Goal: Task Accomplishment & Management: Manage account settings

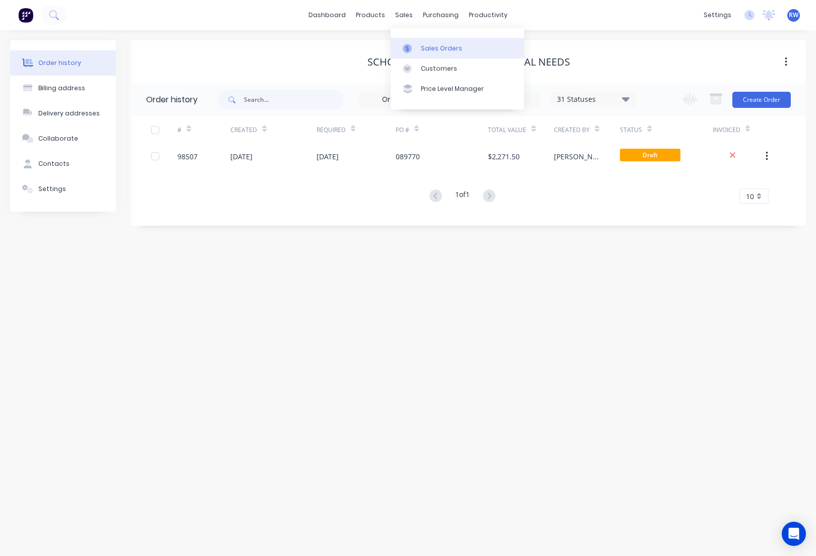
click at [439, 51] on div "Sales Orders" at bounding box center [441, 48] width 41 height 9
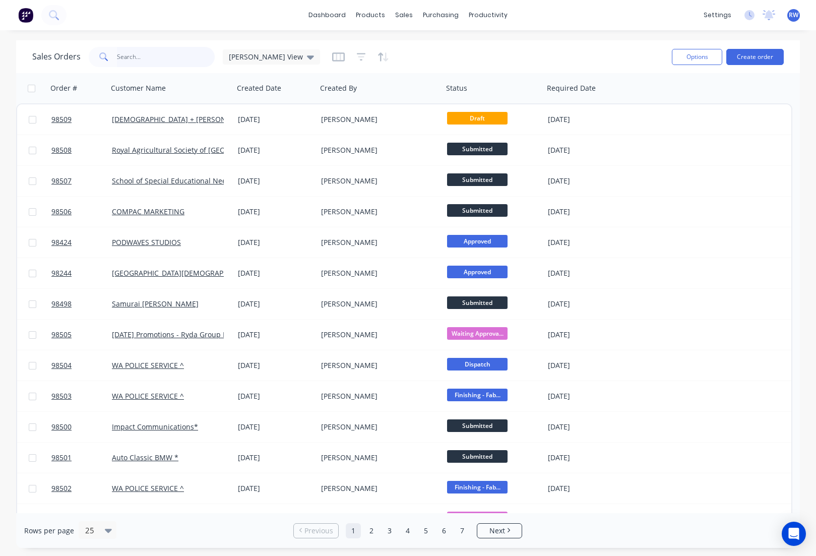
click at [146, 54] on input "text" at bounding box center [166, 57] width 98 height 20
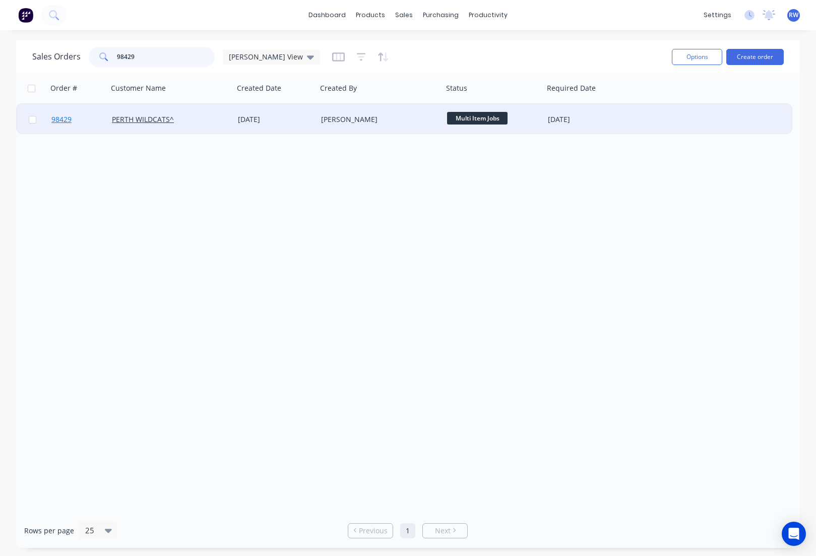
type input "98429"
click at [65, 121] on span "98429" at bounding box center [61, 119] width 20 height 10
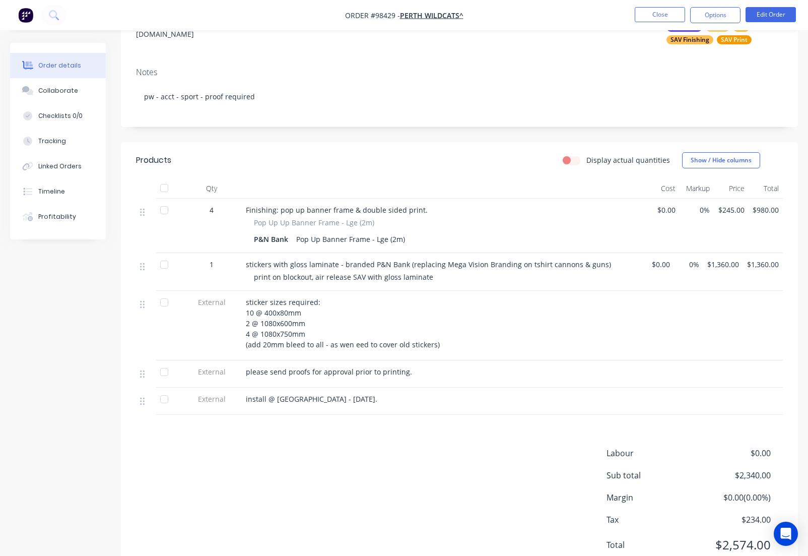
scroll to position [193, 0]
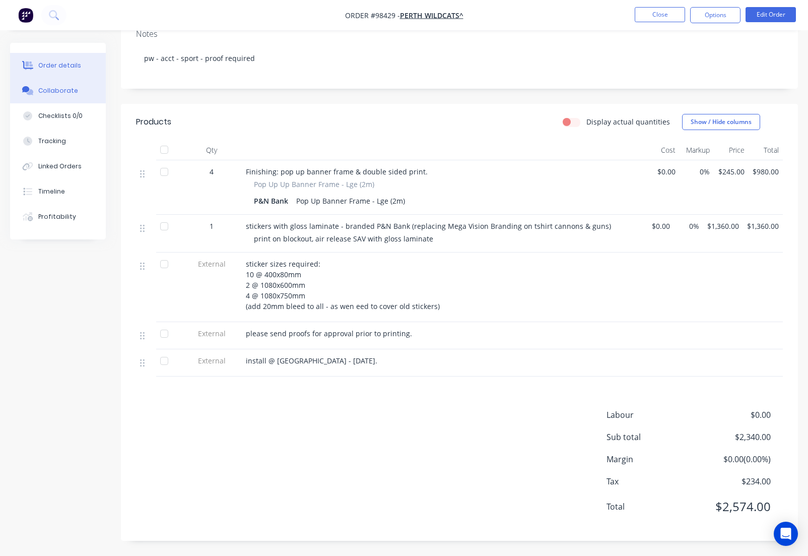
click at [60, 92] on div "Collaborate" at bounding box center [58, 90] width 40 height 9
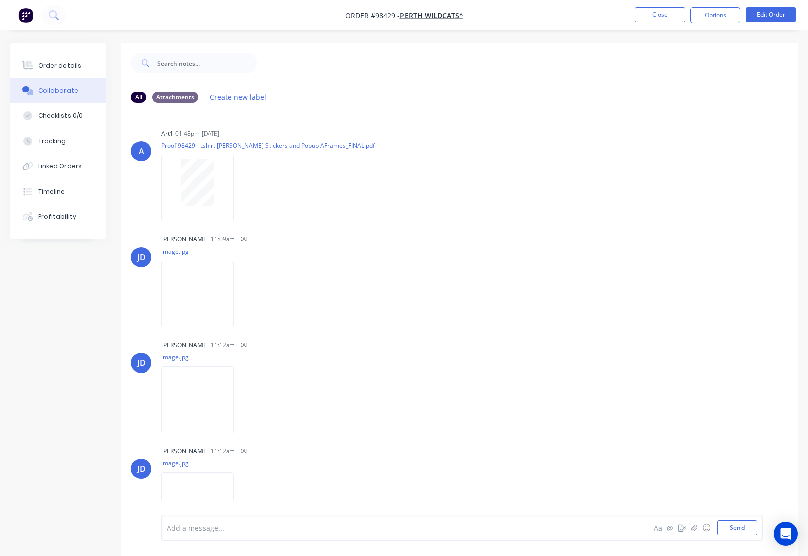
scroll to position [29, 0]
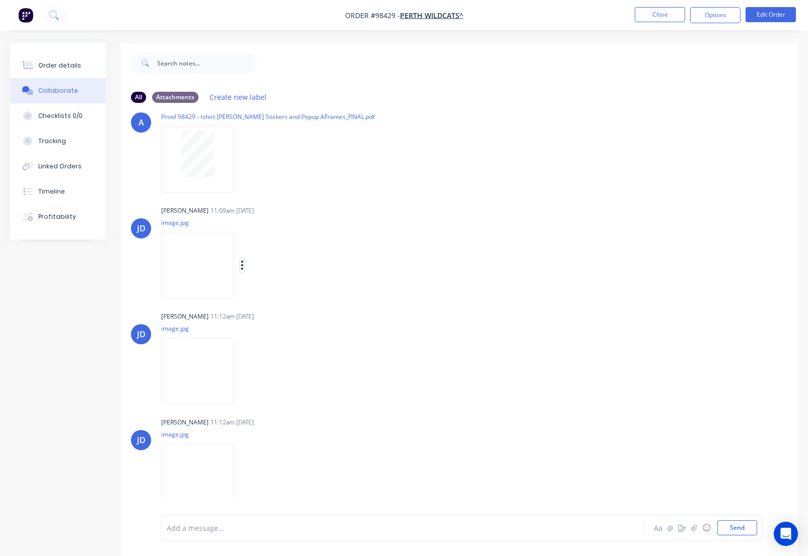
click at [244, 265] on icon "button" at bounding box center [242, 265] width 3 height 12
click at [284, 292] on button "Download" at bounding box center [307, 292] width 113 height 23
drag, startPoint x: 255, startPoint y: 372, endPoint x: 262, endPoint y: 378, distance: 9.3
click at [243, 372] on icon "button" at bounding box center [242, 370] width 2 height 9
click at [289, 403] on button "Download" at bounding box center [307, 397] width 113 height 23
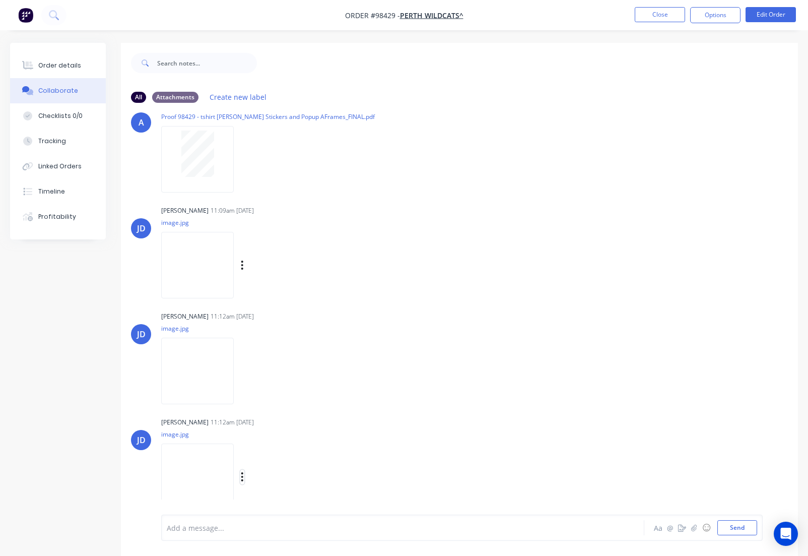
drag, startPoint x: 255, startPoint y: 478, endPoint x: 262, endPoint y: 482, distance: 7.7
click at [244, 478] on icon "button" at bounding box center [242, 477] width 3 height 12
click at [286, 481] on button "Download" at bounding box center [307, 477] width 113 height 23
click at [651, 18] on button "Close" at bounding box center [660, 14] width 50 height 15
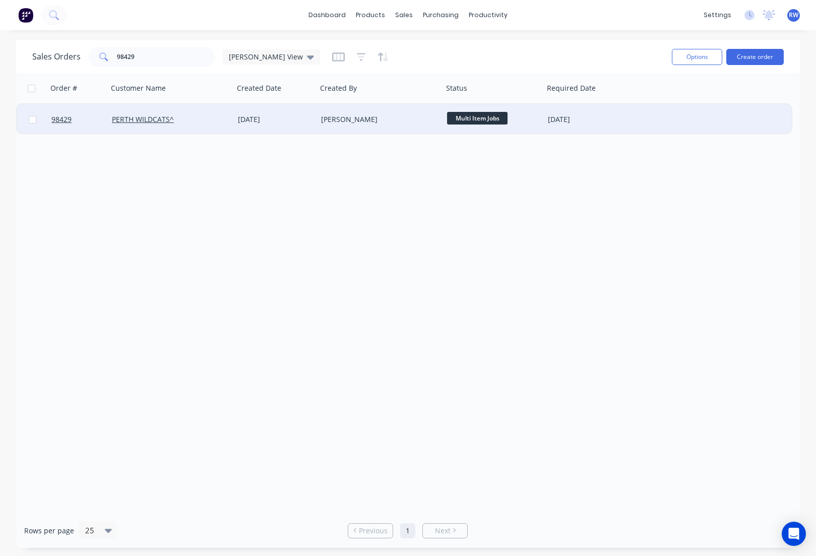
click at [33, 121] on input "checkbox" at bounding box center [33, 120] width 8 height 8
checkbox input "true"
drag, startPoint x: 682, startPoint y: 56, endPoint x: 682, endPoint y: 64, distance: 8.1
click at [682, 56] on button "Options" at bounding box center [696, 57] width 50 height 16
click at [651, 100] on div "Archive" at bounding box center [666, 102] width 93 height 15
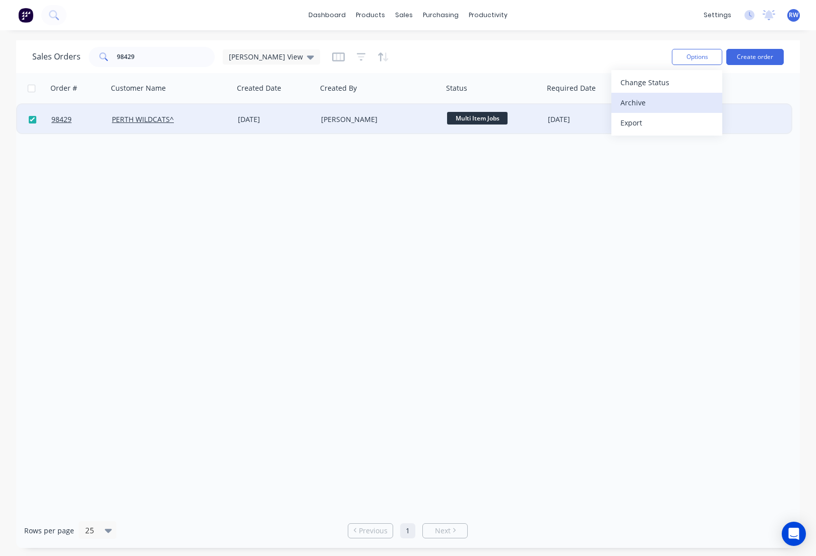
checkbox input "false"
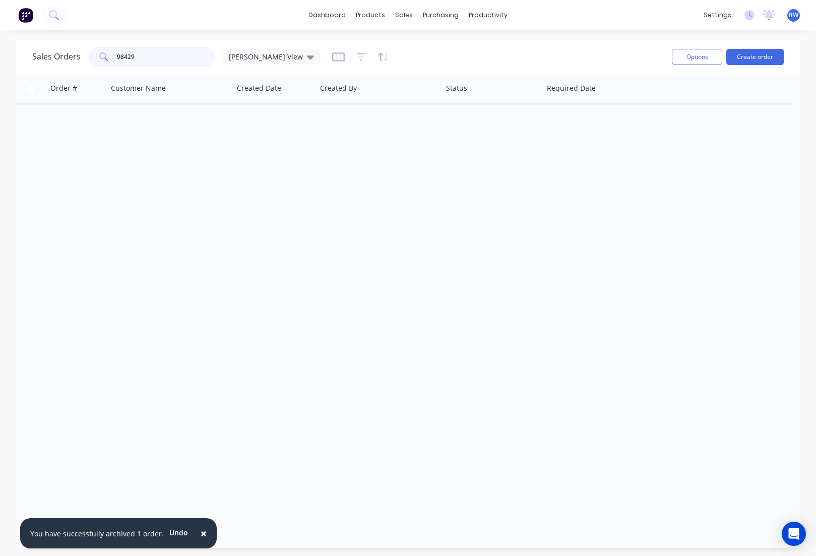
click at [176, 58] on input "98429" at bounding box center [166, 57] width 98 height 20
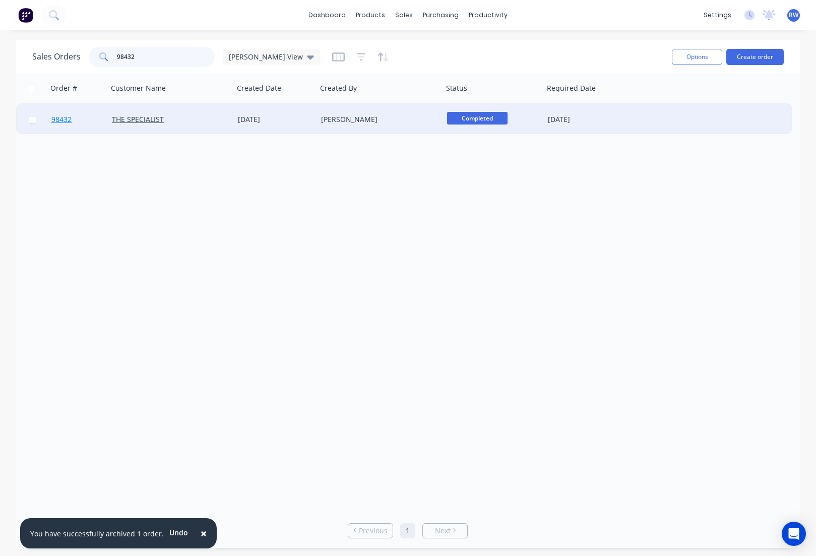
type input "98432"
click at [61, 120] on span "98432" at bounding box center [61, 119] width 20 height 10
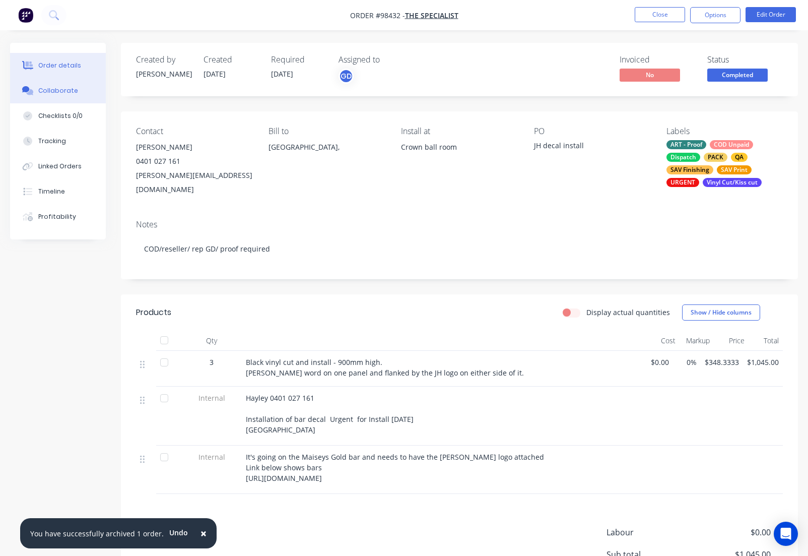
click at [51, 92] on div "Collaborate" at bounding box center [58, 90] width 40 height 9
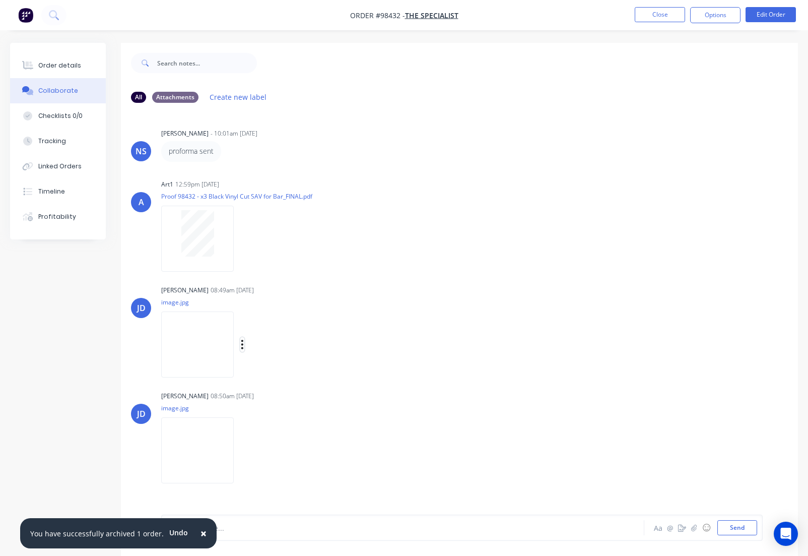
click at [244, 344] on button "button" at bounding box center [242, 344] width 4 height 15
click at [293, 374] on button "Download" at bounding box center [307, 371] width 113 height 23
drag, startPoint x: 253, startPoint y: 450, endPoint x: 258, endPoint y: 454, distance: 6.5
click at [244, 450] on button "button" at bounding box center [242, 450] width 4 height 15
click at [283, 474] on button "Download" at bounding box center [307, 476] width 113 height 23
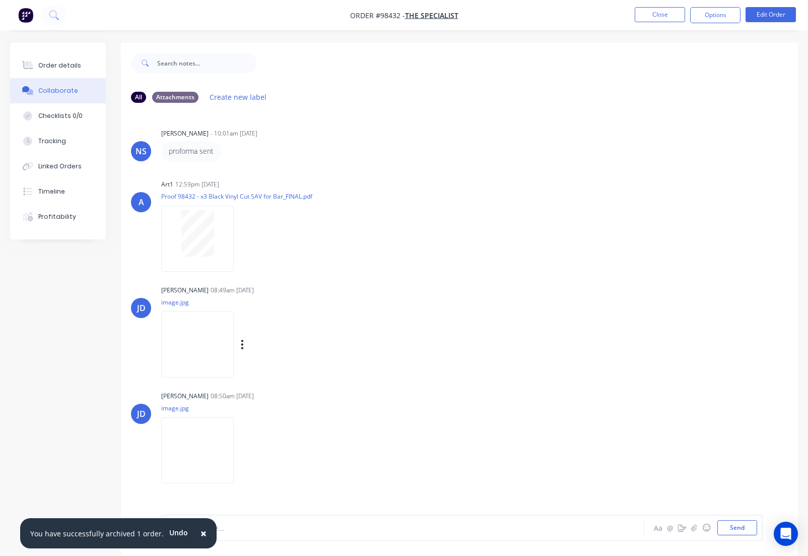
click at [651, 14] on button "Close" at bounding box center [660, 14] width 50 height 15
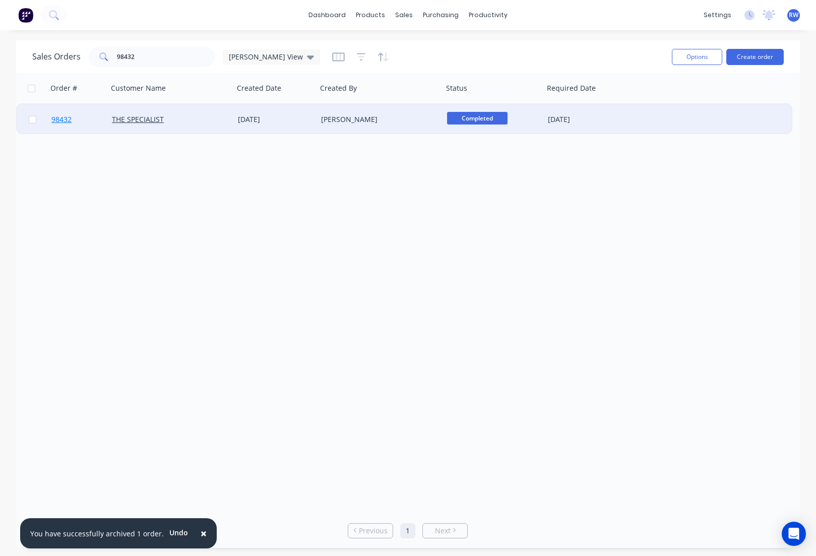
drag, startPoint x: 33, startPoint y: 119, endPoint x: 58, endPoint y: 121, distance: 25.2
click at [33, 119] on input "checkbox" at bounding box center [33, 120] width 8 height 8
checkbox input "true"
click at [697, 60] on button "Options" at bounding box center [696, 57] width 50 height 16
click at [654, 106] on div "Archive" at bounding box center [666, 102] width 93 height 15
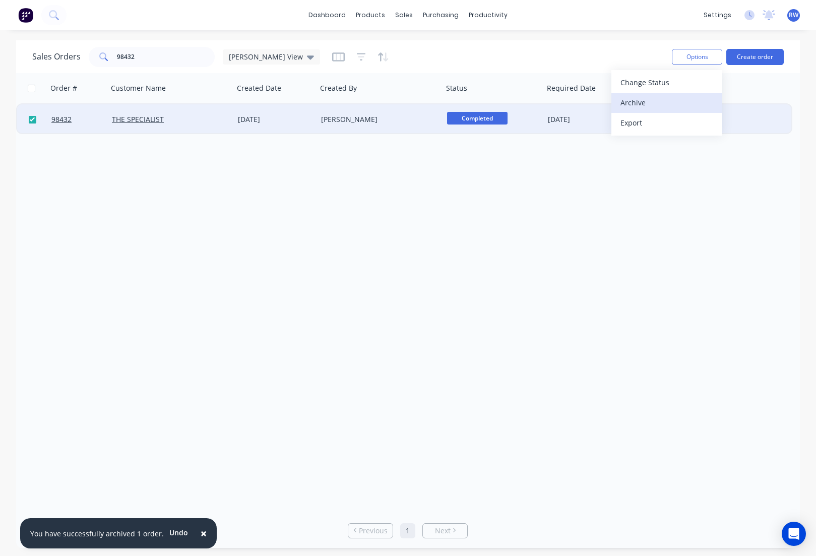
checkbox input "false"
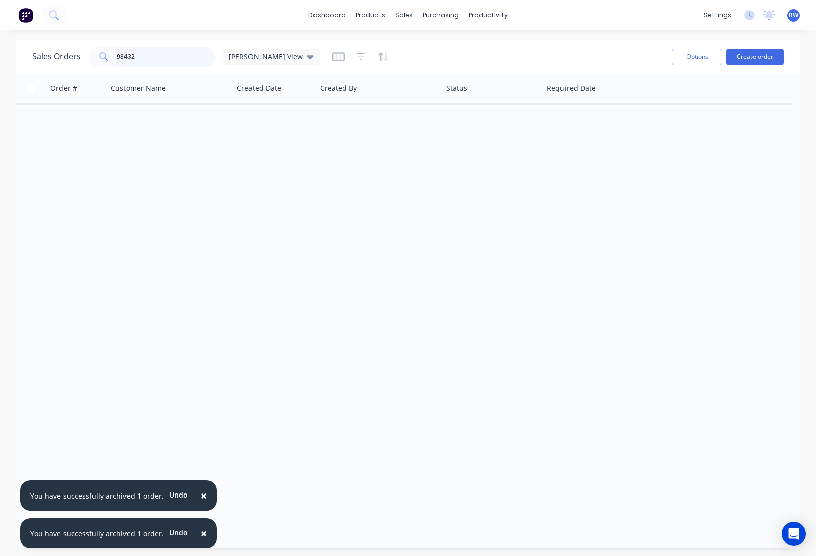
click at [143, 58] on input "98432" at bounding box center [166, 57] width 98 height 20
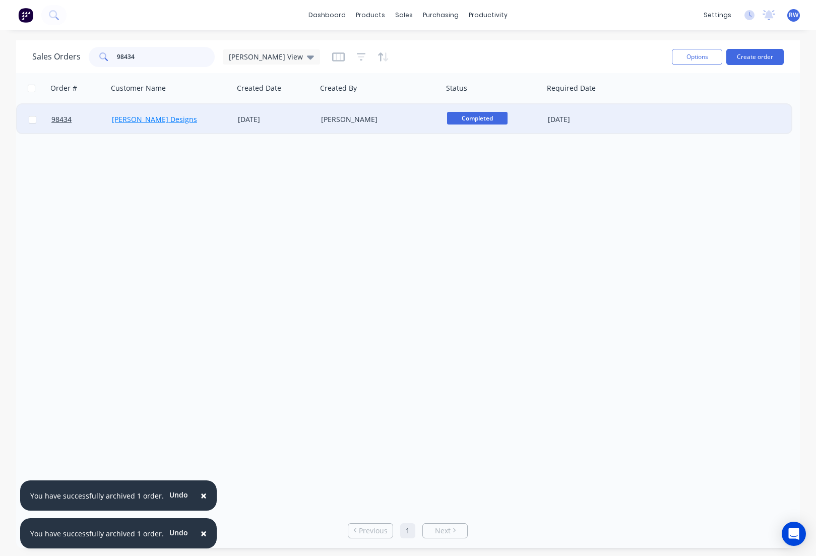
type input "98434"
click at [142, 123] on link "[PERSON_NAME] Designs" at bounding box center [154, 119] width 85 height 10
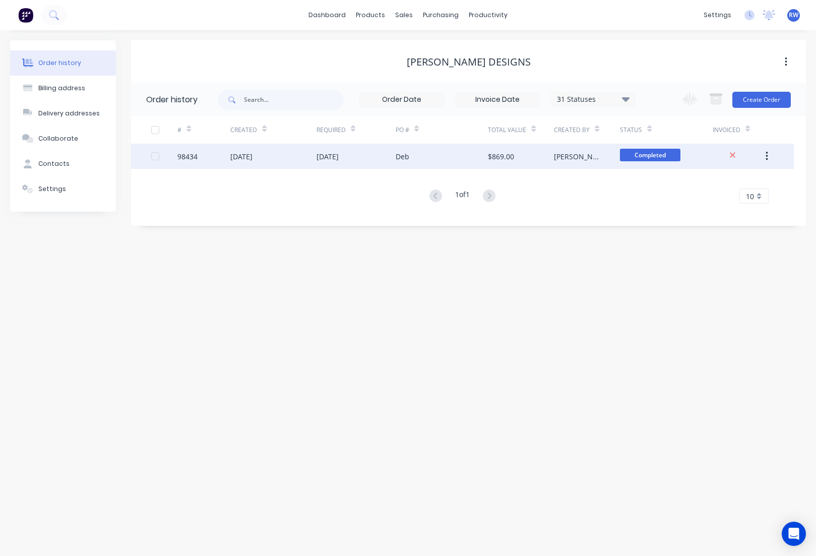
click at [186, 157] on div "98434" at bounding box center [187, 156] width 20 height 11
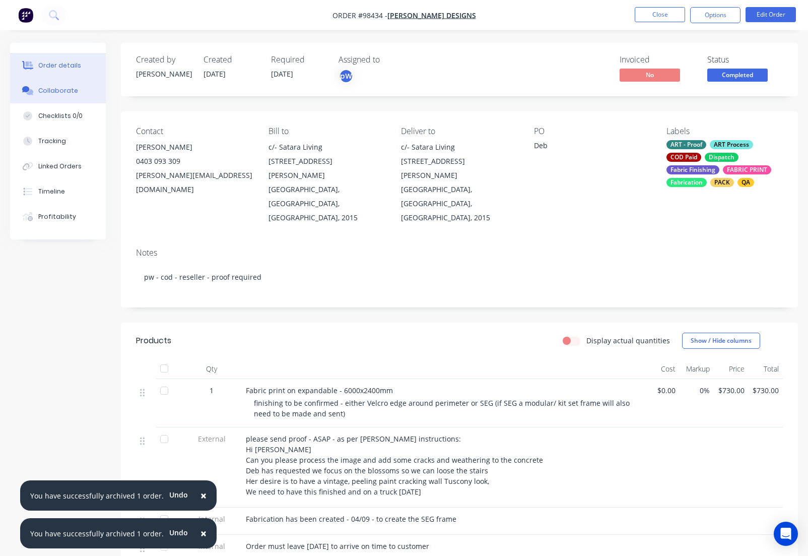
click at [60, 91] on div "Collaborate" at bounding box center [58, 90] width 40 height 9
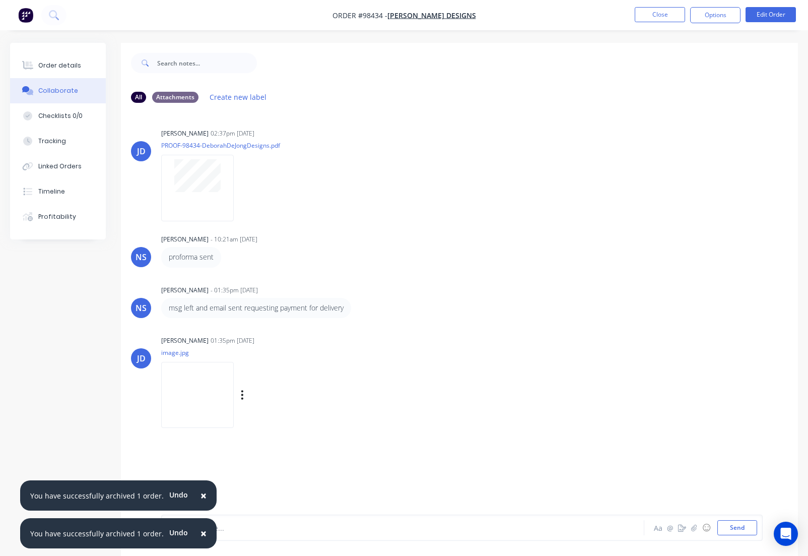
click at [258, 394] on div "Labels Download Delete" at bounding box center [294, 394] width 113 height 15
click at [243, 394] on icon "button" at bounding box center [242, 394] width 2 height 9
click at [289, 422] on button "Download" at bounding box center [307, 421] width 113 height 23
click at [657, 14] on button "Close" at bounding box center [660, 14] width 50 height 15
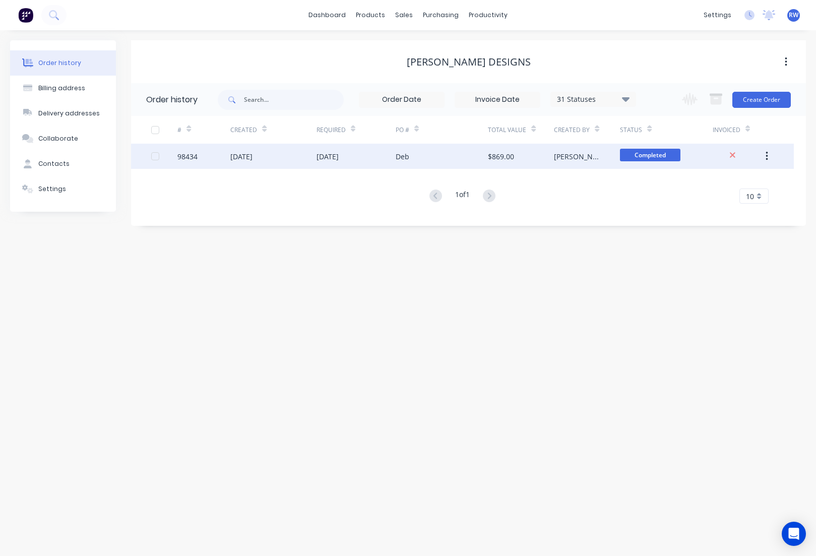
click at [157, 158] on div at bounding box center [155, 156] width 20 height 20
click at [154, 132] on div at bounding box center [155, 130] width 20 height 20
click at [290, 250] on div "Order history Billing address Delivery addresses Collaborate Contacts Settings …" at bounding box center [408, 292] width 816 height 525
click at [430, 45] on div "Sales Orders" at bounding box center [441, 48] width 41 height 9
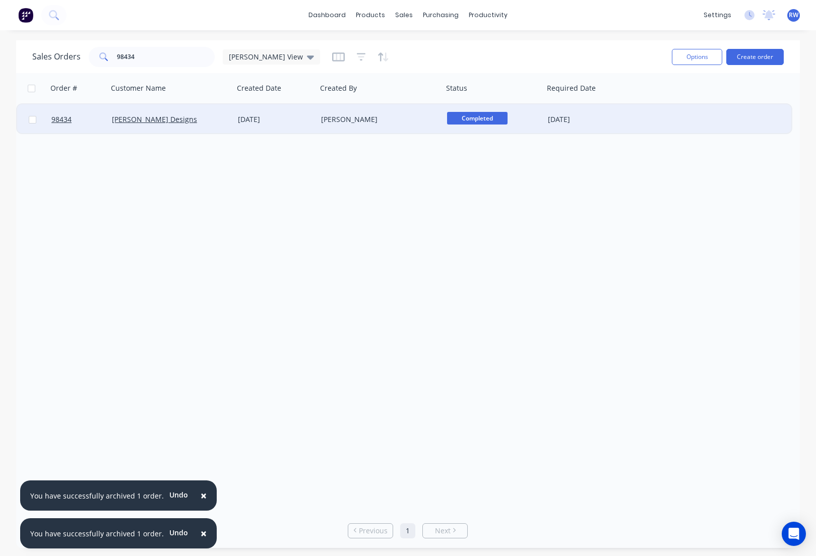
click at [30, 121] on input "checkbox" at bounding box center [33, 120] width 8 height 8
checkbox input "true"
click at [687, 57] on button "Options" at bounding box center [696, 57] width 50 height 16
click at [644, 106] on div "Archive" at bounding box center [666, 102] width 93 height 15
checkbox input "false"
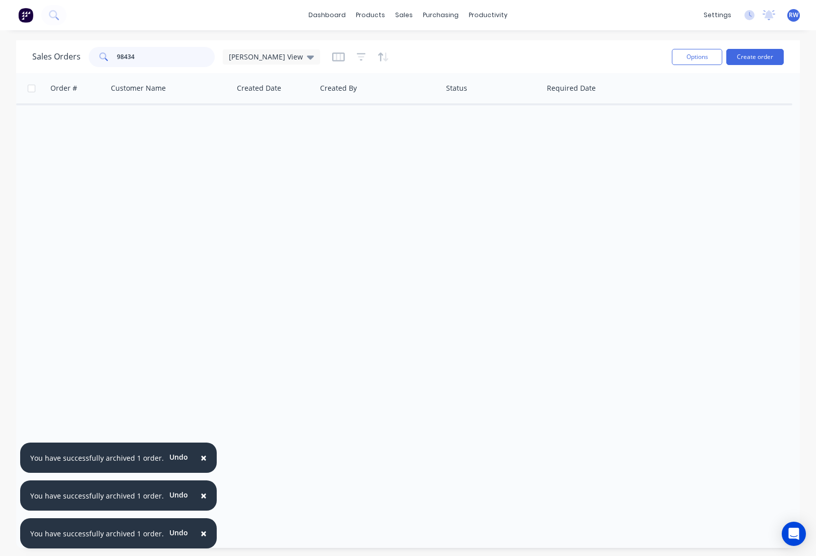
click at [162, 58] on input "98434" at bounding box center [166, 57] width 98 height 20
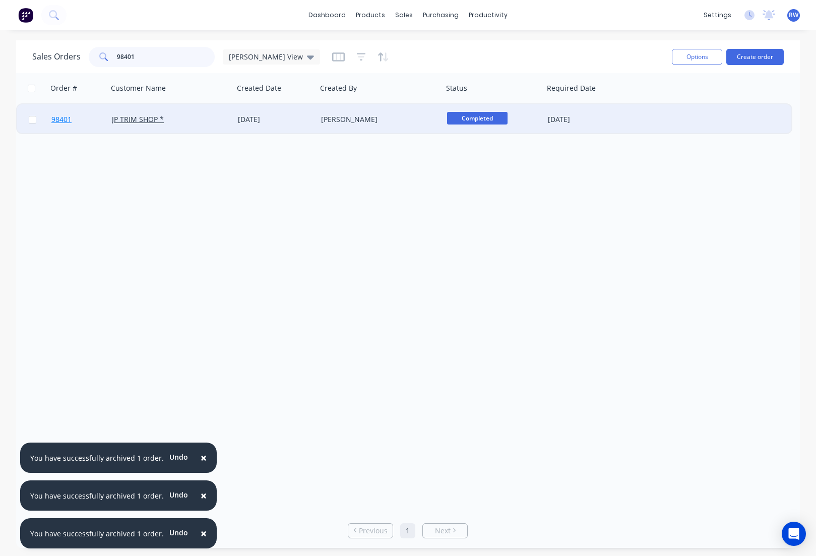
type input "98401"
click at [65, 122] on span "98401" at bounding box center [61, 119] width 20 height 10
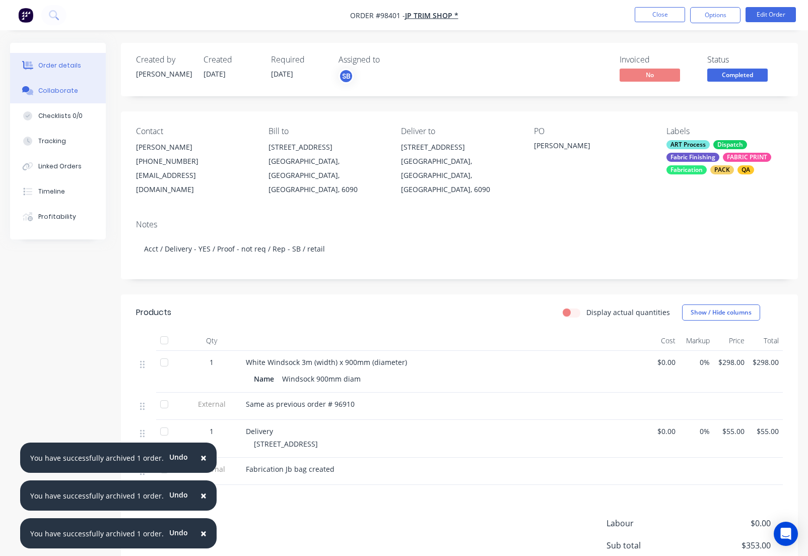
click at [44, 87] on div "Collaborate" at bounding box center [58, 90] width 40 height 9
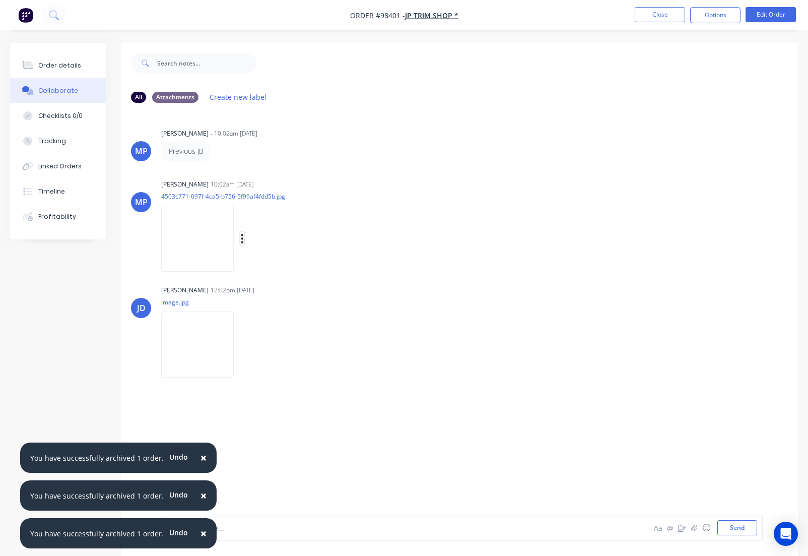
click at [243, 239] on icon "button" at bounding box center [242, 238] width 2 height 9
click at [288, 268] on button "Download" at bounding box center [307, 265] width 113 height 23
drag, startPoint x: 254, startPoint y: 342, endPoint x: 262, endPoint y: 348, distance: 9.8
click at [244, 342] on icon "button" at bounding box center [242, 345] width 3 height 12
click at [283, 369] on button "Download" at bounding box center [307, 371] width 113 height 23
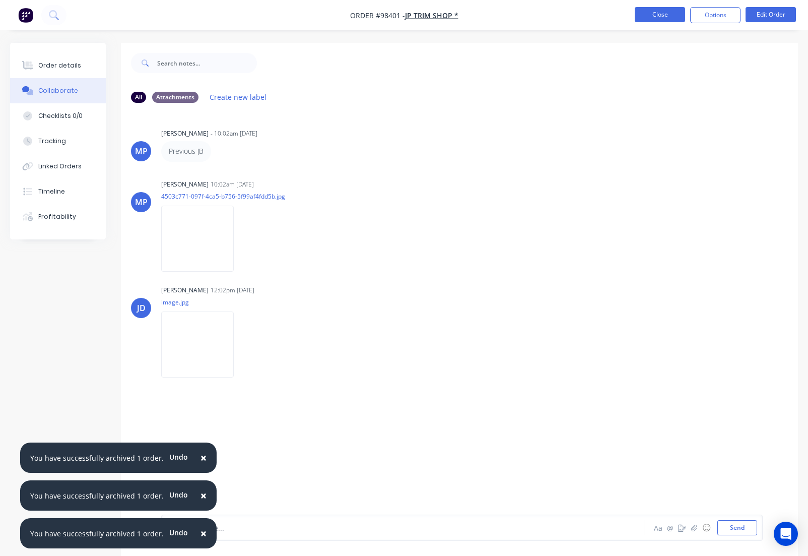
click at [659, 16] on button "Close" at bounding box center [660, 14] width 50 height 15
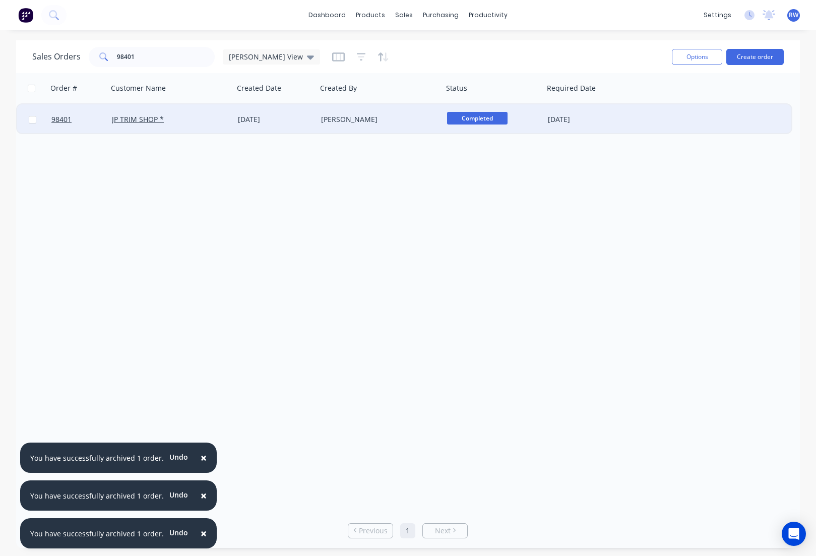
click at [32, 120] on input "checkbox" at bounding box center [33, 120] width 8 height 8
checkbox input "true"
drag, startPoint x: 688, startPoint y: 57, endPoint x: 685, endPoint y: 64, distance: 7.4
click at [688, 57] on button "Options" at bounding box center [696, 57] width 50 height 16
click at [638, 101] on div "Archive" at bounding box center [666, 102] width 93 height 15
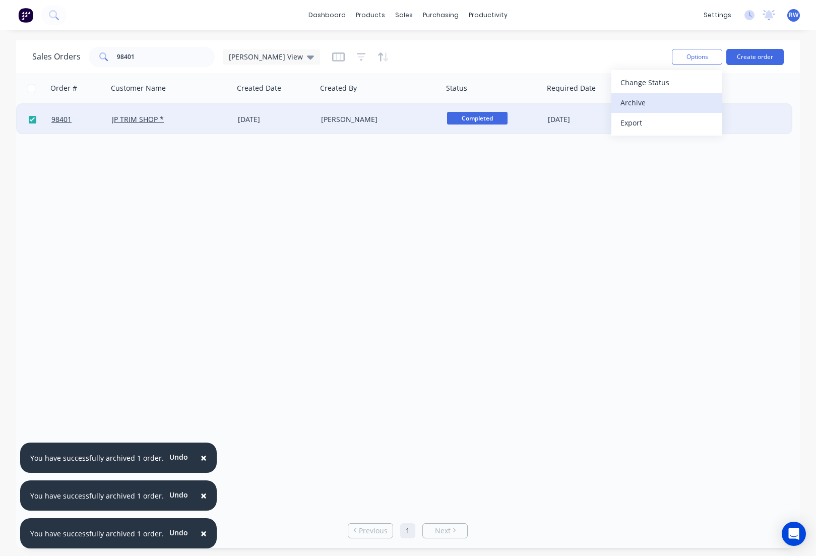
checkbox input "false"
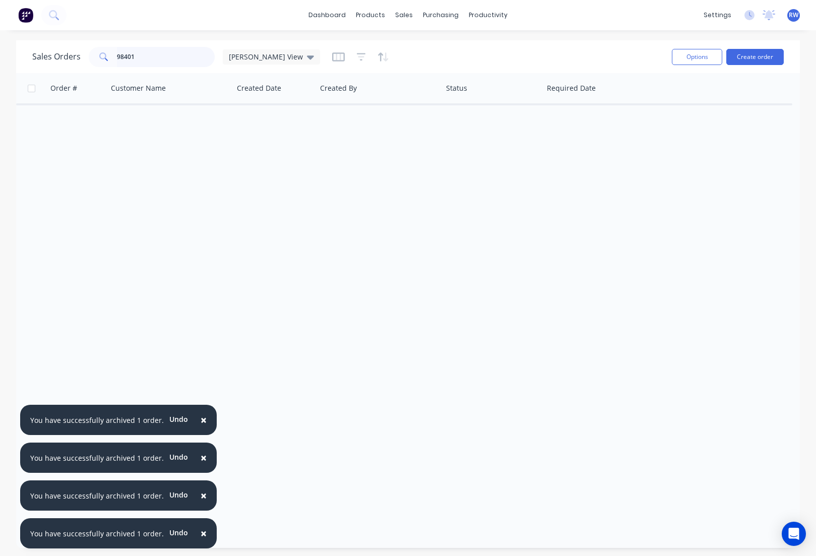
click at [153, 61] on input "98401" at bounding box center [166, 57] width 98 height 20
click at [155, 58] on input "98456" at bounding box center [166, 57] width 98 height 20
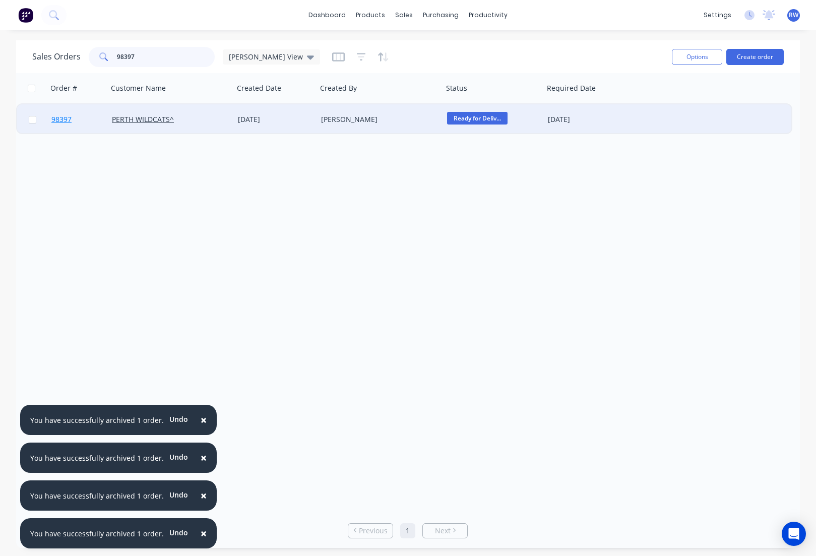
type input "98397"
click at [60, 118] on span "98397" at bounding box center [61, 119] width 20 height 10
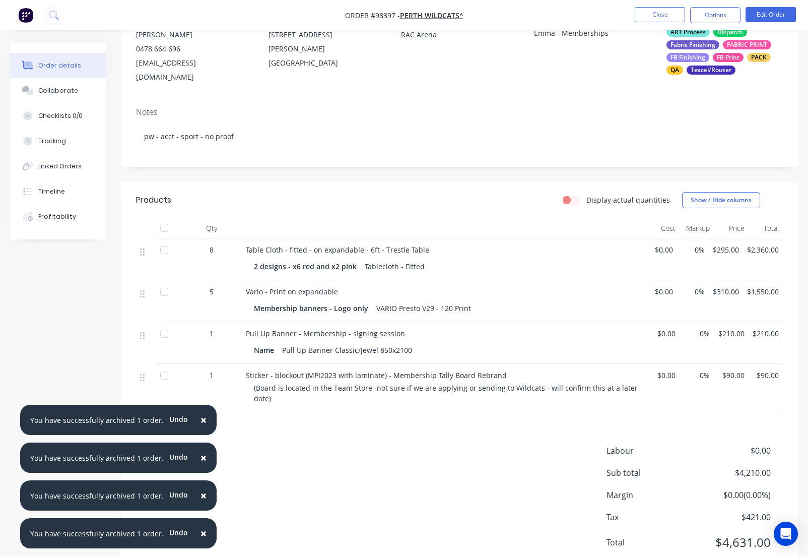
scroll to position [114, 0]
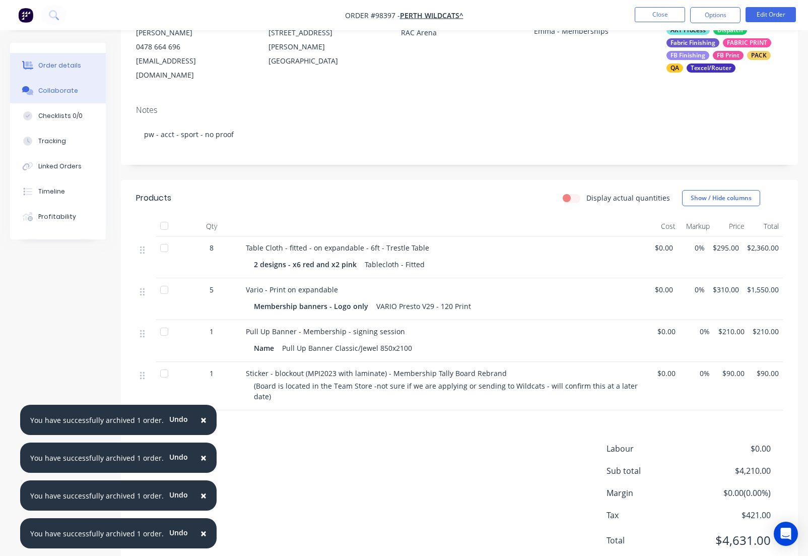
click at [55, 92] on div "Collaborate" at bounding box center [58, 90] width 40 height 9
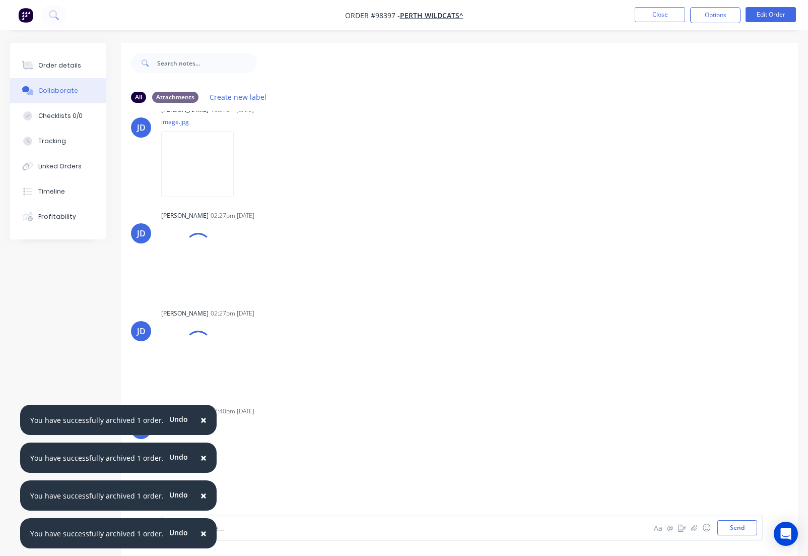
scroll to position [321, 0]
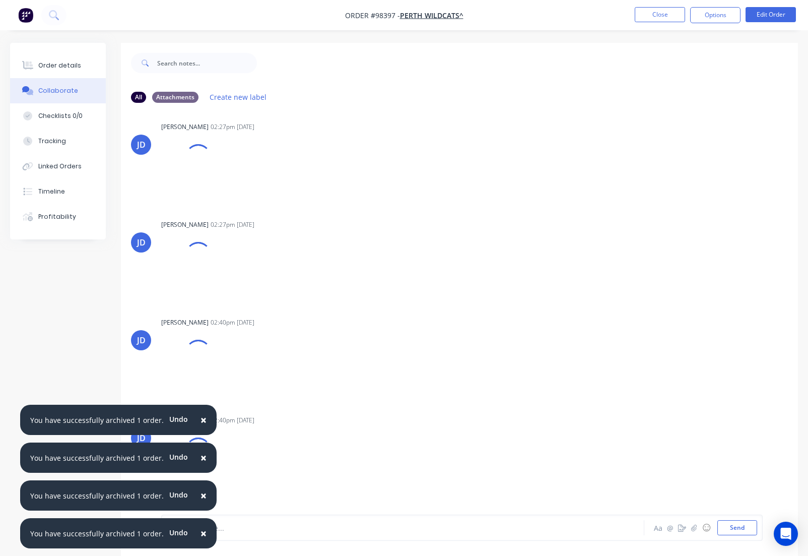
drag, startPoint x: 198, startPoint y: 416, endPoint x: 204, endPoint y: 416, distance: 5.5
click at [200, 416] on span "×" at bounding box center [203, 420] width 6 height 14
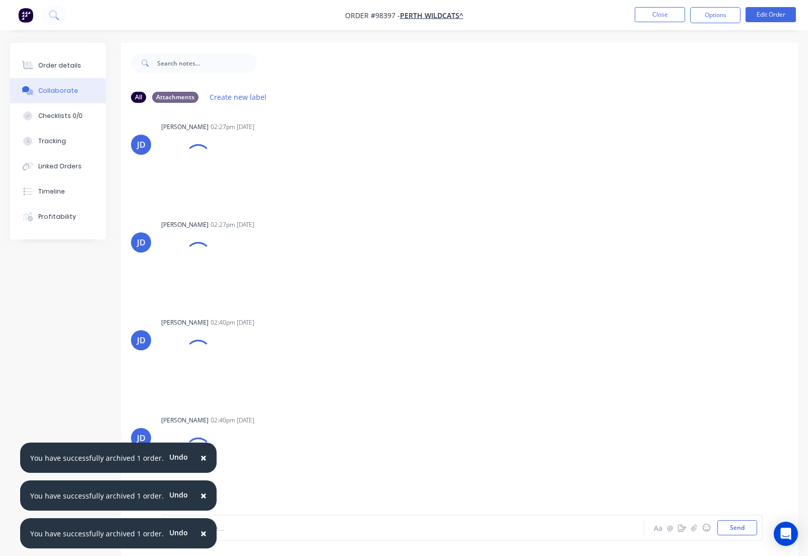
click at [200, 458] on span "×" at bounding box center [203, 457] width 6 height 14
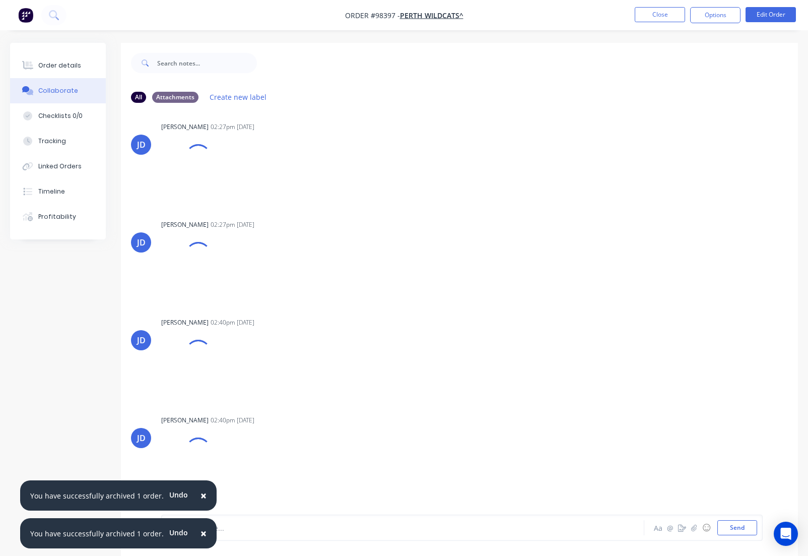
drag, startPoint x: 202, startPoint y: 495, endPoint x: 198, endPoint y: 503, distance: 9.3
click at [202, 495] on button "×" at bounding box center [203, 495] width 26 height 24
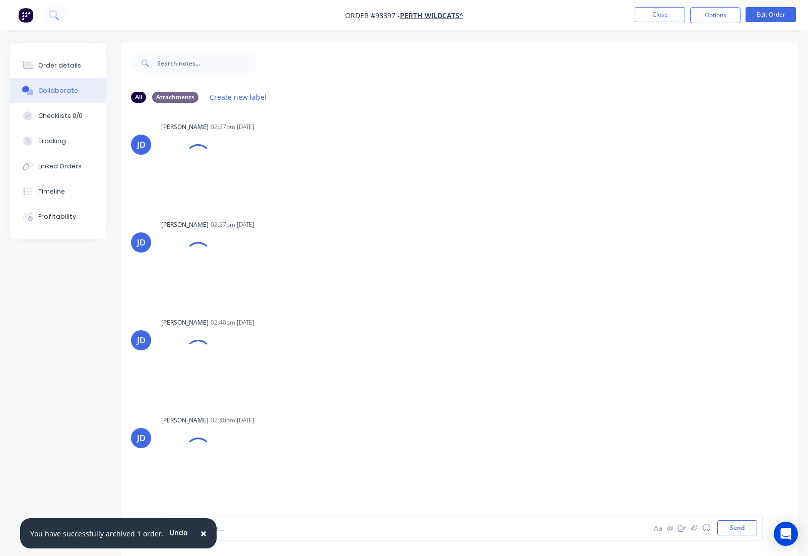
click at [200, 536] on span "×" at bounding box center [203, 533] width 6 height 14
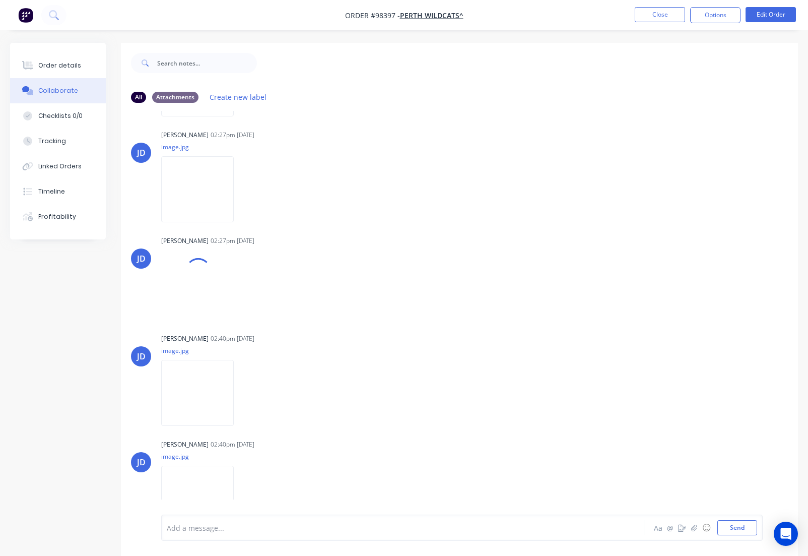
scroll to position [329, 0]
click at [243, 182] on icon "button" at bounding box center [242, 181] width 2 height 9
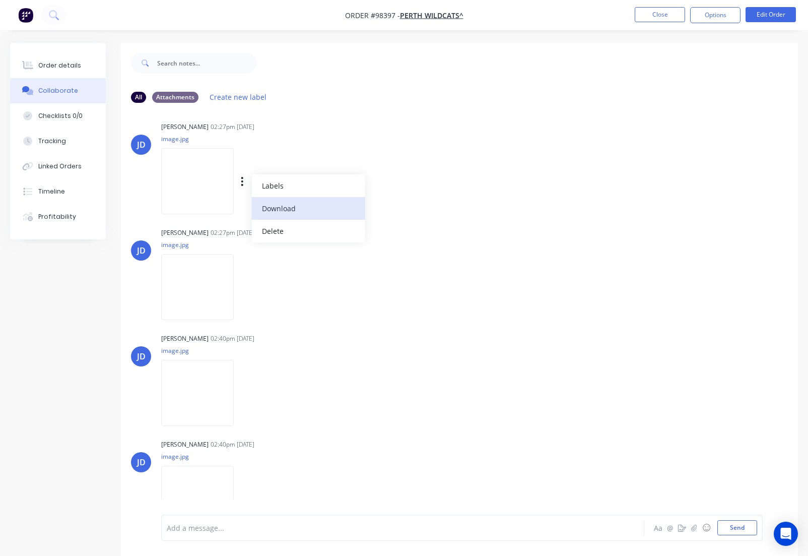
click at [282, 206] on button "Download" at bounding box center [307, 208] width 113 height 23
click at [243, 291] on icon "button" at bounding box center [242, 287] width 2 height 9
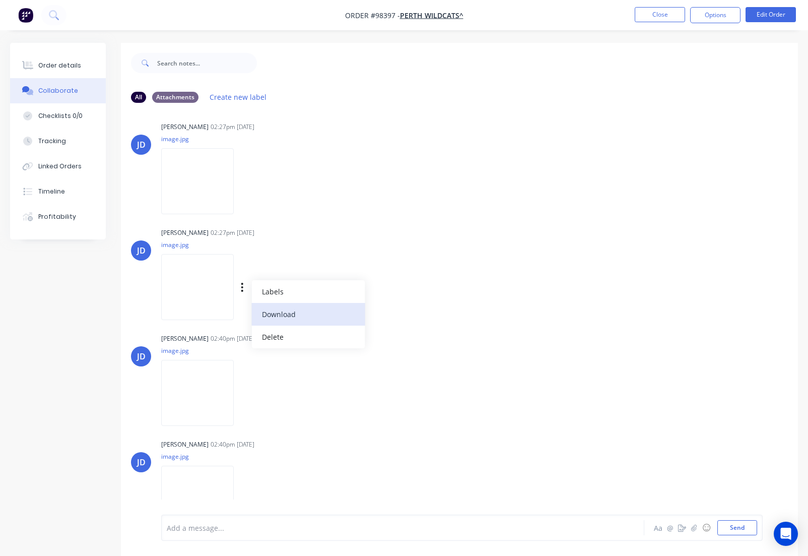
drag, startPoint x: 287, startPoint y: 312, endPoint x: 282, endPoint y: 323, distance: 11.7
click at [287, 313] on button "Download" at bounding box center [307, 314] width 113 height 23
drag, startPoint x: 255, startPoint y: 394, endPoint x: 267, endPoint y: 396, distance: 11.8
click at [244, 395] on button "button" at bounding box center [242, 393] width 4 height 15
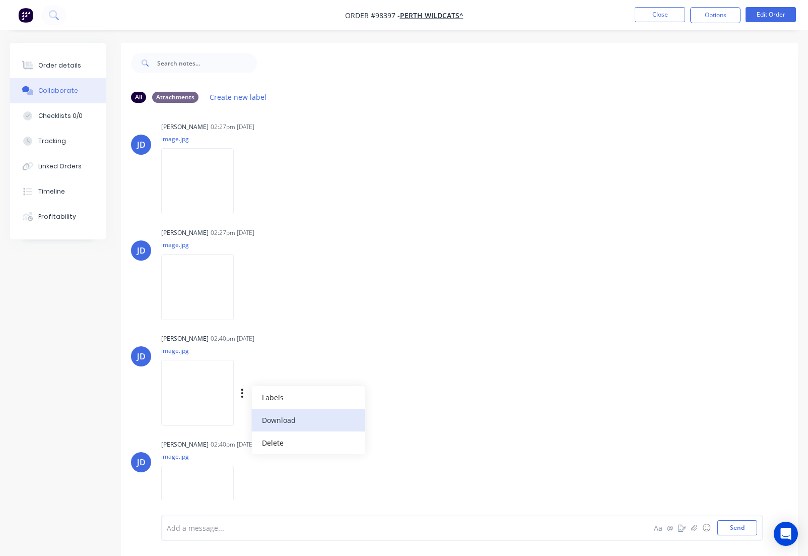
click at [290, 416] on button "Download" at bounding box center [307, 420] width 113 height 23
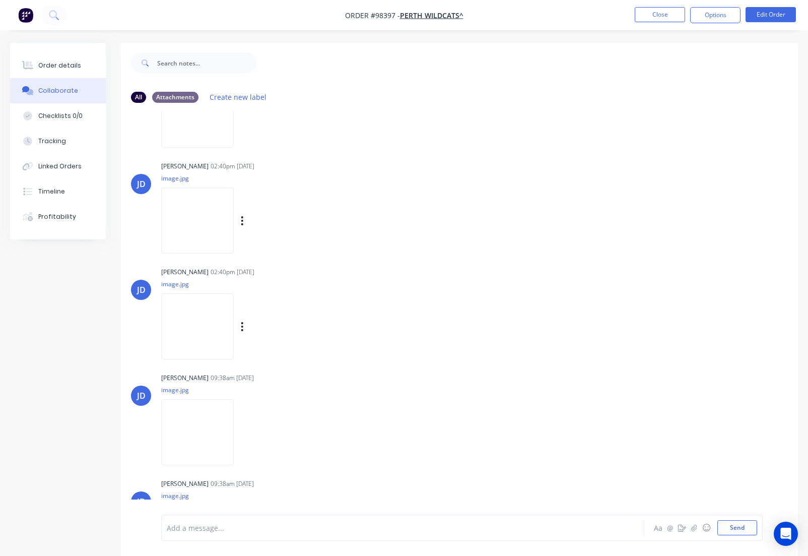
scroll to position [563, 0]
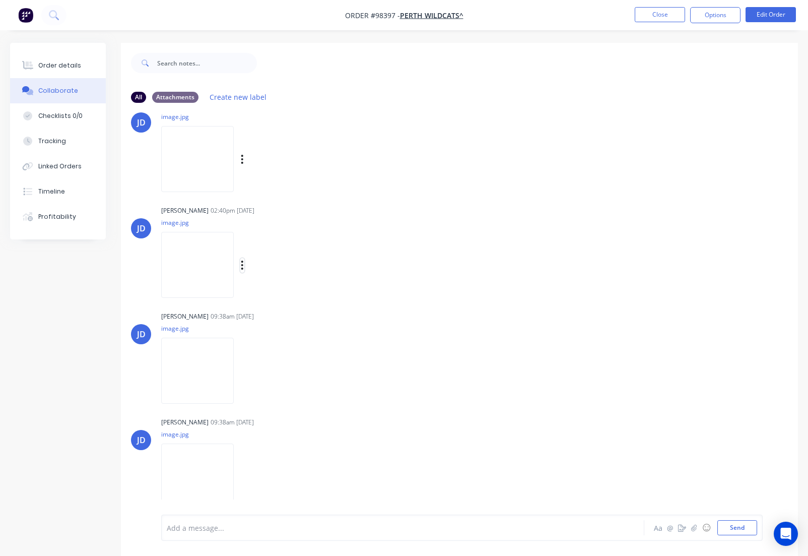
click at [243, 266] on icon "button" at bounding box center [242, 264] width 2 height 9
click at [280, 294] on button "Download" at bounding box center [307, 292] width 113 height 23
click at [243, 372] on icon "button" at bounding box center [242, 371] width 3 height 12
click at [275, 399] on button "Download" at bounding box center [307, 397] width 113 height 23
click at [242, 478] on icon "button" at bounding box center [242, 476] width 2 height 9
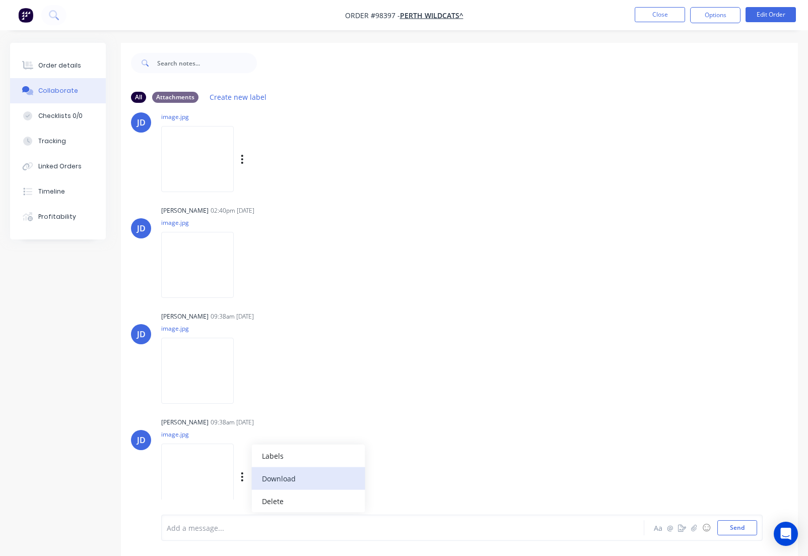
click at [273, 481] on button "Download" at bounding box center [307, 477] width 113 height 23
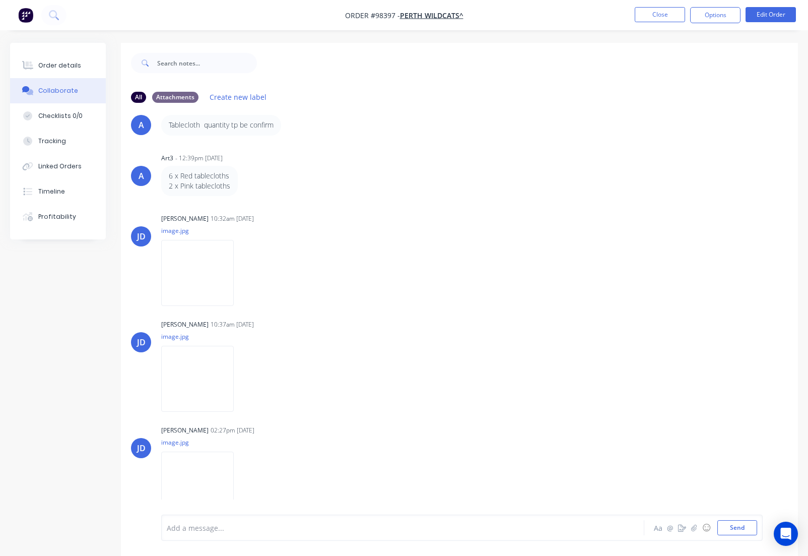
scroll to position [0, 0]
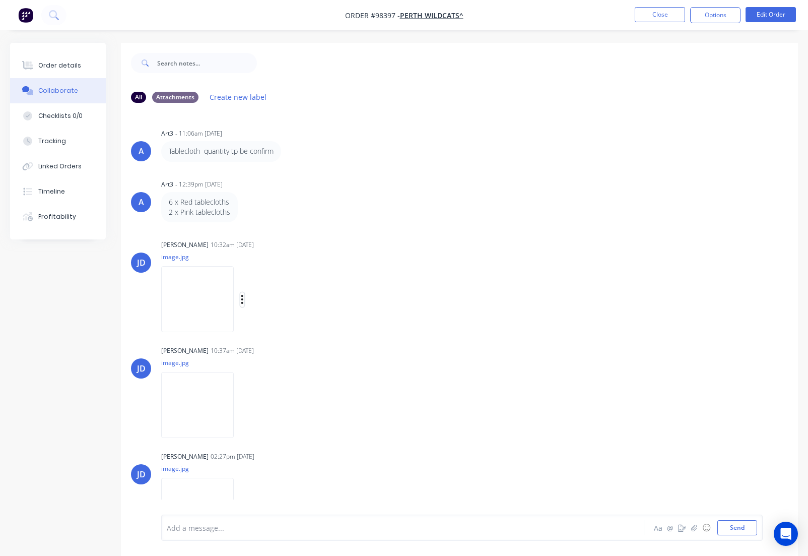
click at [243, 299] on icon "button" at bounding box center [242, 300] width 3 height 12
drag, startPoint x: 280, startPoint y: 326, endPoint x: 272, endPoint y: 342, distance: 18.0
click at [0, 0] on button "Download" at bounding box center [0, 0] width 0 height 0
click at [243, 407] on icon "button" at bounding box center [242, 405] width 3 height 12
click at [268, 429] on button "Download" at bounding box center [307, 432] width 113 height 23
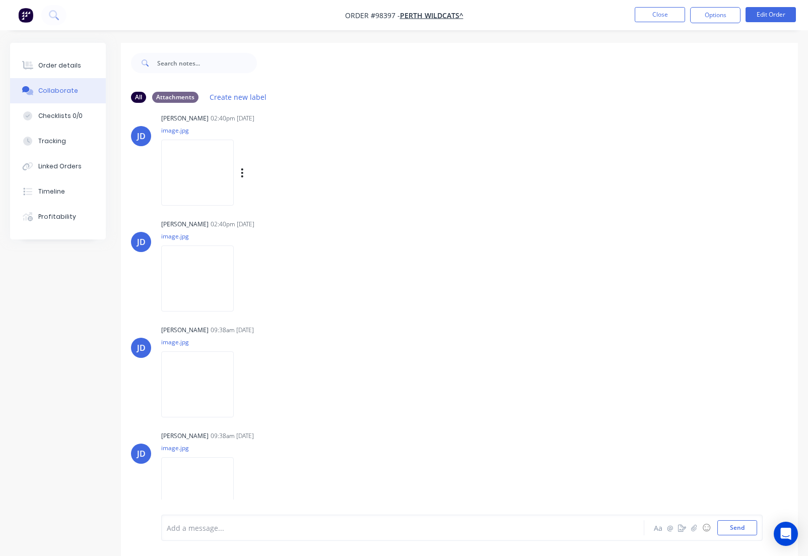
scroll to position [563, 0]
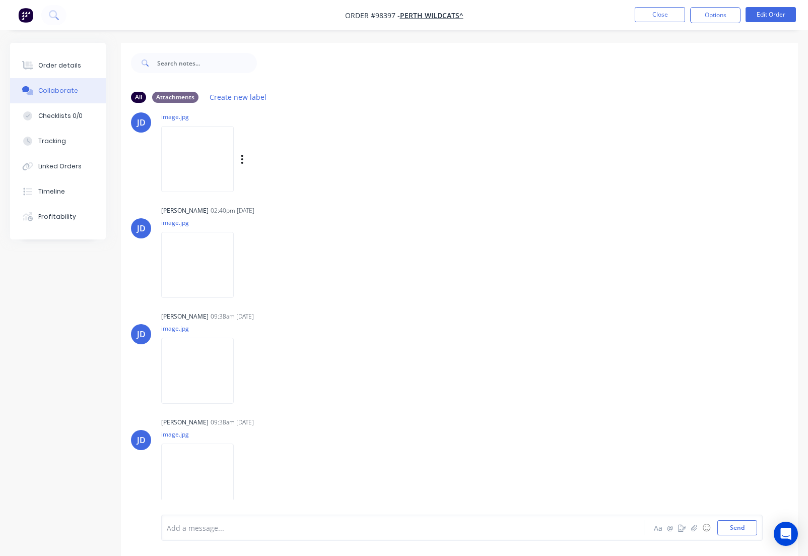
click at [653, 14] on button "Close" at bounding box center [660, 14] width 50 height 15
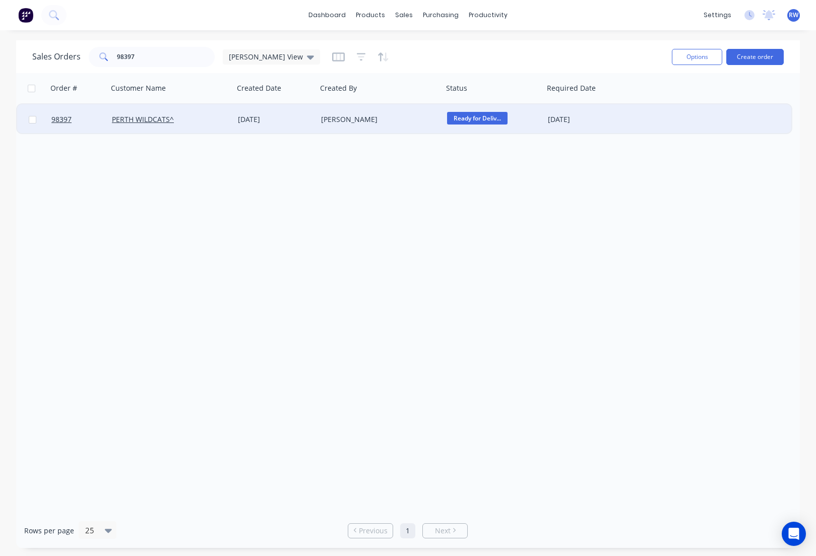
click at [32, 121] on input "checkbox" at bounding box center [33, 120] width 8 height 8
checkbox input "true"
click at [698, 59] on button "Options" at bounding box center [696, 57] width 50 height 16
drag, startPoint x: 666, startPoint y: 105, endPoint x: 659, endPoint y: 102, distance: 7.2
click at [666, 104] on div "Archive" at bounding box center [666, 102] width 93 height 15
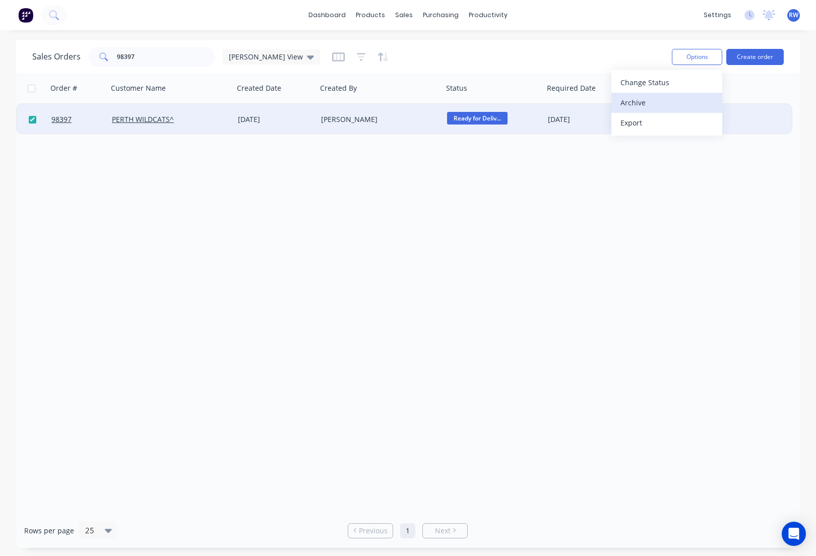
checkbox input "false"
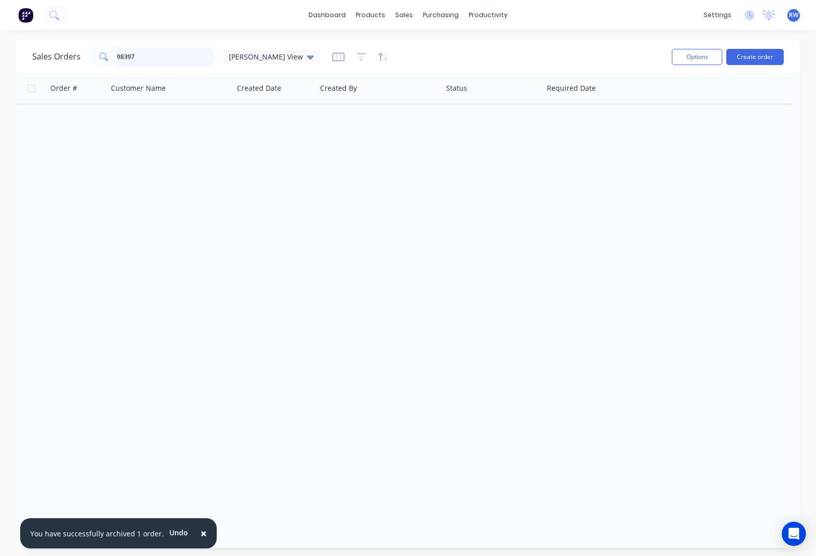
click at [145, 54] on input "98397" at bounding box center [166, 57] width 98 height 20
type input "98416"
click at [248, 59] on span "[PERSON_NAME] View" at bounding box center [266, 56] width 74 height 11
click at [240, 182] on button "archived" at bounding box center [283, 183] width 115 height 12
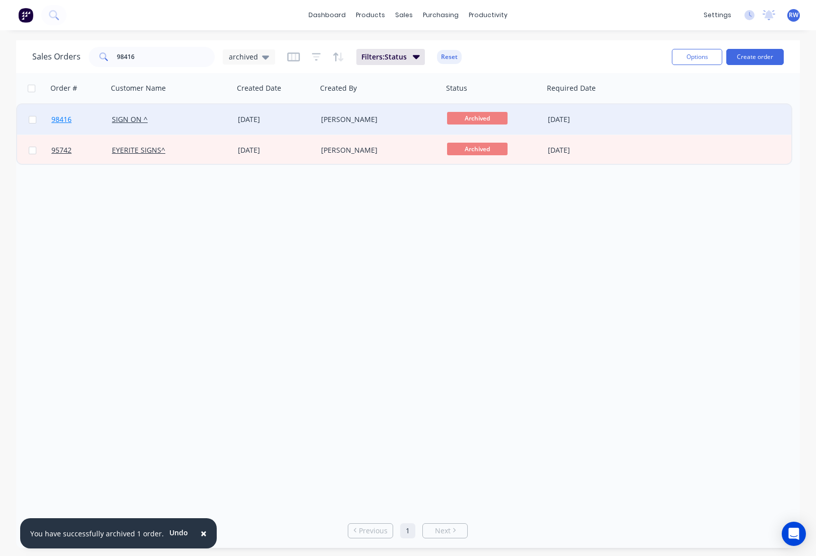
click at [59, 122] on span "98416" at bounding box center [61, 119] width 20 height 10
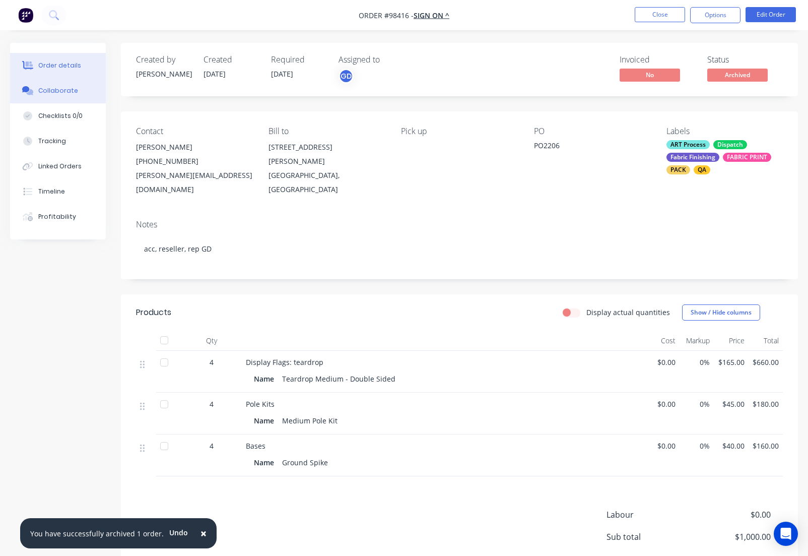
click at [58, 97] on button "Collaborate" at bounding box center [58, 90] width 96 height 25
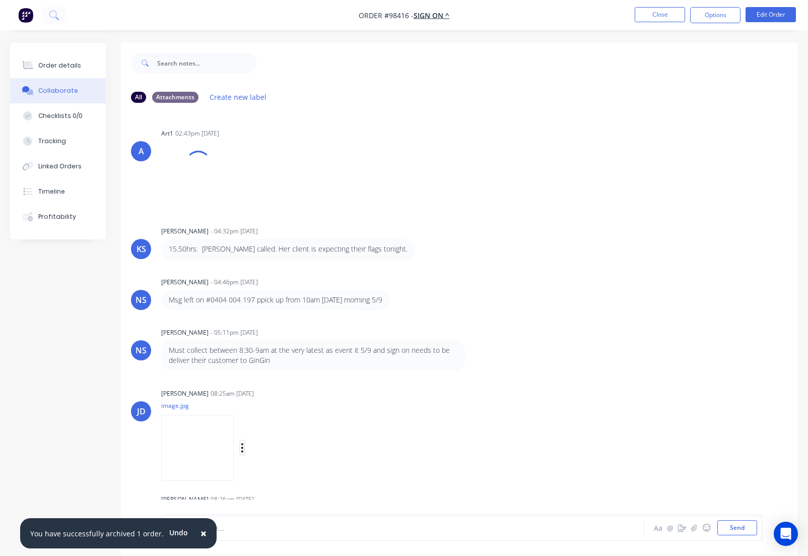
click at [244, 449] on icon "button" at bounding box center [242, 448] width 3 height 12
click at [284, 478] on button "Download" at bounding box center [307, 474] width 113 height 23
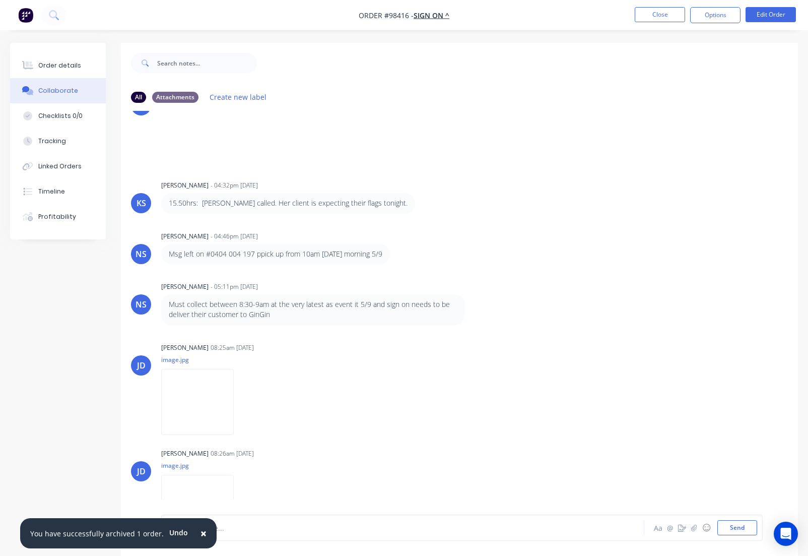
scroll to position [77, 0]
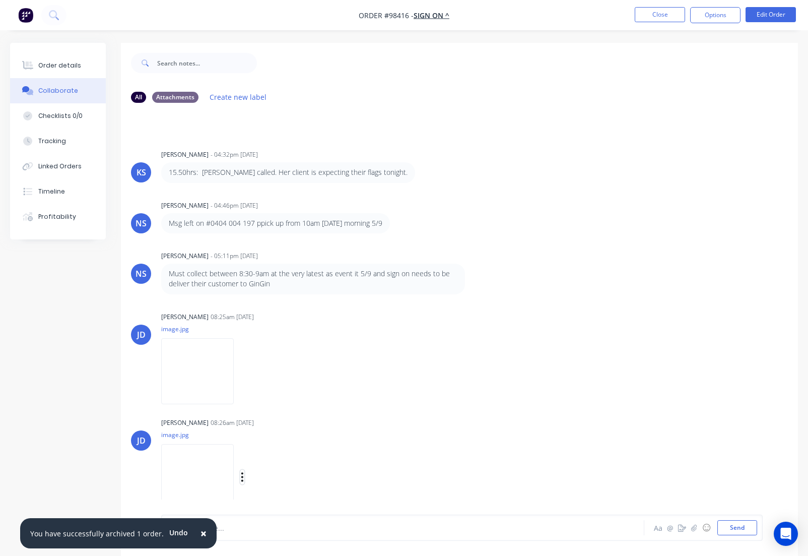
drag, startPoint x: 241, startPoint y: 476, endPoint x: 246, endPoint y: 479, distance: 5.2
click at [242, 476] on icon "button" at bounding box center [242, 477] width 3 height 12
click at [271, 480] on button "Download" at bounding box center [307, 477] width 113 height 23
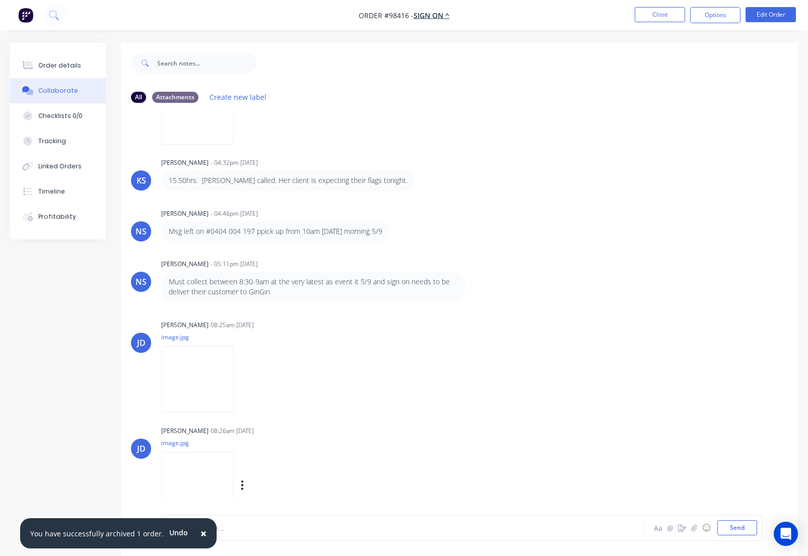
scroll to position [85, 0]
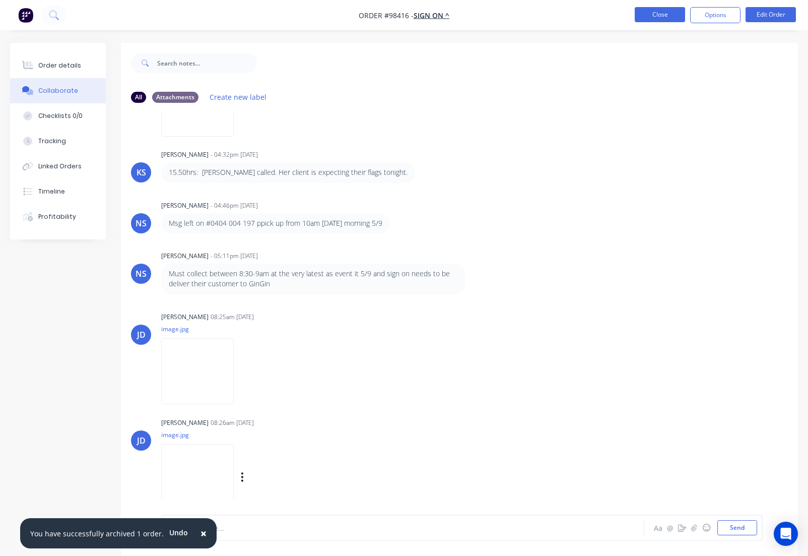
click at [656, 17] on button "Close" at bounding box center [660, 14] width 50 height 15
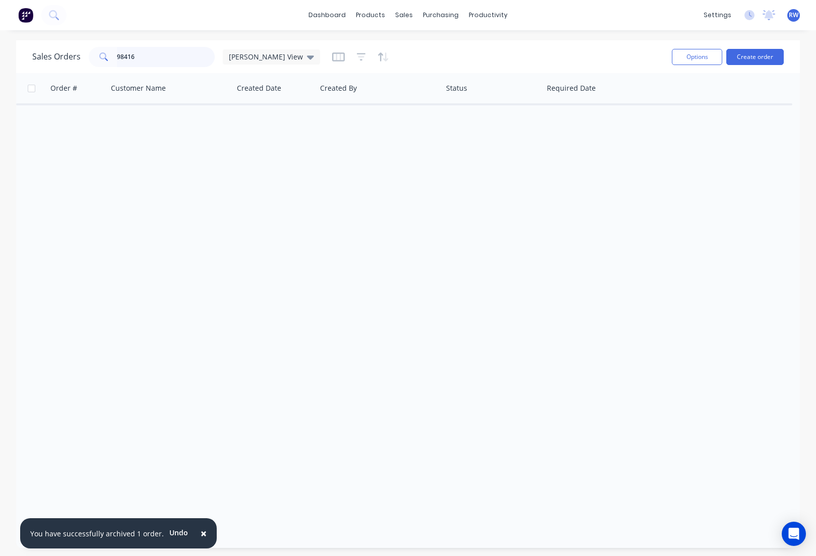
click at [143, 56] on input "98416" at bounding box center [166, 57] width 98 height 20
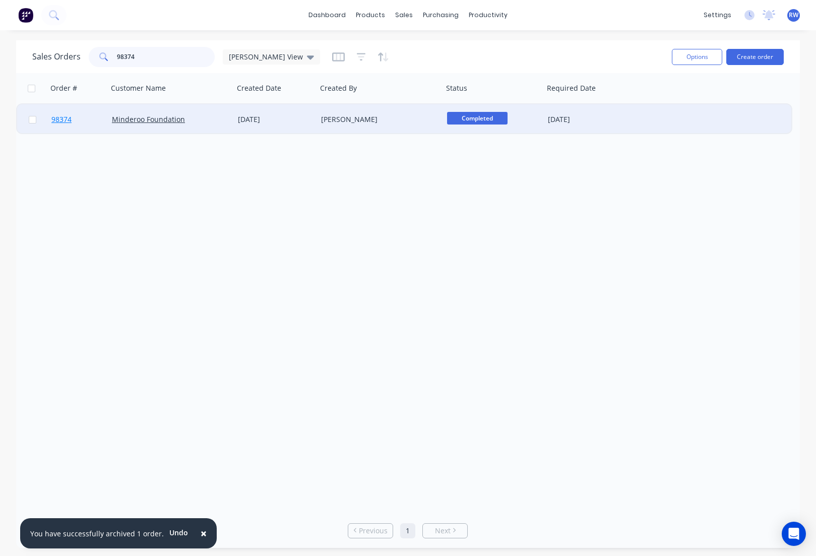
type input "98374"
click at [59, 118] on span "98374" at bounding box center [61, 119] width 20 height 10
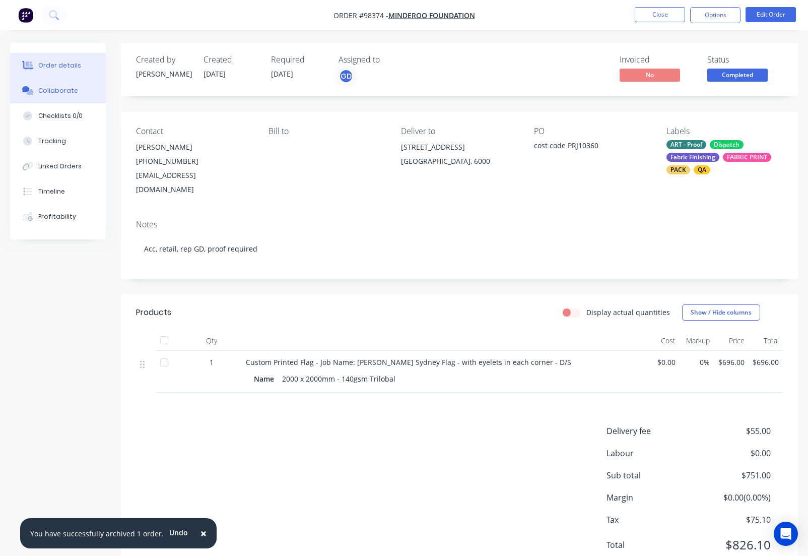
click at [64, 91] on div "Collaborate" at bounding box center [58, 90] width 40 height 9
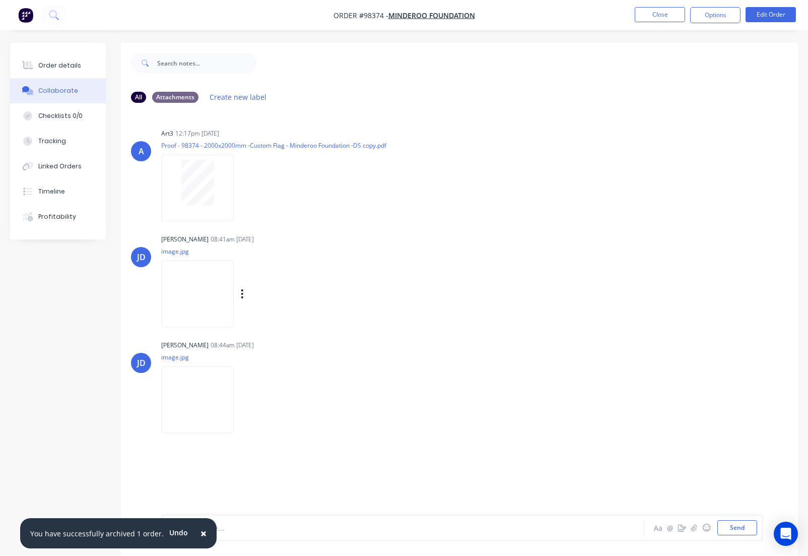
click at [257, 294] on div "Labels Download Delete" at bounding box center [294, 294] width 113 height 15
click at [243, 294] on icon "button" at bounding box center [242, 293] width 2 height 9
click at [280, 323] on button "Download" at bounding box center [307, 320] width 113 height 23
click at [244, 402] on icon "button" at bounding box center [242, 400] width 3 height 12
drag, startPoint x: 288, startPoint y: 424, endPoint x: 281, endPoint y: 423, distance: 6.6
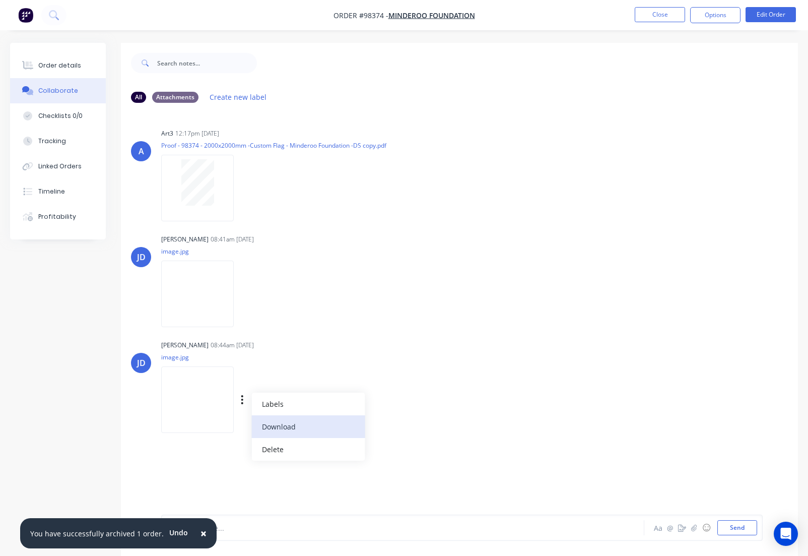
click at [288, 424] on button "Download" at bounding box center [307, 426] width 113 height 23
click at [652, 18] on button "Close" at bounding box center [660, 14] width 50 height 15
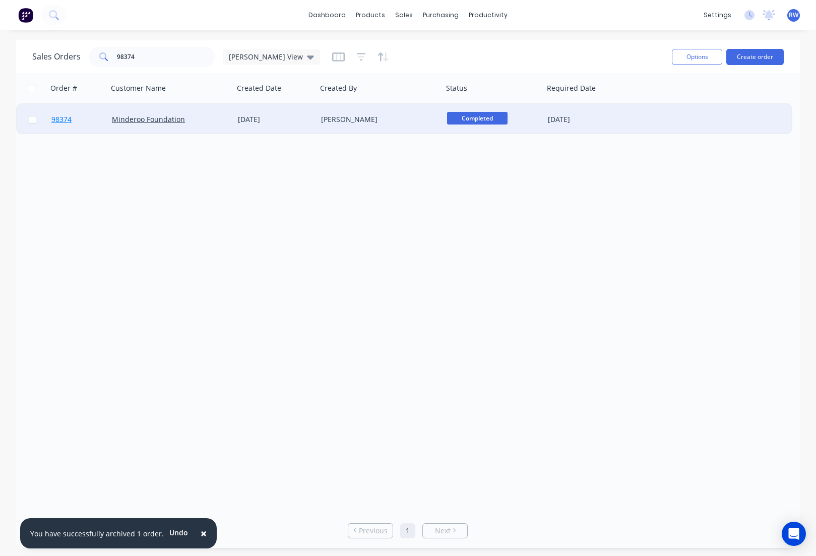
drag, startPoint x: 31, startPoint y: 120, endPoint x: 66, endPoint y: 122, distance: 35.9
click at [32, 120] on input "checkbox" at bounding box center [33, 120] width 8 height 8
checkbox input "true"
click at [688, 57] on button "Options" at bounding box center [696, 57] width 50 height 16
click at [682, 101] on div "Archive" at bounding box center [666, 102] width 93 height 15
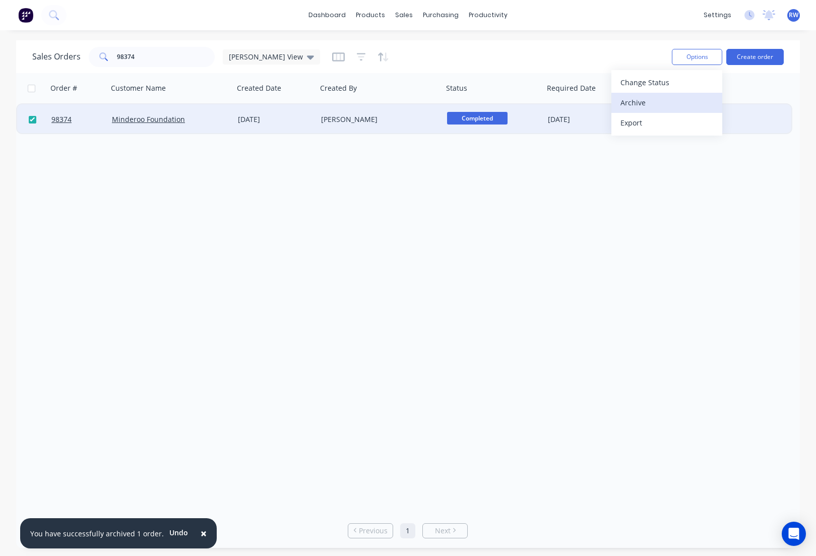
checkbox input "false"
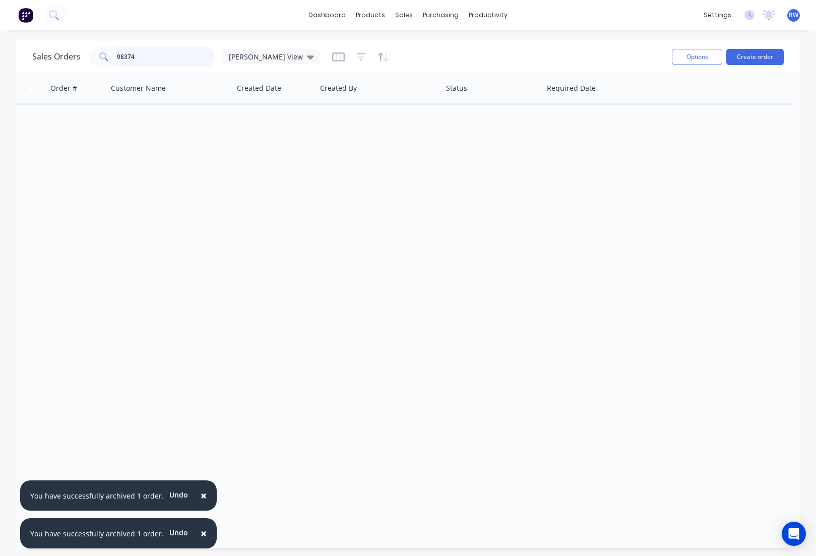
click at [150, 59] on input "98374" at bounding box center [166, 57] width 98 height 20
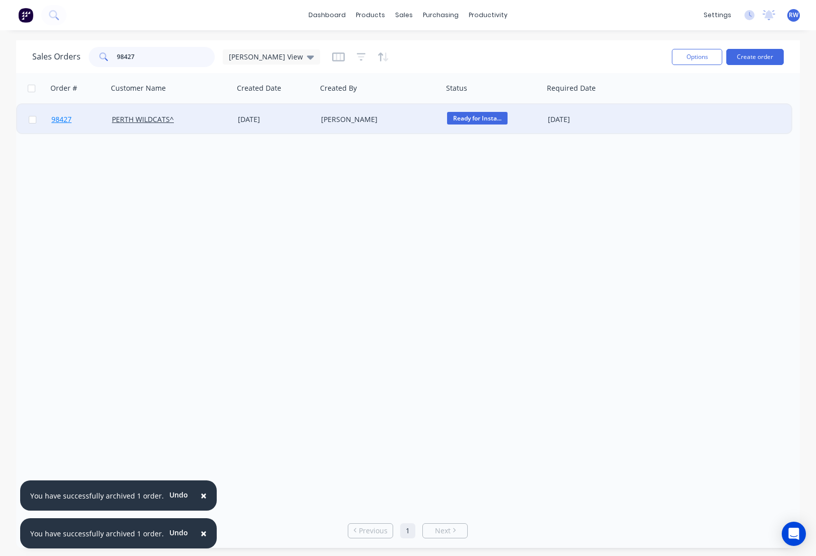
type input "98427"
click at [62, 121] on span "98427" at bounding box center [61, 119] width 20 height 10
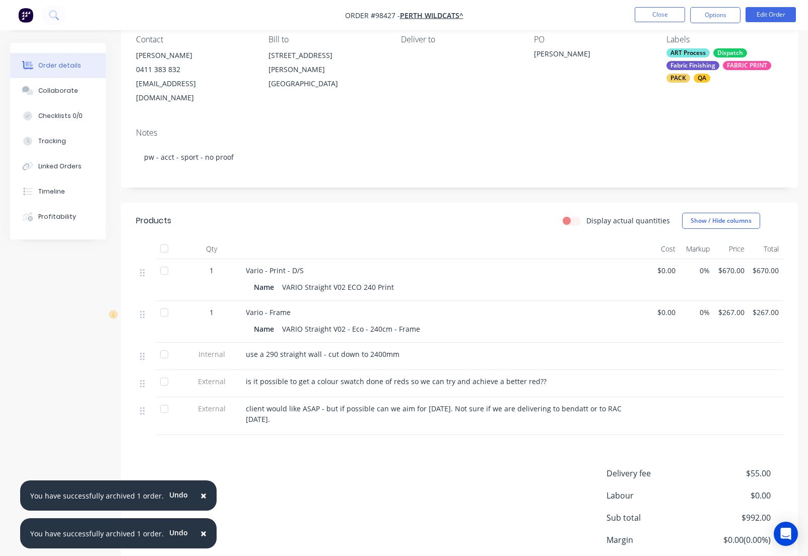
scroll to position [92, 0]
click at [58, 94] on div "Collaborate" at bounding box center [58, 90] width 40 height 9
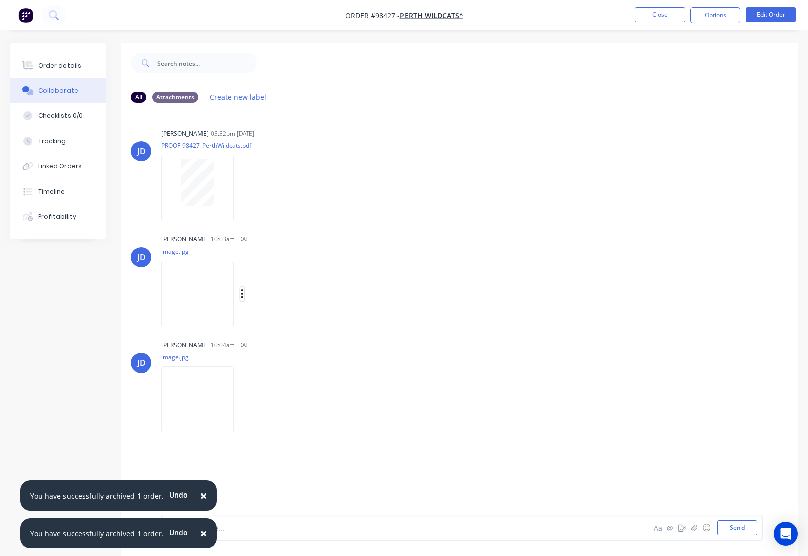
click at [244, 296] on icon "button" at bounding box center [242, 294] width 3 height 12
drag, startPoint x: 283, startPoint y: 321, endPoint x: 280, endPoint y: 330, distance: 10.0
click at [283, 321] on button "Download" at bounding box center [307, 320] width 113 height 23
click at [244, 402] on button "button" at bounding box center [242, 399] width 4 height 15
click at [290, 425] on button "Download" at bounding box center [307, 426] width 113 height 23
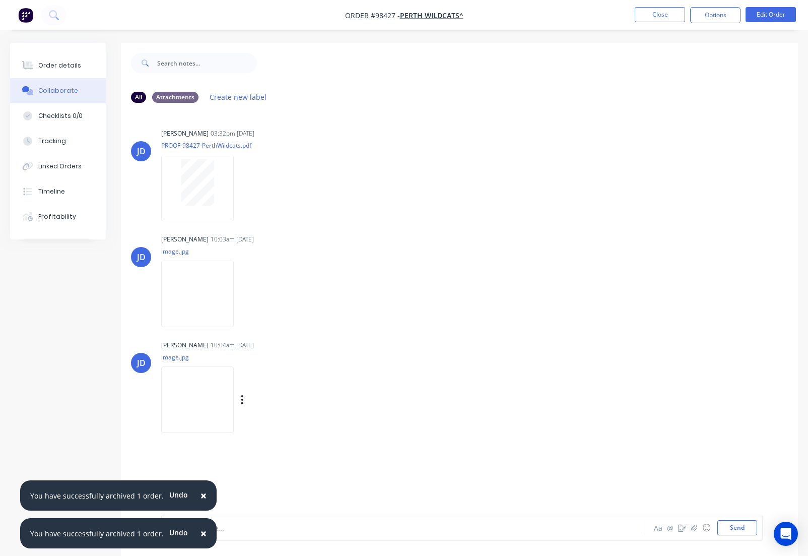
click at [654, 18] on button "Close" at bounding box center [660, 14] width 50 height 15
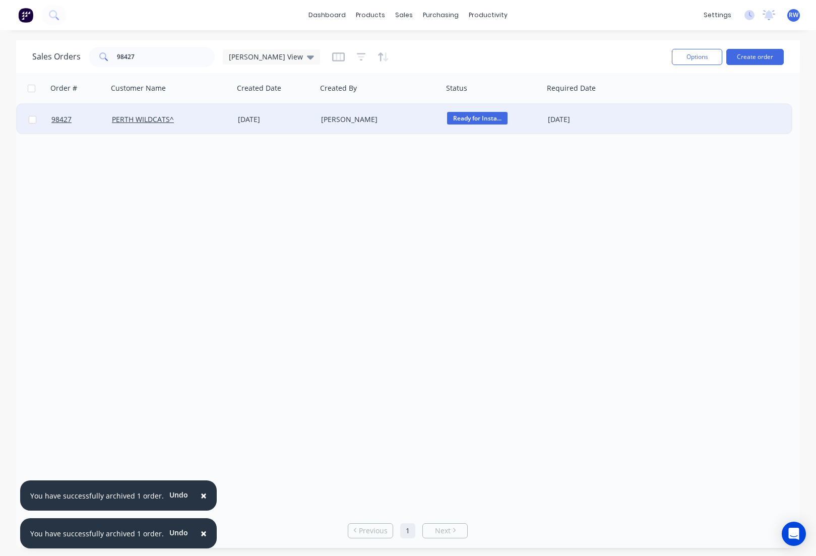
click at [32, 120] on input "checkbox" at bounding box center [33, 120] width 8 height 8
checkbox input "true"
click at [695, 55] on button "Options" at bounding box center [696, 57] width 50 height 16
click at [657, 107] on div "Archive" at bounding box center [666, 102] width 93 height 15
checkbox input "false"
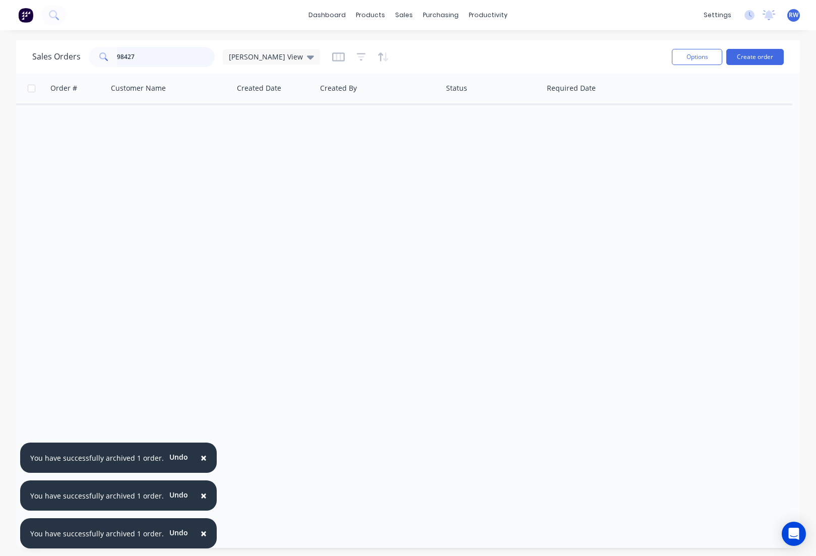
click at [151, 58] on input "98427" at bounding box center [166, 57] width 98 height 20
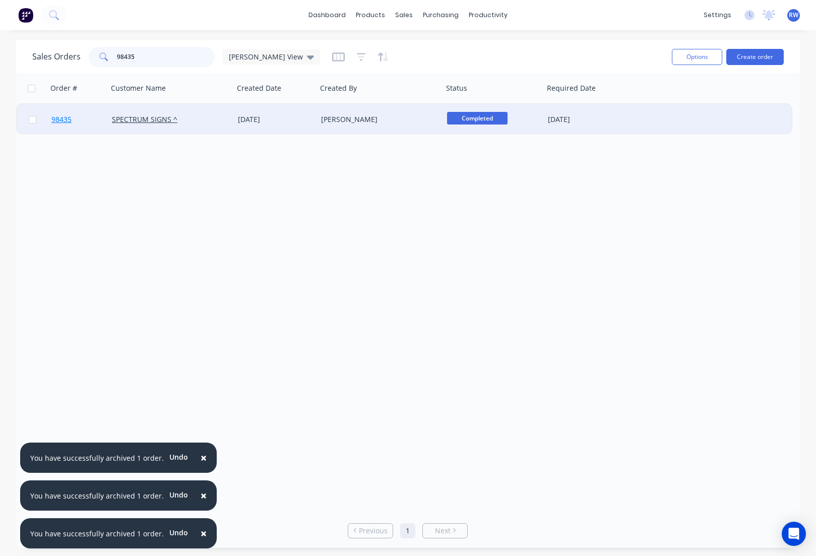
type input "98435"
click at [62, 120] on span "98435" at bounding box center [61, 119] width 20 height 10
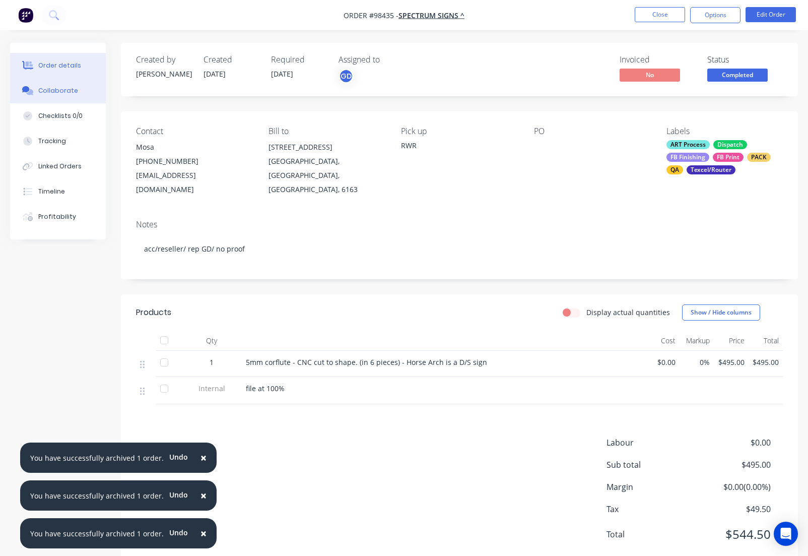
click at [62, 93] on div "Collaborate" at bounding box center [58, 90] width 40 height 9
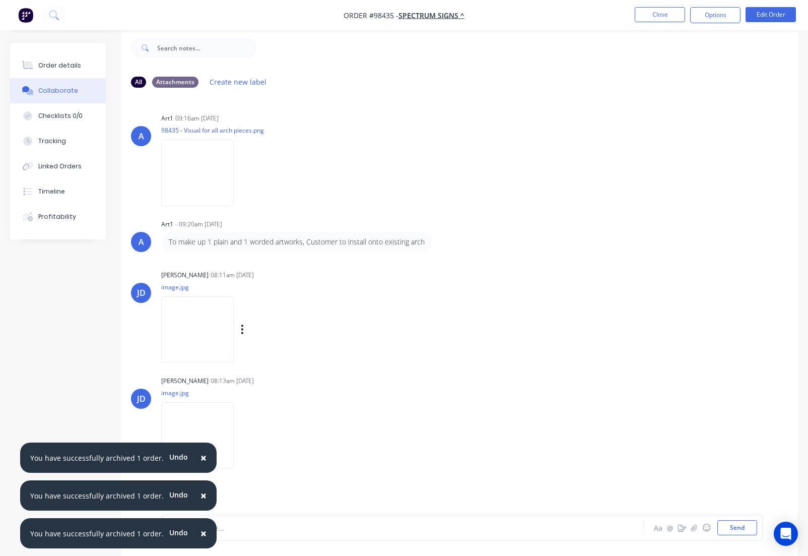
scroll to position [15, 0]
click at [244, 329] on icon "button" at bounding box center [242, 329] width 3 height 12
click at [277, 361] on button "Download" at bounding box center [307, 356] width 113 height 23
click at [244, 440] on button "button" at bounding box center [242, 435] width 4 height 15
click at [288, 461] on button "Download" at bounding box center [307, 461] width 113 height 23
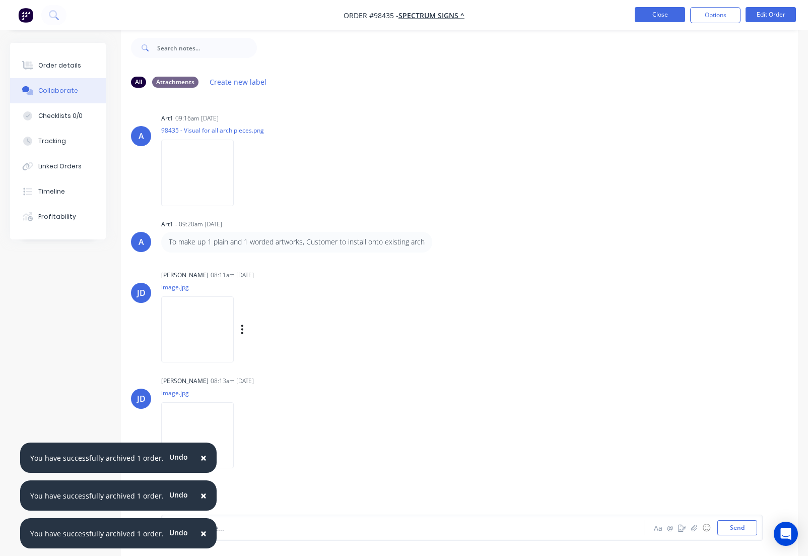
click at [651, 14] on button "Close" at bounding box center [660, 14] width 50 height 15
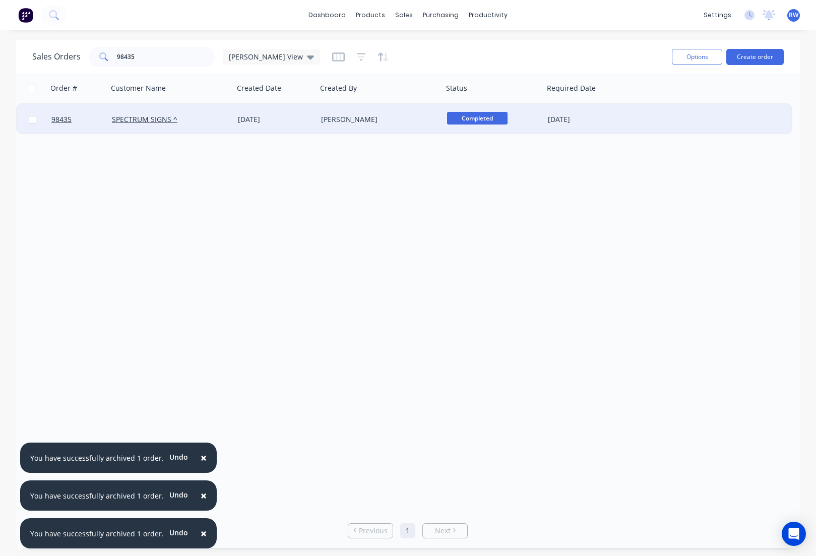
click at [35, 120] on input "checkbox" at bounding box center [33, 120] width 8 height 8
checkbox input "true"
click at [690, 57] on button "Options" at bounding box center [696, 57] width 50 height 16
click at [631, 101] on div "Archive" at bounding box center [666, 102] width 93 height 15
checkbox input "false"
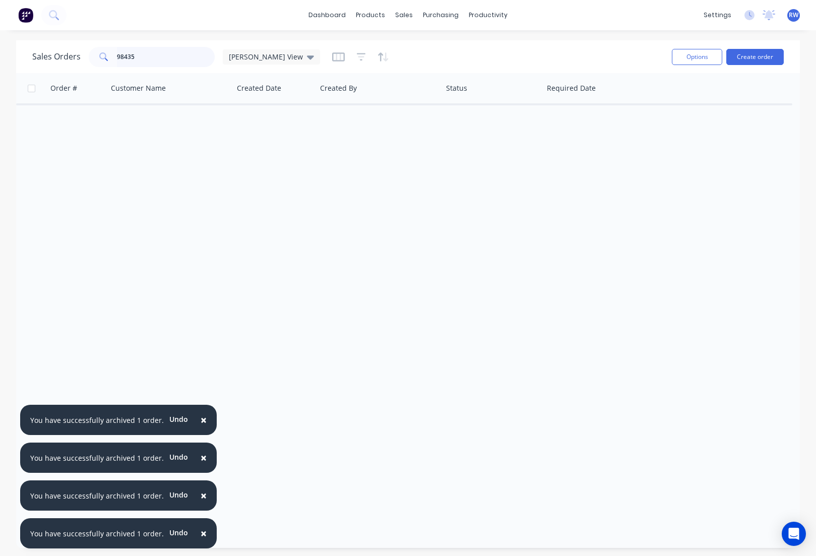
click at [180, 59] on input "98435" at bounding box center [166, 57] width 98 height 20
type input "98402"
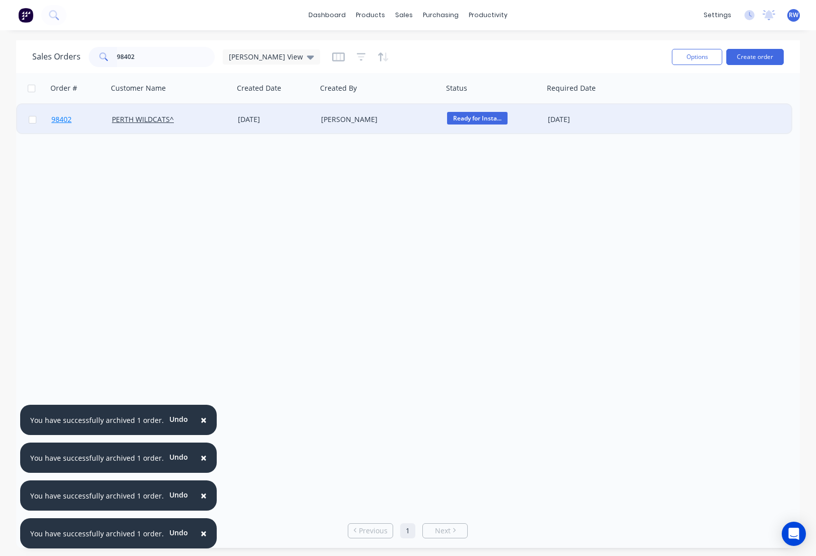
click at [62, 120] on span "98402" at bounding box center [61, 119] width 20 height 10
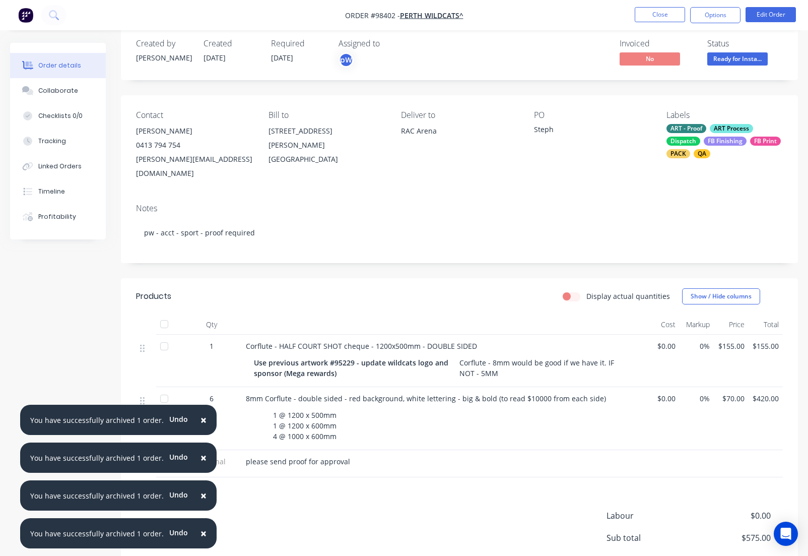
scroll to position [17, 0]
click at [57, 89] on div "Collaborate" at bounding box center [58, 90] width 40 height 9
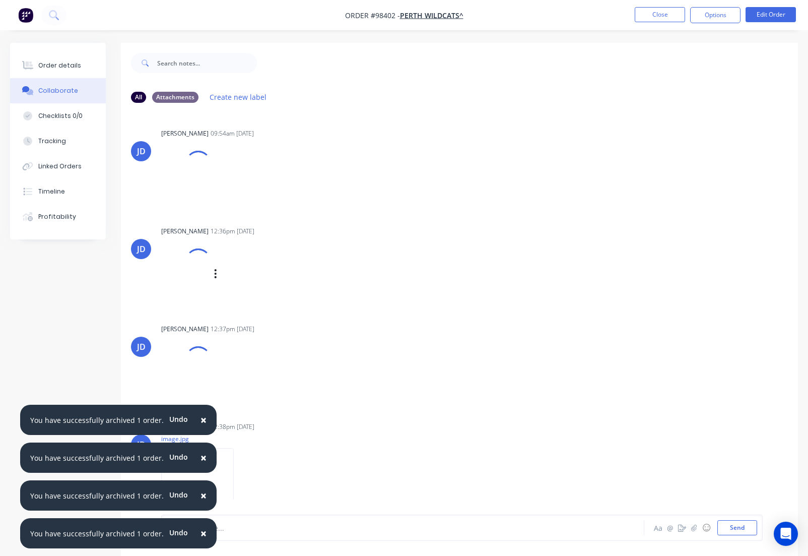
click at [331, 282] on div "[PERSON_NAME] 12:36pm [DATE] image.jpg Labels Download Delete" at bounding box center [318, 265] width 315 height 83
drag, startPoint x: 198, startPoint y: 419, endPoint x: 204, endPoint y: 446, distance: 27.8
click at [200, 419] on span "×" at bounding box center [203, 420] width 6 height 14
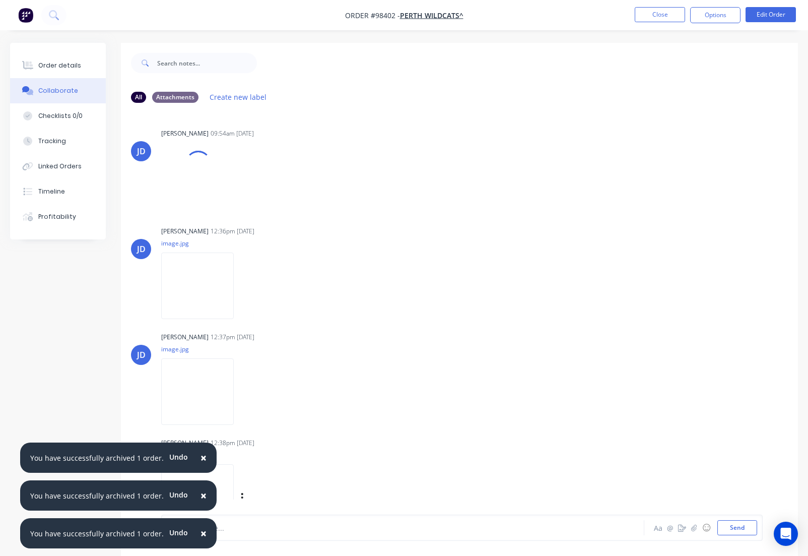
click at [200, 455] on span "×" at bounding box center [203, 457] width 6 height 14
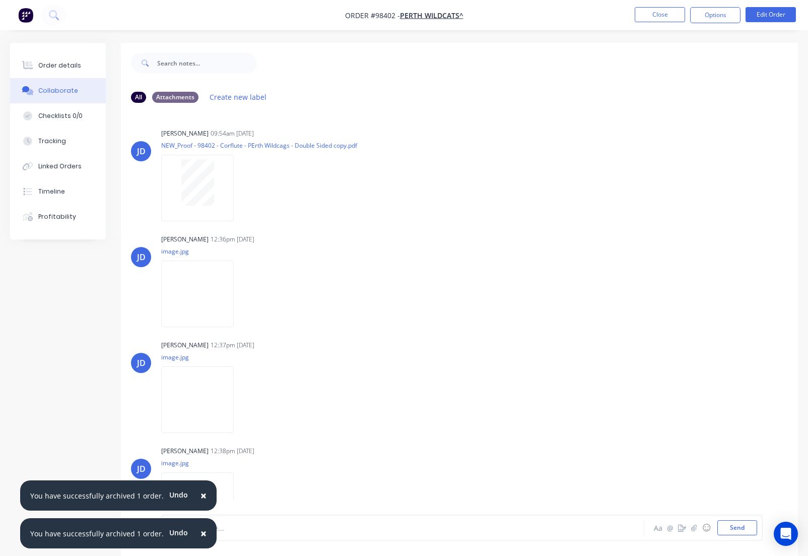
click at [200, 496] on span "×" at bounding box center [203, 495] width 6 height 14
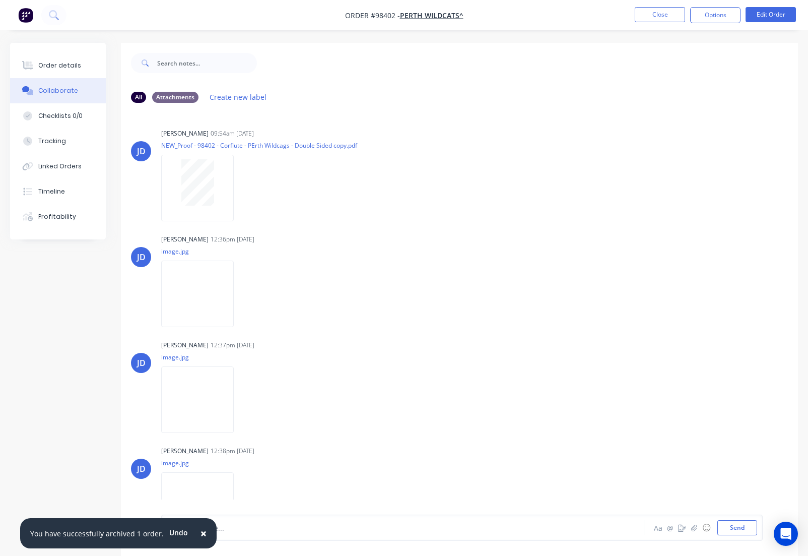
click at [200, 534] on span "×" at bounding box center [203, 533] width 6 height 14
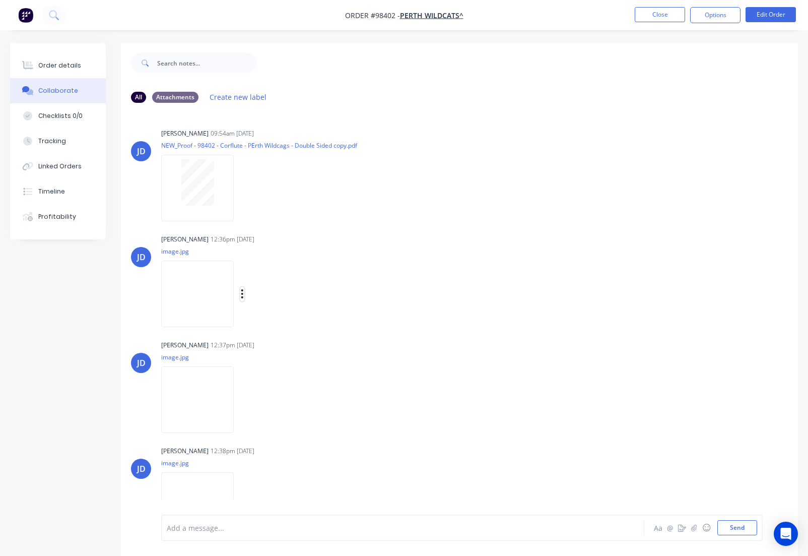
click at [244, 293] on icon "button" at bounding box center [242, 294] width 3 height 12
click at [285, 323] on button "Download" at bounding box center [307, 320] width 113 height 23
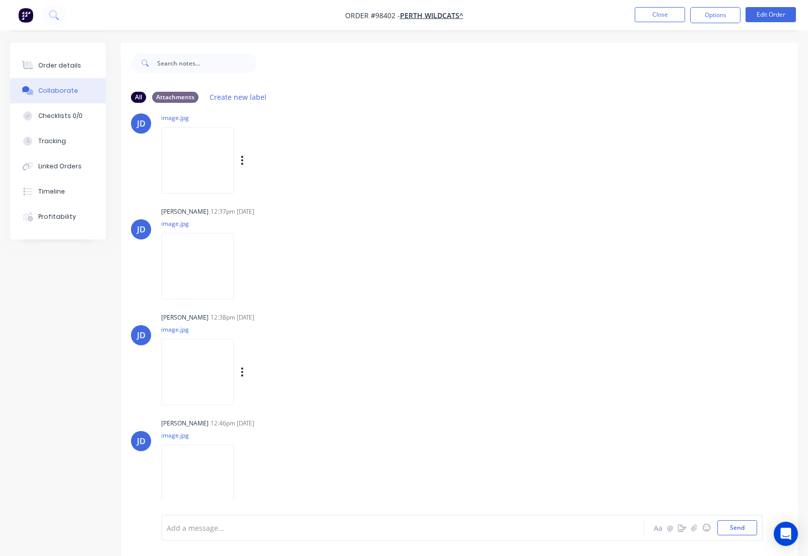
scroll to position [134, 0]
click at [244, 370] on icon "button" at bounding box center [242, 372] width 3 height 12
click at [291, 400] on button "Download" at bounding box center [307, 398] width 113 height 23
click at [244, 480] on icon "button" at bounding box center [242, 478] width 3 height 12
click at [290, 482] on button "Download" at bounding box center [307, 477] width 113 height 23
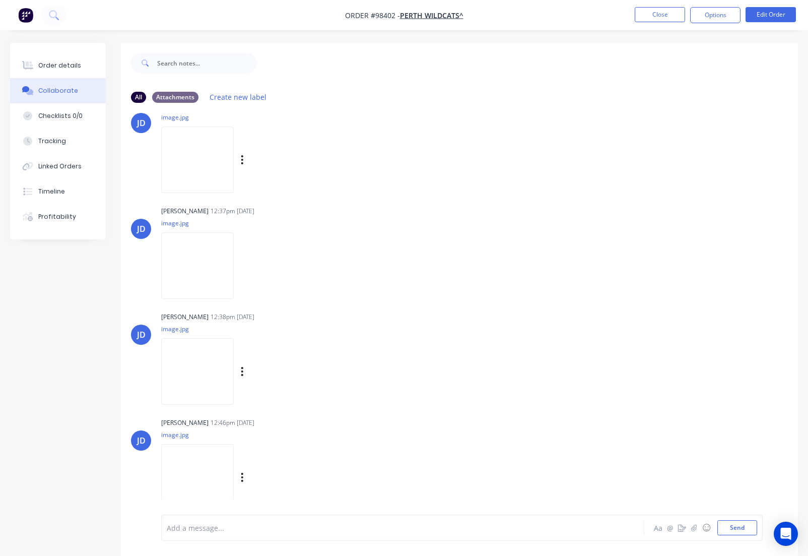
scroll to position [135, 0]
click at [655, 15] on button "Close" at bounding box center [660, 14] width 50 height 15
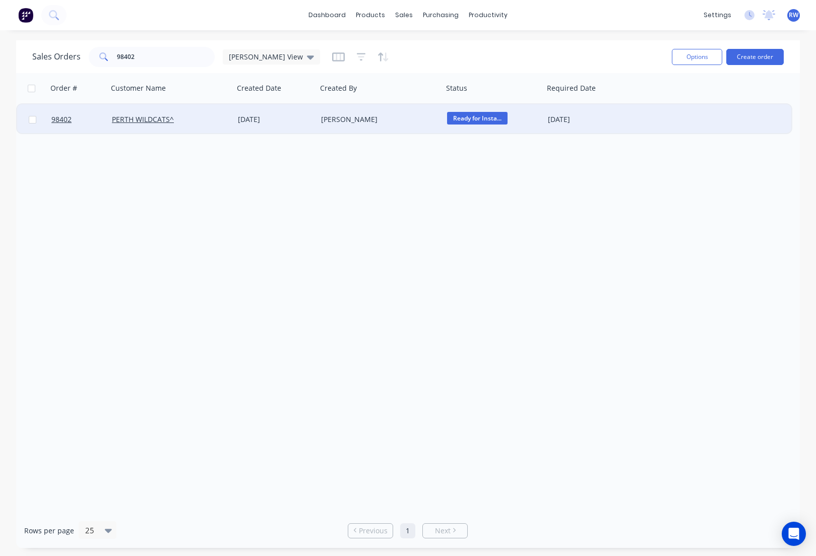
click at [34, 119] on input "checkbox" at bounding box center [33, 120] width 8 height 8
checkbox input "true"
click at [702, 54] on button "Options" at bounding box center [696, 57] width 50 height 16
drag, startPoint x: 643, startPoint y: 107, endPoint x: 597, endPoint y: 103, distance: 46.0
click at [643, 107] on div "Archive" at bounding box center [666, 102] width 93 height 15
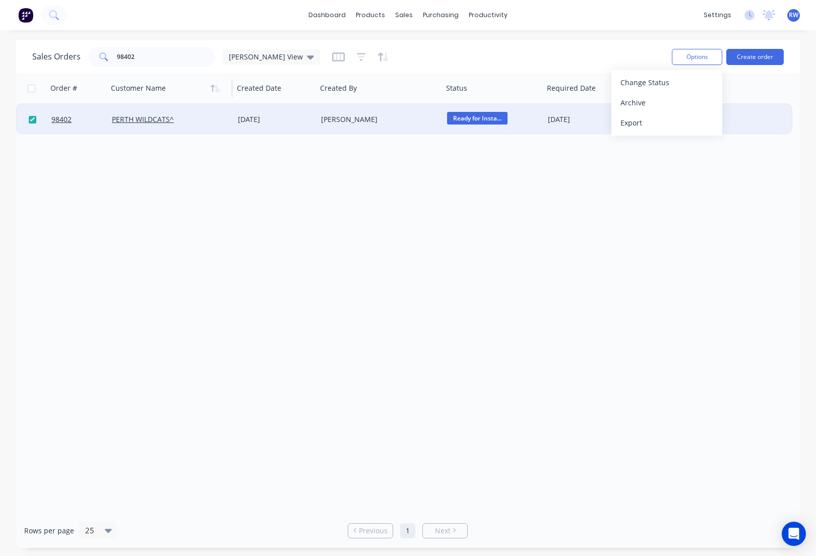
checkbox input "false"
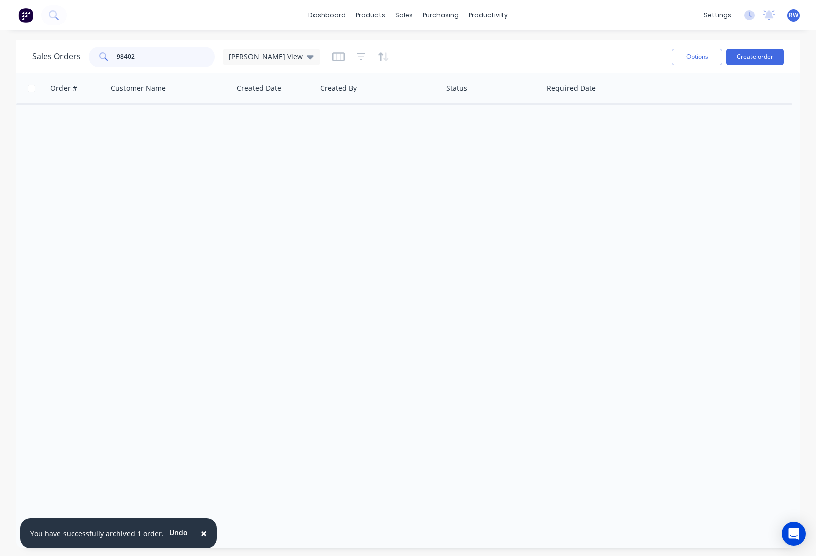
click at [143, 59] on input "98402" at bounding box center [166, 57] width 98 height 20
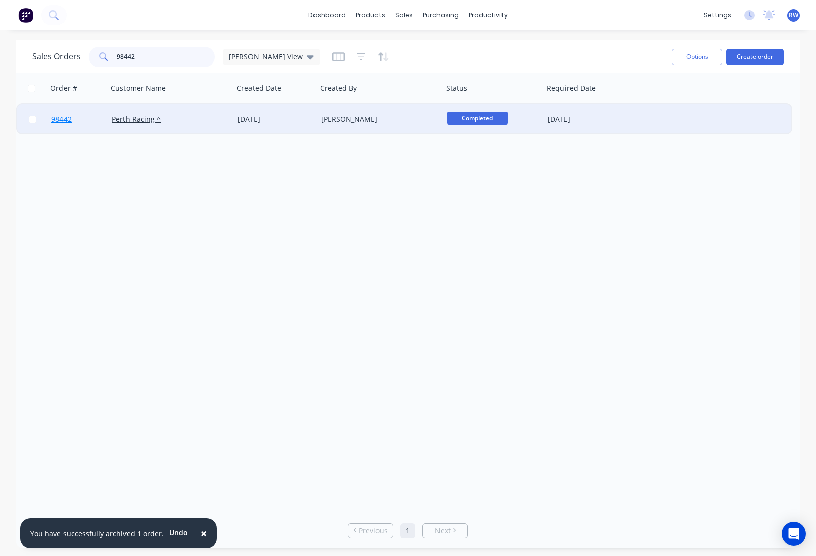
type input "98442"
click at [66, 119] on span "98442" at bounding box center [61, 119] width 20 height 10
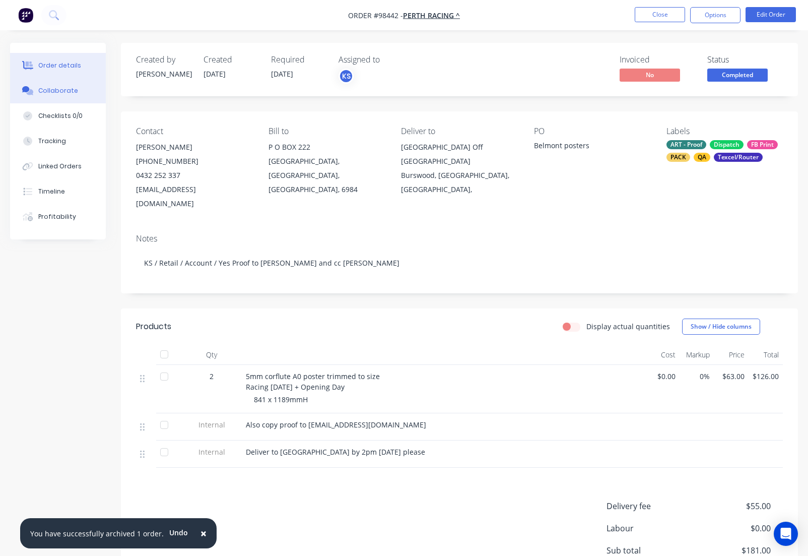
click at [62, 92] on div "Collaborate" at bounding box center [58, 90] width 40 height 9
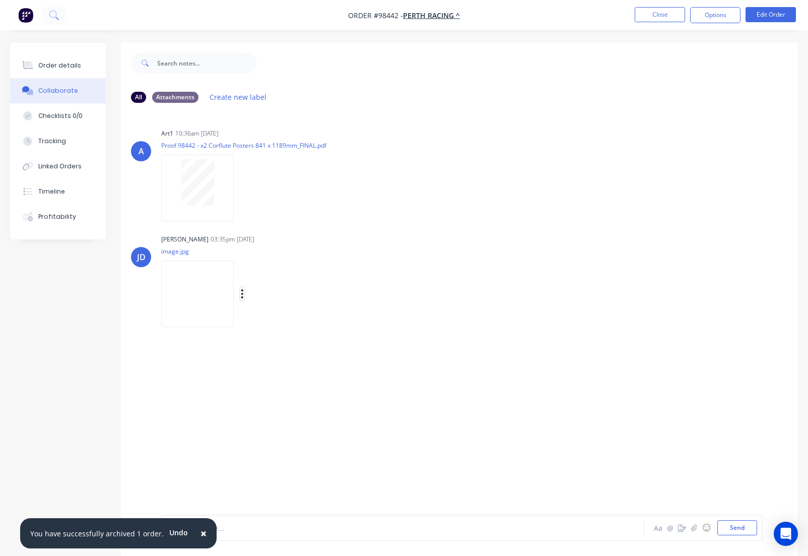
click at [243, 295] on icon "button" at bounding box center [242, 293] width 2 height 9
click at [293, 319] on button "Download" at bounding box center [307, 320] width 113 height 23
click at [657, 16] on button "Close" at bounding box center [660, 14] width 50 height 15
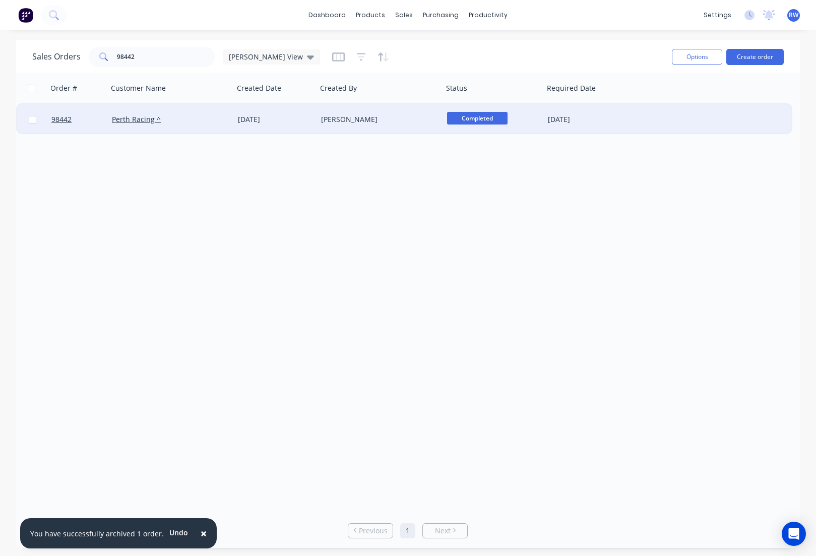
click at [32, 120] on input "checkbox" at bounding box center [33, 120] width 8 height 8
checkbox input "true"
click at [693, 59] on button "Options" at bounding box center [696, 57] width 50 height 16
click at [632, 101] on div "Archive" at bounding box center [666, 102] width 93 height 15
checkbox input "false"
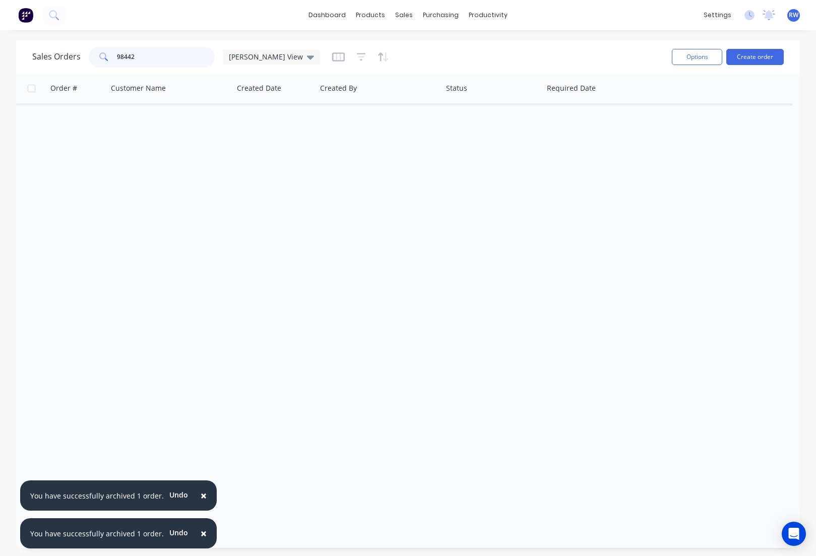
click at [154, 57] on input "98442" at bounding box center [166, 57] width 98 height 20
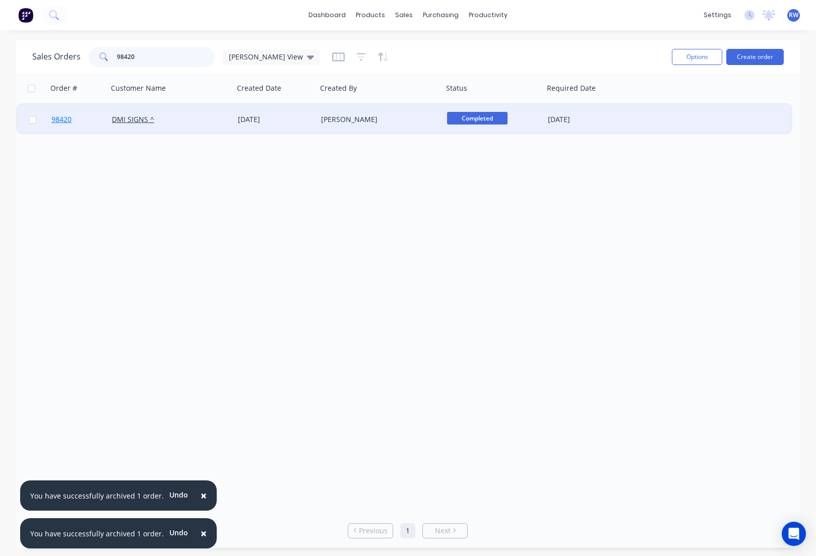
type input "98420"
click at [64, 119] on span "98420" at bounding box center [61, 119] width 20 height 10
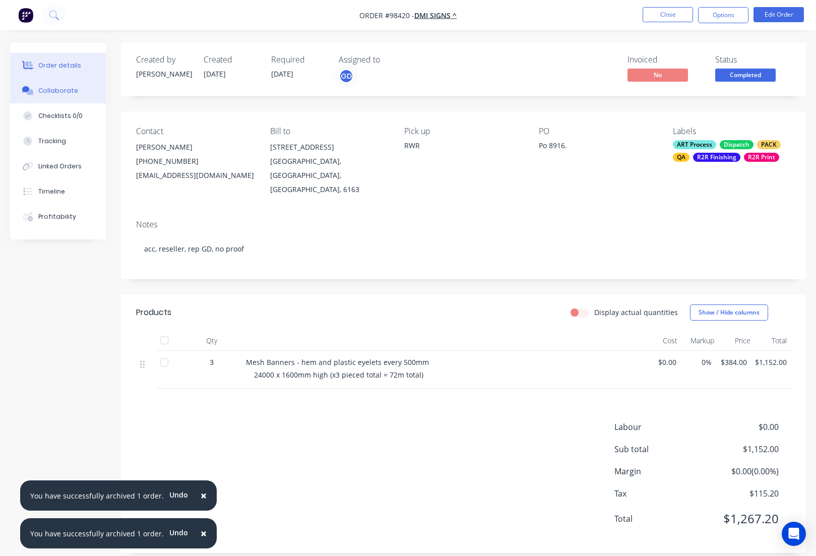
click at [55, 89] on div "Collaborate" at bounding box center [58, 90] width 40 height 9
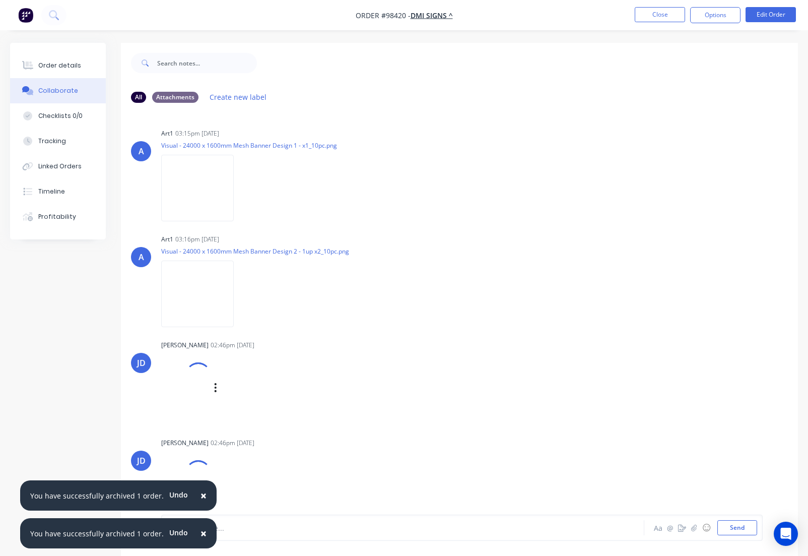
scroll to position [110, 0]
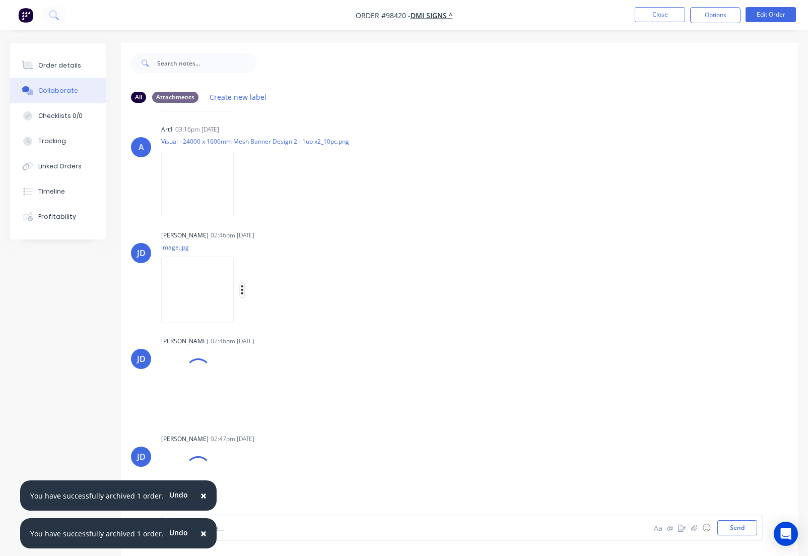
click at [242, 290] on icon "button" at bounding box center [242, 289] width 2 height 9
click at [280, 319] on button "Download" at bounding box center [307, 316] width 113 height 23
click at [243, 397] on icon "button" at bounding box center [242, 396] width 3 height 12
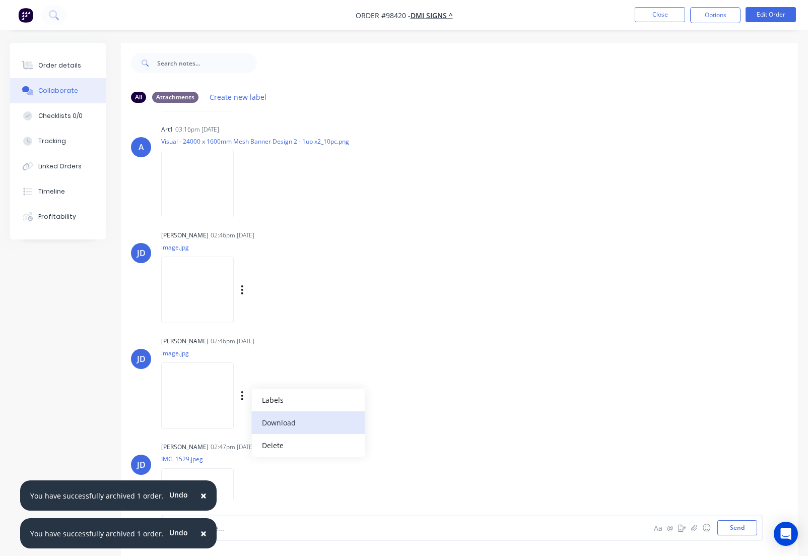
click at [276, 421] on button "Download" at bounding box center [307, 422] width 113 height 23
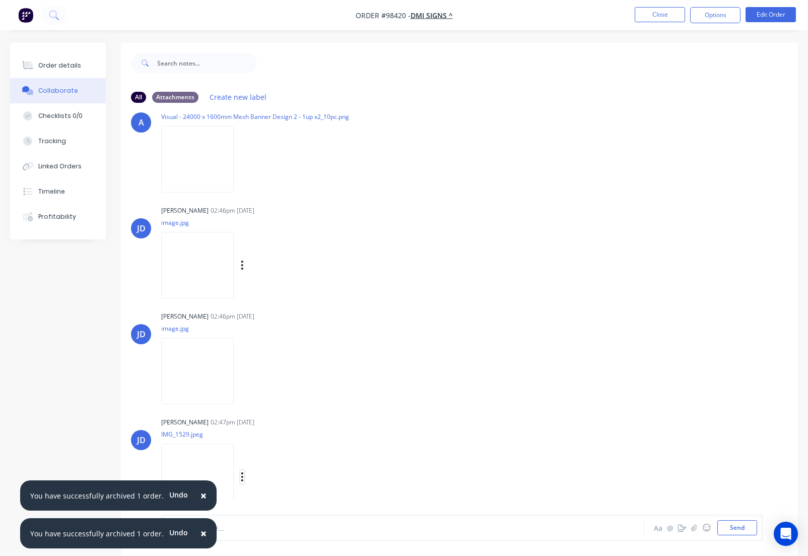
click at [244, 471] on icon "button" at bounding box center [242, 477] width 3 height 12
click at [292, 475] on button "Download" at bounding box center [307, 477] width 113 height 23
click at [661, 15] on button "Close" at bounding box center [660, 14] width 50 height 15
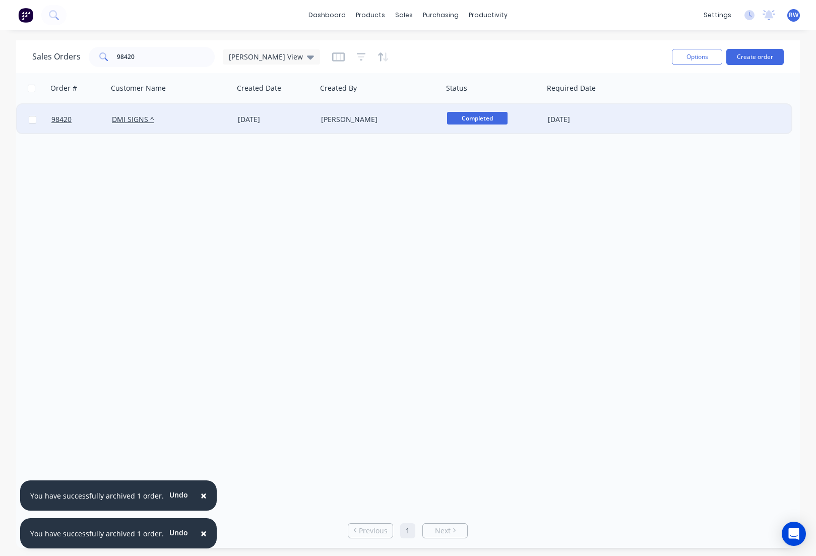
click at [34, 119] on input "checkbox" at bounding box center [33, 120] width 8 height 8
checkbox input "true"
click at [698, 56] on button "Options" at bounding box center [696, 57] width 50 height 16
drag, startPoint x: 648, startPoint y: 101, endPoint x: 654, endPoint y: 101, distance: 5.6
click at [651, 101] on div "Archive" at bounding box center [666, 102] width 93 height 15
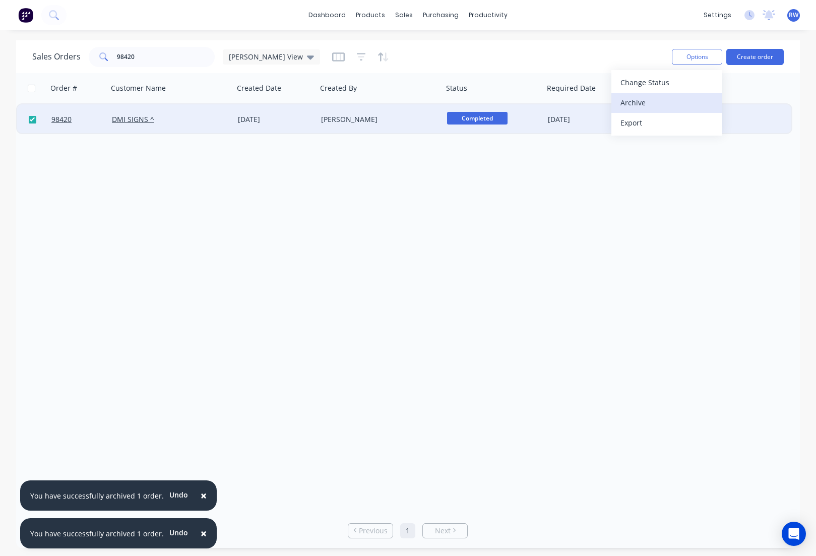
checkbox input "false"
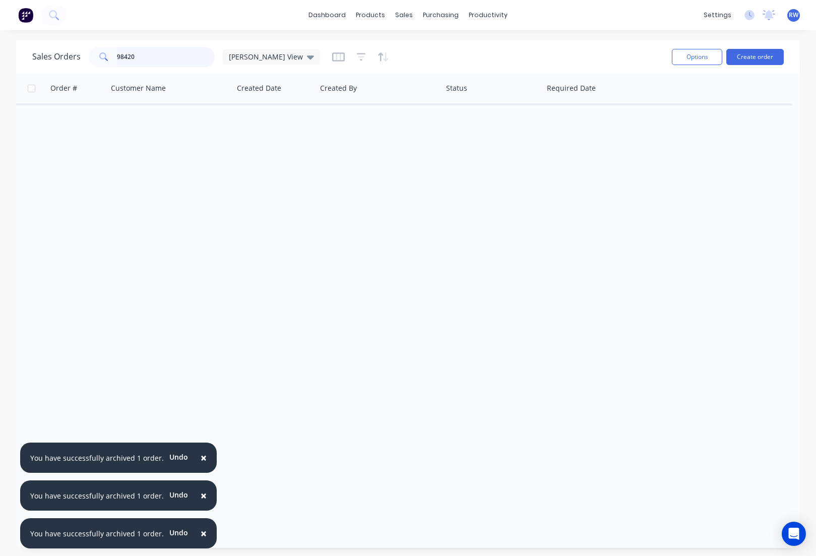
click at [150, 57] on input "98420" at bounding box center [166, 57] width 98 height 20
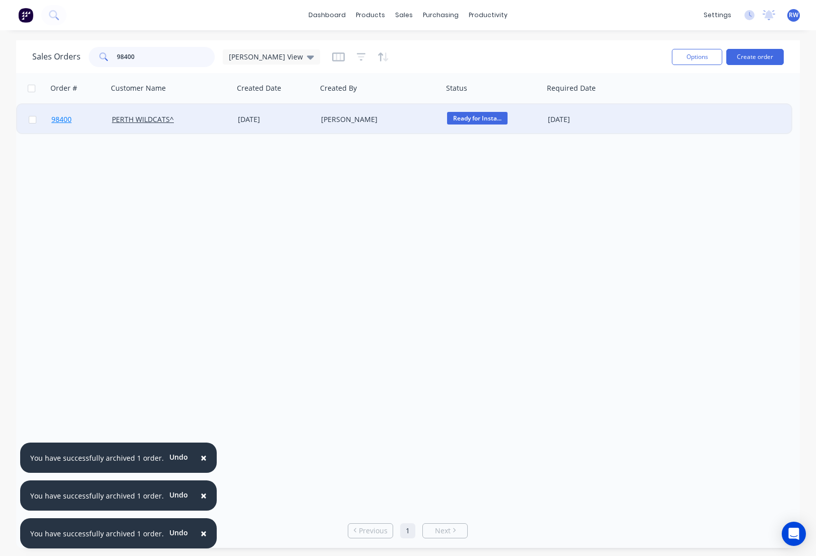
type input "98400"
click at [60, 121] on span "98400" at bounding box center [61, 119] width 20 height 10
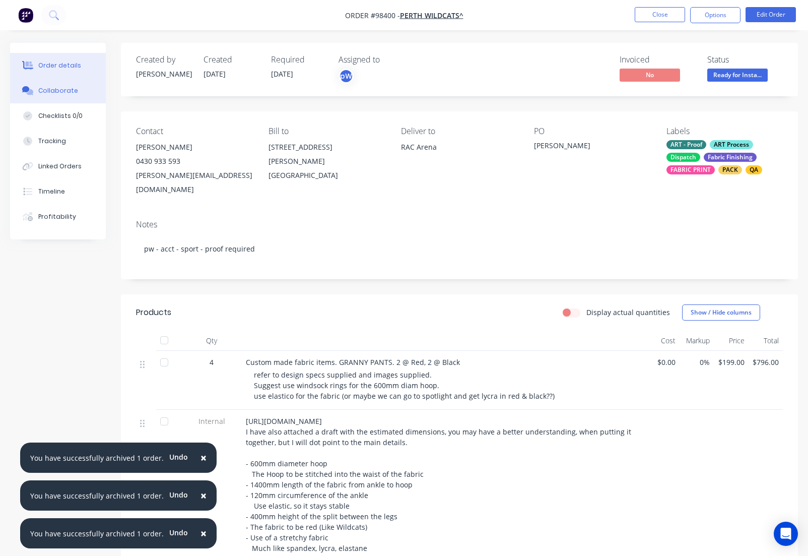
click at [66, 90] on div "Collaborate" at bounding box center [58, 90] width 40 height 9
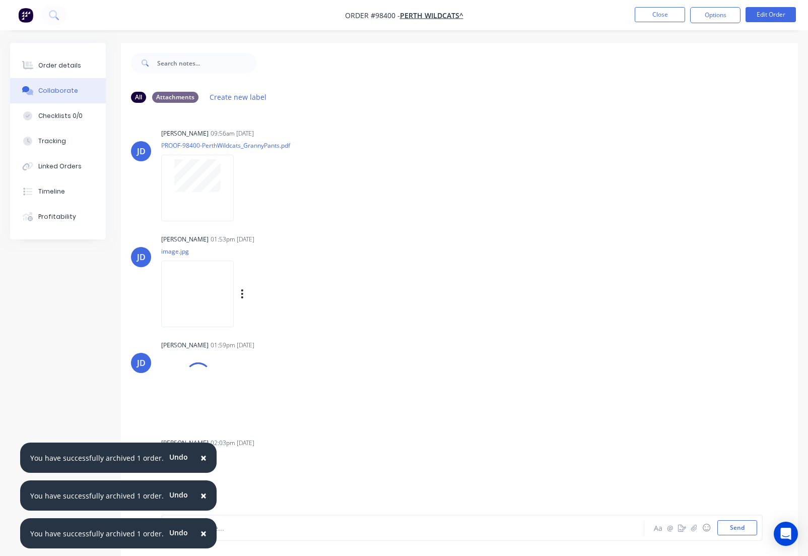
scroll to position [5, 0]
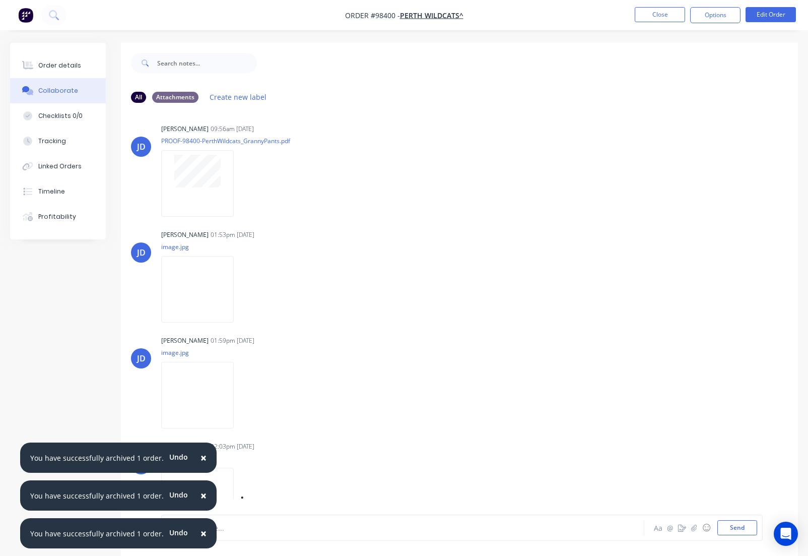
drag, startPoint x: 201, startPoint y: 457, endPoint x: 196, endPoint y: 476, distance: 19.2
click at [200, 457] on button "×" at bounding box center [203, 457] width 26 height 24
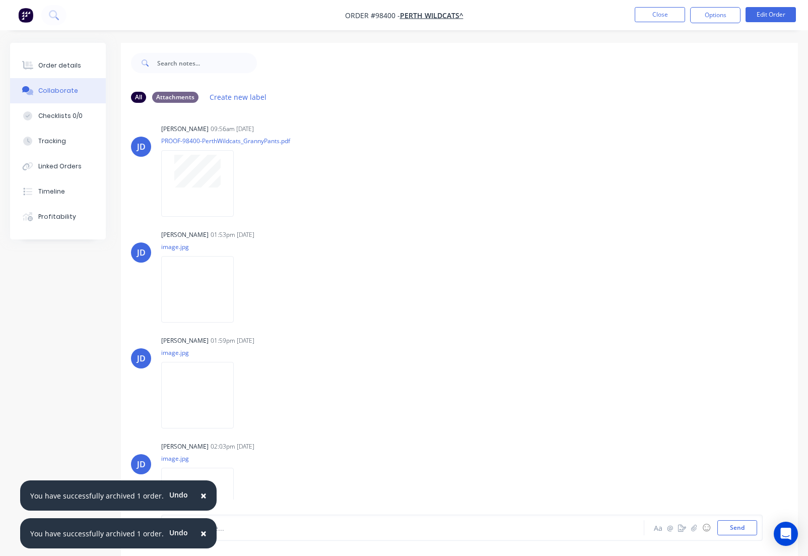
click at [200, 494] on span "×" at bounding box center [203, 495] width 6 height 14
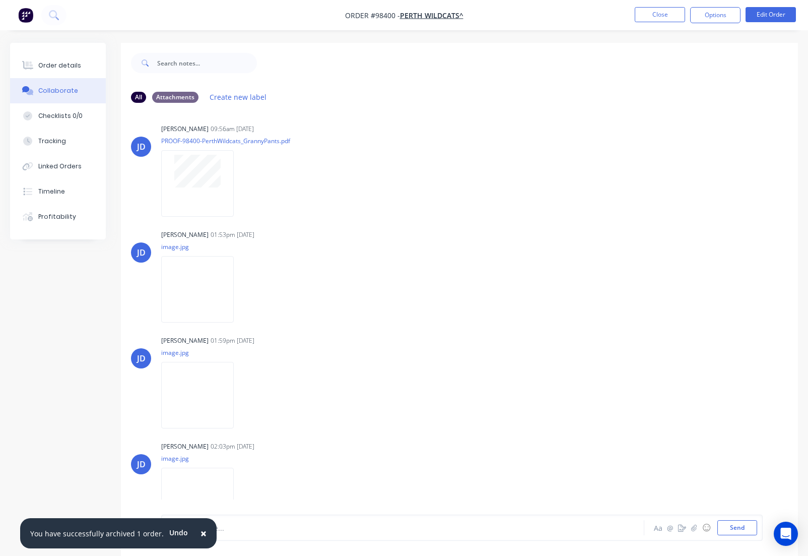
click at [193, 529] on button "×" at bounding box center [203, 533] width 26 height 24
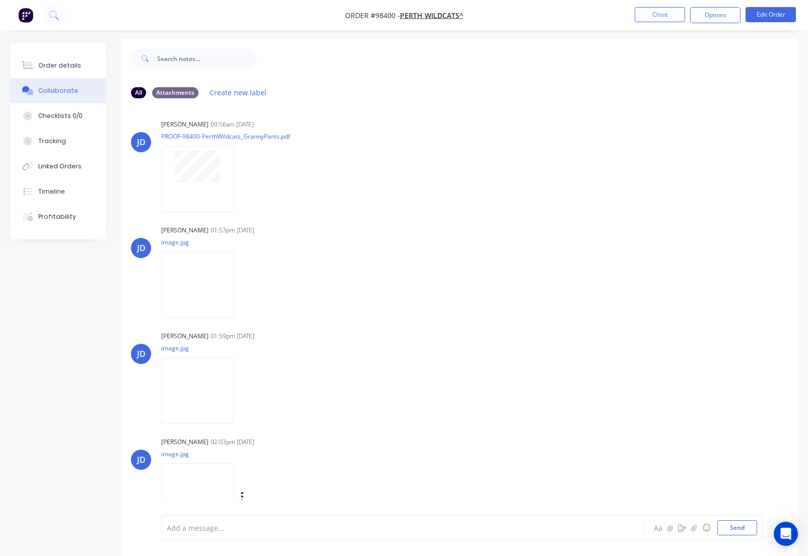
scroll to position [29, 0]
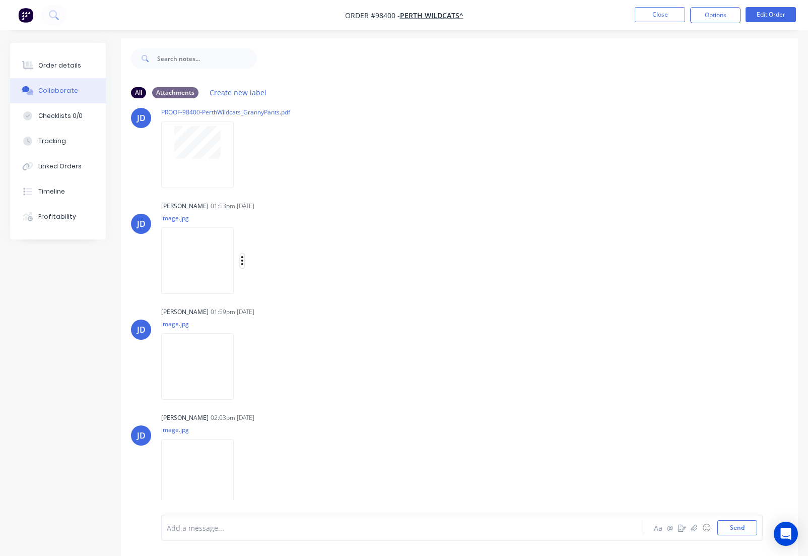
click at [243, 261] on icon "button" at bounding box center [242, 260] width 2 height 9
click at [281, 289] on button "Download" at bounding box center [307, 287] width 113 height 23
click at [257, 367] on div "Labels Download Delete" at bounding box center [294, 366] width 113 height 15
click at [243, 366] on icon "button" at bounding box center [242, 366] width 2 height 9
click at [290, 393] on button "Download" at bounding box center [307, 393] width 113 height 23
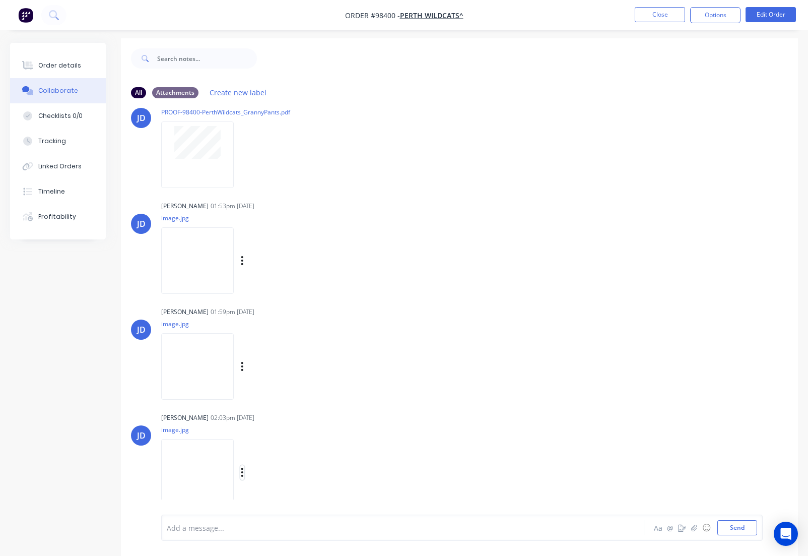
click at [243, 475] on icon "button" at bounding box center [242, 471] width 2 height 9
click at [288, 480] on button "Download" at bounding box center [307, 473] width 113 height 23
click at [654, 16] on button "Close" at bounding box center [660, 14] width 50 height 15
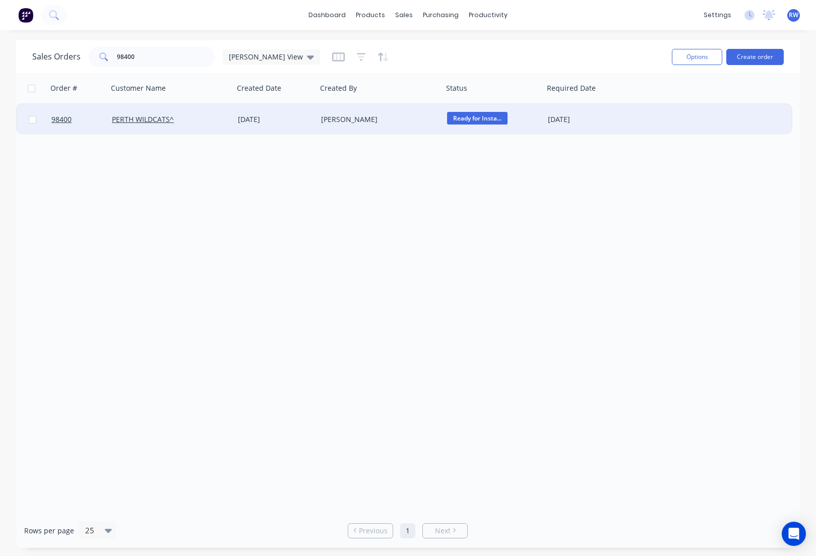
click at [34, 119] on input "checkbox" at bounding box center [33, 120] width 8 height 8
checkbox input "true"
click at [703, 58] on button "Options" at bounding box center [696, 57] width 50 height 16
click at [679, 107] on div "Archive" at bounding box center [666, 102] width 93 height 15
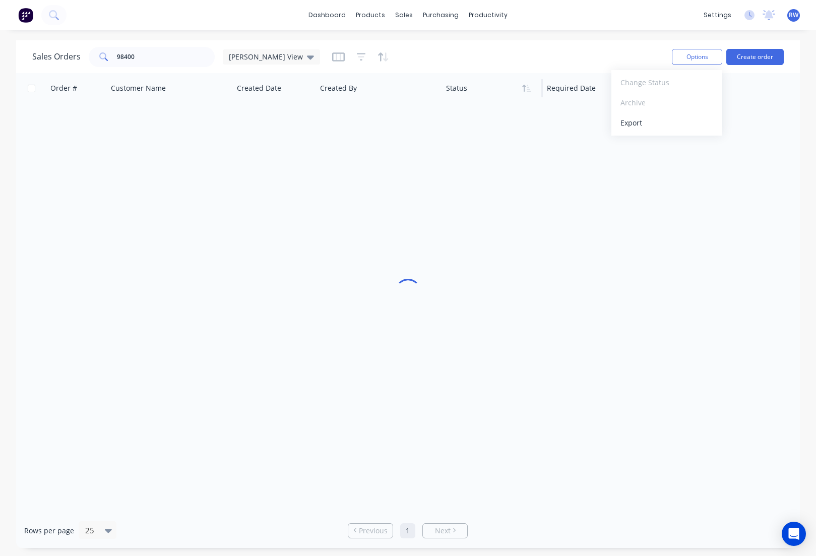
checkbox input "false"
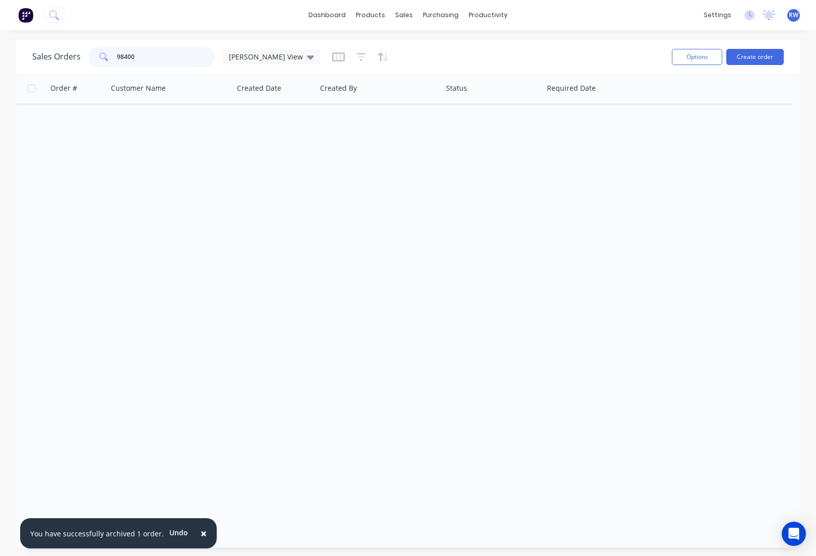
click at [166, 60] on input "98400" at bounding box center [166, 57] width 98 height 20
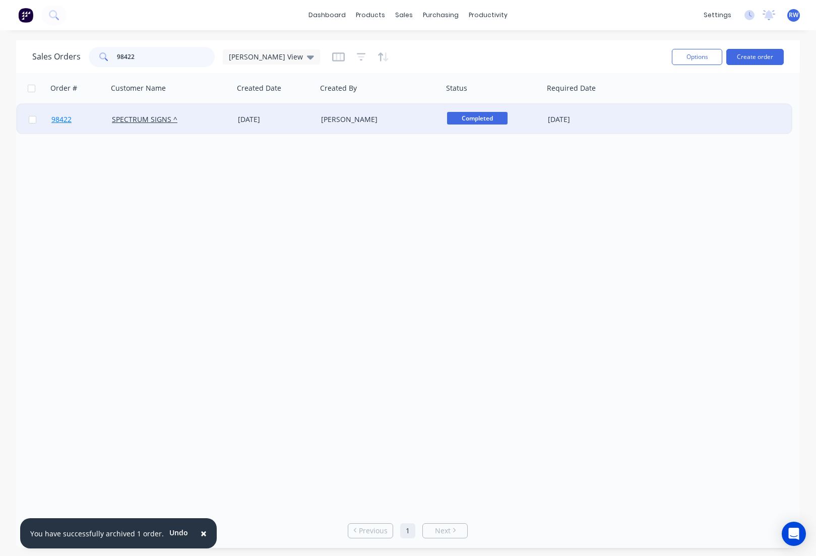
type input "98422"
click at [67, 120] on span "98422" at bounding box center [61, 119] width 20 height 10
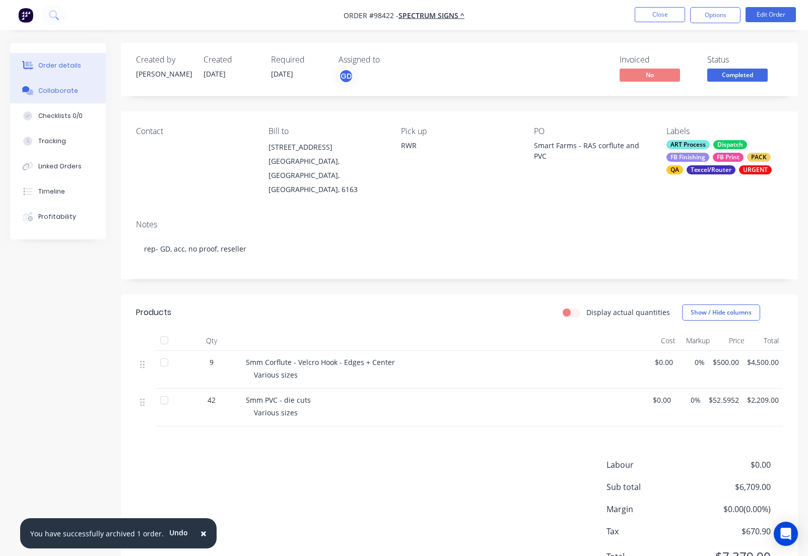
click at [50, 92] on div "Collaborate" at bounding box center [58, 90] width 40 height 9
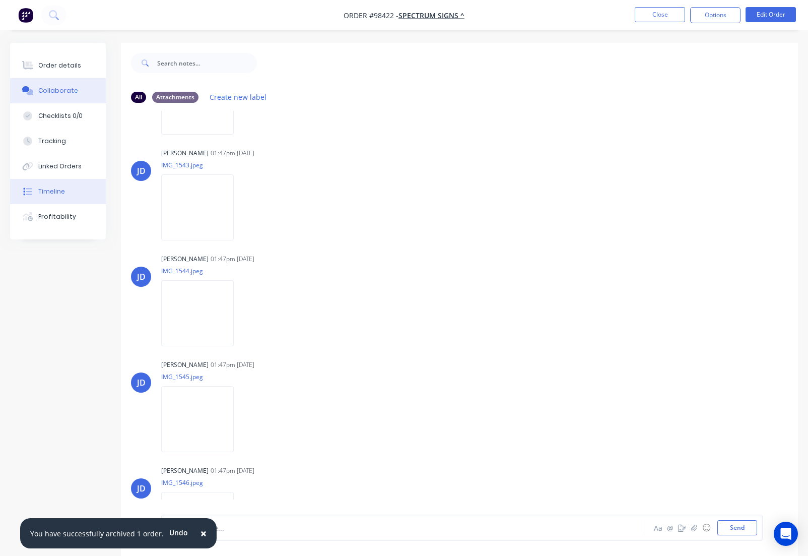
scroll to position [885, 0]
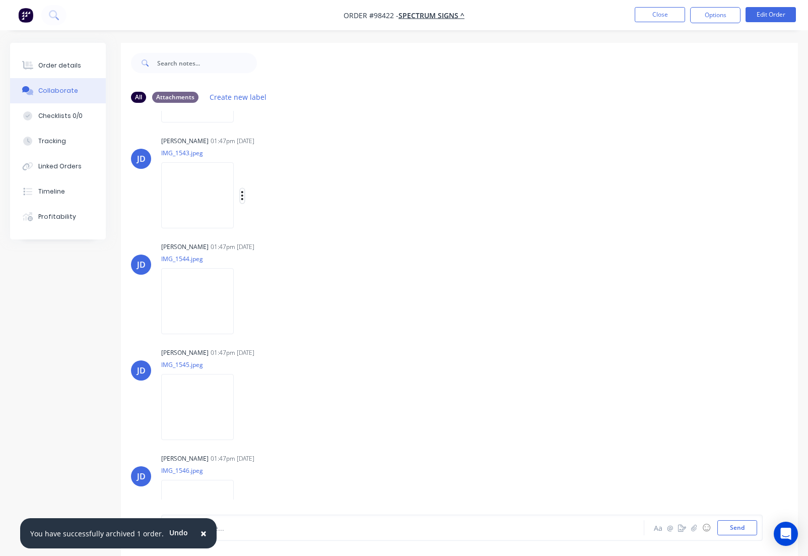
click at [244, 197] on icon "button" at bounding box center [242, 196] width 3 height 12
drag, startPoint x: 287, startPoint y: 224, endPoint x: 276, endPoint y: 247, distance: 25.5
click at [0, 0] on button "Download" at bounding box center [0, 0] width 0 height 0
click at [244, 303] on icon "button" at bounding box center [242, 302] width 3 height 12
click at [300, 329] on button "Download" at bounding box center [307, 328] width 113 height 23
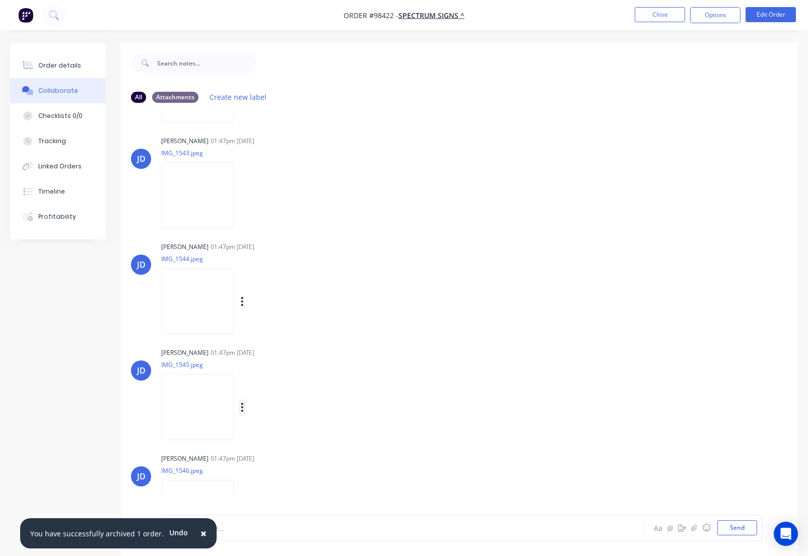
click at [244, 410] on icon "button" at bounding box center [242, 407] width 3 height 12
click at [282, 434] on button "Download" at bounding box center [307, 434] width 113 height 23
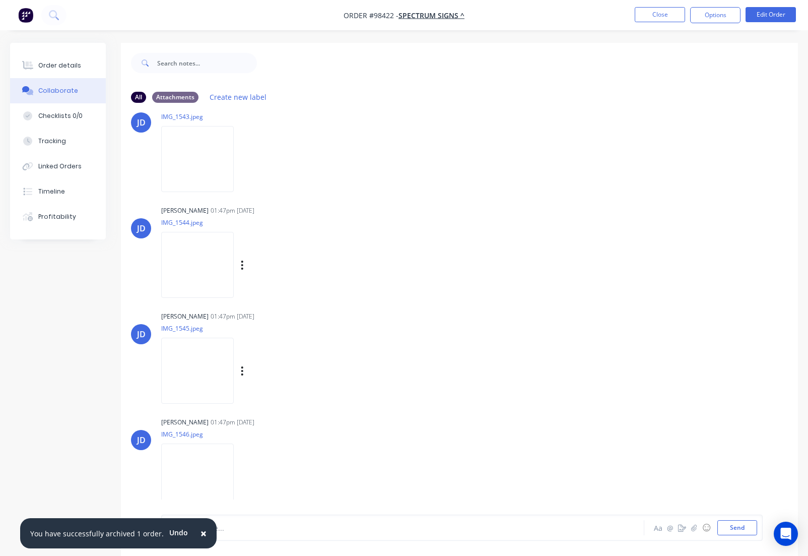
scroll to position [15, 0]
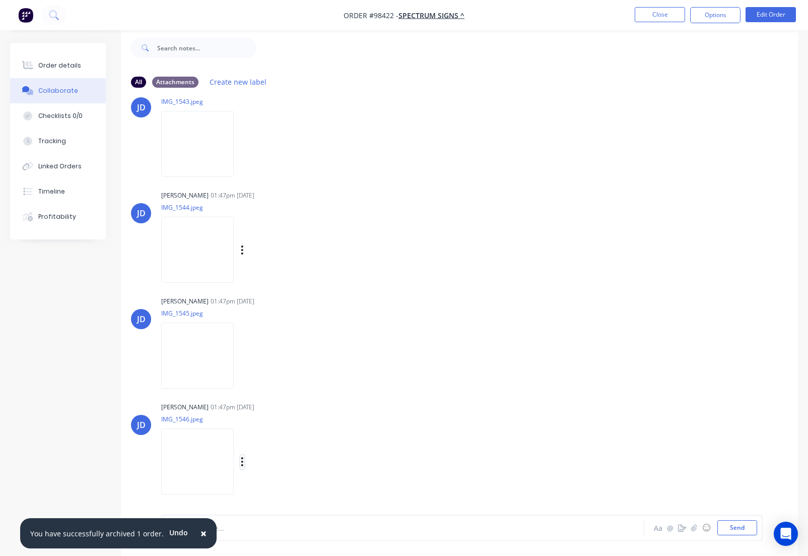
click at [243, 461] on icon "button" at bounding box center [242, 461] width 2 height 9
click at [287, 462] on button "Download" at bounding box center [307, 462] width 113 height 23
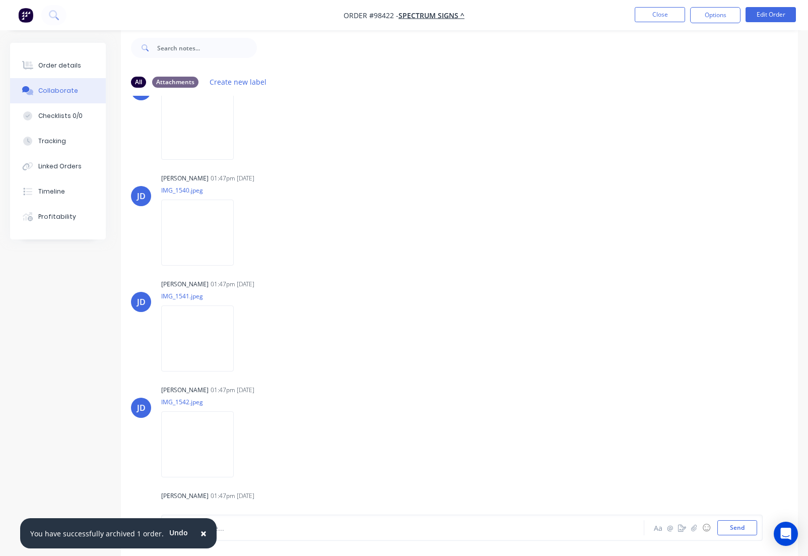
scroll to position [503, 0]
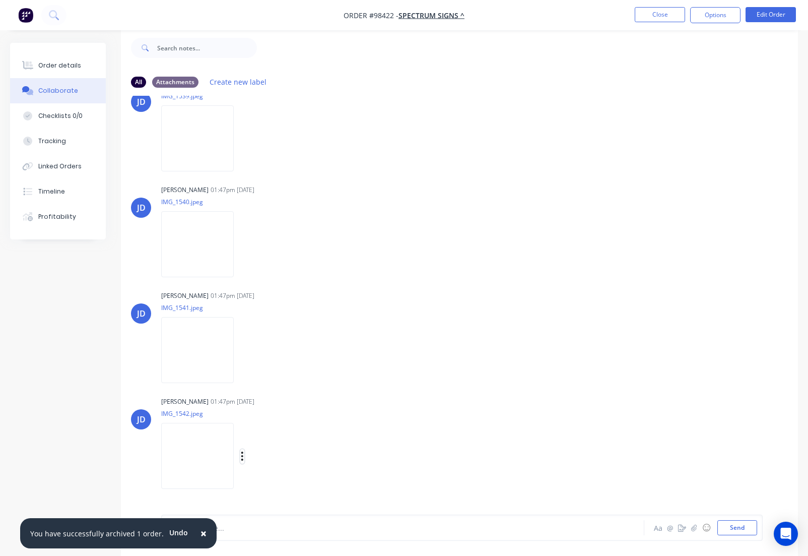
click at [244, 454] on button "button" at bounding box center [242, 456] width 4 height 15
drag, startPoint x: 295, startPoint y: 467, endPoint x: 290, endPoint y: 456, distance: 12.4
click at [295, 467] on button "Download" at bounding box center [307, 462] width 113 height 23
click at [244, 350] on button "button" at bounding box center [242, 350] width 4 height 15
drag, startPoint x: 286, startPoint y: 375, endPoint x: 276, endPoint y: 356, distance: 21.9
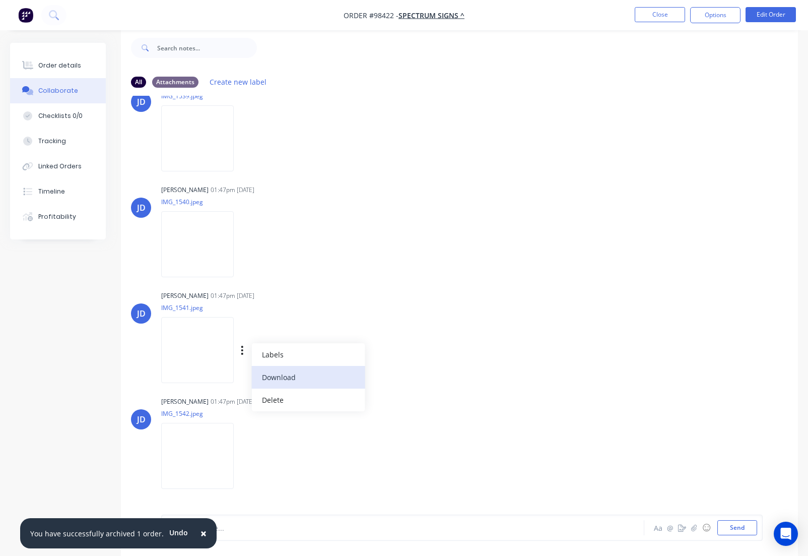
click at [286, 375] on button "Download" at bounding box center [307, 377] width 113 height 23
click at [244, 243] on icon "button" at bounding box center [242, 245] width 3 height 12
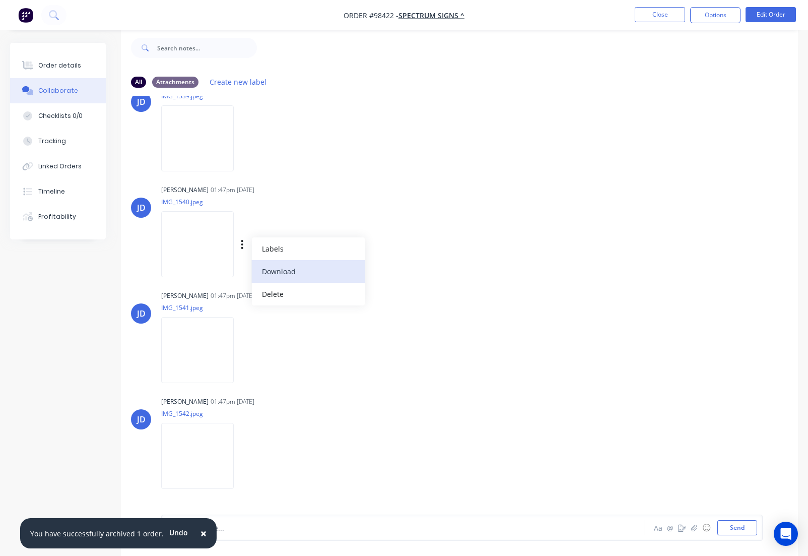
click at [292, 271] on button "Download" at bounding box center [307, 271] width 113 height 23
click at [244, 137] on icon "button" at bounding box center [242, 139] width 3 height 12
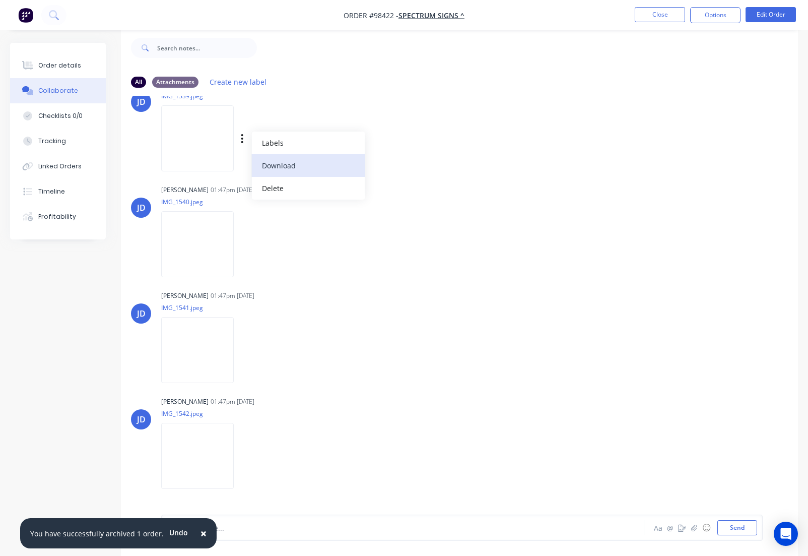
click at [291, 164] on button "Download" at bounding box center [307, 165] width 113 height 23
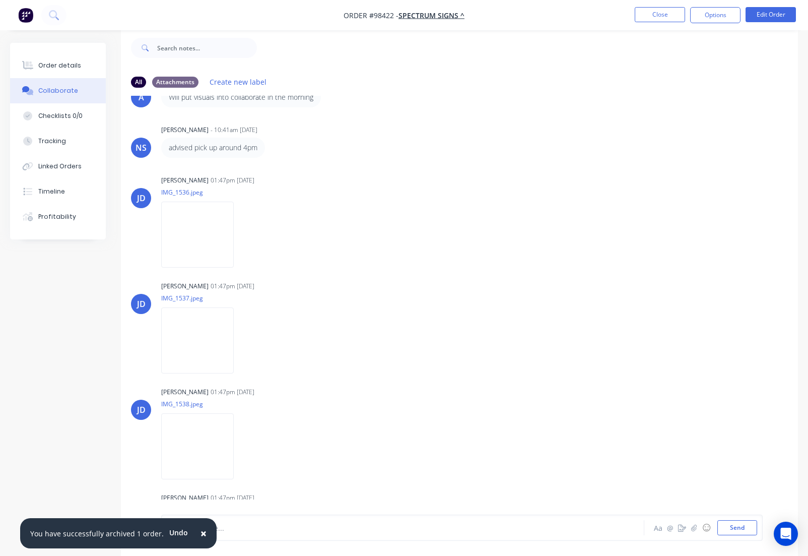
scroll to position [78, 0]
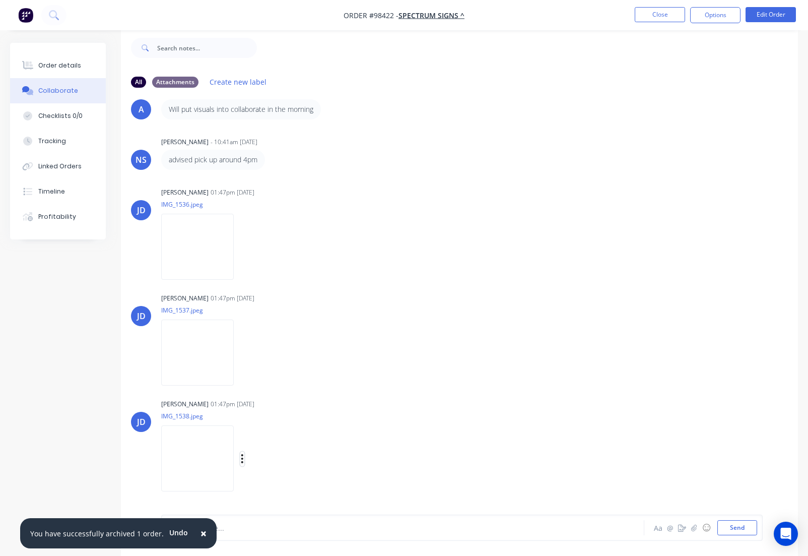
click at [243, 458] on icon "button" at bounding box center [242, 458] width 2 height 9
drag, startPoint x: 288, startPoint y: 467, endPoint x: 270, endPoint y: 421, distance: 50.2
click at [288, 467] on button "Download" at bounding box center [307, 462] width 113 height 23
click at [244, 354] on button "button" at bounding box center [242, 353] width 4 height 15
click at [286, 380] on button "Download" at bounding box center [307, 379] width 113 height 23
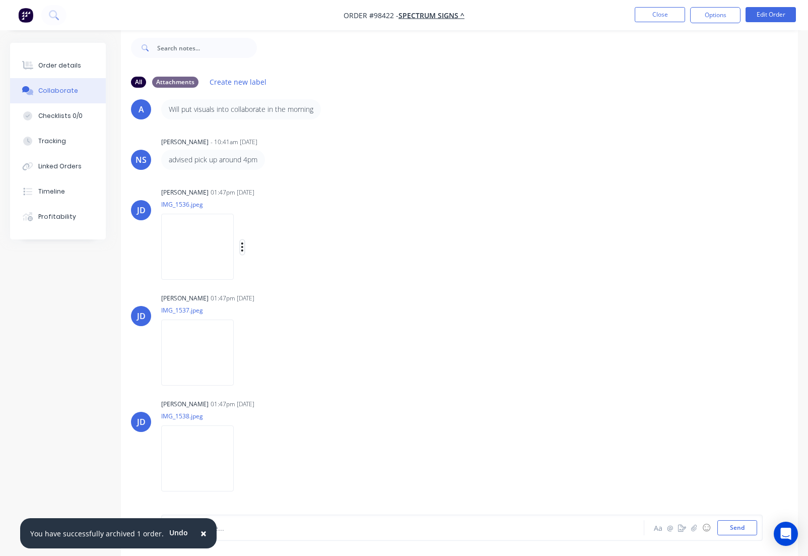
click at [244, 246] on icon "button" at bounding box center [242, 247] width 3 height 12
click at [279, 275] on button "Download" at bounding box center [307, 273] width 113 height 23
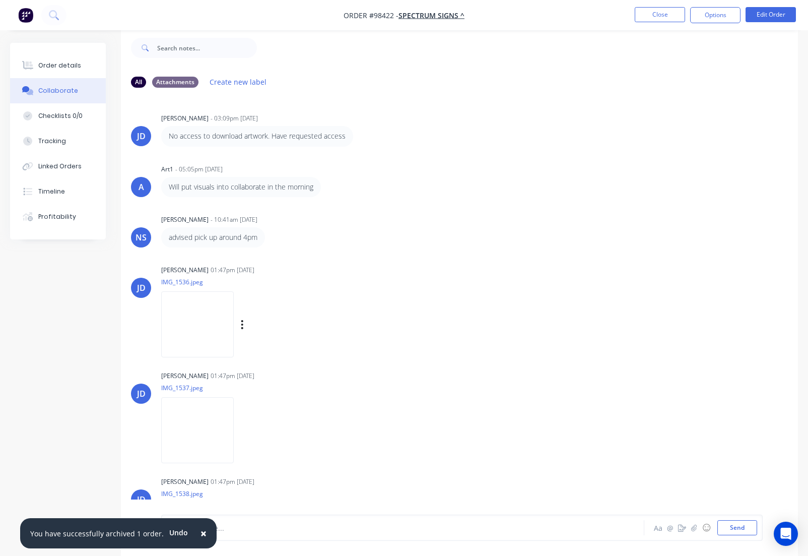
click at [654, 14] on button "Close" at bounding box center [660, 14] width 50 height 15
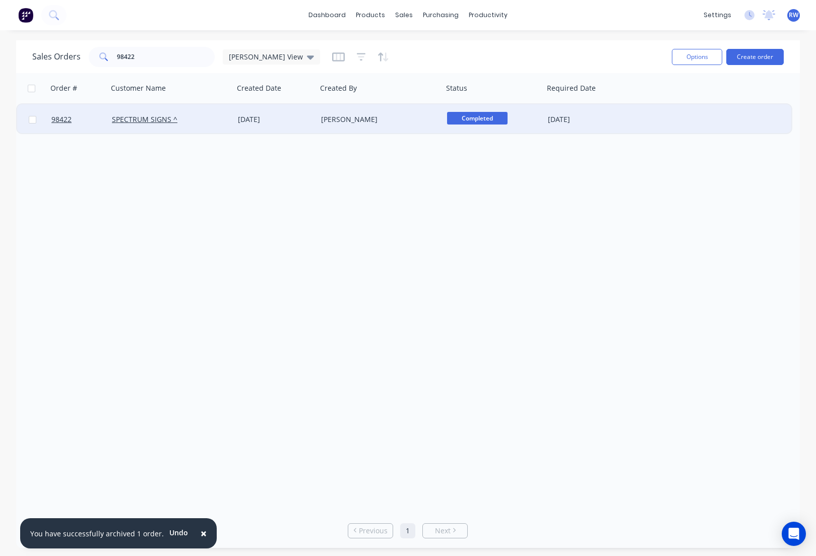
click at [32, 120] on input "checkbox" at bounding box center [33, 120] width 8 height 8
checkbox input "true"
click at [694, 51] on button "Options" at bounding box center [696, 57] width 50 height 16
click at [657, 106] on div "Archive" at bounding box center [666, 102] width 93 height 15
checkbox input "false"
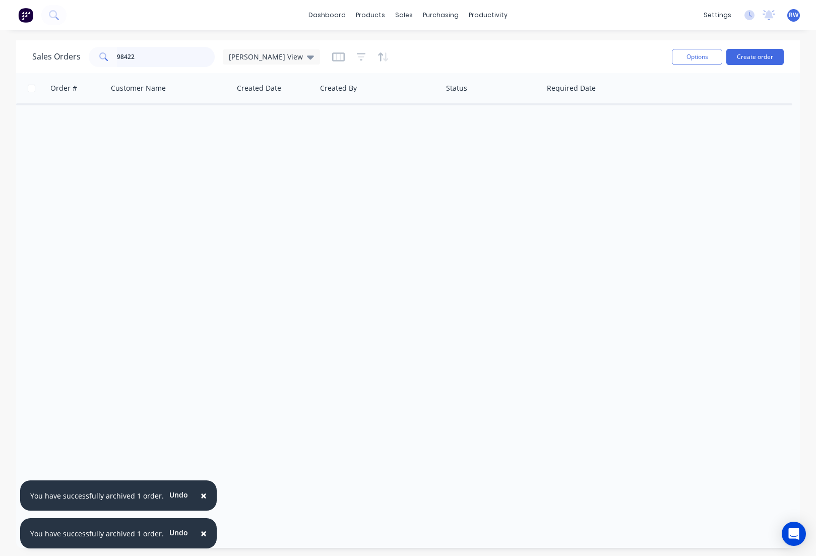
click at [138, 55] on input "98422" at bounding box center [166, 57] width 98 height 20
type input "98504"
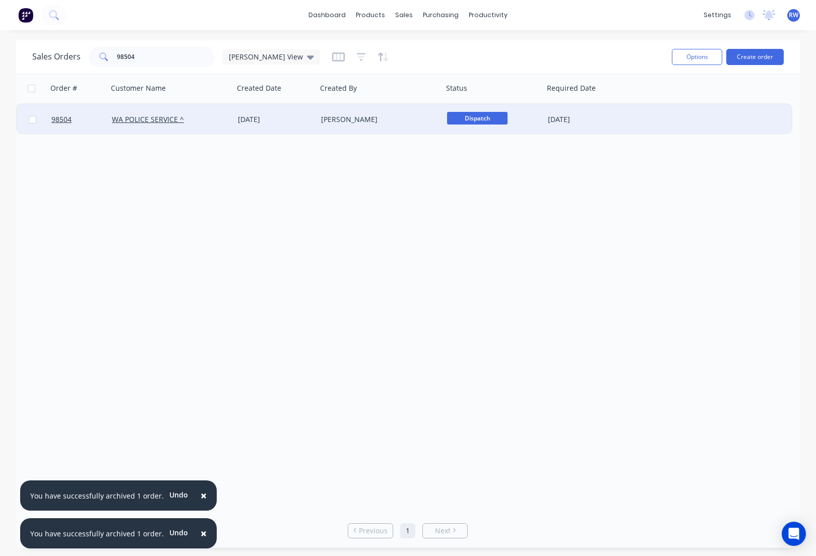
drag, startPoint x: 35, startPoint y: 119, endPoint x: 28, endPoint y: 127, distance: 10.7
click at [35, 119] on input "checkbox" at bounding box center [33, 120] width 8 height 8
checkbox input "true"
click at [693, 55] on button "Options" at bounding box center [696, 57] width 50 height 16
click at [647, 105] on div "Archive" at bounding box center [666, 102] width 93 height 15
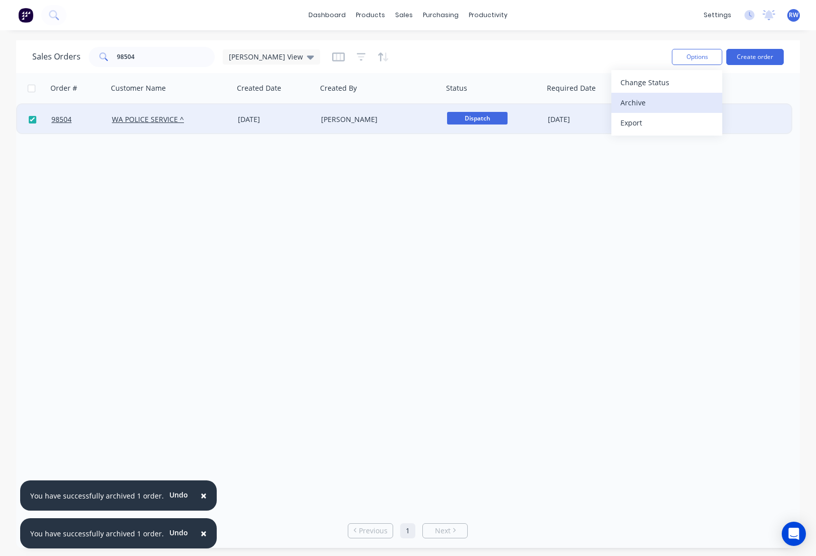
checkbox input "false"
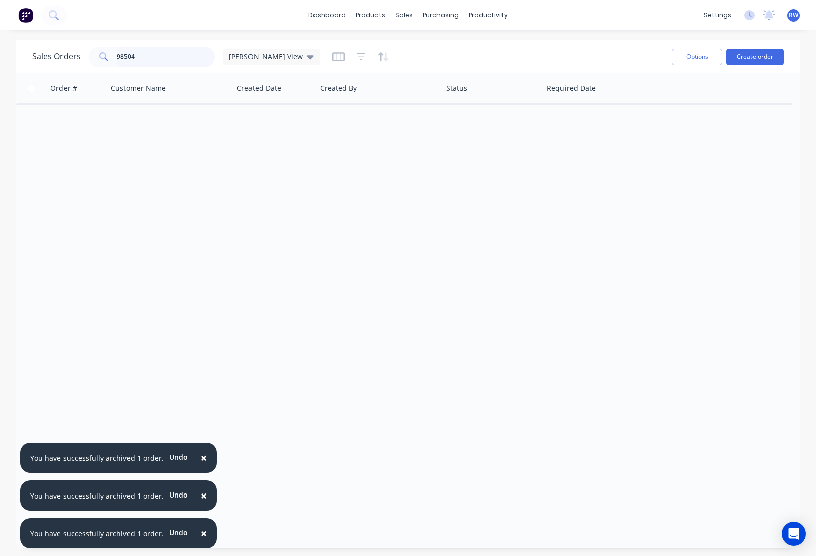
click at [185, 57] on input "98504" at bounding box center [166, 57] width 98 height 20
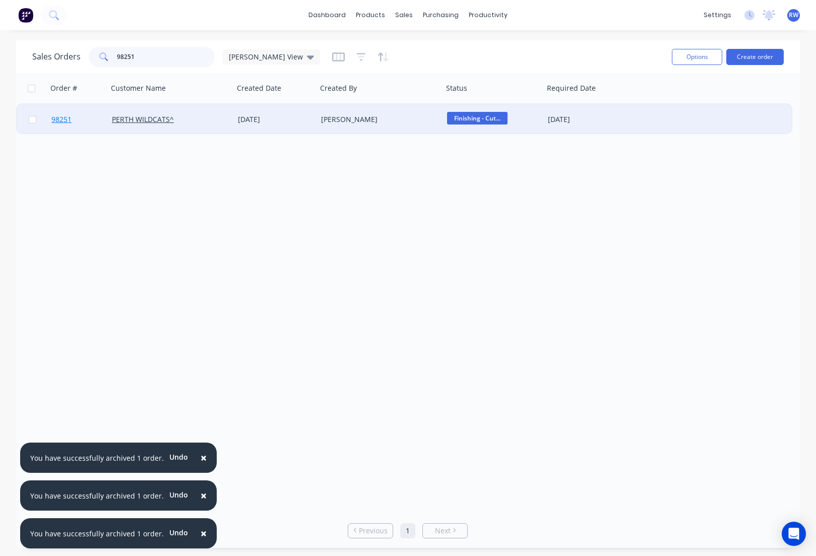
type input "98251"
click at [62, 120] on span "98251" at bounding box center [61, 119] width 20 height 10
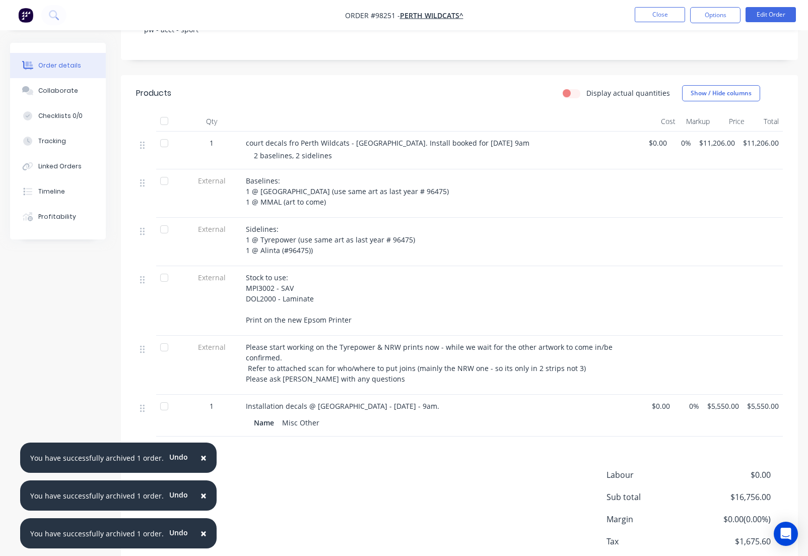
scroll to position [220, 0]
click at [59, 91] on div "Collaborate" at bounding box center [58, 90] width 40 height 9
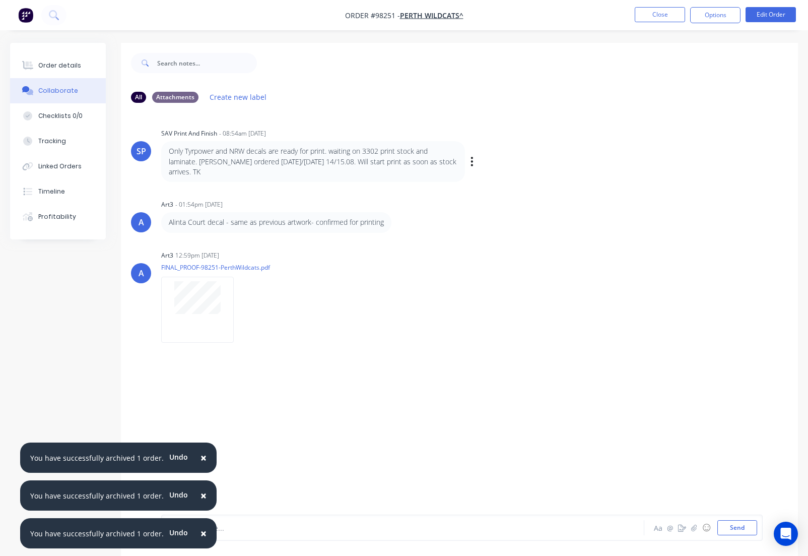
click at [551, 158] on div "SP SAV Print And Finish - 08:54am [DATE] Only Tyrpower and NRW decals are ready…" at bounding box center [459, 154] width 677 height 56
click at [656, 14] on button "Close" at bounding box center [660, 14] width 50 height 15
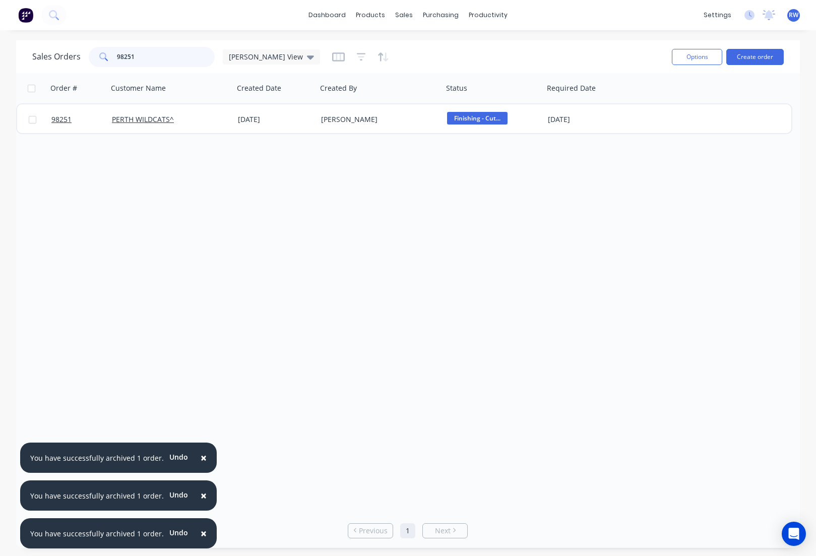
click at [149, 60] on input "98251" at bounding box center [166, 57] width 98 height 20
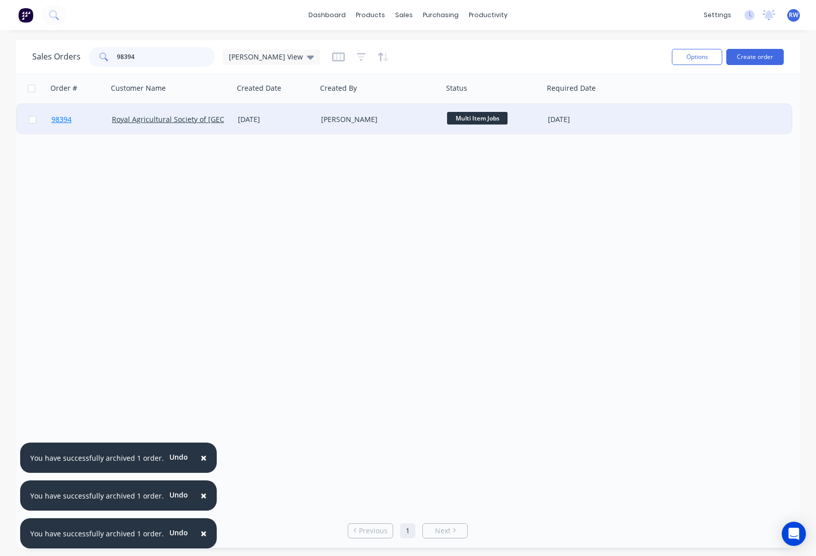
type input "98394"
click at [59, 120] on span "98394" at bounding box center [61, 119] width 20 height 10
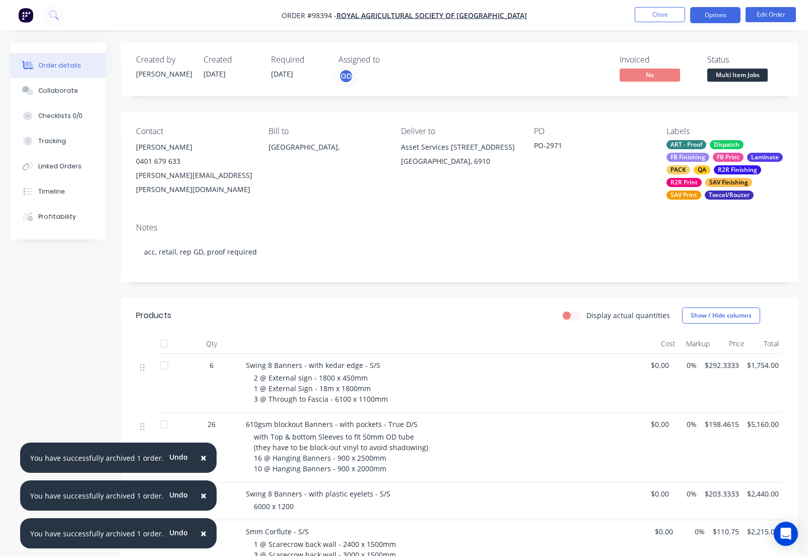
click at [700, 14] on button "Options" at bounding box center [715, 15] width 50 height 16
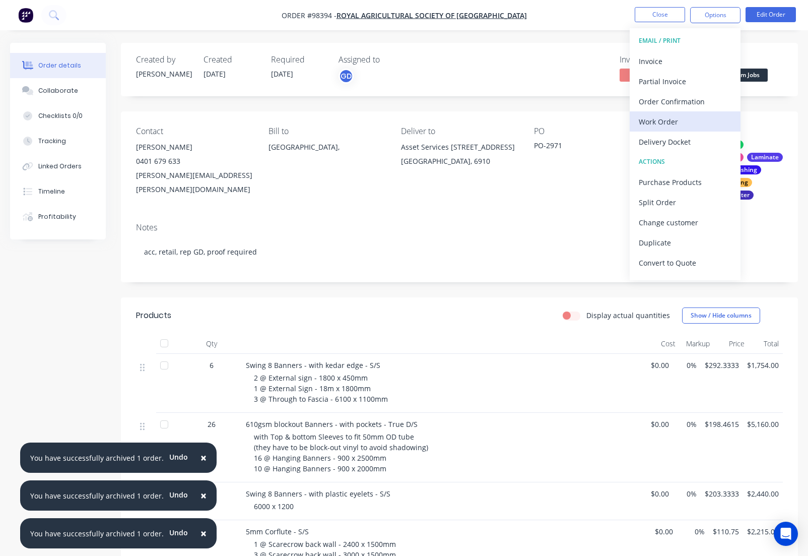
click at [674, 125] on div "Work Order" at bounding box center [685, 121] width 93 height 15
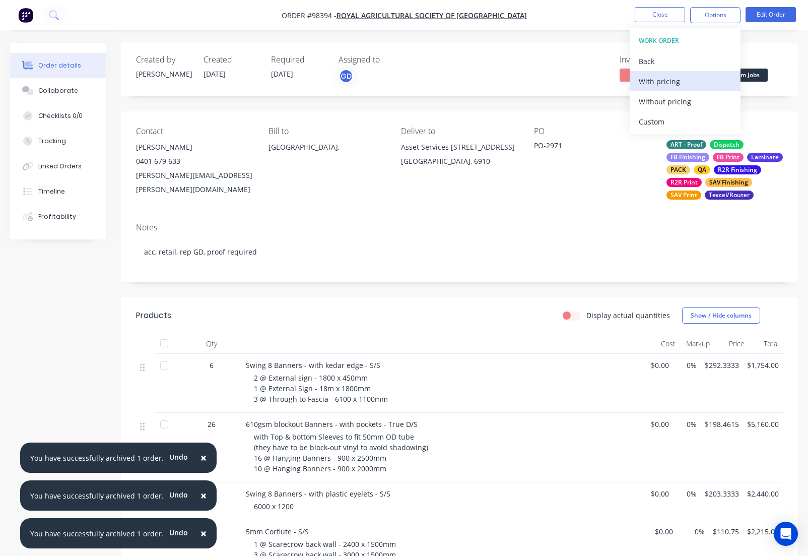
click at [641, 81] on div "With pricing" at bounding box center [685, 81] width 93 height 15
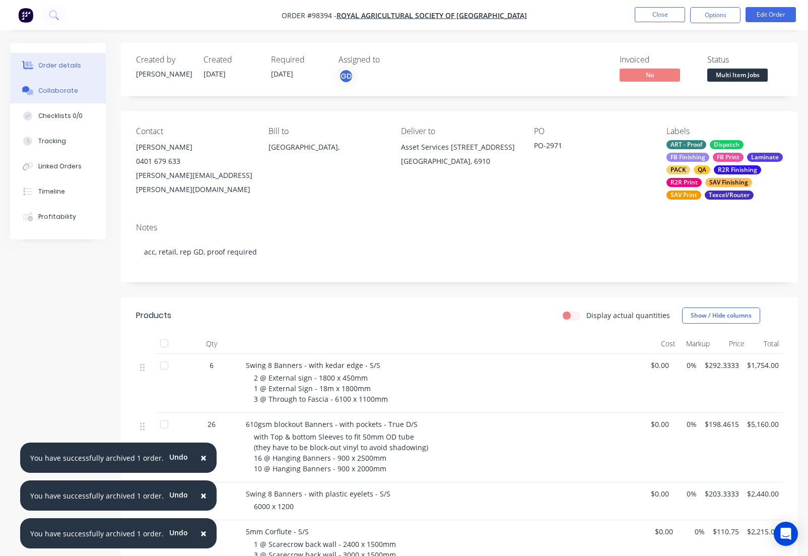
click at [75, 88] on button "Collaborate" at bounding box center [58, 90] width 96 height 25
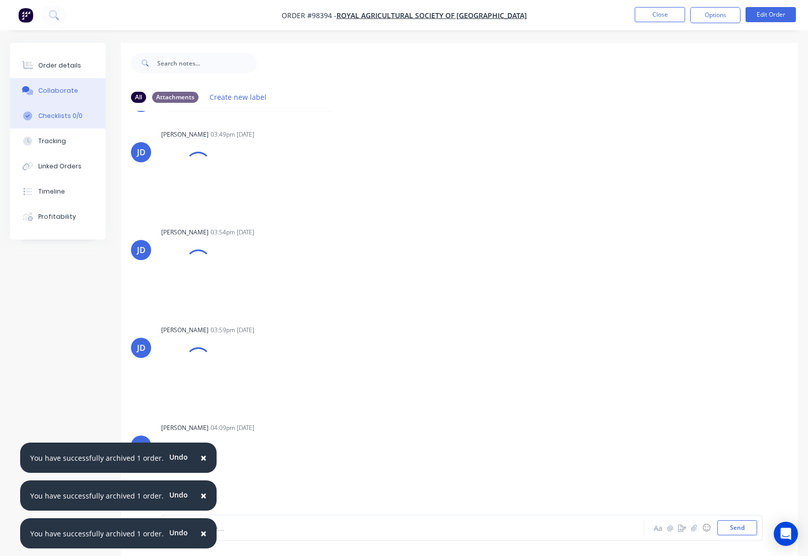
scroll to position [1631, 0]
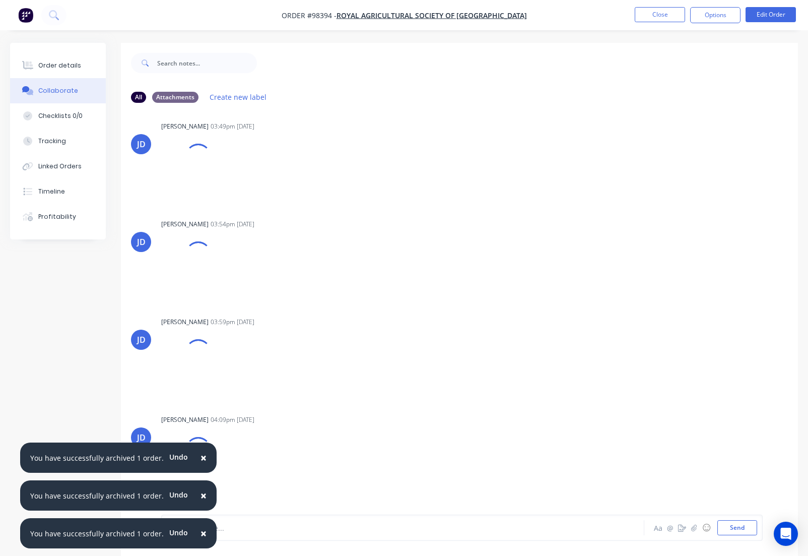
click at [200, 459] on span "×" at bounding box center [203, 457] width 6 height 14
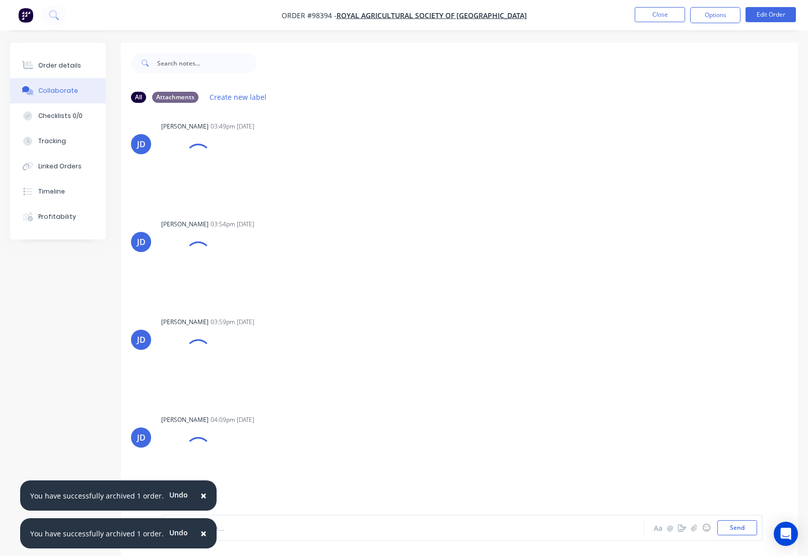
click at [200, 494] on span "×" at bounding box center [203, 495] width 6 height 14
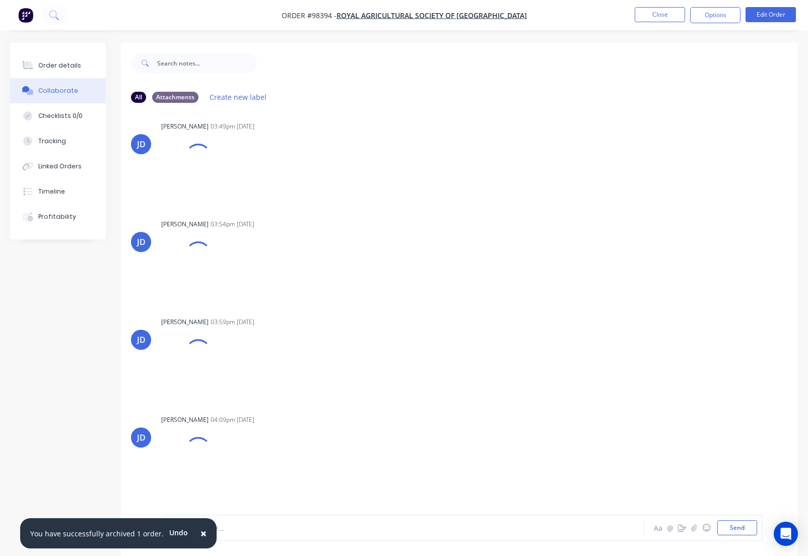
click at [200, 531] on span "×" at bounding box center [203, 533] width 6 height 14
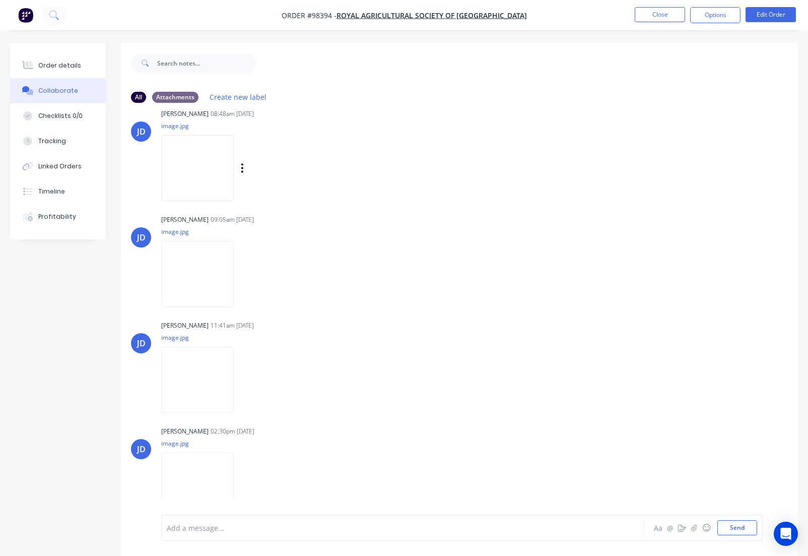
scroll to position [890, 0]
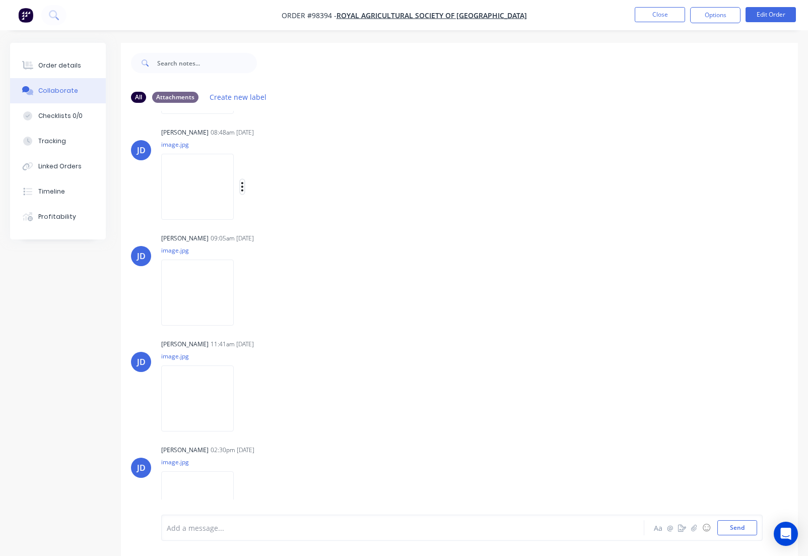
click at [244, 186] on icon "button" at bounding box center [242, 187] width 3 height 12
click at [276, 211] on button "Download" at bounding box center [307, 213] width 113 height 23
click at [243, 296] on icon "button" at bounding box center [242, 292] width 2 height 9
click at [281, 323] on button "Download" at bounding box center [307, 319] width 113 height 23
click at [252, 397] on div "Labels Download Delete" at bounding box center [294, 398] width 113 height 15
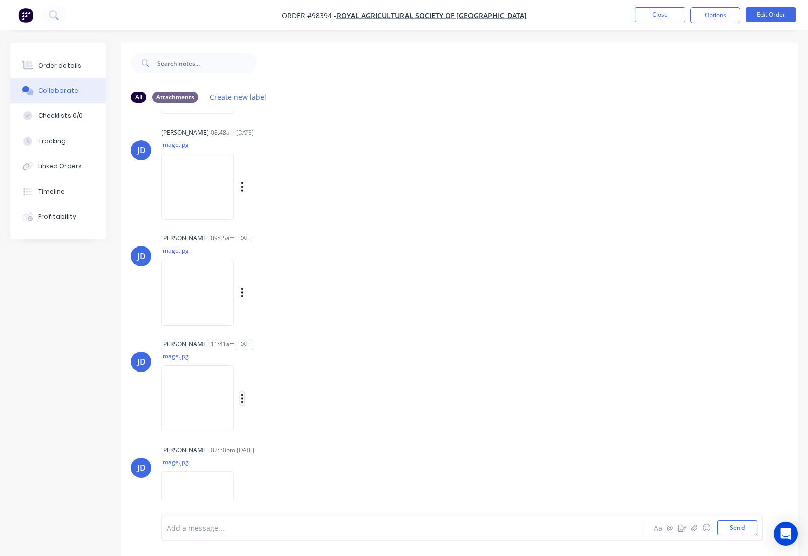
click at [244, 397] on icon "button" at bounding box center [242, 398] width 3 height 12
click at [300, 427] on button "Download" at bounding box center [307, 425] width 113 height 23
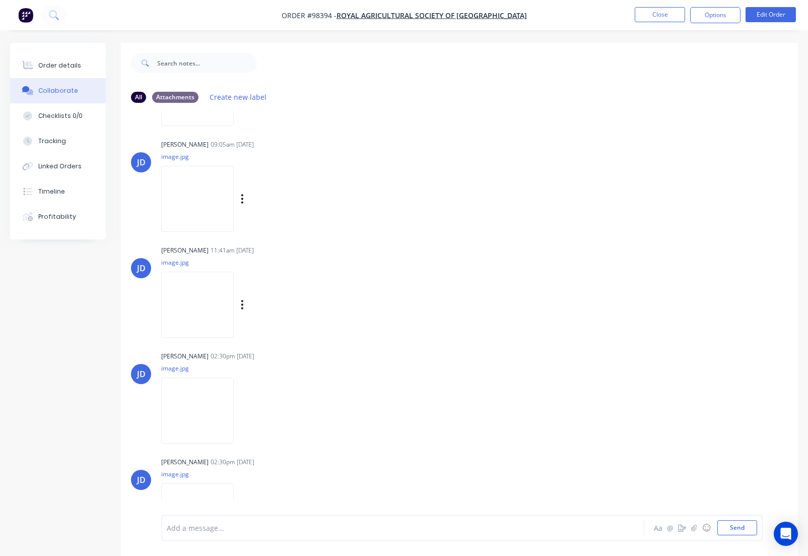
scroll to position [1033, 0]
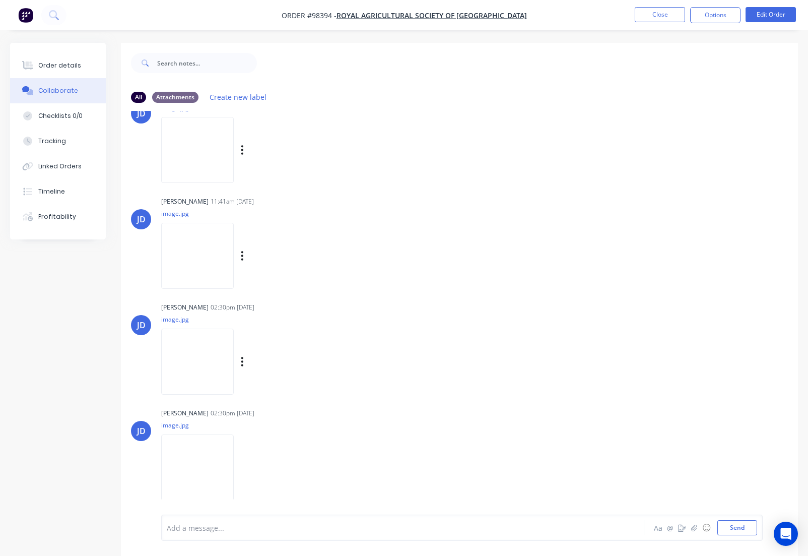
click at [257, 362] on div "Labels Download Delete" at bounding box center [294, 361] width 113 height 15
click at [243, 361] on icon "button" at bounding box center [242, 361] width 2 height 9
click at [285, 389] on button "Download" at bounding box center [307, 388] width 113 height 23
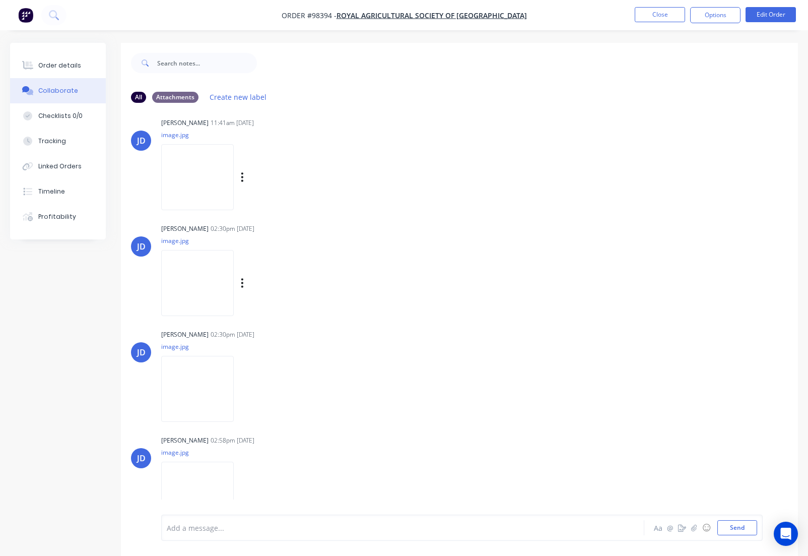
scroll to position [1123, 0]
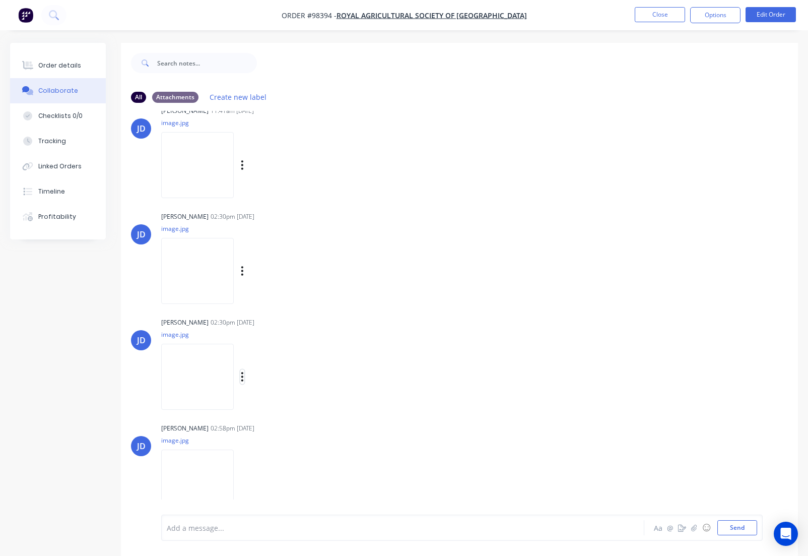
click at [243, 377] on icon "button" at bounding box center [242, 376] width 2 height 9
click at [287, 406] on button "Download" at bounding box center [307, 403] width 113 height 23
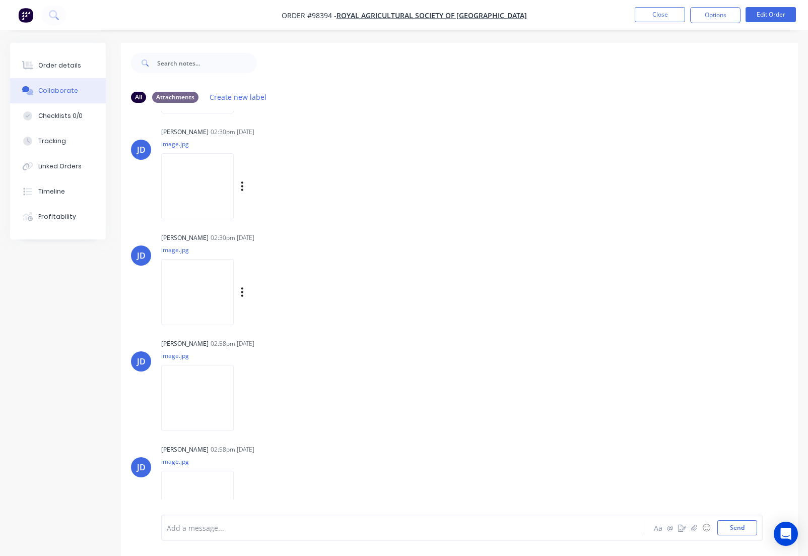
scroll to position [1223, 0]
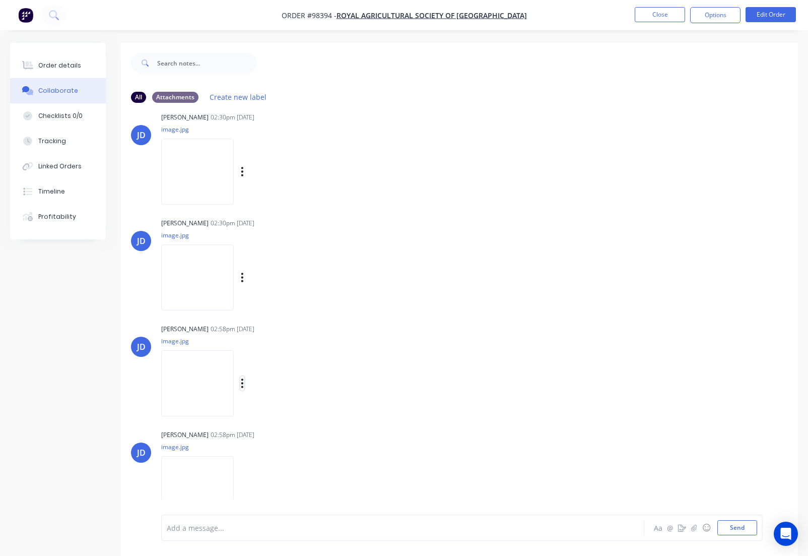
click at [243, 383] on icon "button" at bounding box center [242, 382] width 2 height 9
click at [280, 408] on button "Download" at bounding box center [307, 409] width 113 height 23
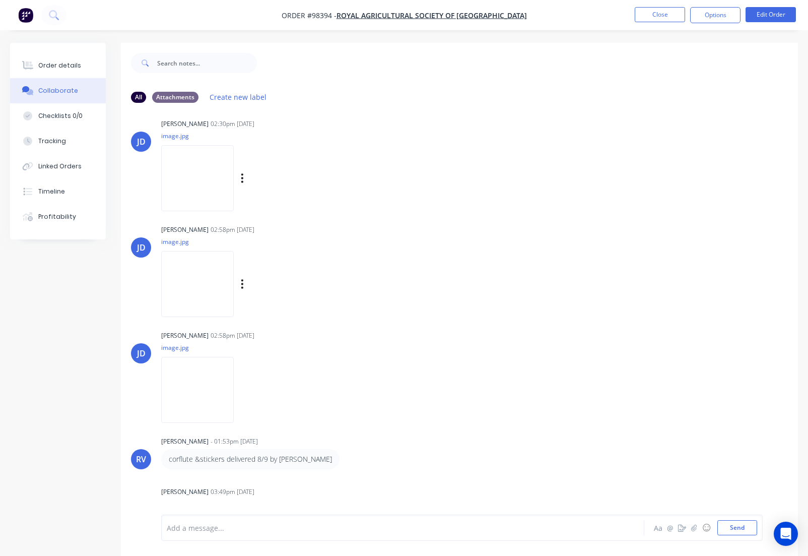
scroll to position [1328, 0]
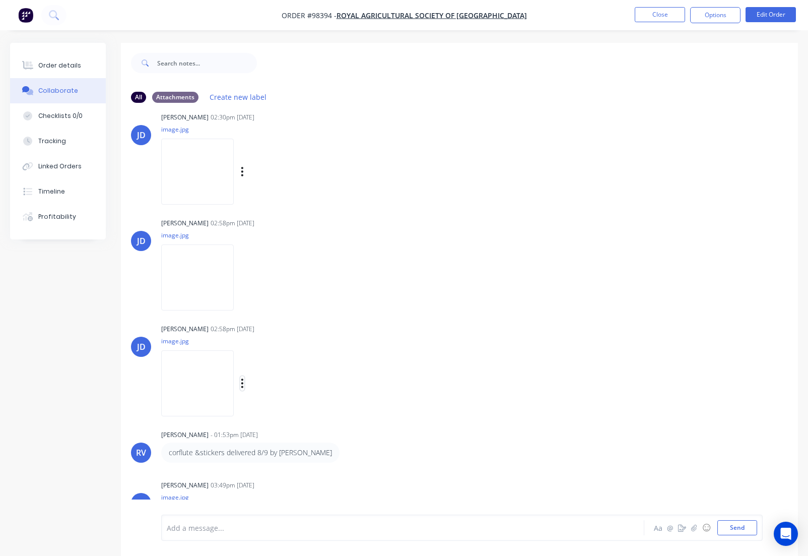
click at [244, 382] on icon "button" at bounding box center [242, 383] width 3 height 12
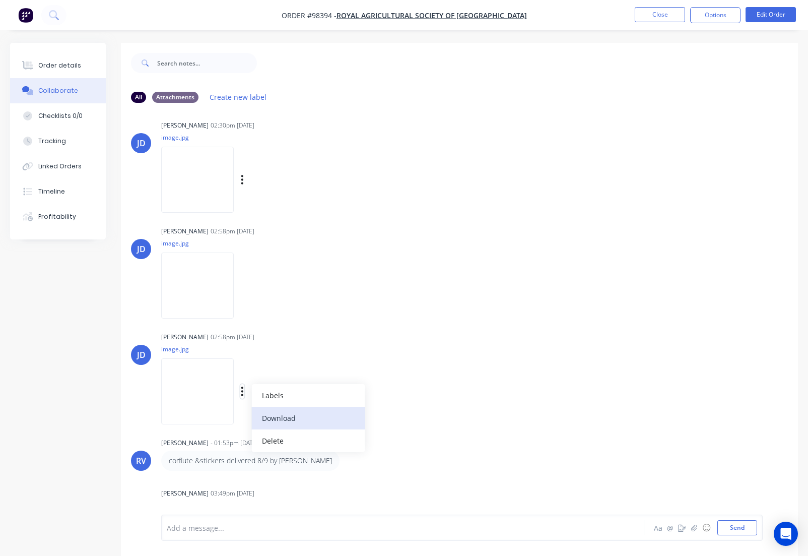
scroll to position [1336, 0]
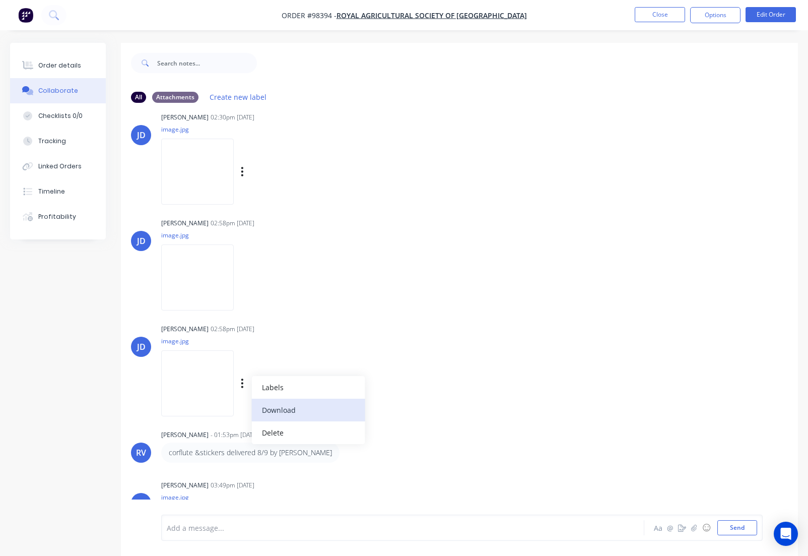
click at [280, 408] on button "Download" at bounding box center [307, 409] width 113 height 23
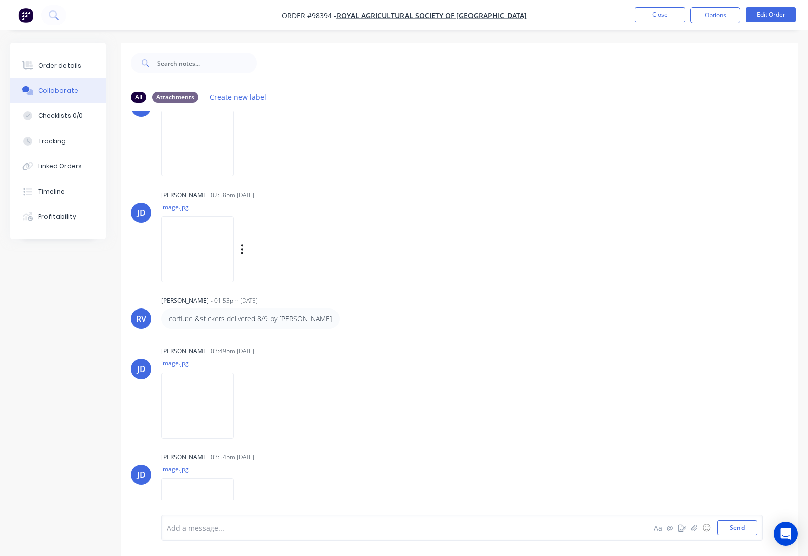
scroll to position [1522, 0]
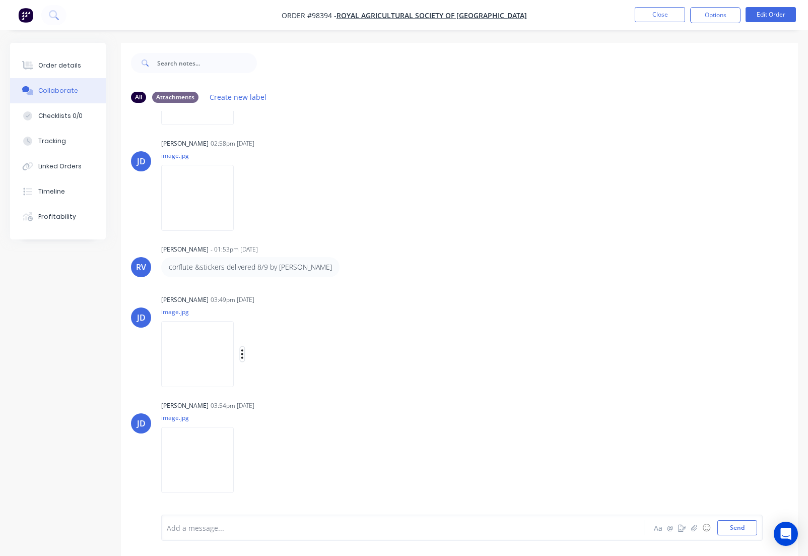
click at [244, 356] on icon "button" at bounding box center [242, 354] width 3 height 12
click at [286, 385] on button "Download" at bounding box center [307, 380] width 113 height 23
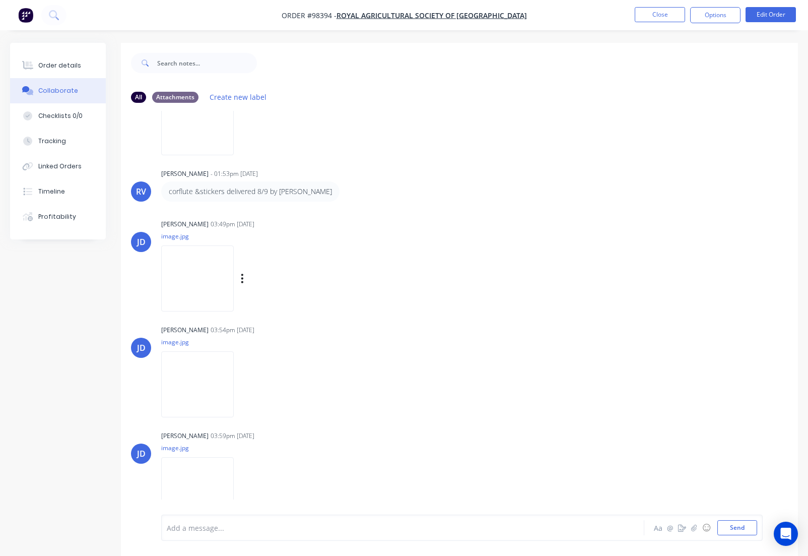
scroll to position [1605, 0]
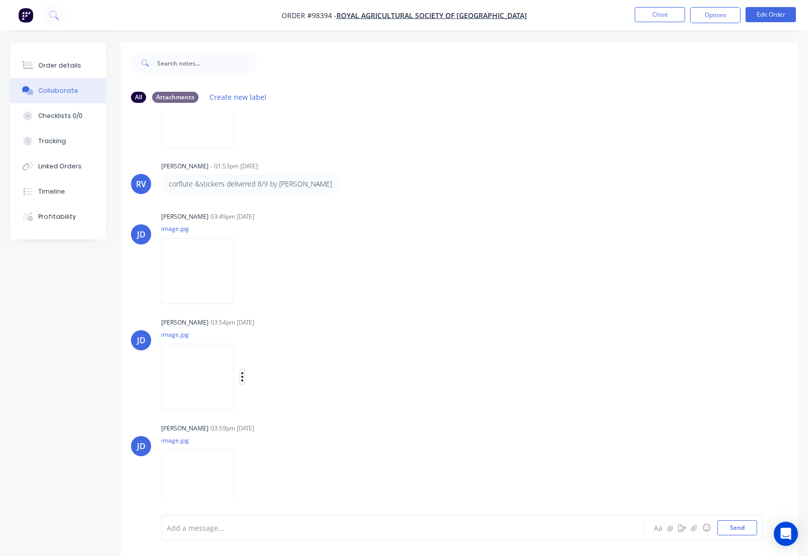
click at [243, 377] on icon "button" at bounding box center [242, 376] width 2 height 9
click at [289, 405] on button "Download" at bounding box center [307, 403] width 113 height 23
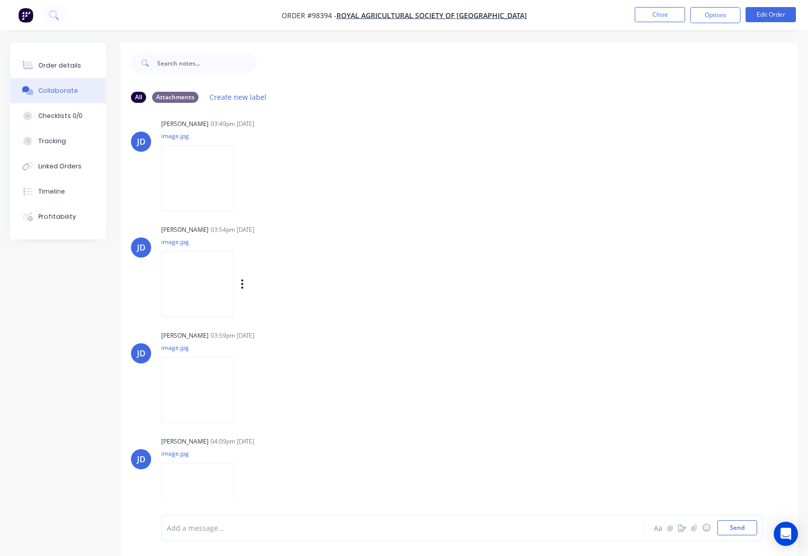
scroll to position [1712, 0]
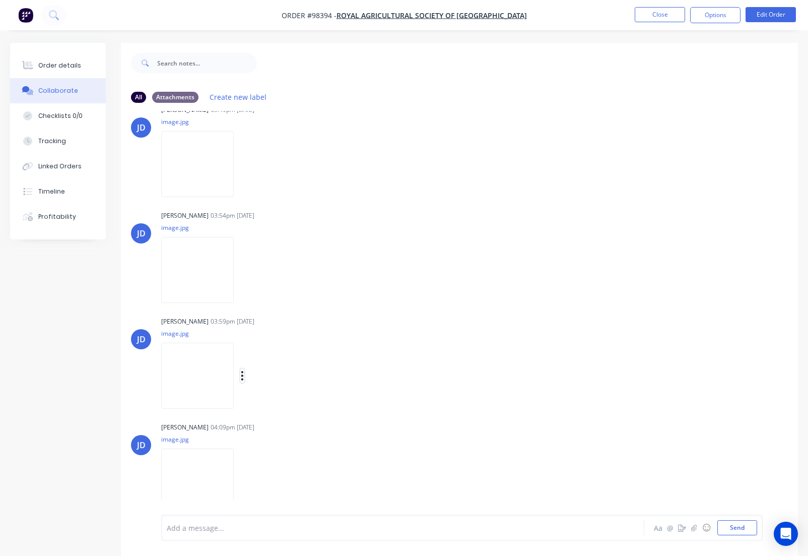
click at [244, 375] on icon "button" at bounding box center [242, 376] width 3 height 12
click at [280, 401] on button "Download" at bounding box center [307, 402] width 113 height 23
click at [243, 378] on icon "button" at bounding box center [242, 376] width 2 height 9
click at [281, 405] on button "Download" at bounding box center [307, 403] width 113 height 23
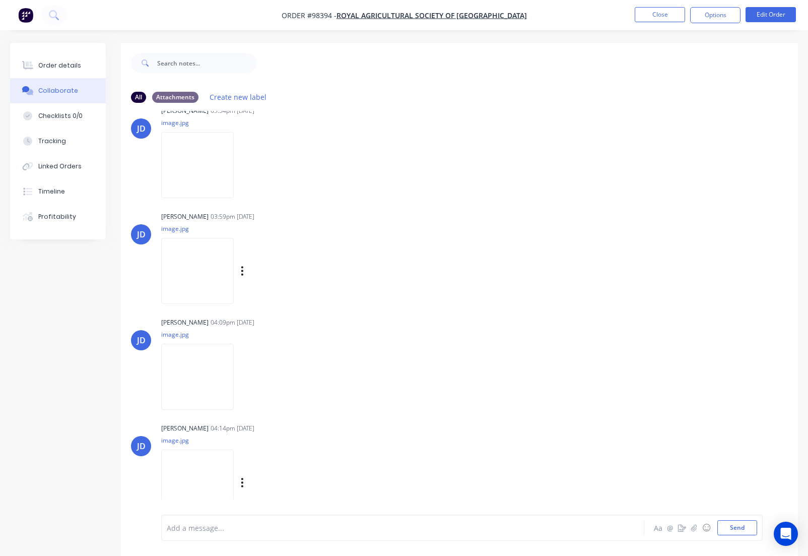
click at [258, 482] on div "Labels Download Delete" at bounding box center [294, 482] width 113 height 15
click at [244, 482] on button "button" at bounding box center [242, 482] width 4 height 15
click at [287, 476] on button "Download" at bounding box center [307, 477] width 113 height 23
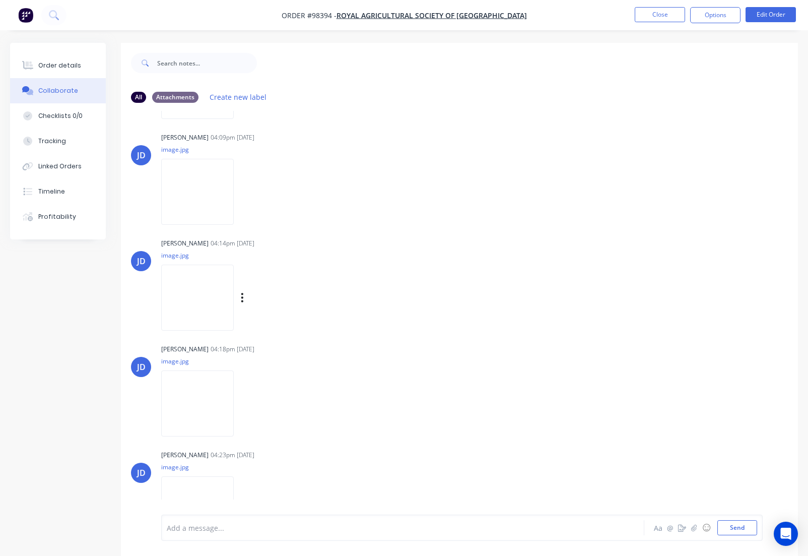
scroll to position [2009, 0]
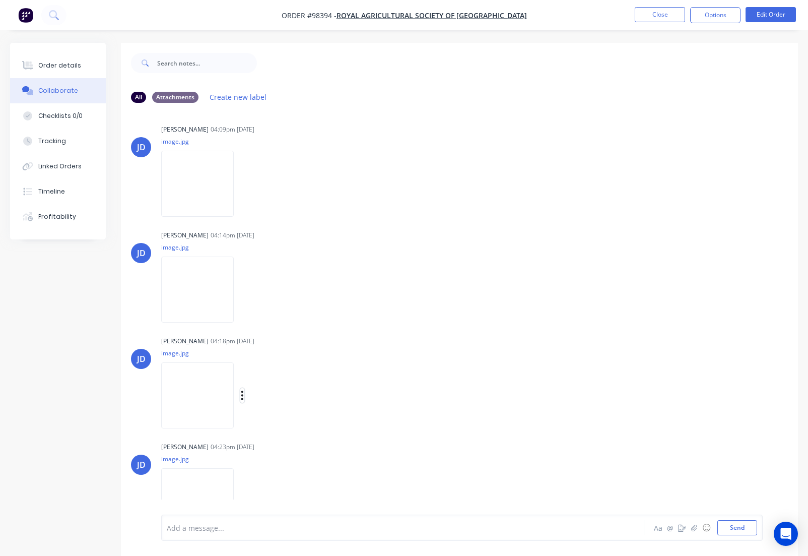
click at [243, 395] on icon "button" at bounding box center [242, 395] width 2 height 9
click at [281, 421] on button "Download" at bounding box center [307, 422] width 113 height 23
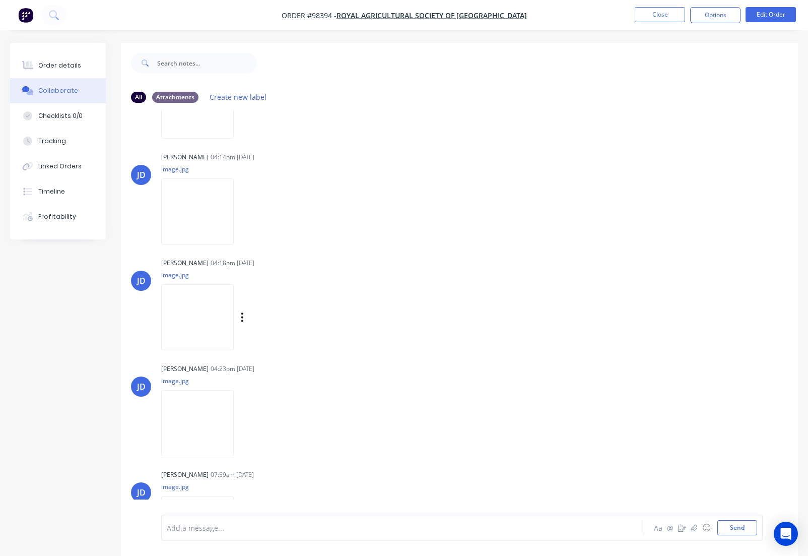
scroll to position [2088, 0]
click at [244, 421] on icon "button" at bounding box center [242, 423] width 3 height 12
click at [287, 450] on button "Download" at bounding box center [307, 449] width 113 height 23
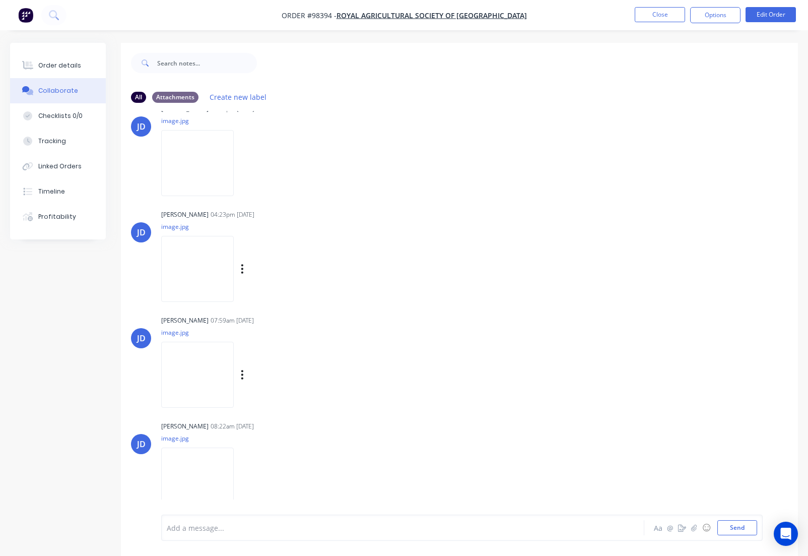
scroll to position [2244, 0]
click at [243, 372] on icon "button" at bounding box center [242, 372] width 2 height 9
click at [281, 400] on button "Download" at bounding box center [307, 399] width 113 height 23
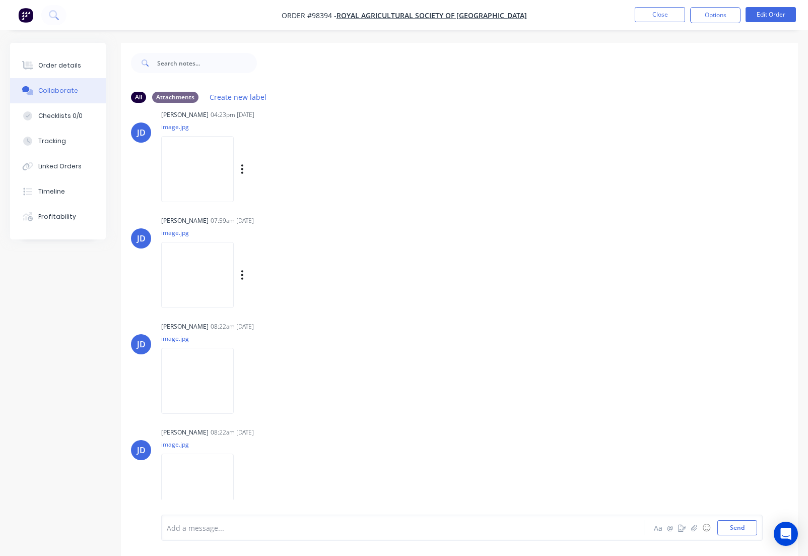
scroll to position [2352, 0]
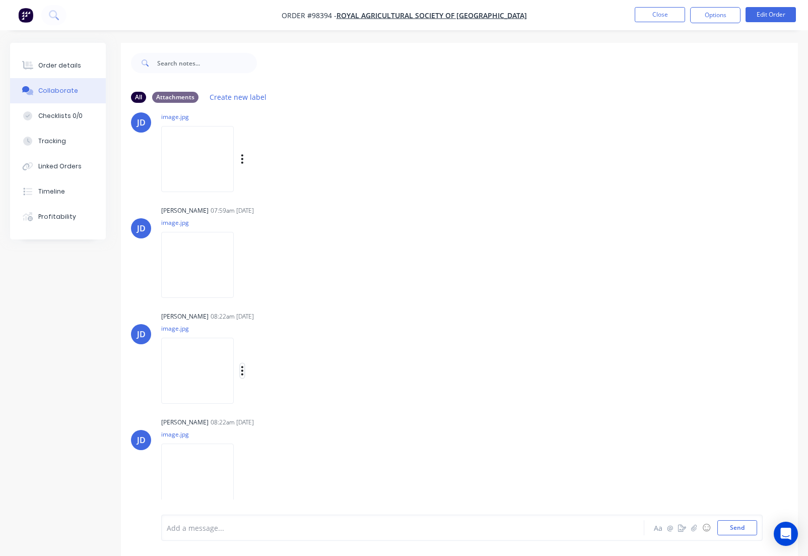
click at [243, 371] on icon "button" at bounding box center [242, 370] width 2 height 9
click at [286, 398] on button "Download" at bounding box center [307, 397] width 113 height 23
drag, startPoint x: 255, startPoint y: 479, endPoint x: 263, endPoint y: 479, distance: 8.1
drag, startPoint x: 255, startPoint y: 475, endPoint x: 261, endPoint y: 477, distance: 5.7
click at [244, 476] on icon "button" at bounding box center [242, 477] width 3 height 12
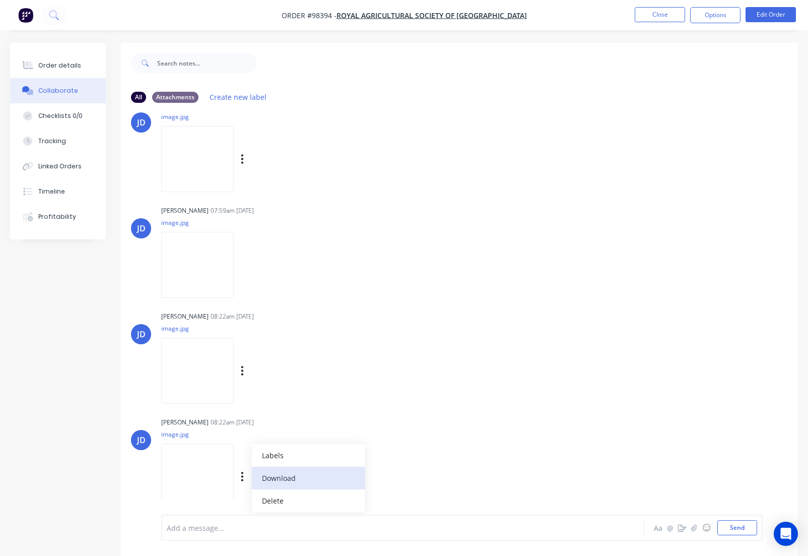
click at [283, 479] on button "Download" at bounding box center [307, 477] width 113 height 23
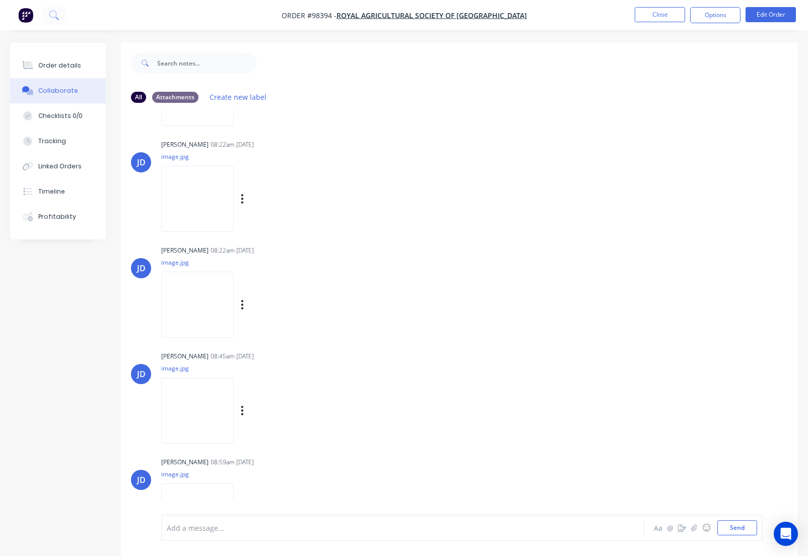
scroll to position [2525, 0]
click at [244, 409] on button "button" at bounding box center [242, 408] width 4 height 15
click at [302, 439] on button "Download" at bounding box center [307, 435] width 113 height 23
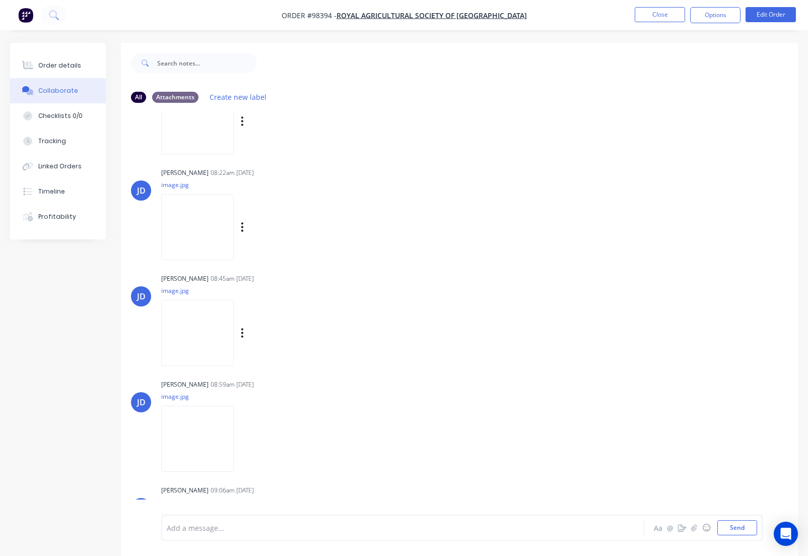
scroll to position [2621, 0]
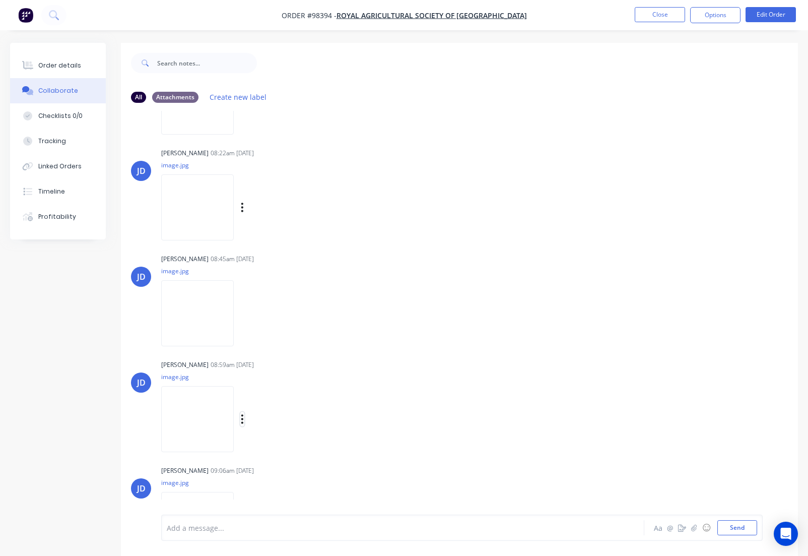
click at [243, 418] on icon "button" at bounding box center [242, 419] width 2 height 9
click at [297, 446] on button "Download" at bounding box center [307, 445] width 113 height 23
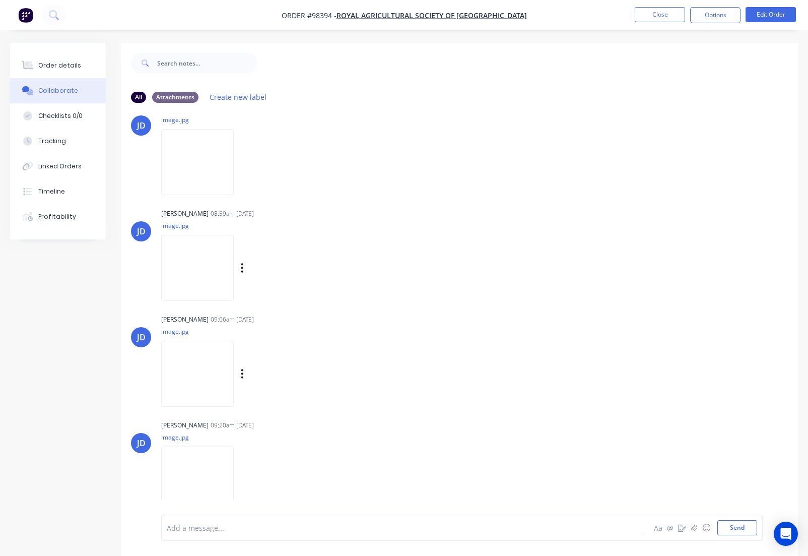
scroll to position [2773, 0]
click at [241, 372] on button "button" at bounding box center [242, 372] width 4 height 15
click at [280, 402] on button "Download" at bounding box center [307, 399] width 113 height 23
click at [243, 477] on icon "button" at bounding box center [242, 476] width 2 height 9
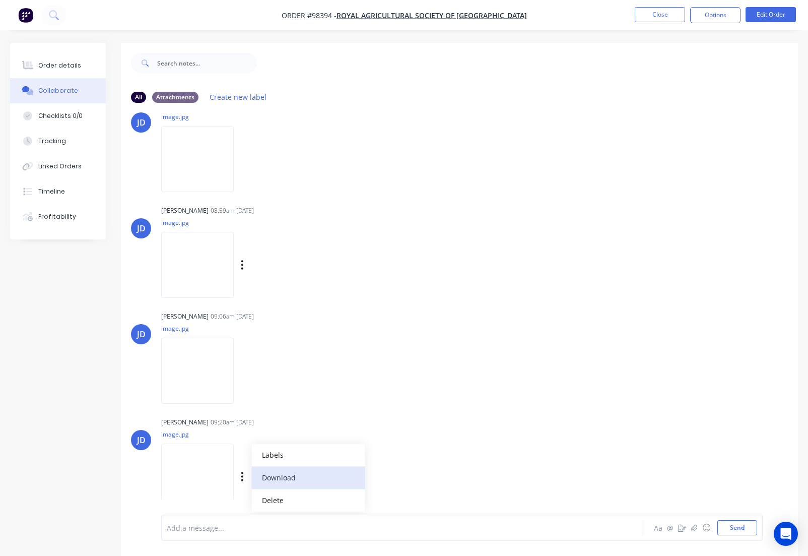
click at [284, 481] on button "Download" at bounding box center [307, 477] width 113 height 23
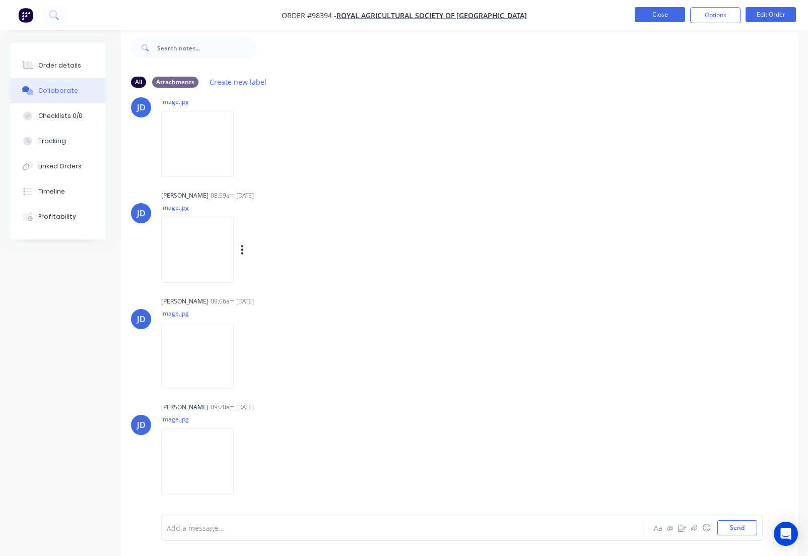
click at [661, 16] on button "Close" at bounding box center [660, 14] width 50 height 15
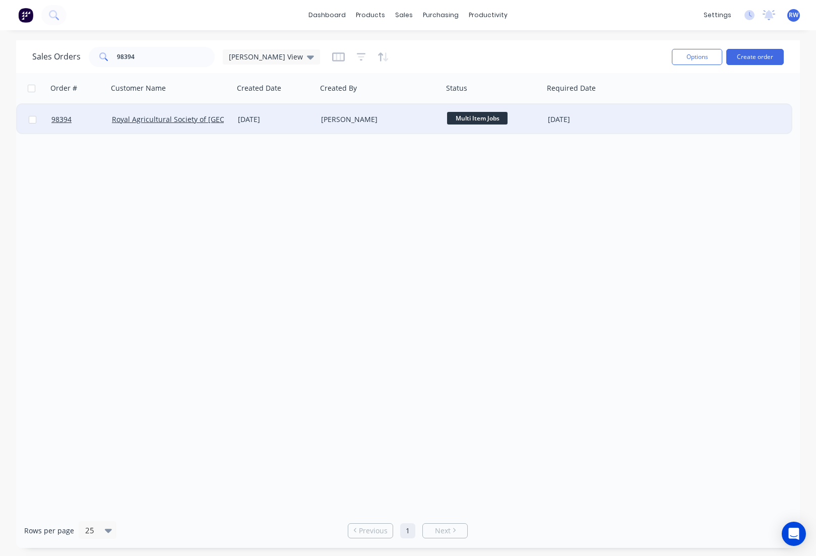
click at [29, 121] on input "checkbox" at bounding box center [33, 120] width 8 height 8
checkbox input "true"
click at [684, 56] on button "Options" at bounding box center [696, 57] width 50 height 16
click at [635, 104] on div "Archive" at bounding box center [666, 102] width 93 height 15
checkbox input "false"
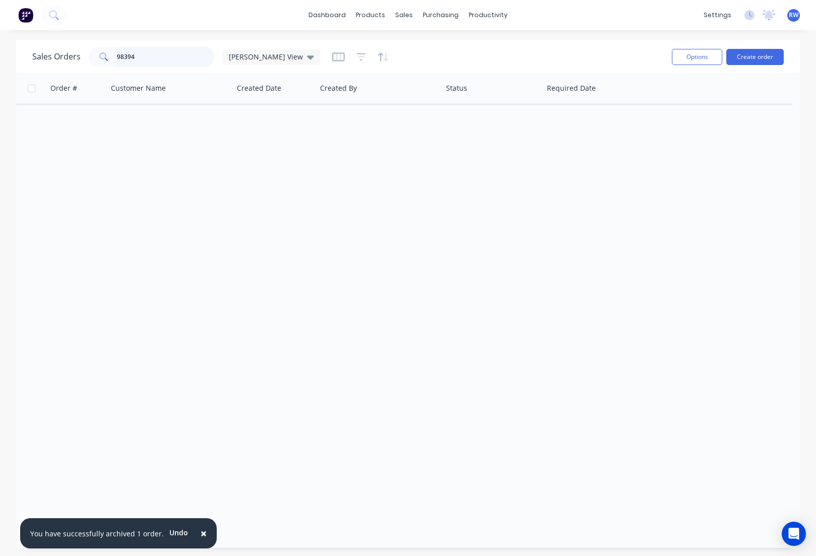
click at [162, 58] on input "98394" at bounding box center [166, 57] width 98 height 20
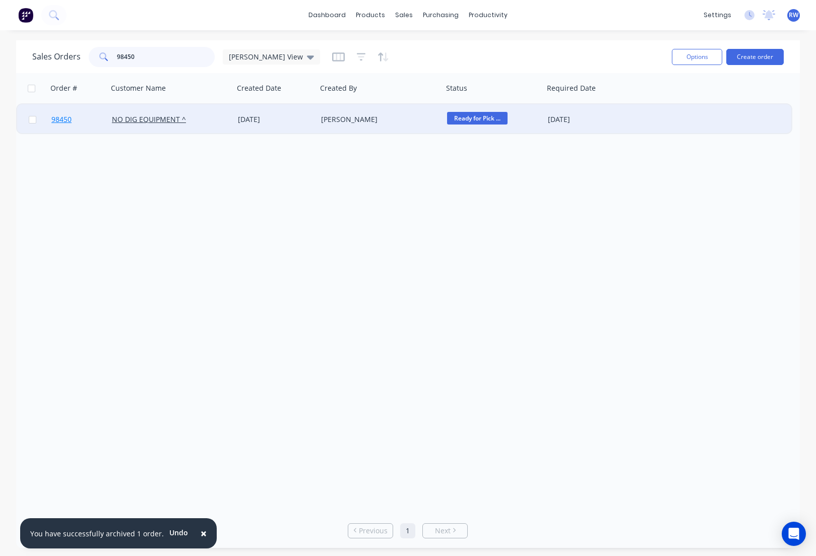
type input "98450"
click at [65, 120] on span "98450" at bounding box center [61, 119] width 20 height 10
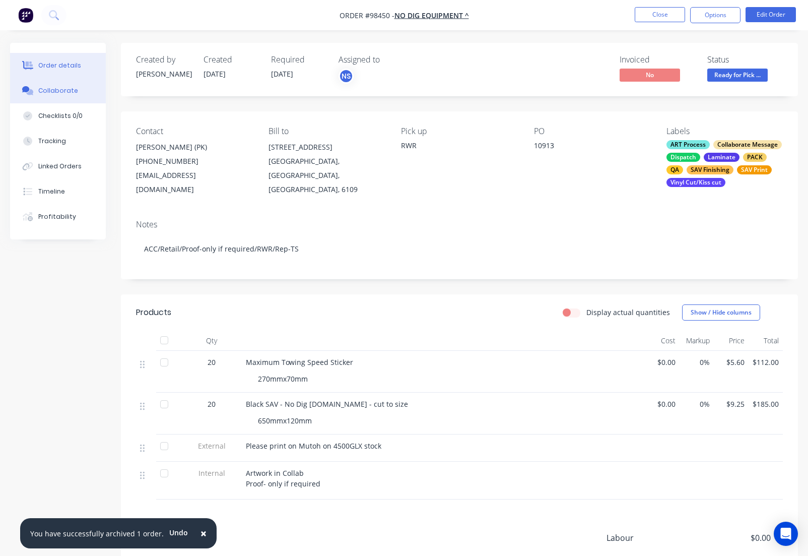
click at [60, 92] on div "Collaborate" at bounding box center [58, 90] width 40 height 9
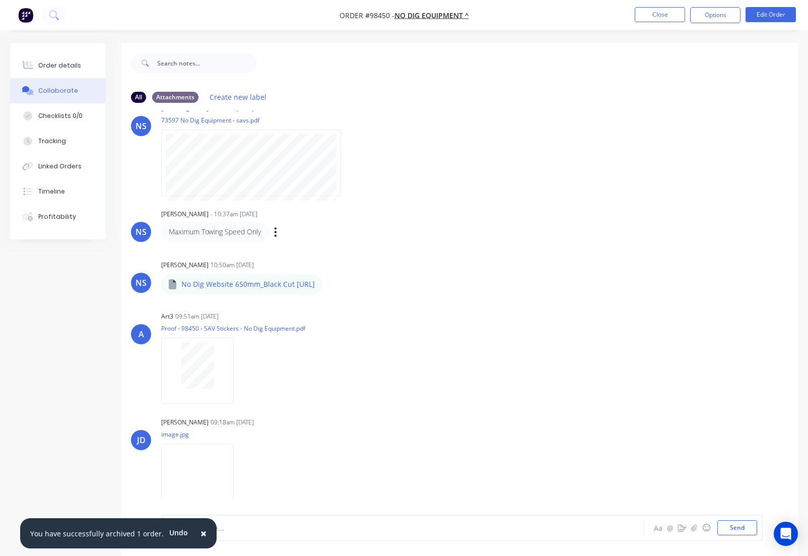
scroll to position [15, 0]
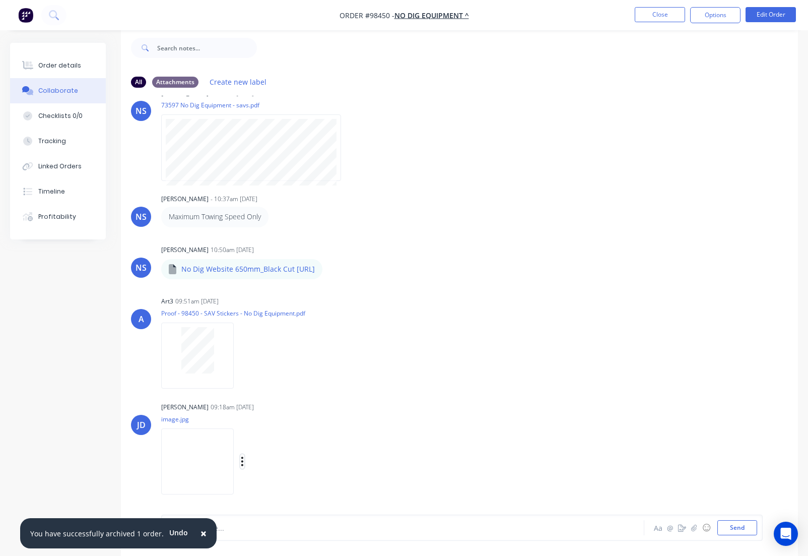
click at [244, 464] on button "button" at bounding box center [242, 461] width 4 height 15
click at [280, 466] on button "Download" at bounding box center [307, 462] width 113 height 23
click at [654, 13] on button "Close" at bounding box center [660, 14] width 50 height 15
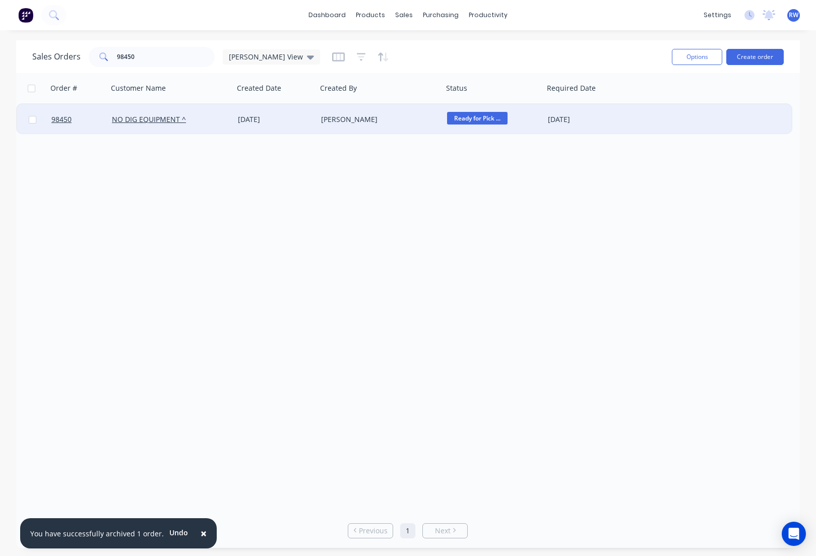
click at [32, 120] on input "checkbox" at bounding box center [33, 120] width 8 height 8
checkbox input "true"
click at [685, 57] on button "Options" at bounding box center [696, 57] width 50 height 16
click at [646, 100] on div "Archive" at bounding box center [666, 102] width 93 height 15
checkbox input "false"
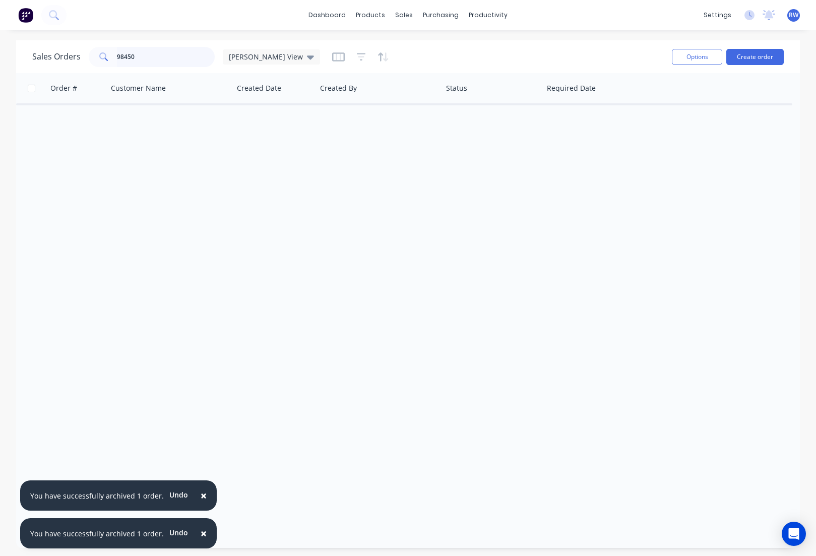
click at [168, 61] on input "98450" at bounding box center [166, 57] width 98 height 20
drag, startPoint x: 168, startPoint y: 60, endPoint x: 135, endPoint y: 64, distance: 33.0
click at [117, 58] on input "98450" at bounding box center [166, 57] width 98 height 20
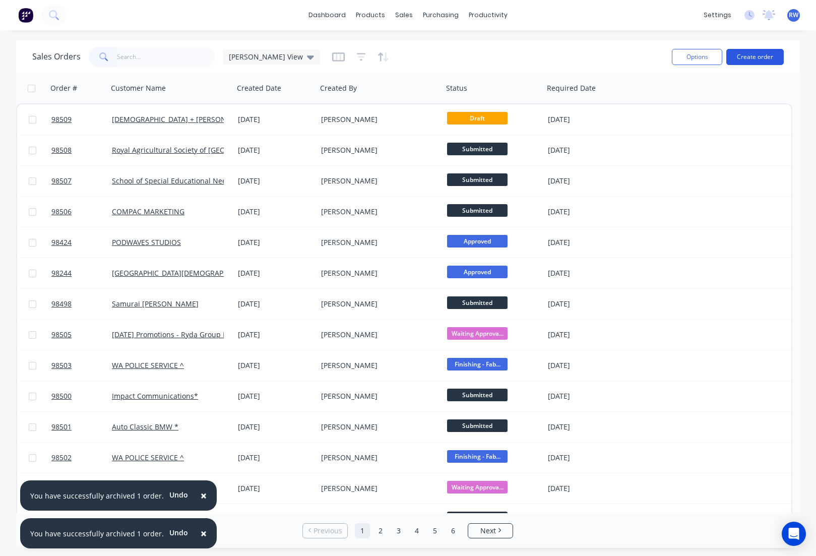
click at [755, 55] on button "Create order" at bounding box center [754, 57] width 57 height 16
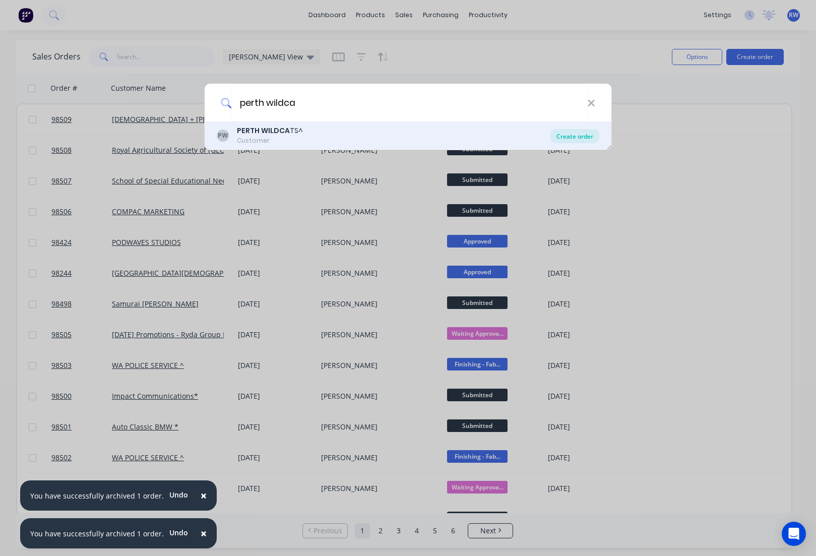
type input "perth wildca"
click at [570, 139] on div "Create order" at bounding box center [574, 136] width 49 height 14
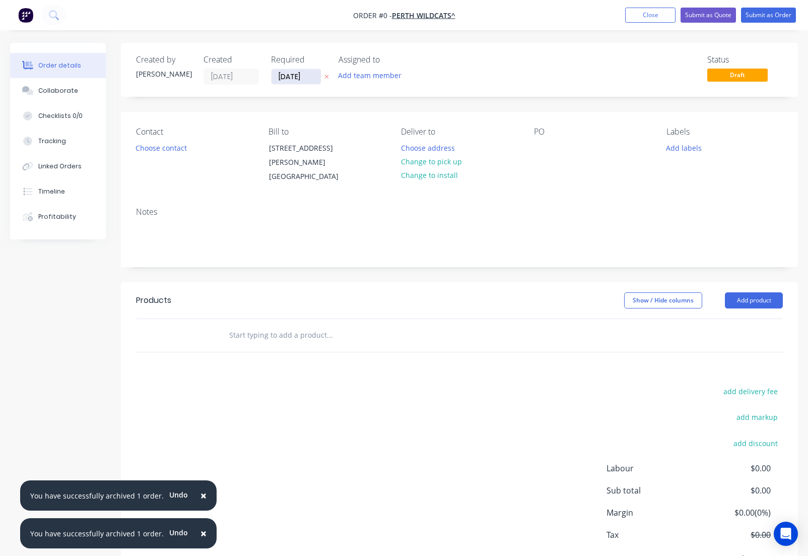
click at [311, 76] on input "[DATE]" at bounding box center [296, 76] width 49 height 15
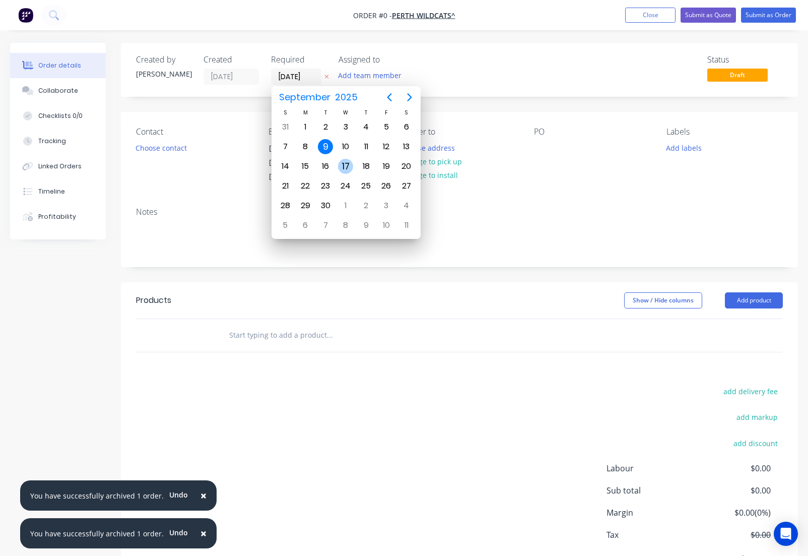
click at [347, 169] on div "17" at bounding box center [345, 166] width 15 height 15
type input "[DATE]"
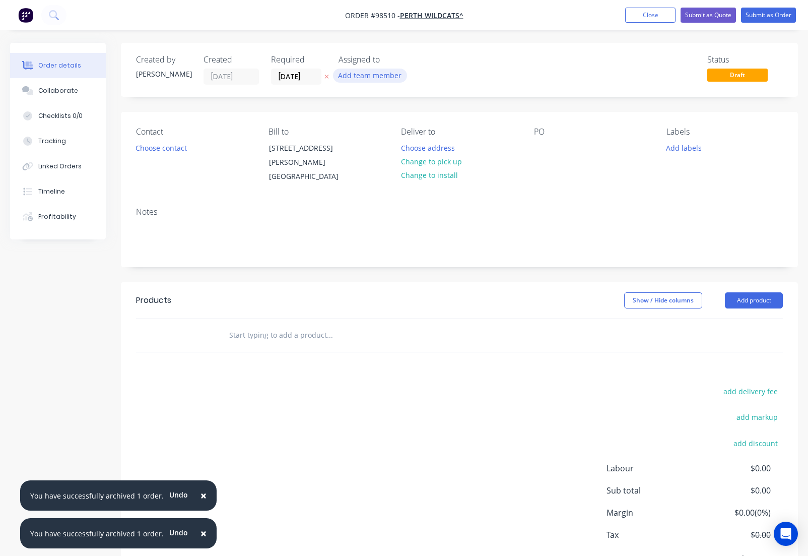
click at [356, 76] on button "Add team member" at bounding box center [370, 76] width 74 height 14
type input "[PERSON_NAME]"
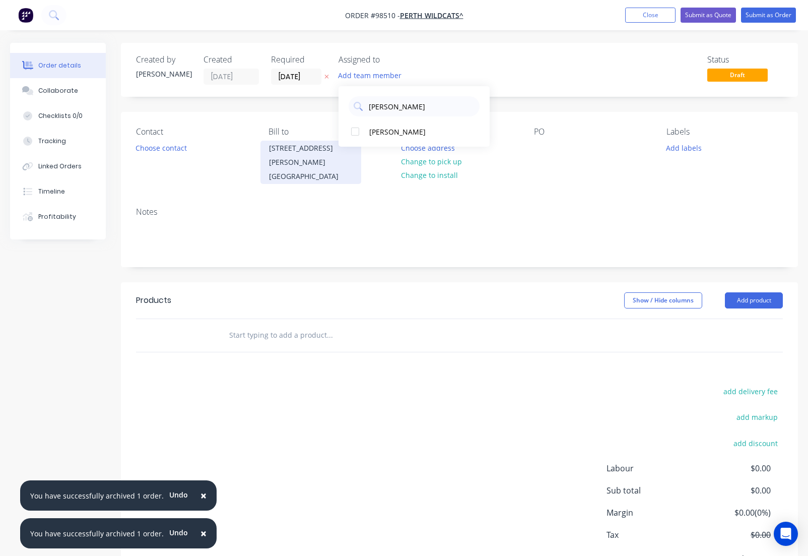
drag, startPoint x: 394, startPoint y: 134, endPoint x: 291, endPoint y: 149, distance: 104.3
click at [394, 134] on div "[PERSON_NAME]" at bounding box center [419, 131] width 101 height 11
click at [153, 145] on button "Choose contact" at bounding box center [161, 148] width 62 height 14
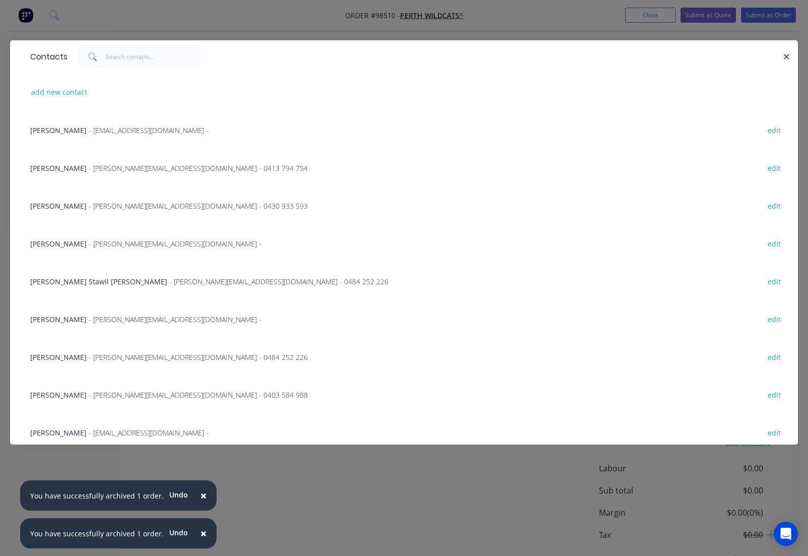
click at [62, 208] on span "[PERSON_NAME]" at bounding box center [58, 206] width 56 height 10
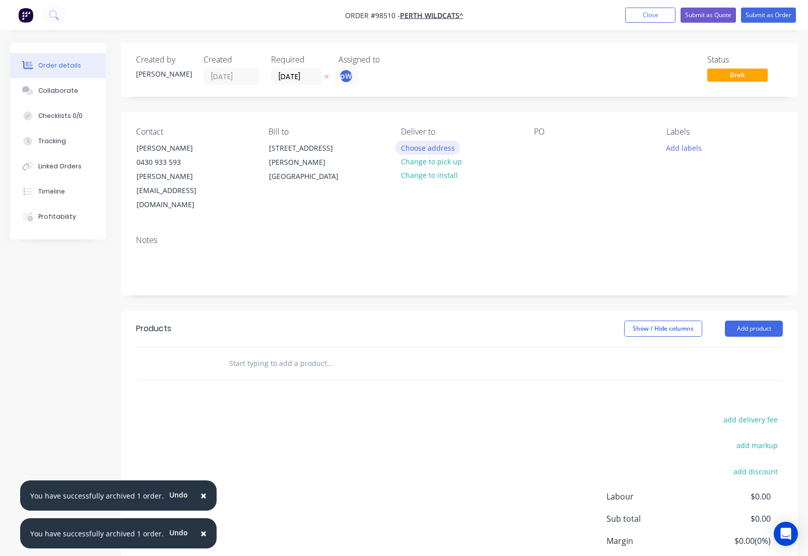
click at [434, 148] on button "Choose address" at bounding box center [427, 148] width 64 height 14
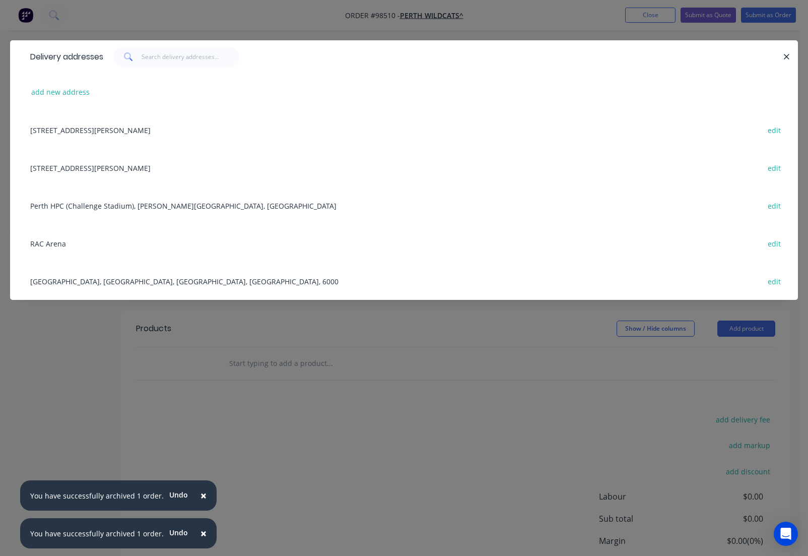
click at [79, 243] on div "RAC Arena edit" at bounding box center [404, 243] width 758 height 38
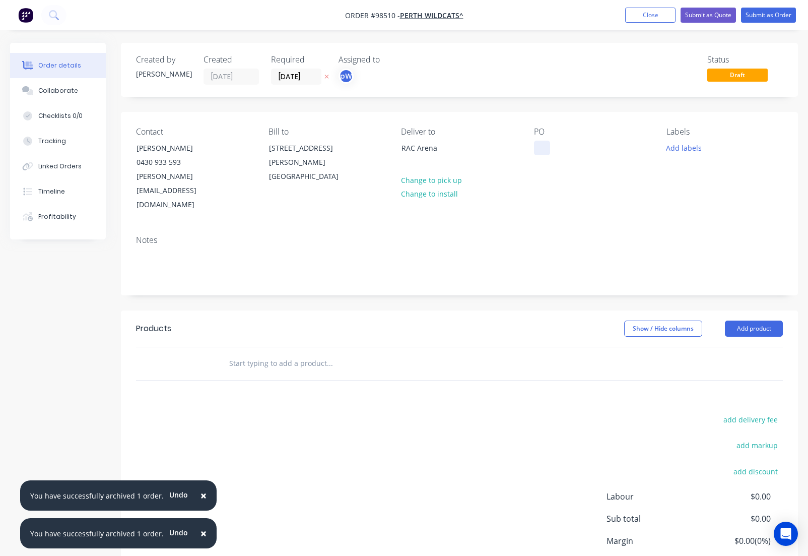
click at [535, 151] on div at bounding box center [542, 148] width 16 height 15
click at [688, 153] on button "Add labels" at bounding box center [684, 148] width 46 height 14
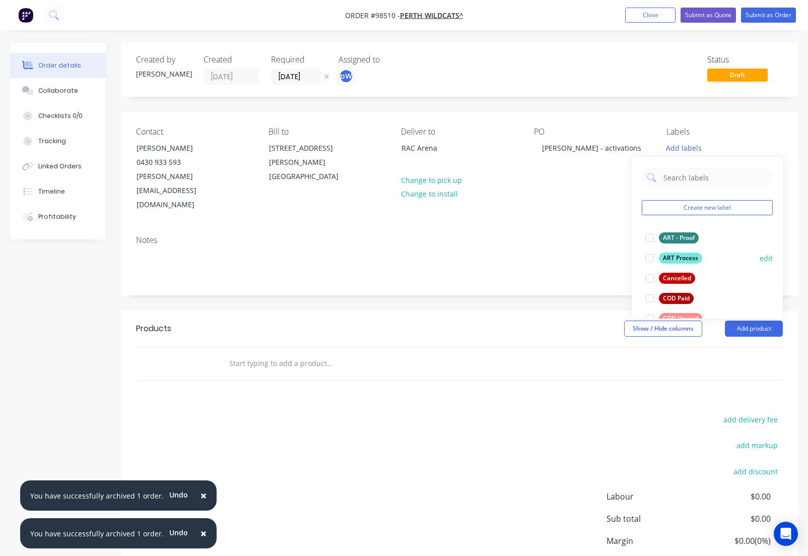
drag, startPoint x: 682, startPoint y: 240, endPoint x: 683, endPoint y: 254, distance: 14.1
click at [681, 241] on div "ART - Proof" at bounding box center [679, 237] width 40 height 11
click at [683, 253] on div "ART Process" at bounding box center [680, 253] width 43 height 11
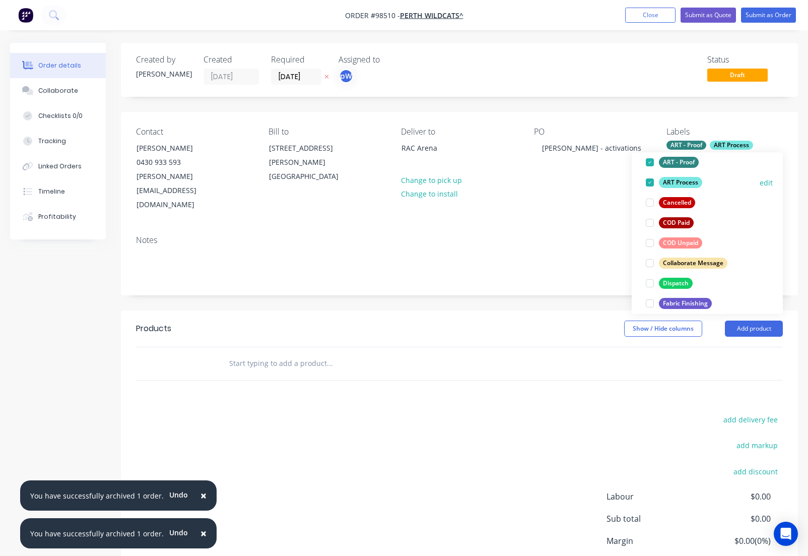
scroll to position [72, 0]
click at [672, 281] on div "Dispatch" at bounding box center [676, 282] width 34 height 11
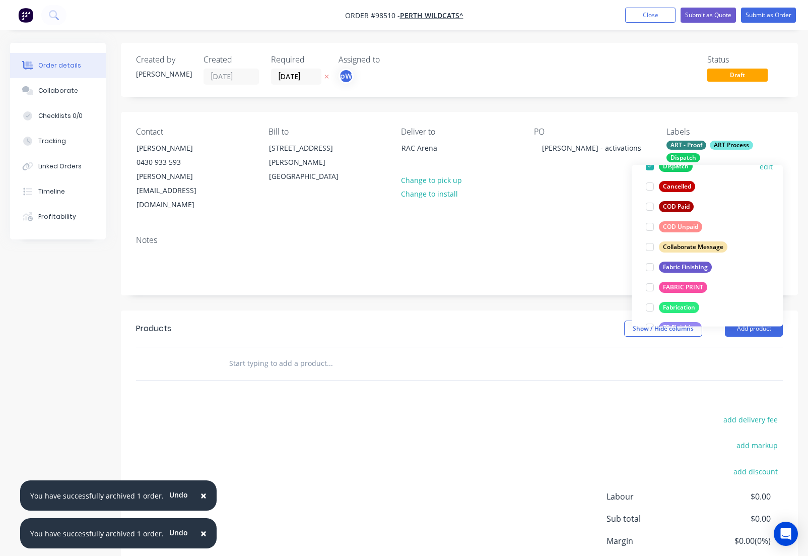
scroll to position [133, 0]
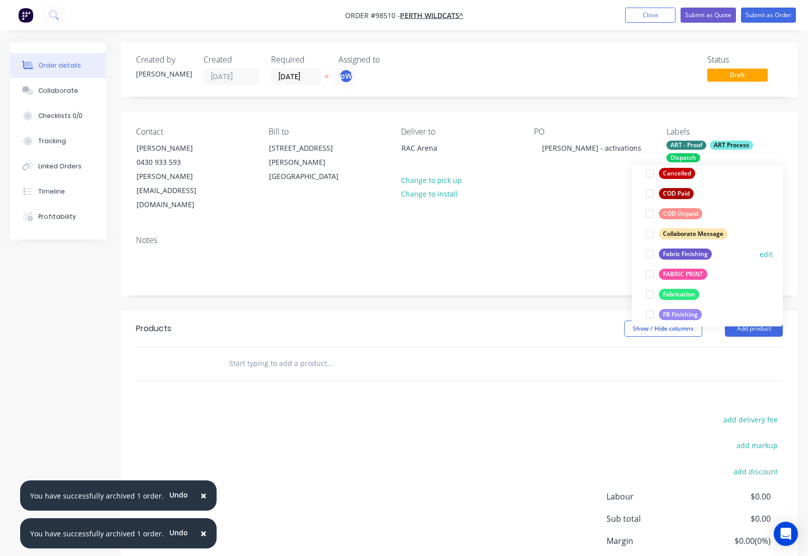
click at [667, 252] on div "Fabric Finishing" at bounding box center [685, 253] width 53 height 11
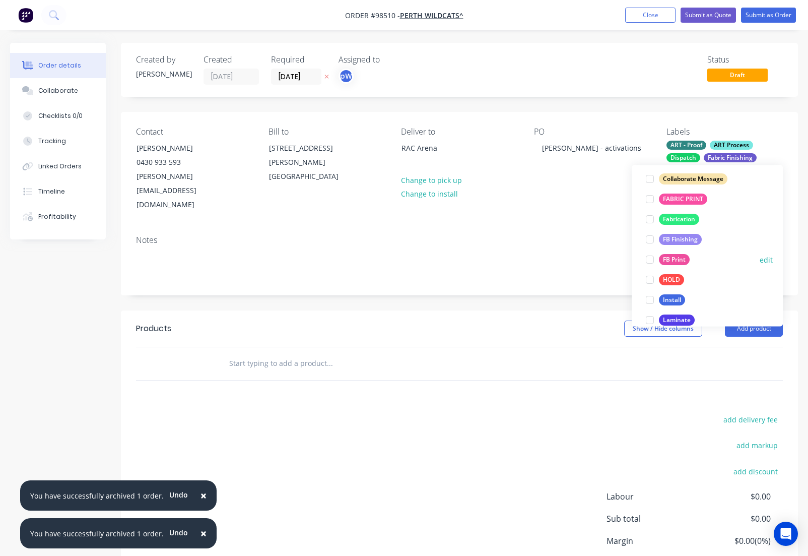
click at [669, 261] on div "FB Print" at bounding box center [674, 259] width 31 height 11
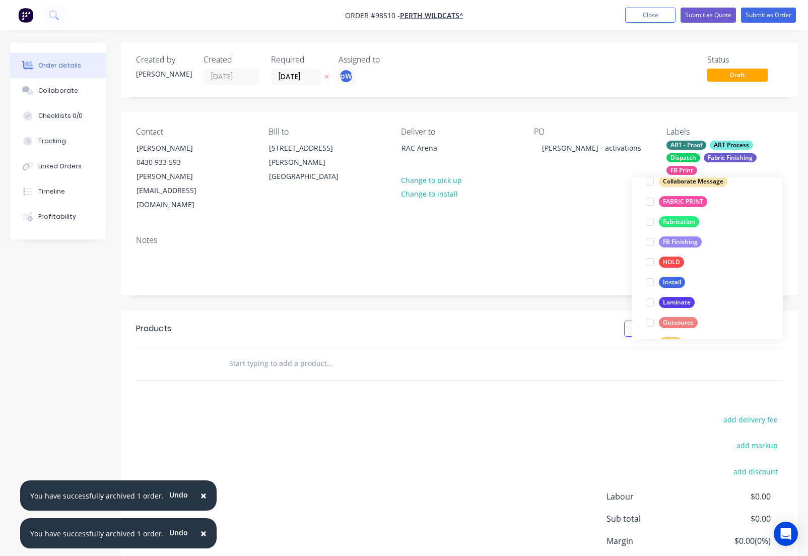
scroll to position [277, 0]
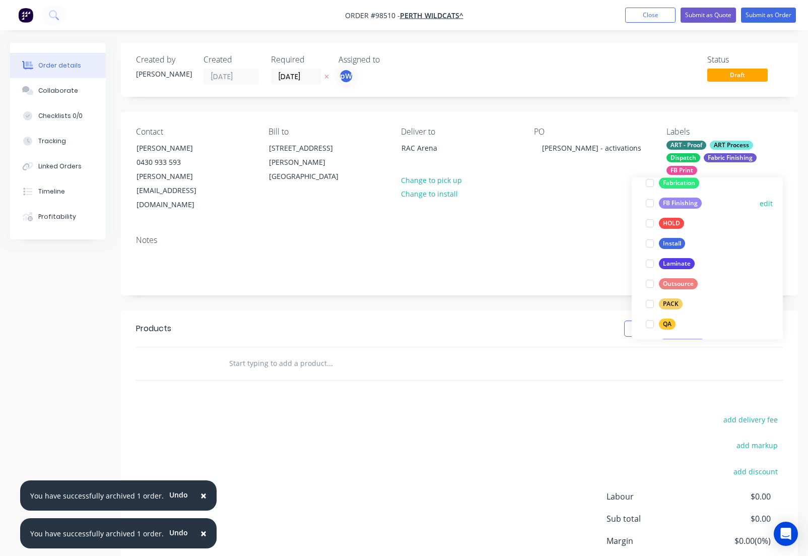
click at [673, 205] on div "FB Finishing" at bounding box center [680, 203] width 43 height 11
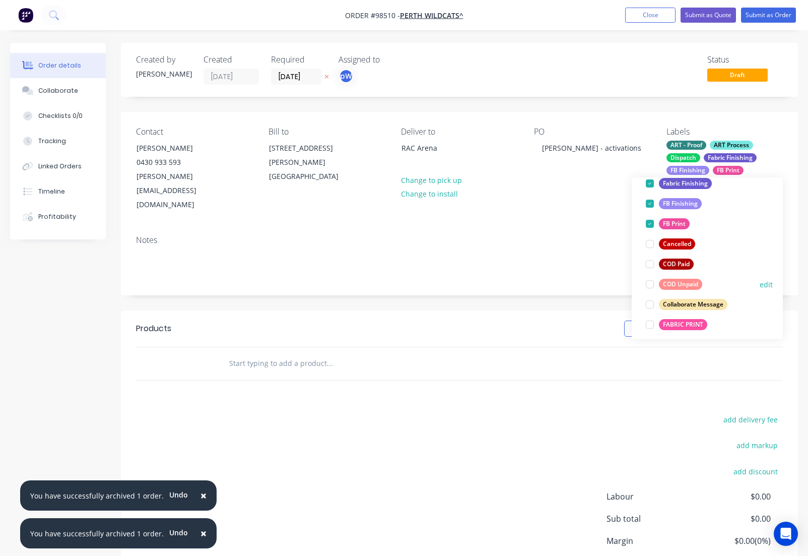
scroll to position [145, 0]
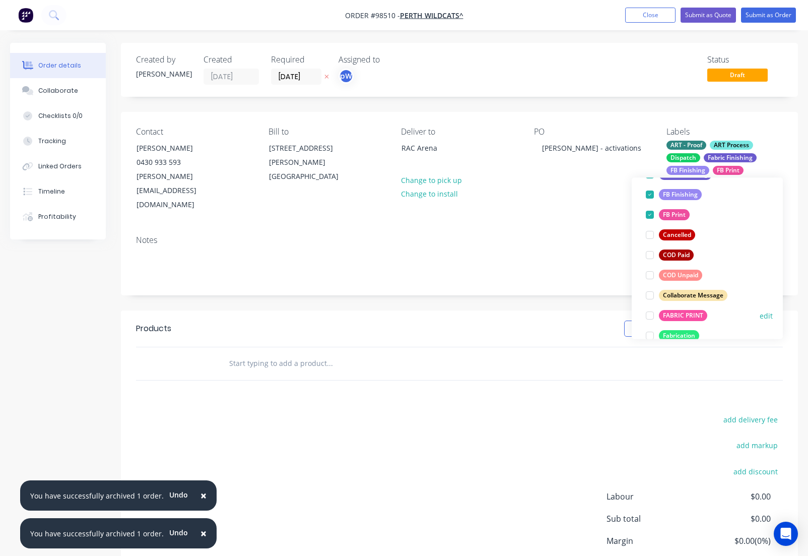
click at [673, 313] on div "FABRIC PRINT" at bounding box center [683, 315] width 48 height 11
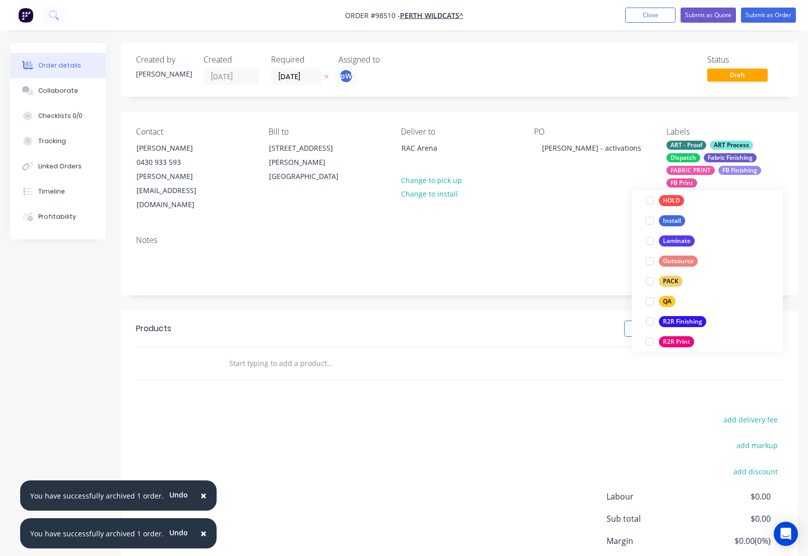
scroll to position [318, 0]
click at [674, 274] on div "PACK" at bounding box center [671, 275] width 24 height 11
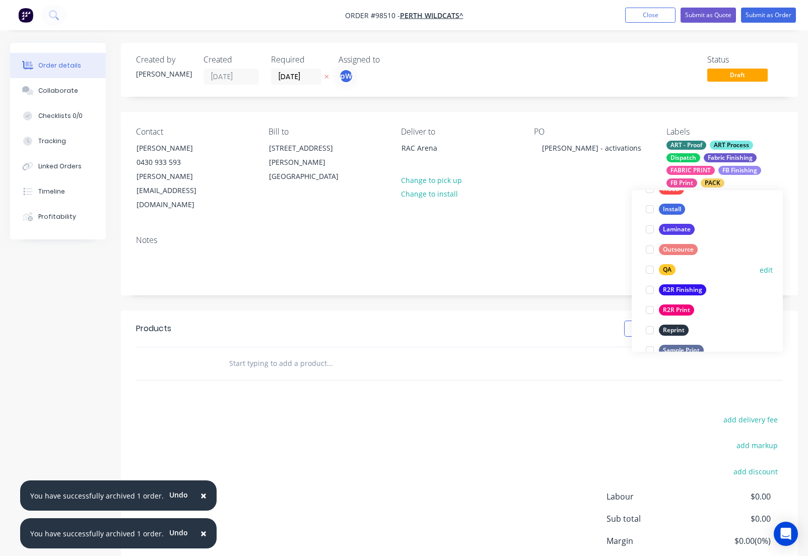
click at [665, 270] on div "QA" at bounding box center [667, 269] width 17 height 11
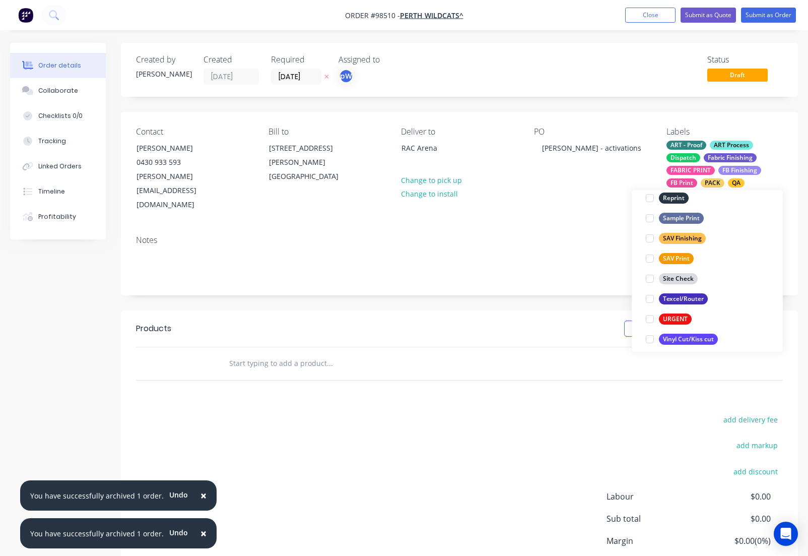
scroll to position [484, 0]
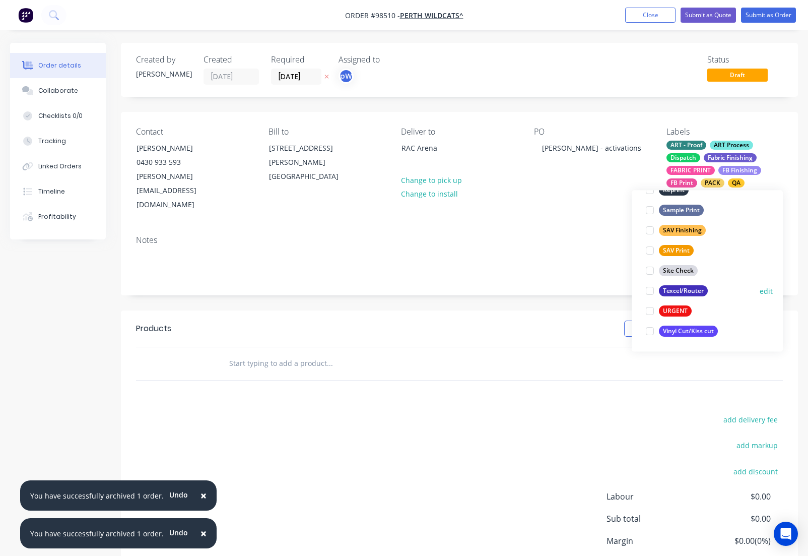
click at [675, 291] on div "Texcel/Router" at bounding box center [683, 291] width 49 height 11
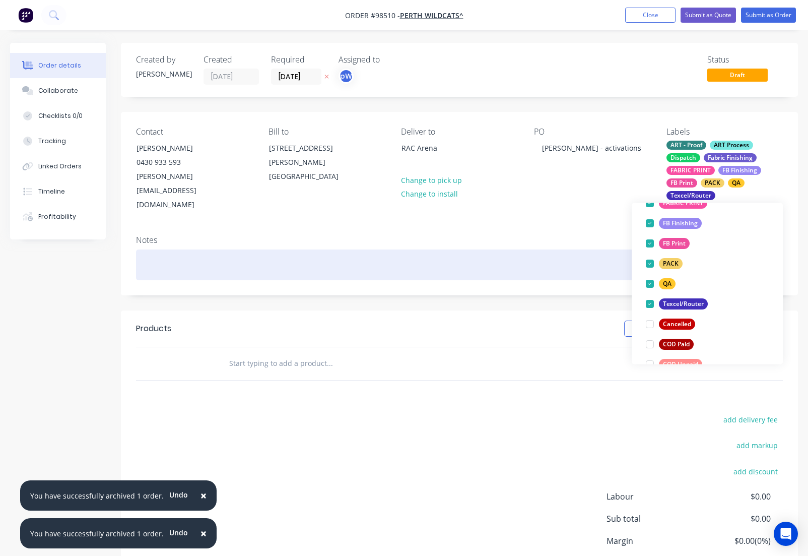
click at [203, 260] on div at bounding box center [459, 264] width 647 height 31
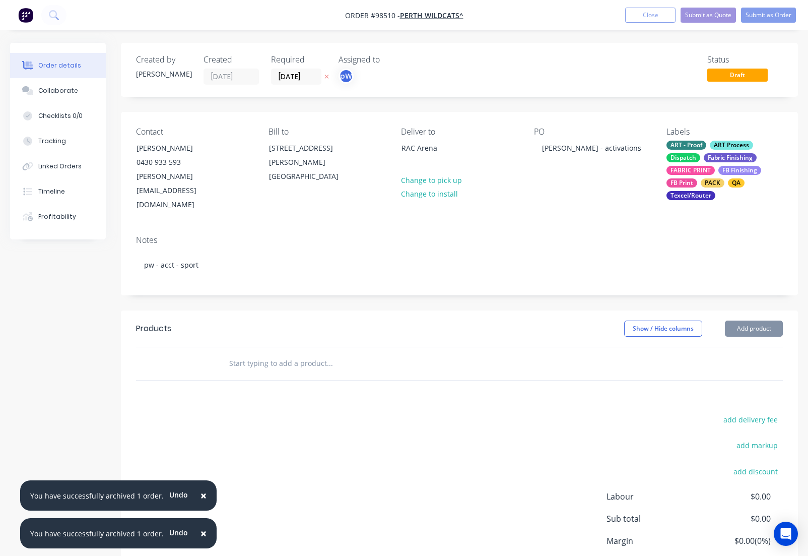
click at [244, 353] on input "text" at bounding box center [330, 363] width 202 height 20
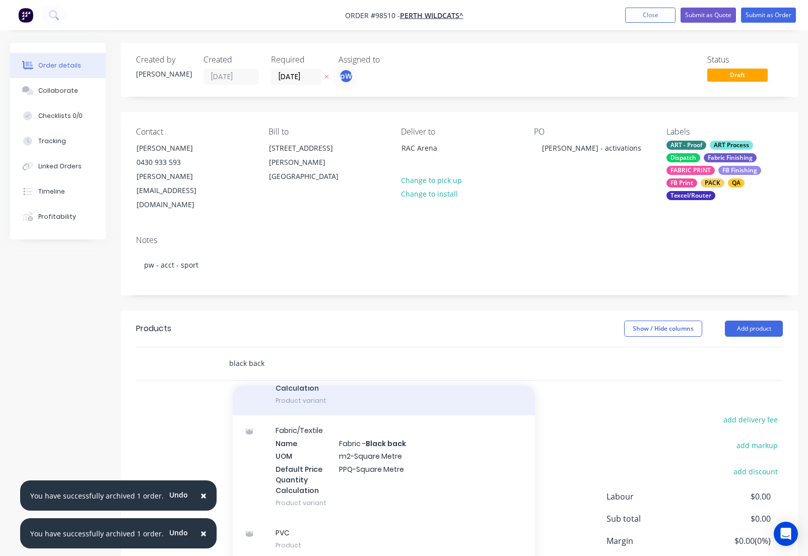
scroll to position [105, 0]
type input "black back"
click at [371, 434] on div "Fabric/Textile Name Fabric - Black back UOM m2-Square Metre Default Price Quant…" at bounding box center [384, 466] width 302 height 102
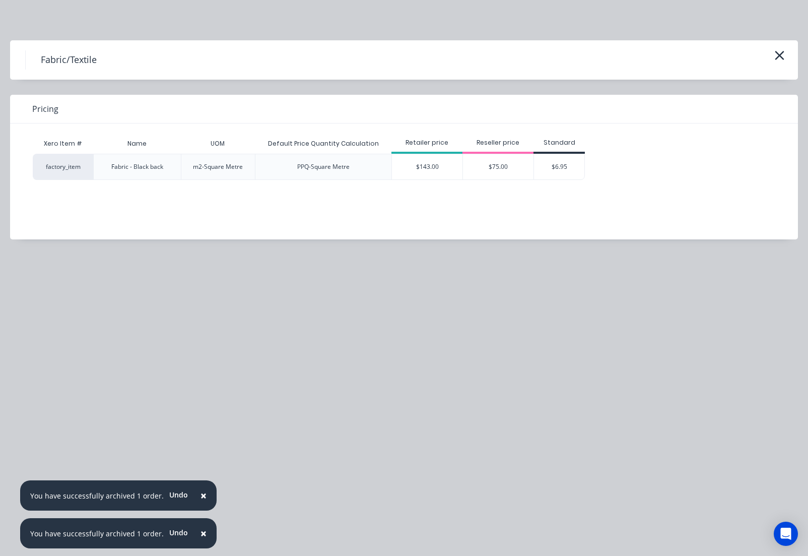
click at [441, 167] on div "$143.00" at bounding box center [427, 166] width 71 height 25
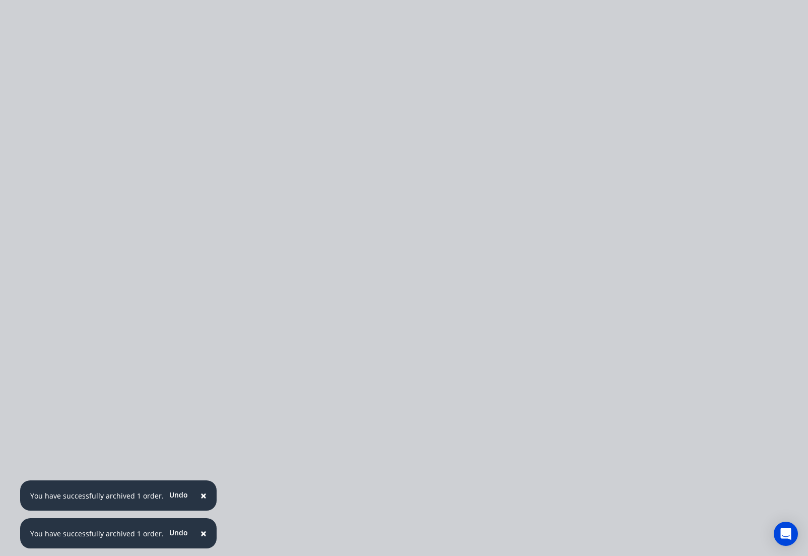
type input "$143.00"
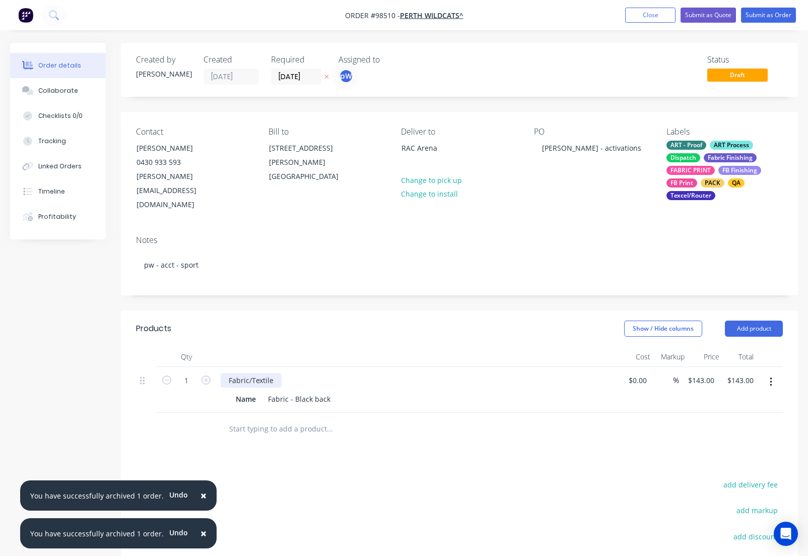
click at [275, 373] on div "Fabric/Textile" at bounding box center [251, 380] width 61 height 15
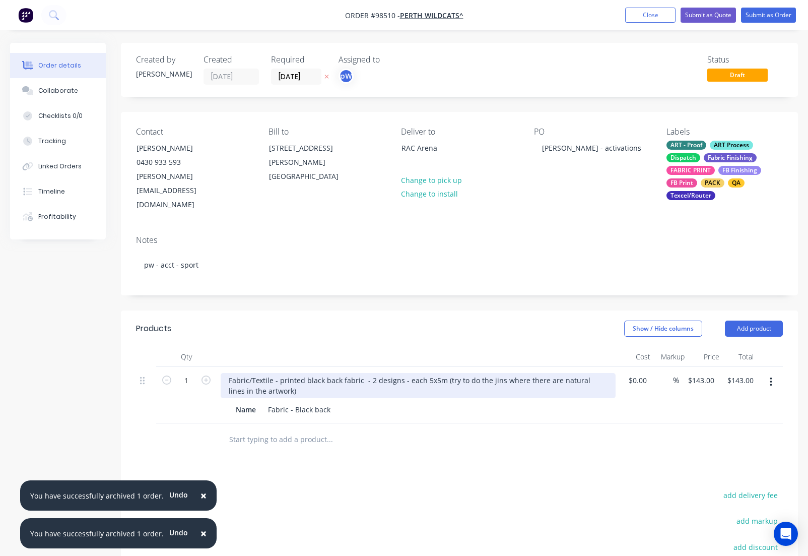
click at [488, 373] on div "Fabric/Textile - printed black back fabric - 2 designs - each 5x5m (try to do t…" at bounding box center [418, 385] width 395 height 25
click at [451, 373] on div "Fabric/Textile - printed black back fabric - 2 designs - each 5x5m (try to do t…" at bounding box center [418, 385] width 395 height 25
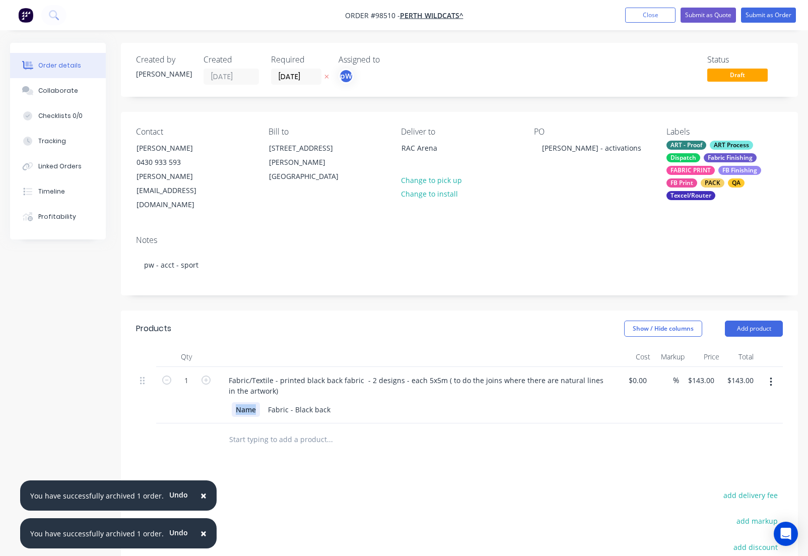
drag, startPoint x: 259, startPoint y: 397, endPoint x: 225, endPoint y: 397, distance: 33.8
click at [232, 402] on div "Name" at bounding box center [246, 409] width 28 height 15
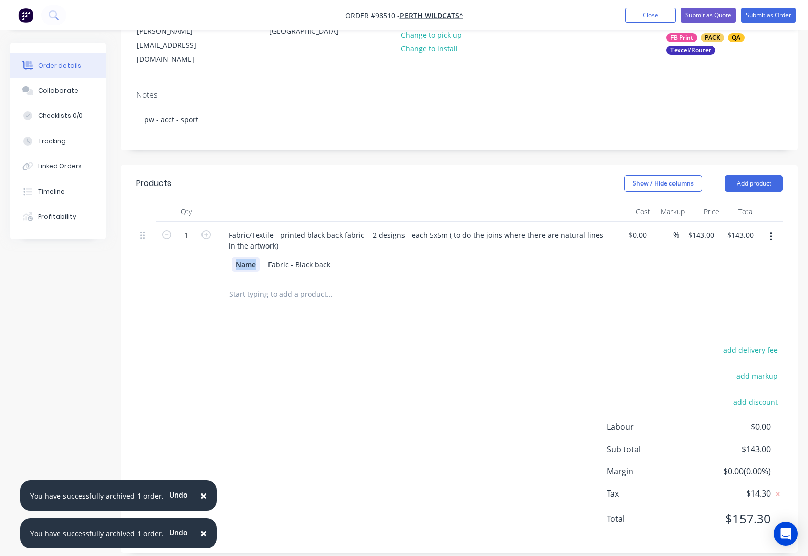
click at [255, 257] on div "Name" at bounding box center [246, 264] width 28 height 15
drag, startPoint x: 258, startPoint y: 251, endPoint x: 231, endPoint y: 250, distance: 26.7
click at [232, 257] on div "Name" at bounding box center [246, 264] width 28 height 15
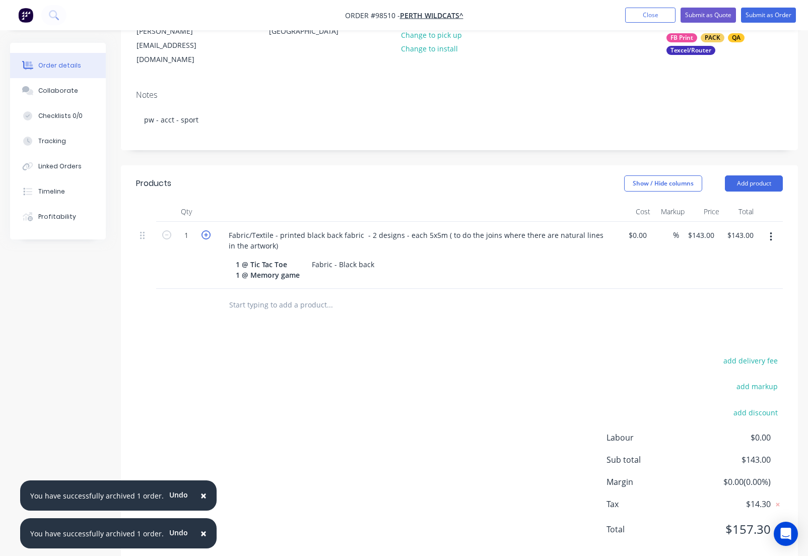
click at [206, 230] on icon "button" at bounding box center [206, 234] width 9 height 9
type input "2"
type input "$286.00"
click at [699, 228] on input "143" at bounding box center [702, 235] width 31 height 15
type input "$1,625.00"
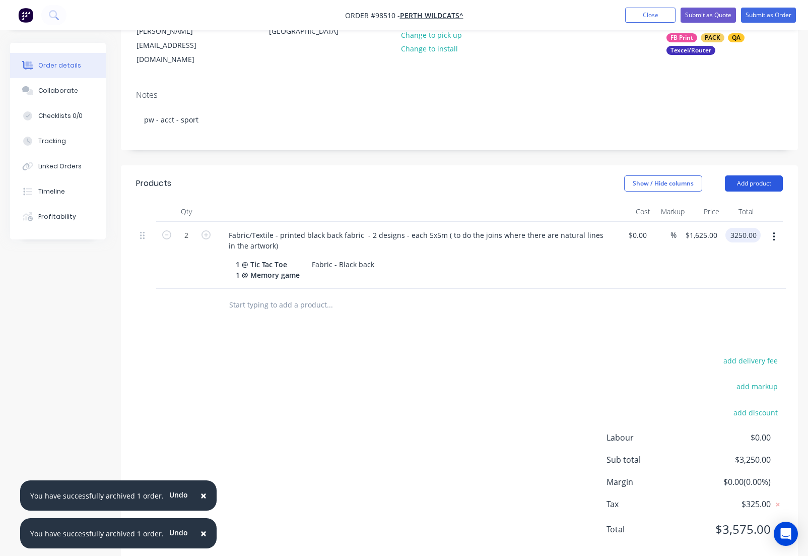
type input "$3,250.00"
click at [750, 175] on button "Add product" at bounding box center [754, 183] width 58 height 16
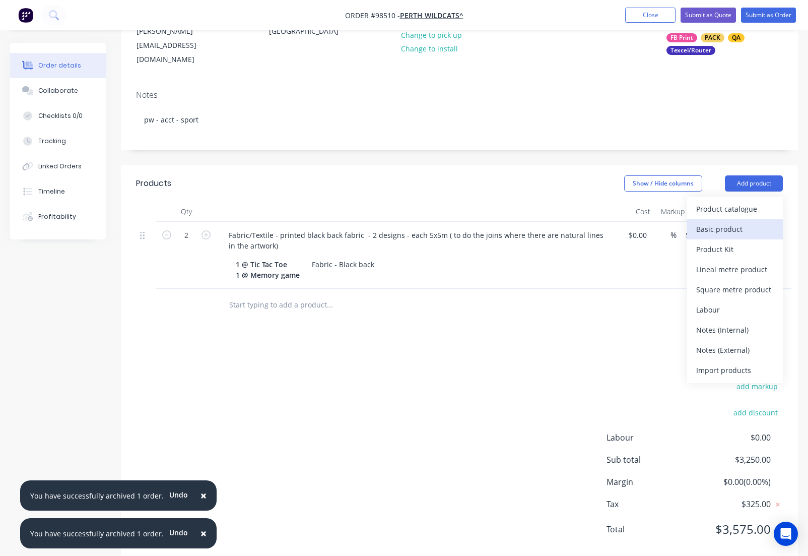
click at [733, 222] on div "Basic product" at bounding box center [735, 229] width 78 height 15
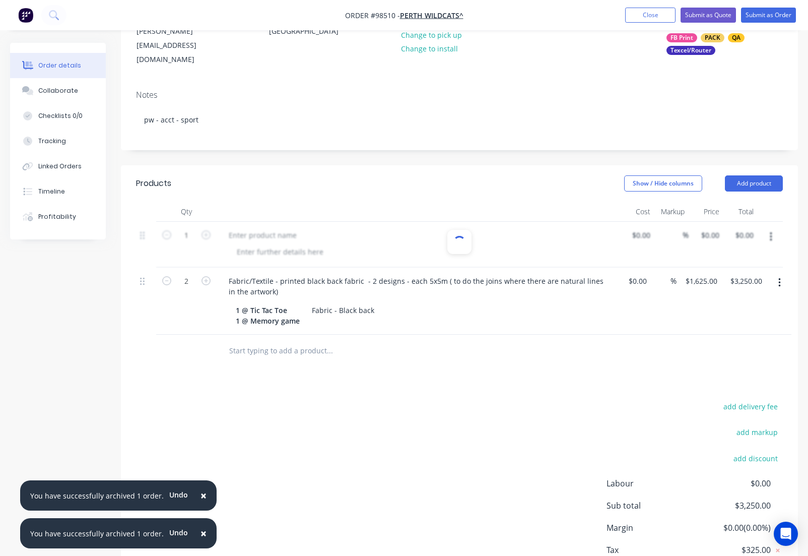
click at [283, 351] on input "text" at bounding box center [330, 351] width 202 height 20
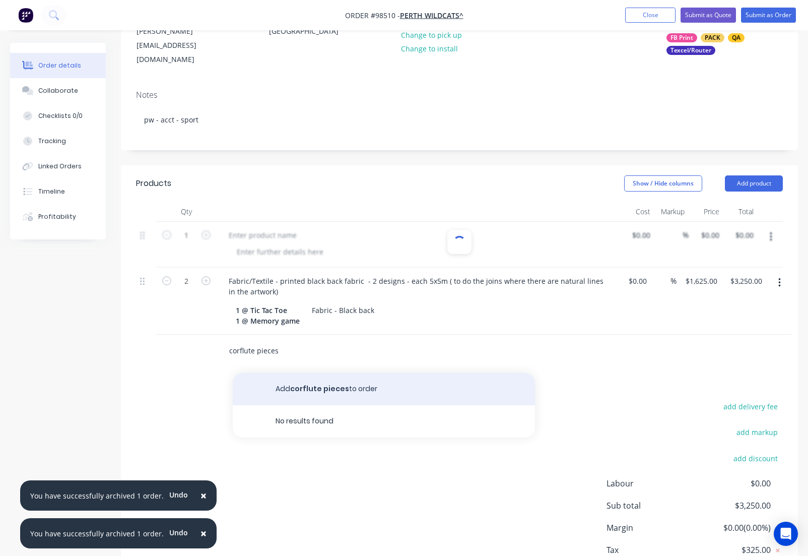
type input "corflute pieces"
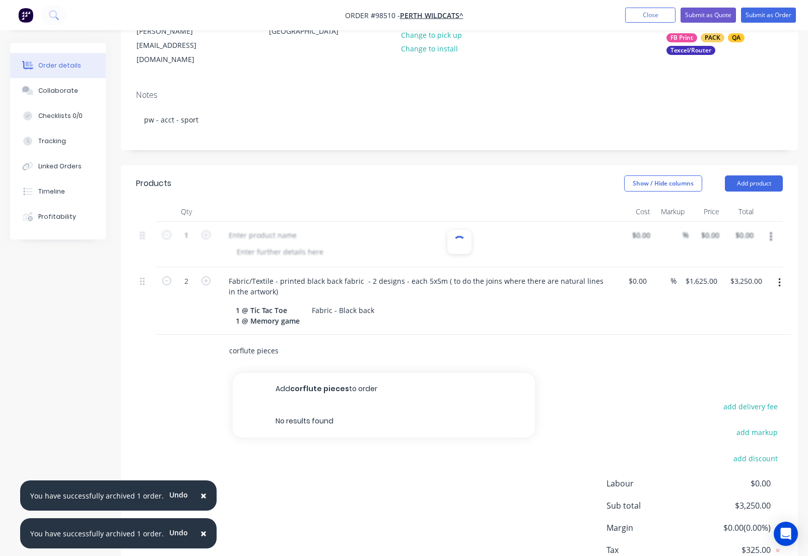
click at [303, 391] on button "Add corflute pieces to order" at bounding box center [384, 389] width 302 height 32
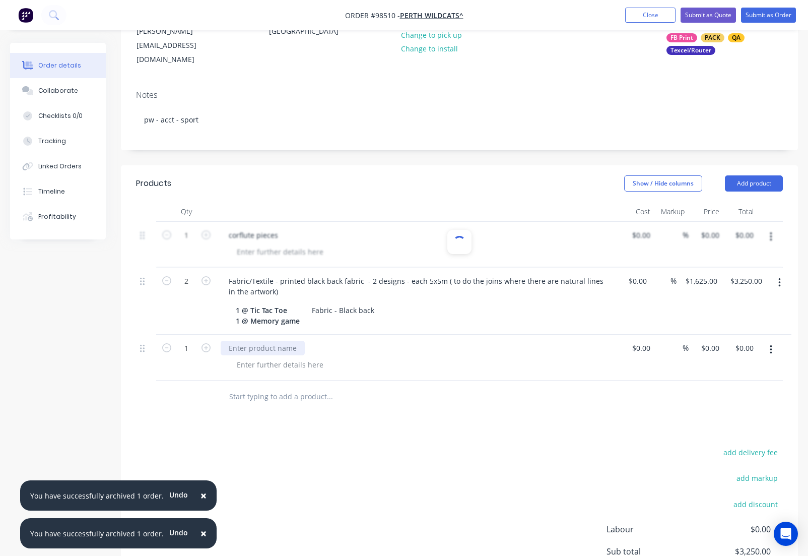
click at [261, 349] on div at bounding box center [263, 348] width 84 height 15
click at [278, 360] on div at bounding box center [280, 364] width 103 height 15
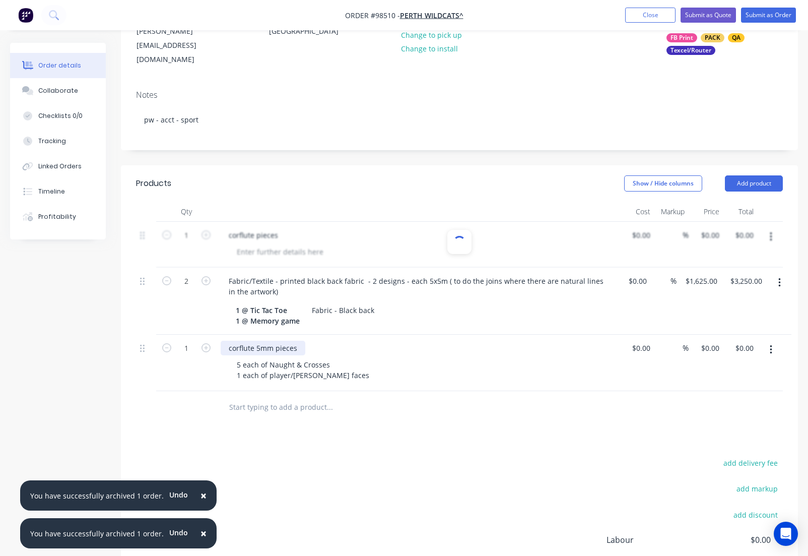
click at [304, 346] on div "corflute 5mm pieces" at bounding box center [418, 348] width 395 height 15
click at [300, 347] on div "corflute 5mm pieces" at bounding box center [263, 348] width 85 height 15
click at [336, 374] on div "5 each of Naught & Crosses 1 each of player/[PERSON_NAME] faces" at bounding box center [303, 369] width 149 height 25
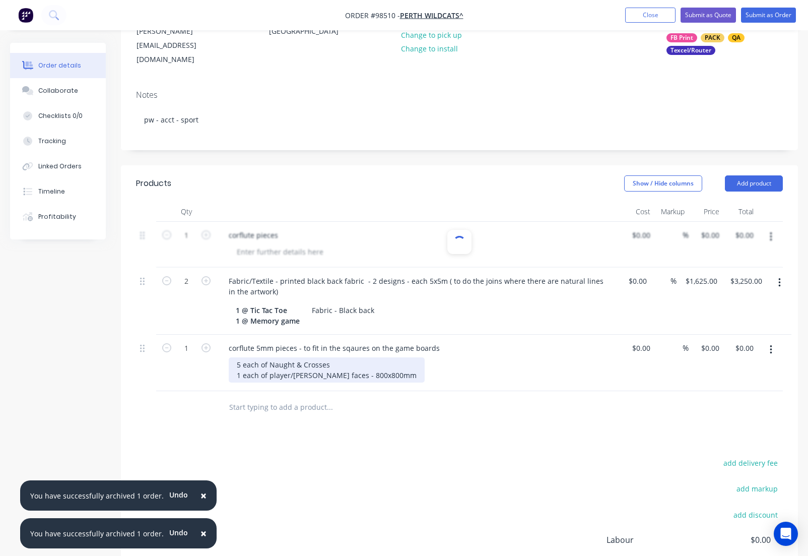
click at [334, 363] on div "5 each of Naught & Crosses 1 each of player/[PERSON_NAME] faces - 800x800mm" at bounding box center [327, 369] width 196 height 25
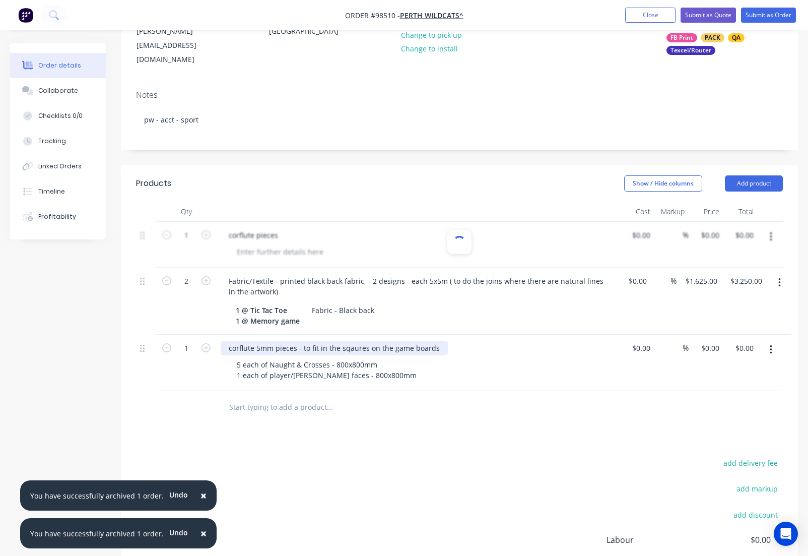
click at [357, 347] on div "corflute 5mm pieces - to fit in the sqaures on the game boards" at bounding box center [334, 348] width 227 height 15
click at [268, 407] on input "text" at bounding box center [330, 407] width 202 height 20
click at [751, 175] on button "Add product" at bounding box center [754, 183] width 58 height 16
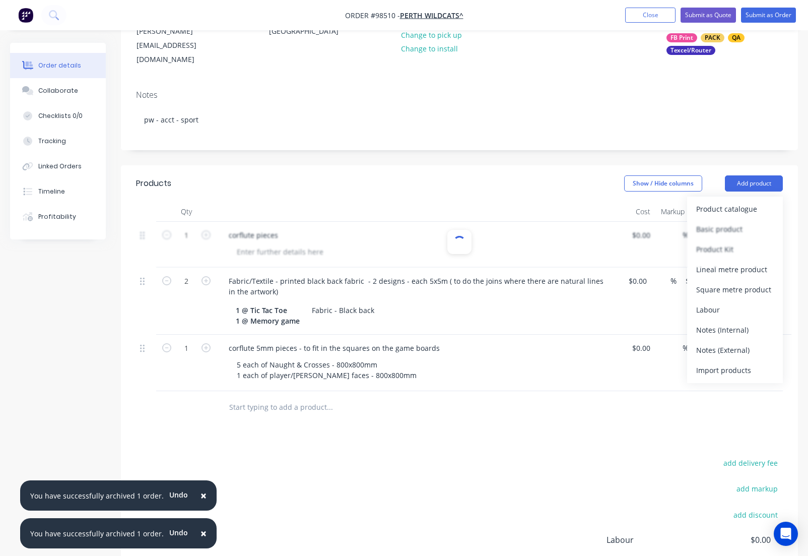
drag, startPoint x: 708, startPoint y: 340, endPoint x: 701, endPoint y: 337, distance: 7.9
click at [708, 343] on div "Notes (External)" at bounding box center [735, 350] width 78 height 15
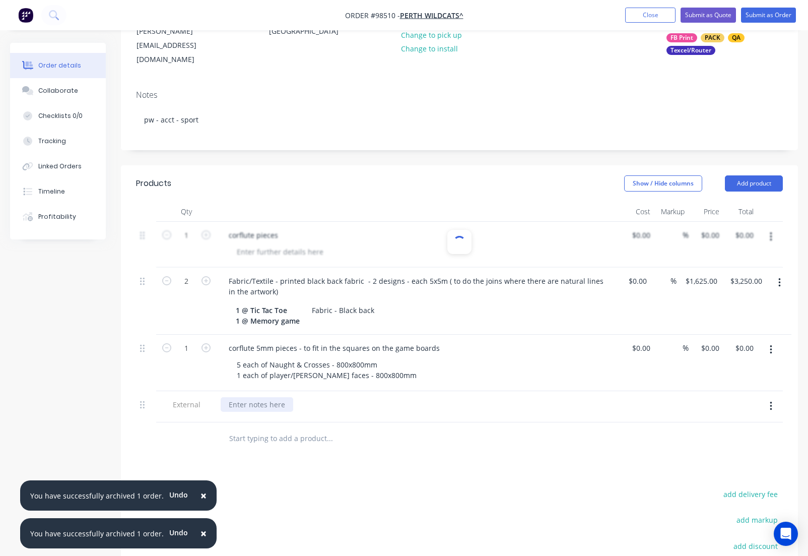
click at [248, 406] on div at bounding box center [257, 404] width 73 height 15
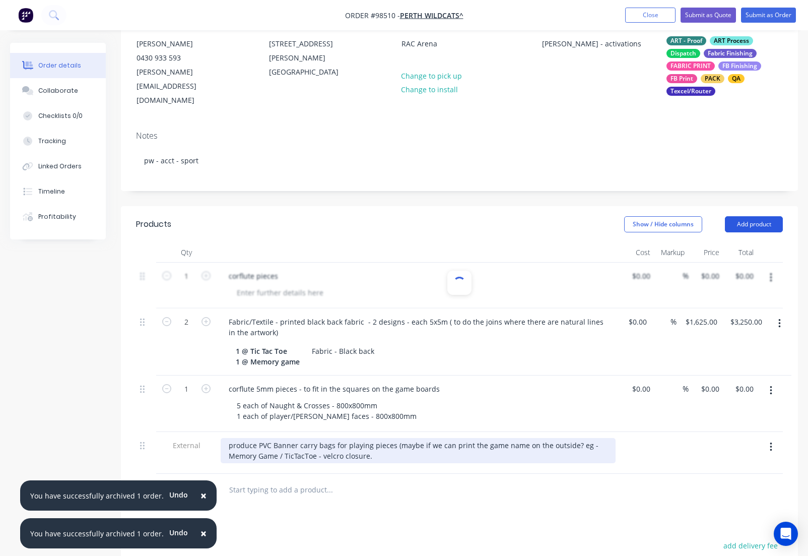
scroll to position [114, 0]
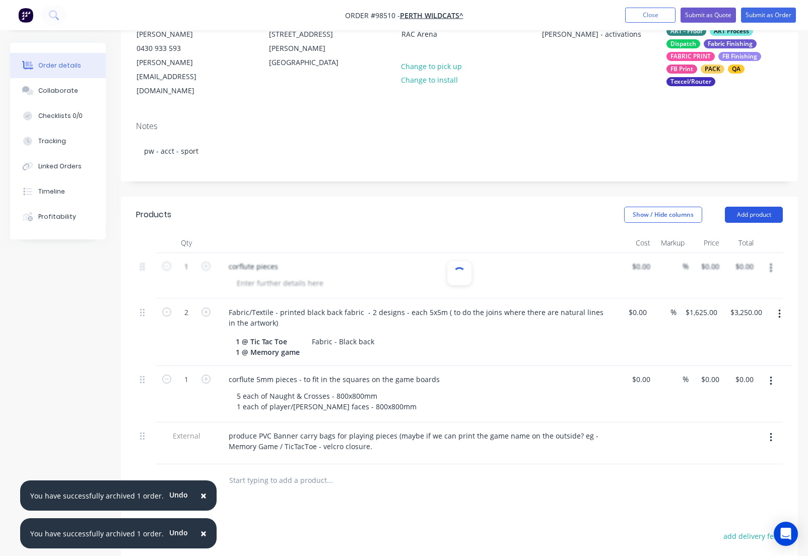
click at [756, 207] on button "Add product" at bounding box center [754, 215] width 58 height 16
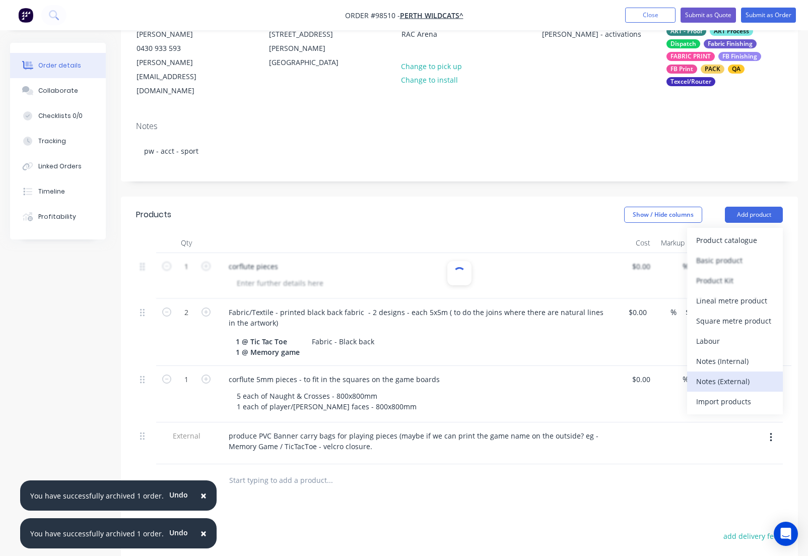
click at [706, 374] on div "Notes (External)" at bounding box center [735, 381] width 78 height 15
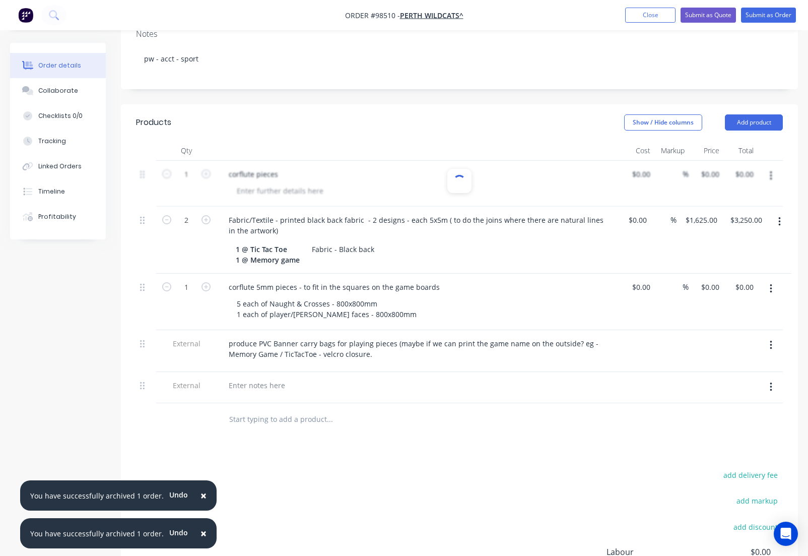
scroll to position [207, 0]
click at [259, 384] on div at bounding box center [257, 384] width 73 height 15
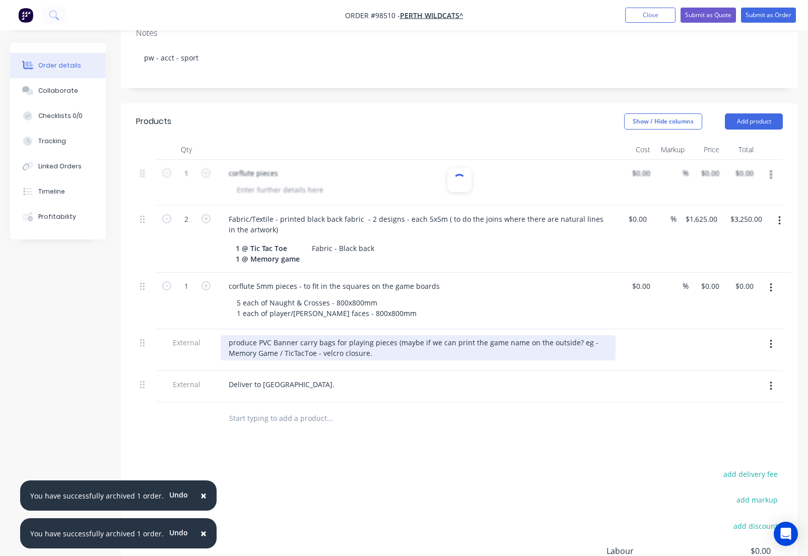
click at [380, 351] on div "produce PVC Banner carry bags for playing pieces (maybe if we can print the gam…" at bounding box center [418, 347] width 395 height 25
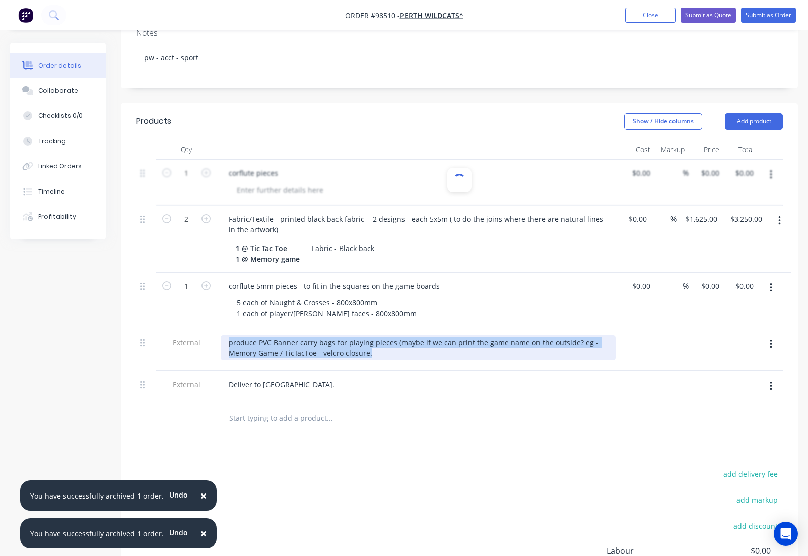
drag, startPoint x: 379, startPoint y: 351, endPoint x: 220, endPoint y: 346, distance: 159.8
click at [221, 346] on div "produce PVC Banner carry bags for playing pieces (maybe if we can print the gam…" at bounding box center [418, 347] width 395 height 25
copy div "produce PVC Banner carry bags for playing pieces (maybe if we can print the gam…"
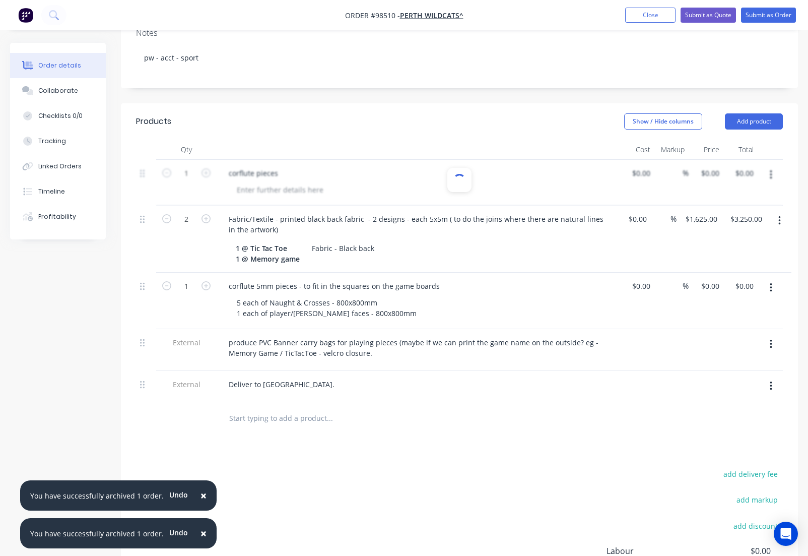
click at [406, 400] on div "Deliver to [GEOGRAPHIC_DATA]." at bounding box center [418, 386] width 403 height 31
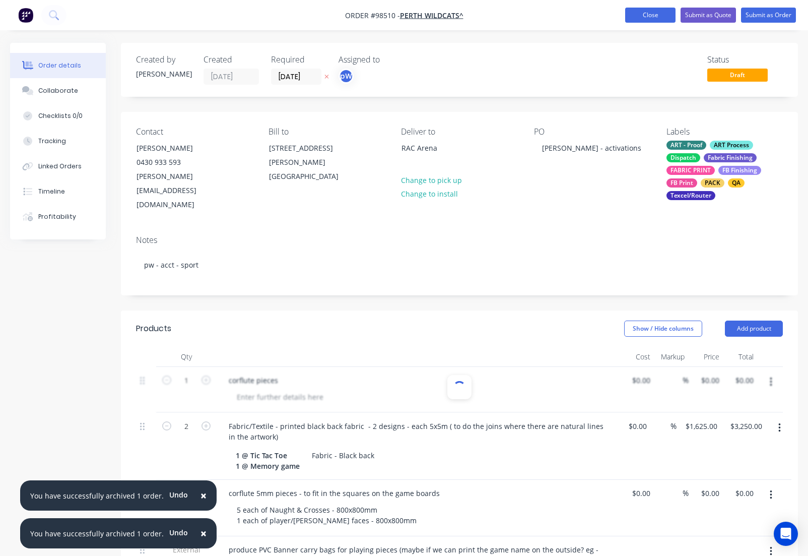
click at [643, 18] on button "Close" at bounding box center [650, 15] width 50 height 15
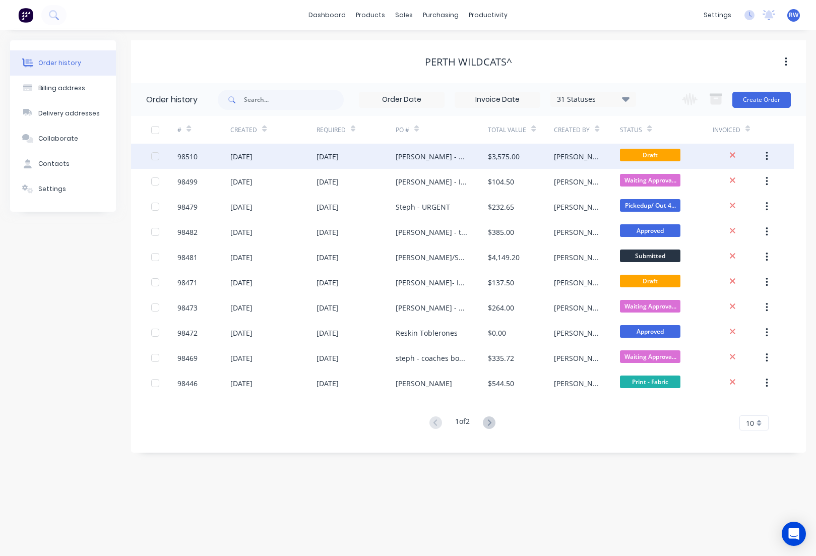
click at [184, 158] on div "98510" at bounding box center [187, 156] width 20 height 11
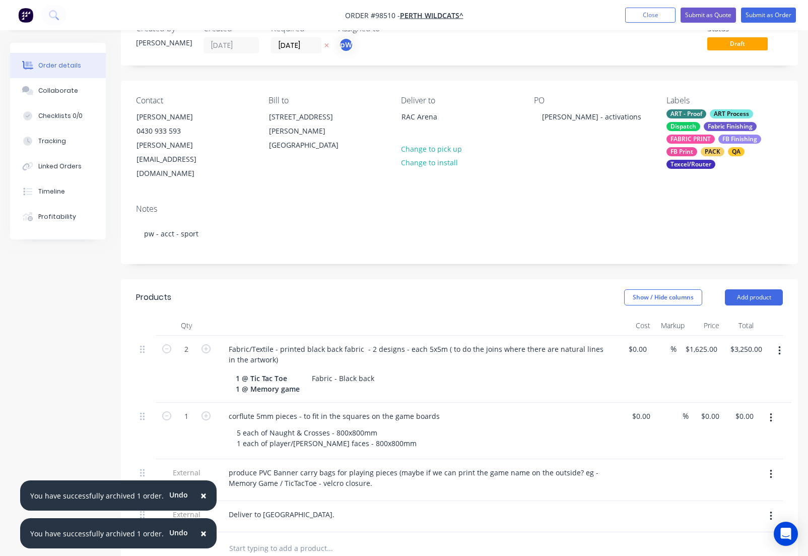
scroll to position [44, 0]
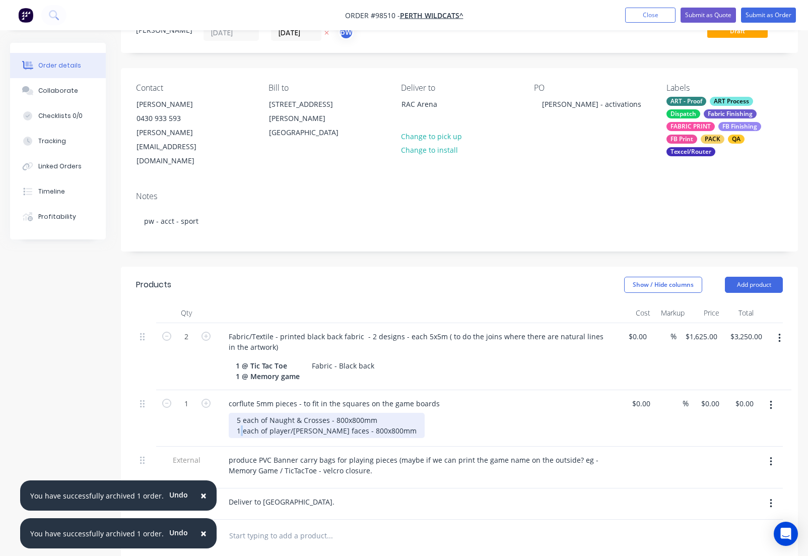
drag, startPoint x: 241, startPoint y: 419, endPoint x: 248, endPoint y: 417, distance: 7.7
click at [248, 417] on div "5 each of Naught & Crosses - 800x800mm 1 each of player/[PERSON_NAME] faces - 8…" at bounding box center [327, 425] width 196 height 25
click at [650, 15] on button "Close" at bounding box center [650, 15] width 50 height 15
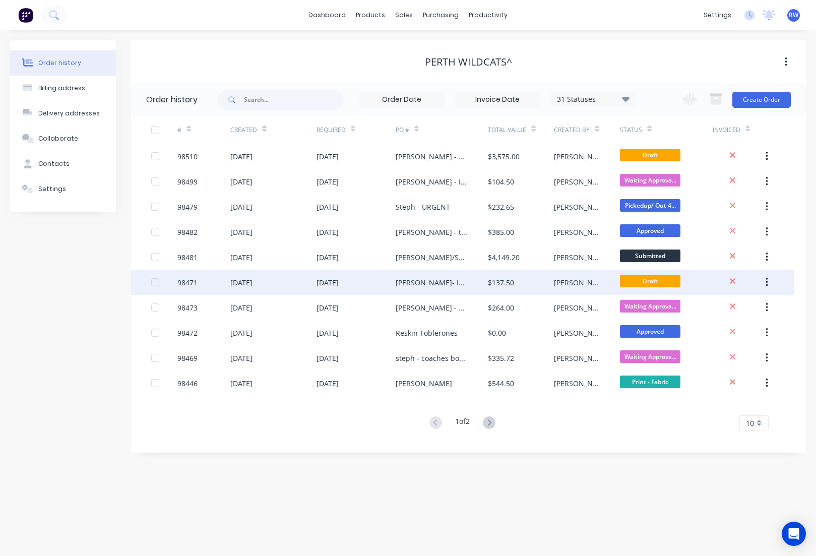
click at [195, 285] on div "98471" at bounding box center [187, 282] width 20 height 11
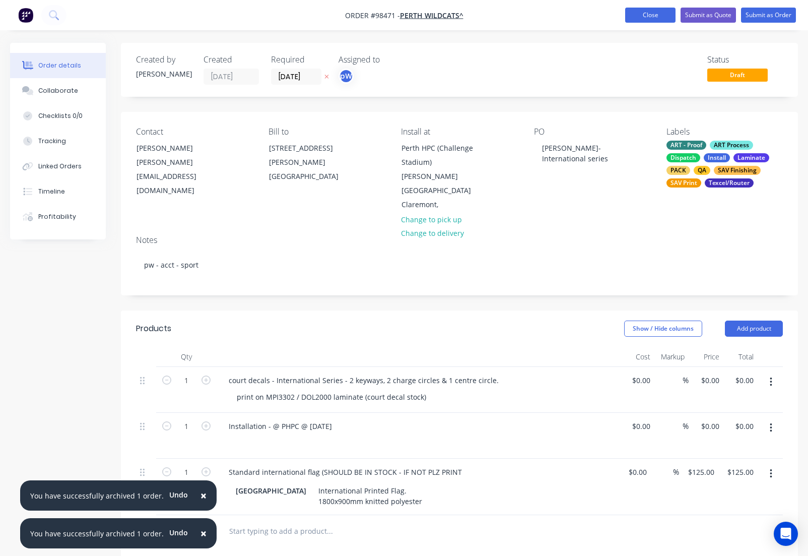
click at [638, 15] on button "Close" at bounding box center [650, 15] width 50 height 15
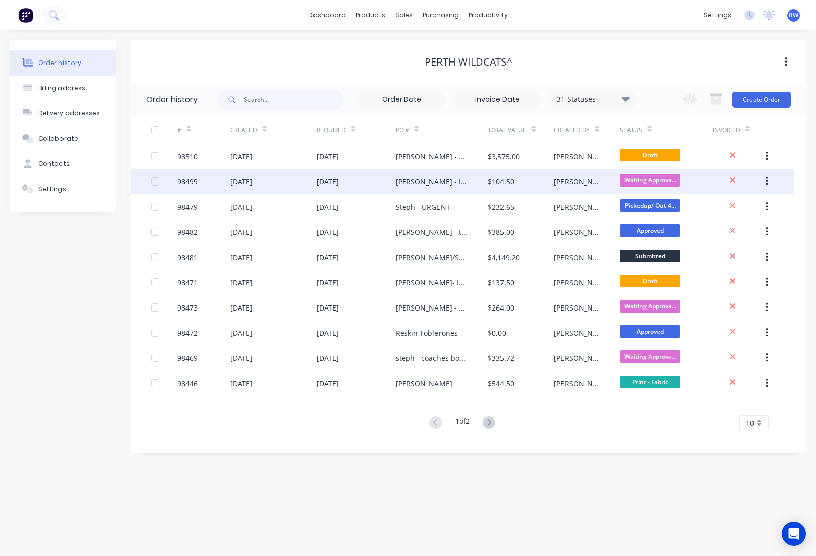
click at [192, 182] on div "98499" at bounding box center [187, 181] width 20 height 11
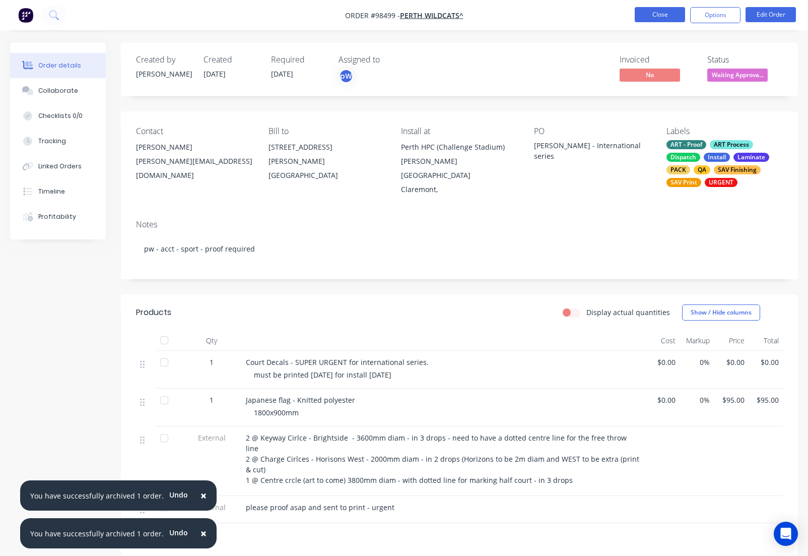
click at [642, 17] on button "Close" at bounding box center [660, 14] width 50 height 15
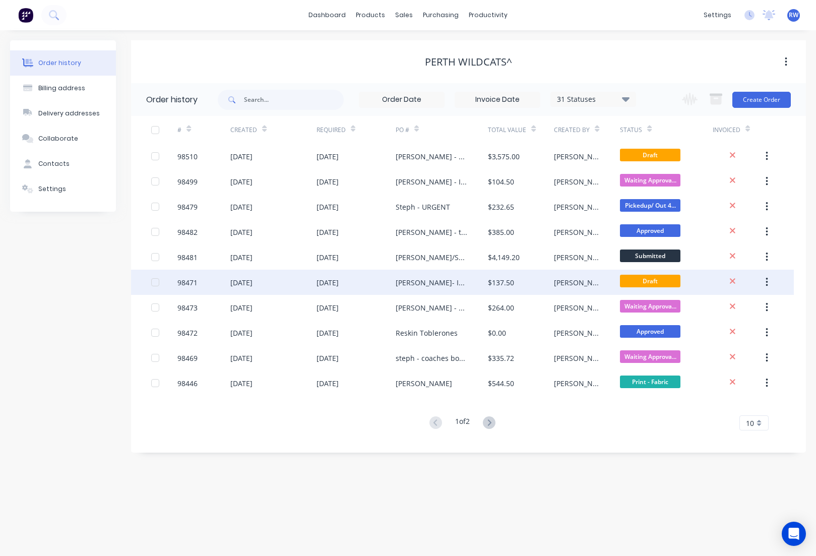
click at [156, 282] on div at bounding box center [155, 282] width 20 height 20
click at [759, 100] on button "Create Order" at bounding box center [761, 100] width 58 height 16
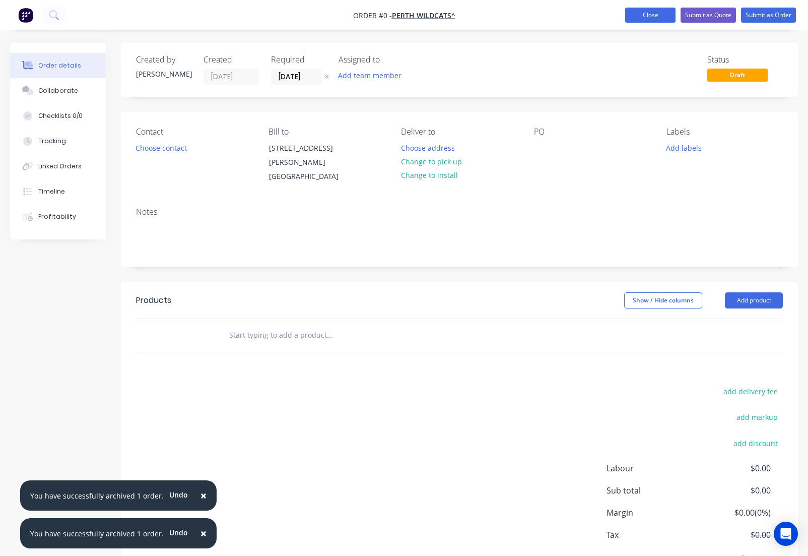
click at [646, 18] on button "Close" at bounding box center [650, 15] width 50 height 15
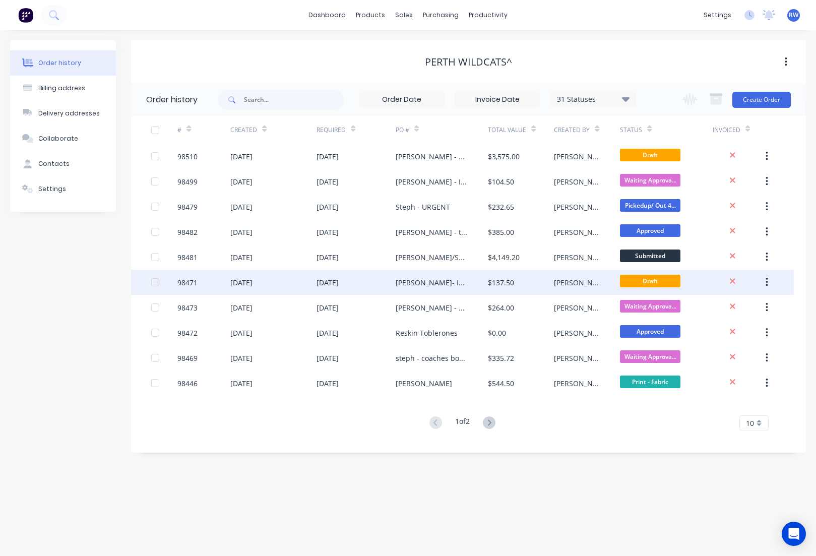
click at [159, 282] on div at bounding box center [164, 282] width 26 height 25
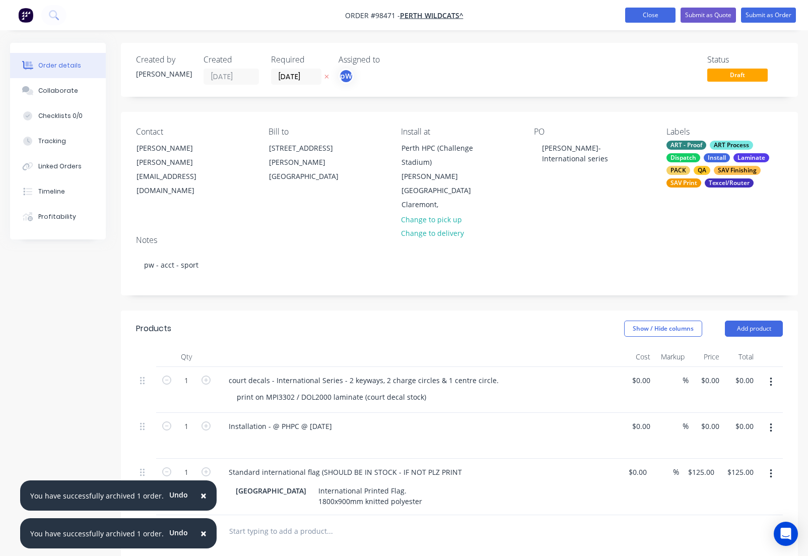
click at [659, 16] on button "Close" at bounding box center [650, 15] width 50 height 15
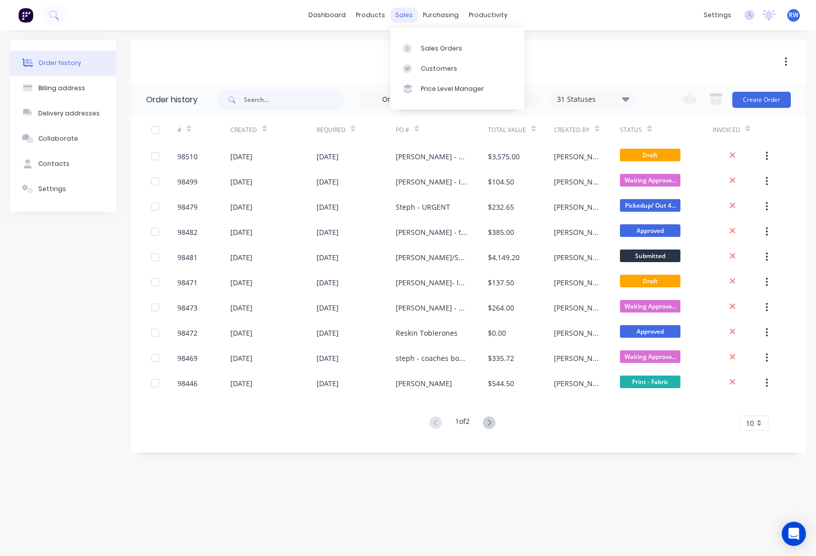
click at [404, 14] on div "sales" at bounding box center [404, 15] width 28 height 15
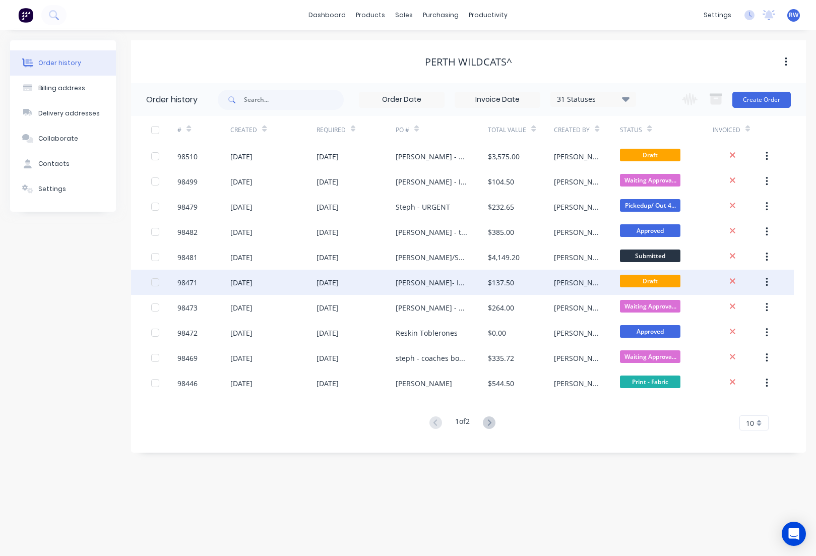
click at [184, 283] on div "98471" at bounding box center [187, 282] width 20 height 11
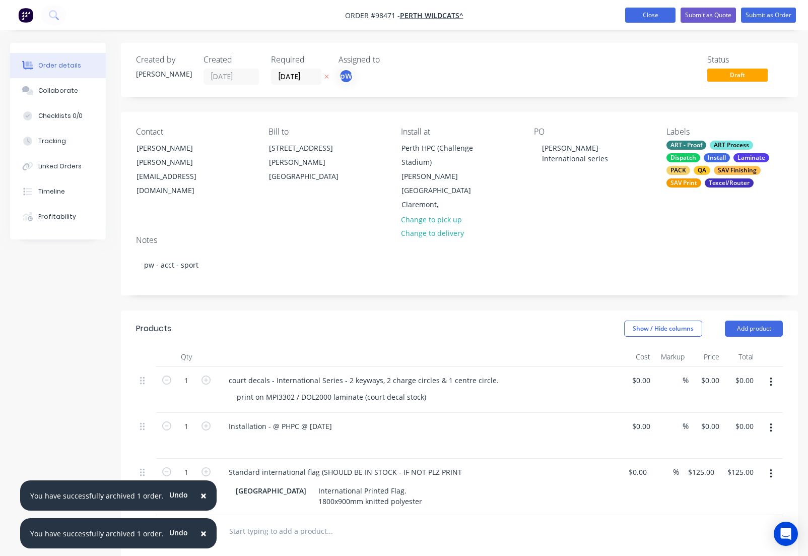
click at [639, 16] on button "Close" at bounding box center [650, 15] width 50 height 15
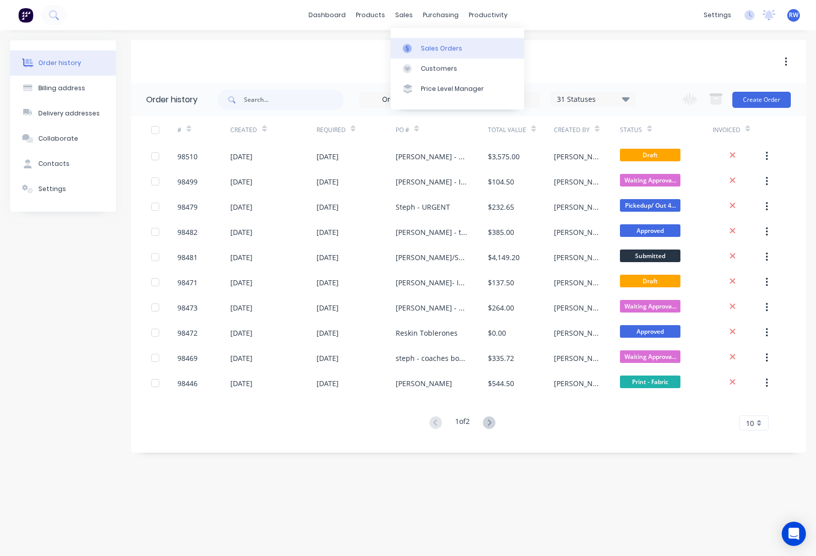
click at [433, 44] on div "Sales Orders" at bounding box center [441, 48] width 41 height 9
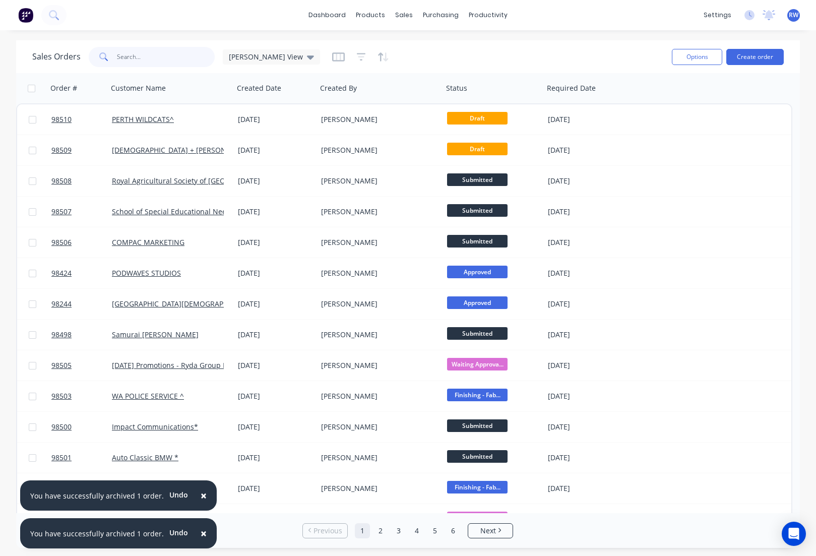
click at [177, 57] on input "text" at bounding box center [166, 57] width 98 height 20
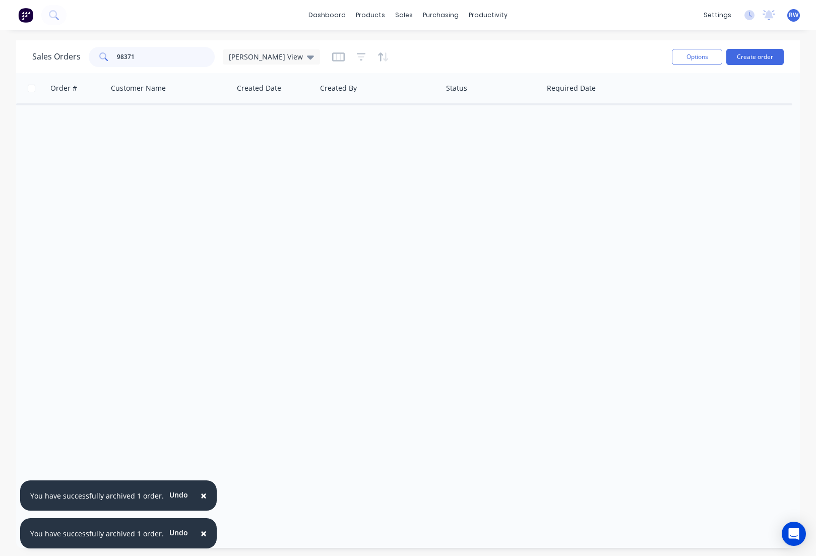
type input "98371"
drag, startPoint x: 125, startPoint y: 56, endPoint x: 92, endPoint y: 53, distance: 32.9
click at [117, 54] on input "98371" at bounding box center [166, 57] width 98 height 20
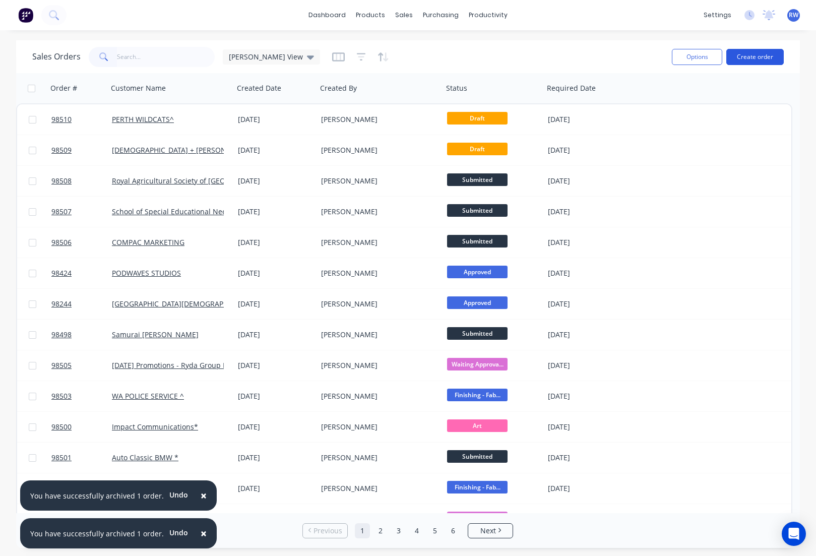
click at [752, 61] on button "Create order" at bounding box center [754, 57] width 57 height 16
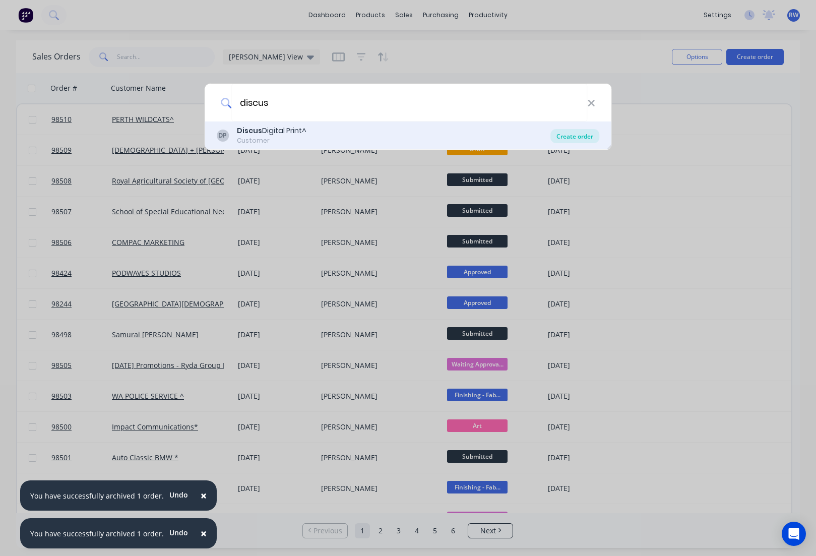
type input "discus"
click at [571, 140] on div "Create order" at bounding box center [574, 136] width 49 height 14
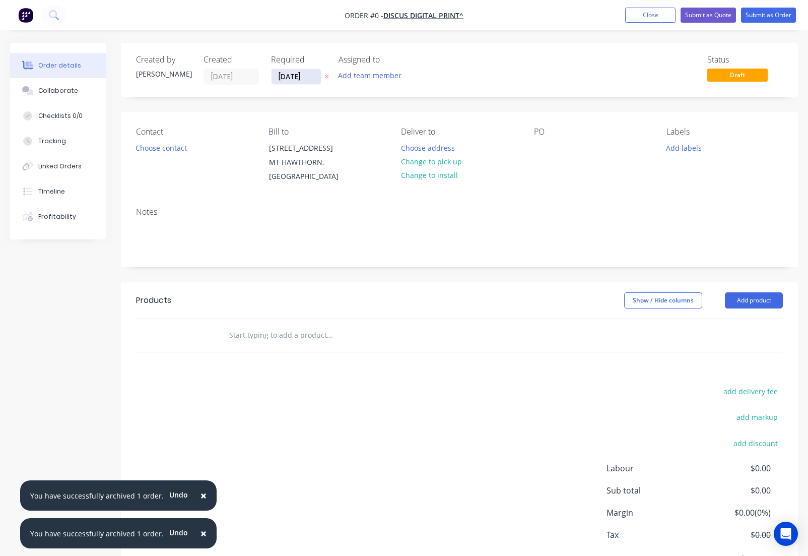
click at [313, 74] on input "[DATE]" at bounding box center [296, 76] width 49 height 15
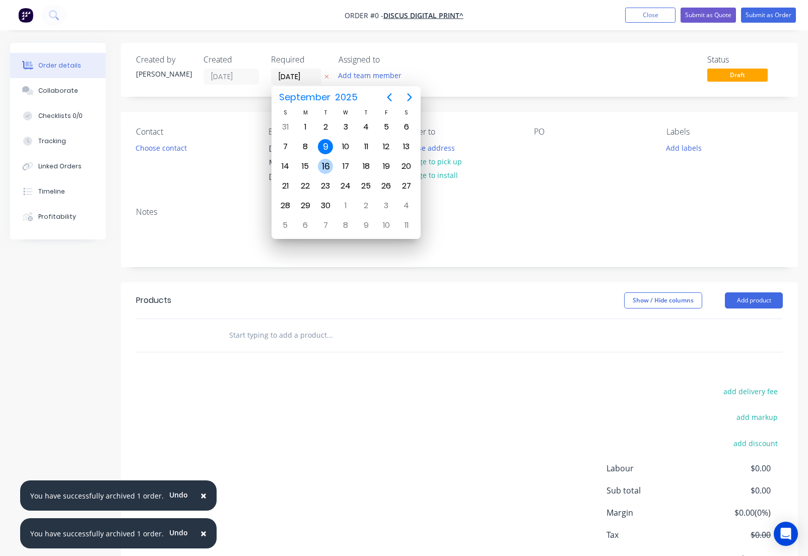
click at [317, 167] on div "16" at bounding box center [325, 166] width 20 height 19
type input "[DATE]"
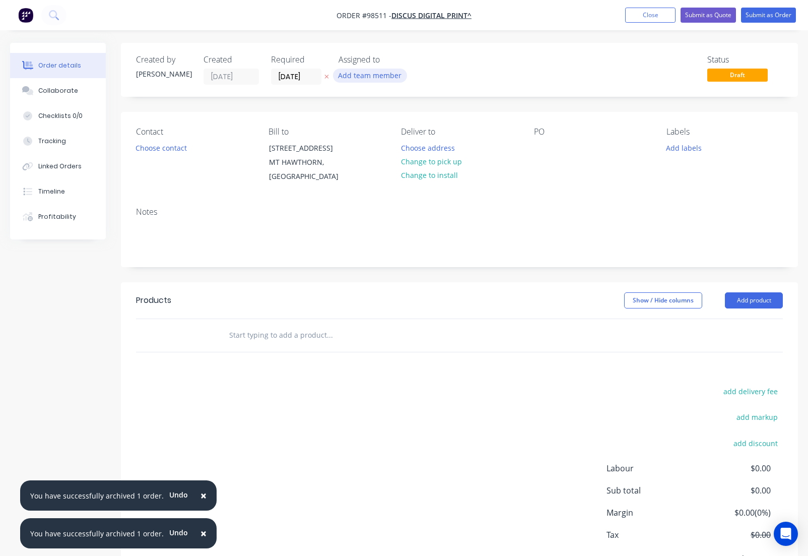
click at [372, 77] on button "Add team member" at bounding box center [370, 76] width 74 height 14
type input "rhon"
click at [409, 135] on div "[PERSON_NAME] (You)" at bounding box center [419, 131] width 101 height 11
click at [146, 151] on button "Choose contact" at bounding box center [161, 148] width 62 height 14
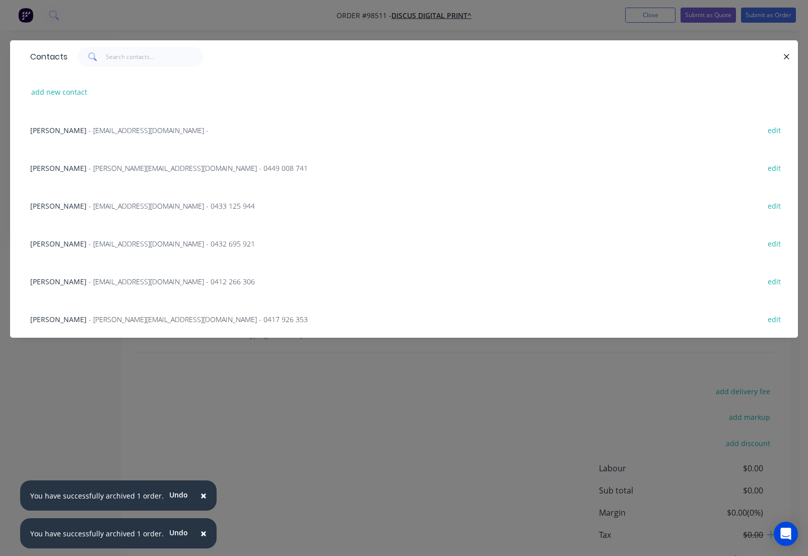
click at [91, 131] on span "- [EMAIL_ADDRESS][DOMAIN_NAME] -" at bounding box center [149, 130] width 120 height 10
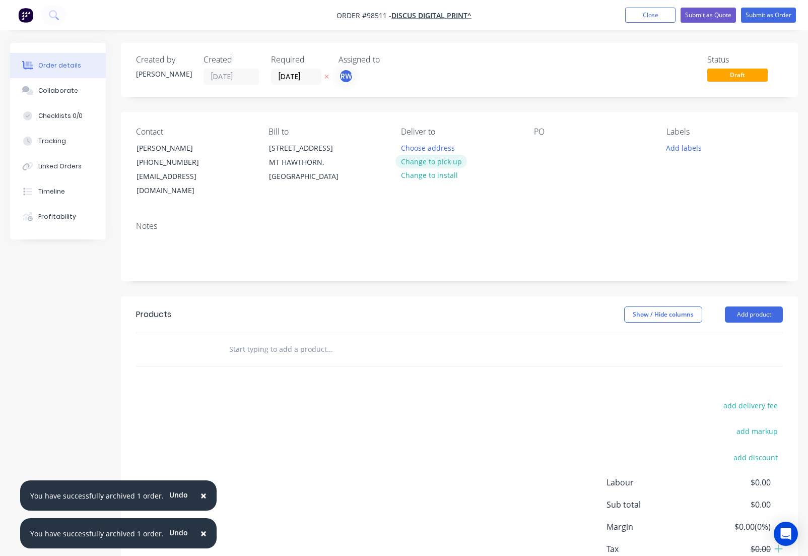
click at [432, 164] on button "Change to pick up" at bounding box center [431, 162] width 72 height 14
click at [420, 149] on div "Pick up Change to delivery Change to install" at bounding box center [459, 162] width 116 height 71
click at [414, 146] on div at bounding box center [409, 148] width 16 height 15
click at [430, 158] on div "rwr - pack with copy of PO and their jbnumber on package." at bounding box center [459, 159] width 116 height 36
click at [509, 148] on div "rwr - pack with copy of PO and their job number on package." at bounding box center [459, 159] width 116 height 36
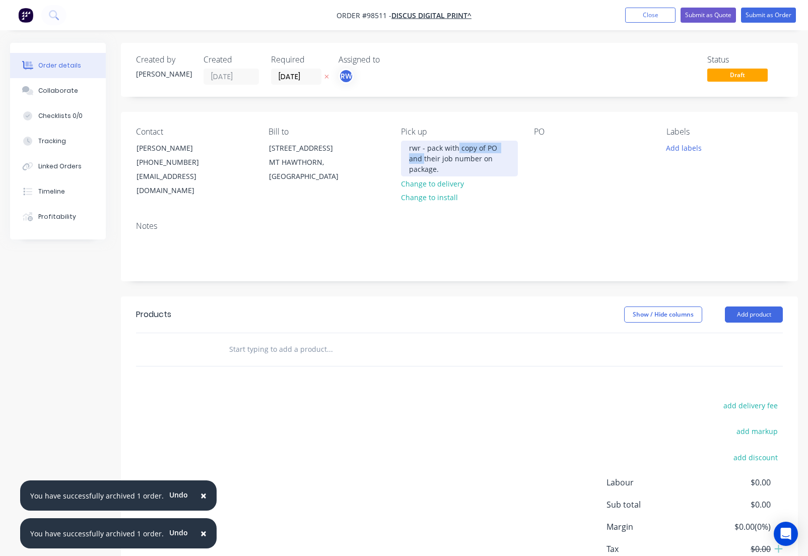
drag, startPoint x: 505, startPoint y: 148, endPoint x: 458, endPoint y: 148, distance: 46.9
click at [458, 148] on div "rwr - pack with copy of PO and their job number on package." at bounding box center [459, 159] width 116 height 36
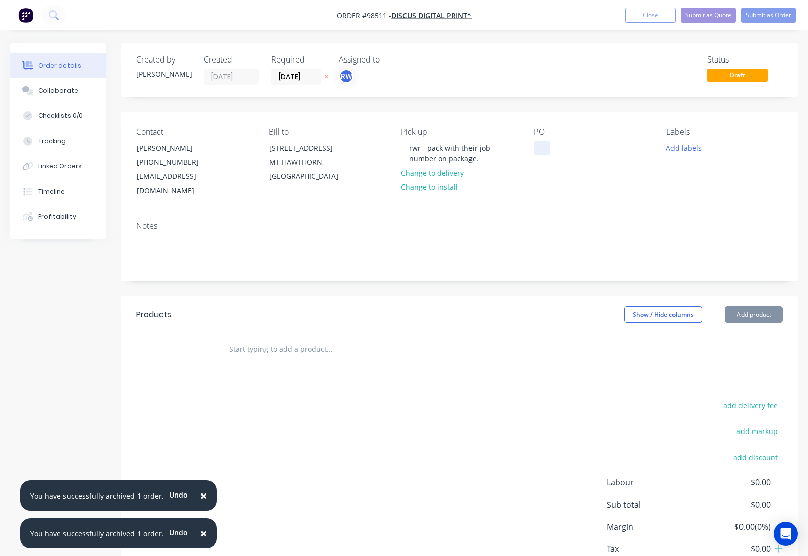
drag, startPoint x: 537, startPoint y: 143, endPoint x: 541, endPoint y: 148, distance: 6.6
click at [539, 145] on div at bounding box center [542, 148] width 16 height 15
click at [674, 151] on button "Add labels" at bounding box center [684, 148] width 46 height 14
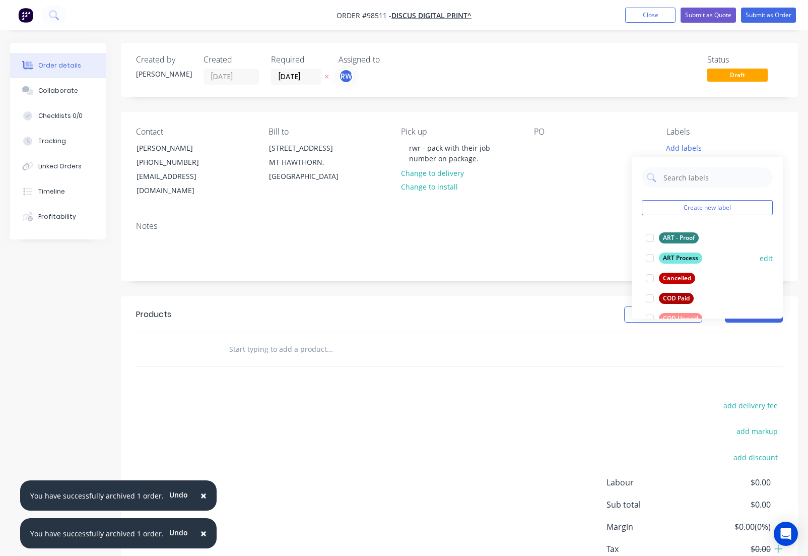
drag, startPoint x: 674, startPoint y: 238, endPoint x: 680, endPoint y: 257, distance: 20.4
click at [675, 241] on div "ART - Proof" at bounding box center [679, 237] width 40 height 11
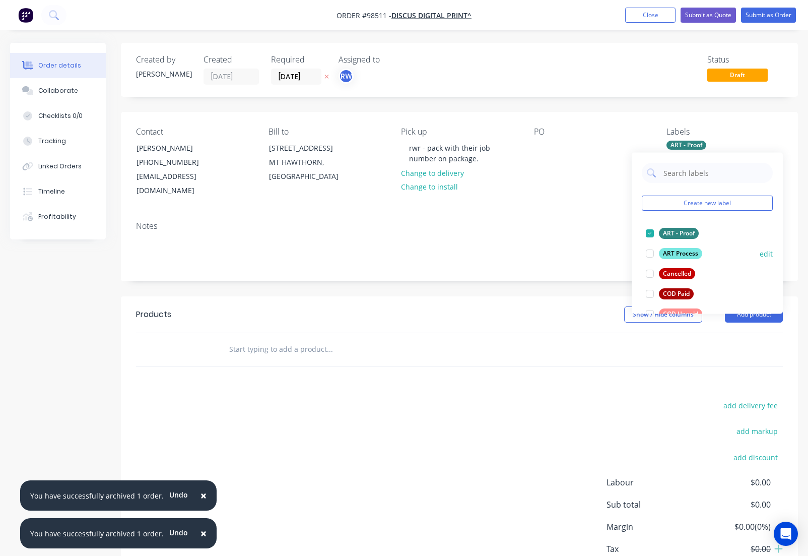
click at [678, 251] on div "ART Process" at bounding box center [680, 253] width 43 height 11
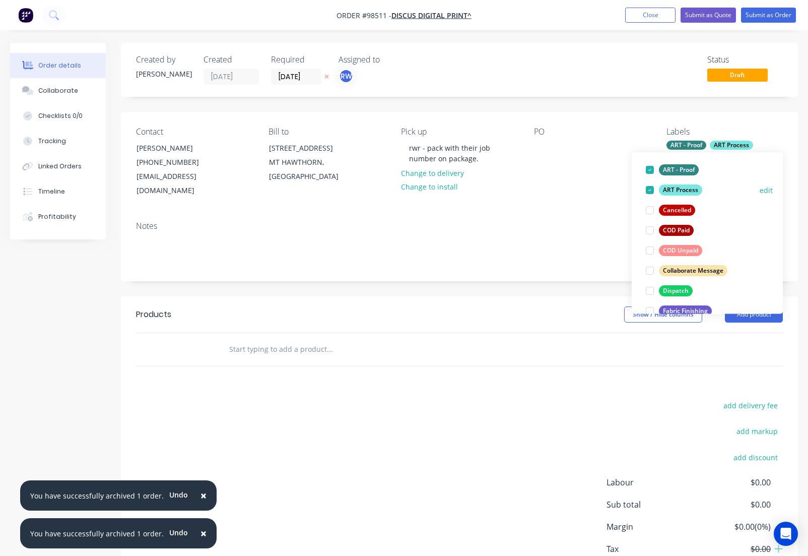
scroll to position [66, 0]
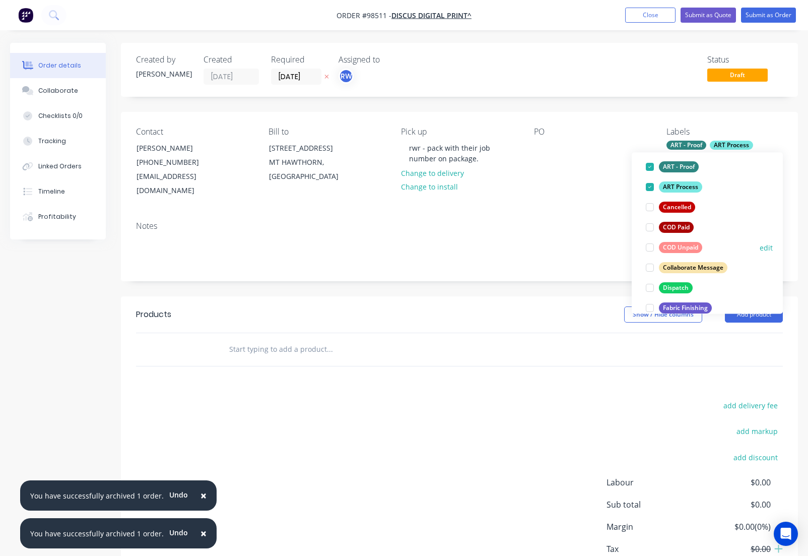
click at [678, 287] on div "Dispatch" at bounding box center [676, 287] width 34 height 11
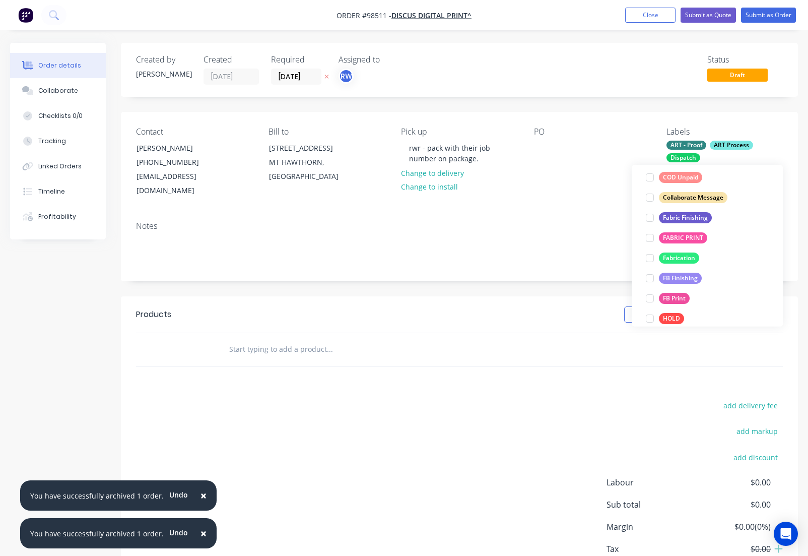
scroll to position [182, 0]
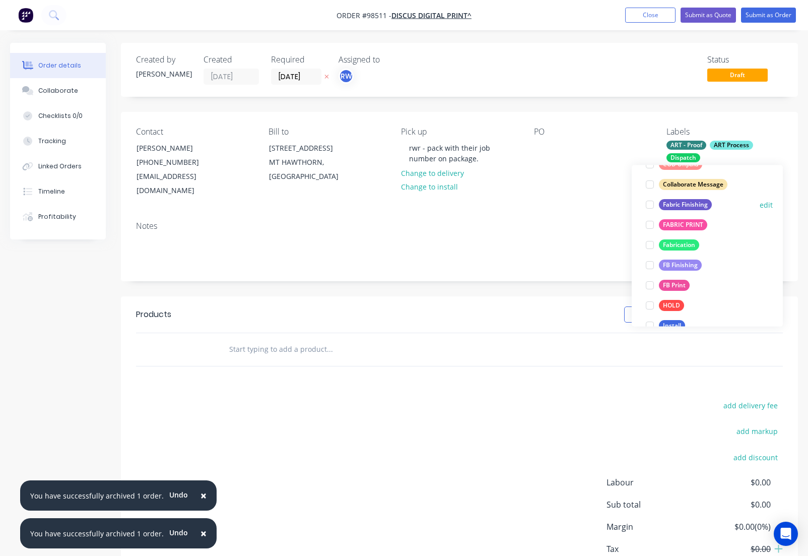
click at [674, 207] on div "Fabric Finishing" at bounding box center [685, 204] width 53 height 11
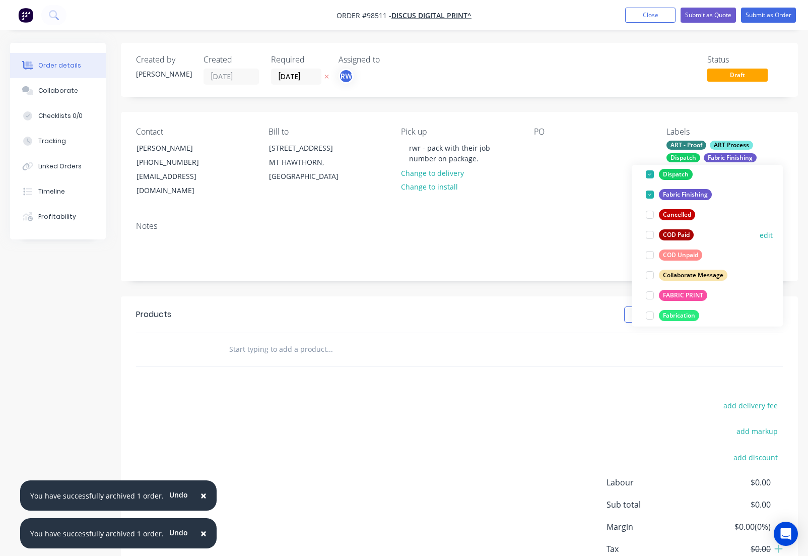
scroll to position [113, 0]
click at [684, 291] on div "FABRIC PRINT" at bounding box center [683, 294] width 48 height 11
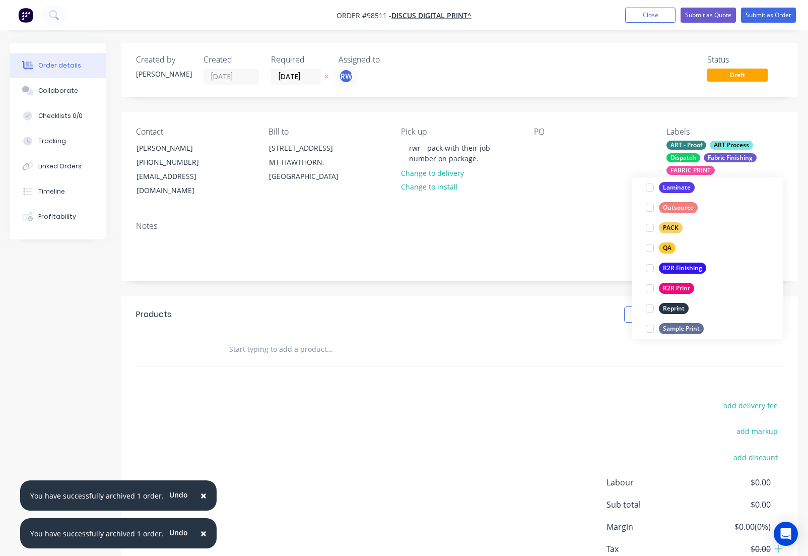
scroll to position [323, 0]
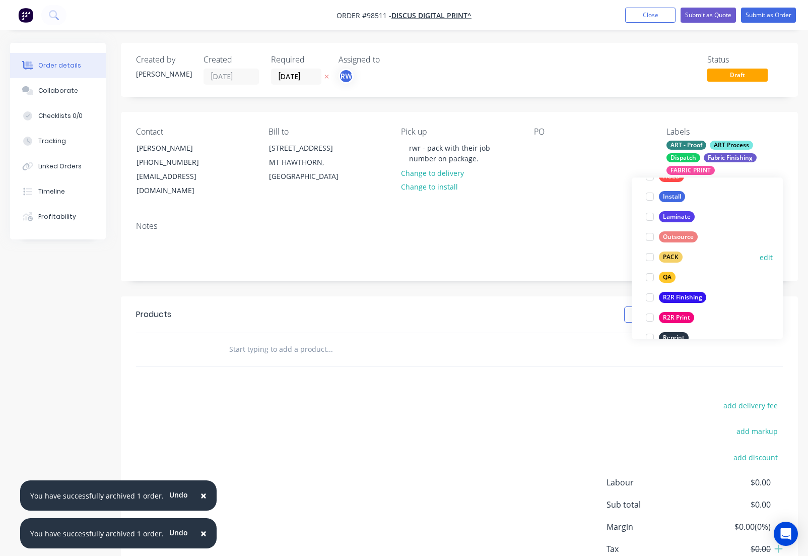
click at [667, 261] on div "PACK" at bounding box center [671, 257] width 24 height 11
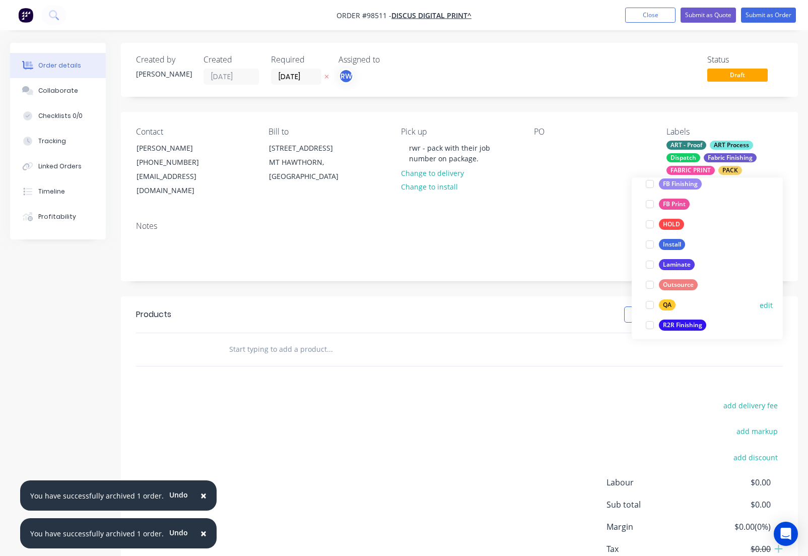
click at [668, 307] on div "QA" at bounding box center [667, 305] width 17 height 11
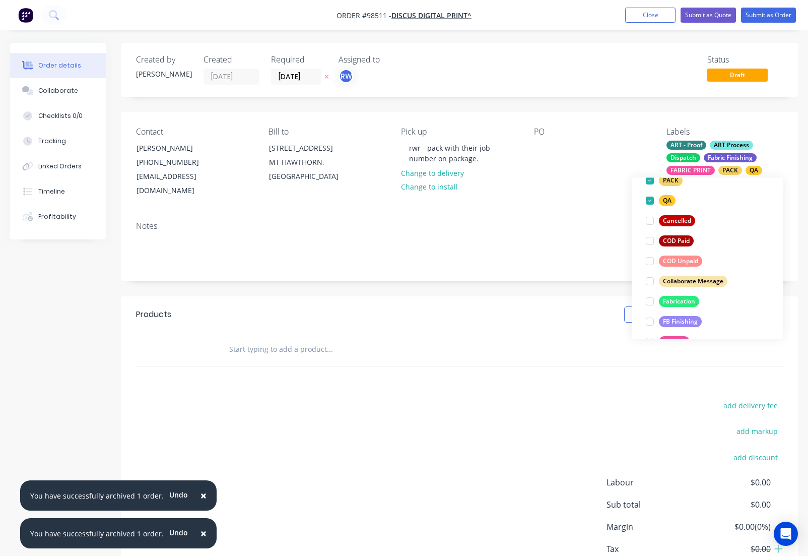
scroll to position [190, 0]
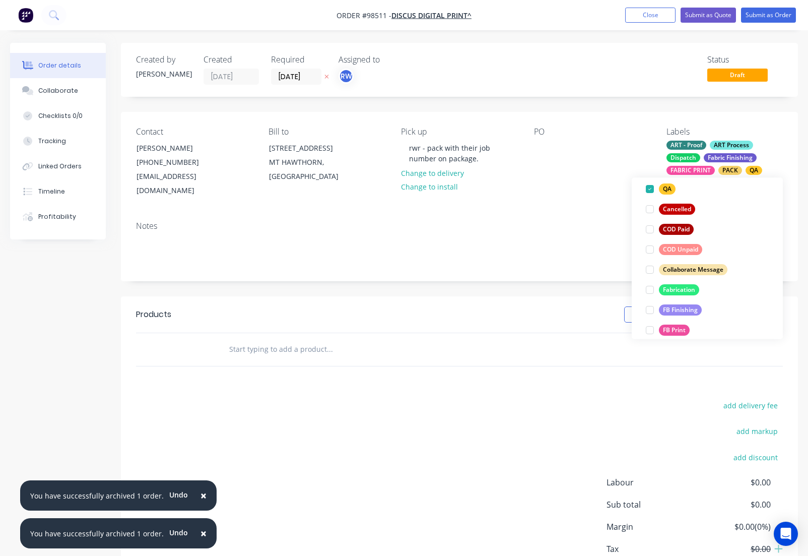
click at [599, 223] on div "Notes" at bounding box center [459, 226] width 647 height 10
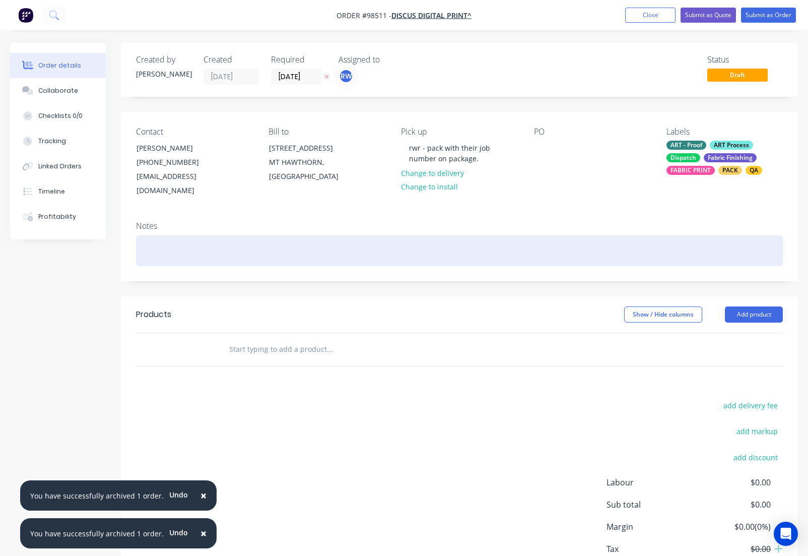
click at [231, 251] on div at bounding box center [459, 250] width 647 height 31
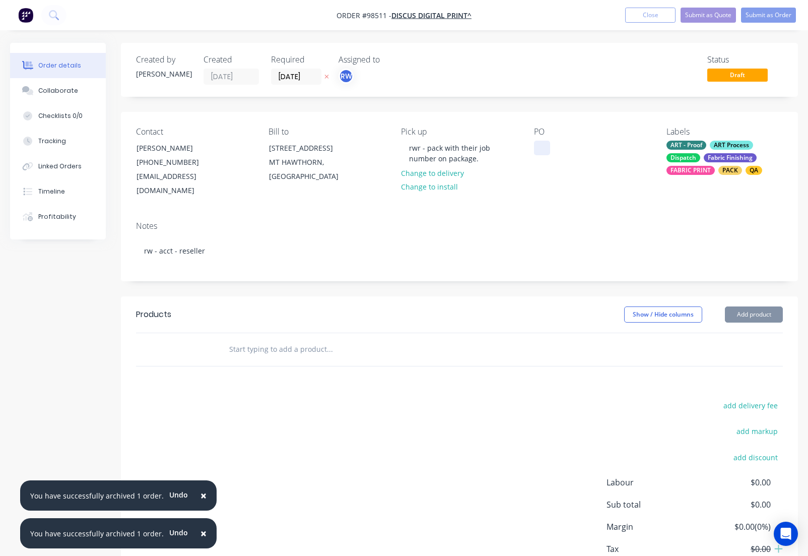
click at [540, 147] on div at bounding box center [542, 148] width 16 height 15
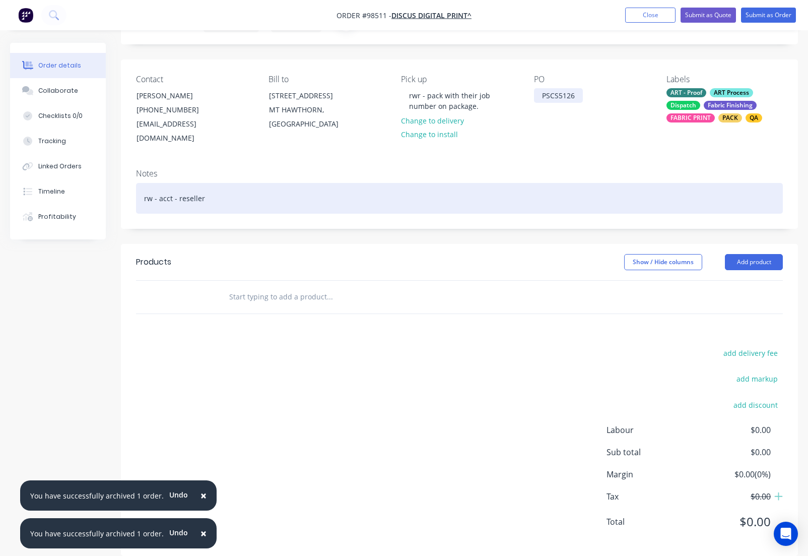
scroll to position [68, 0]
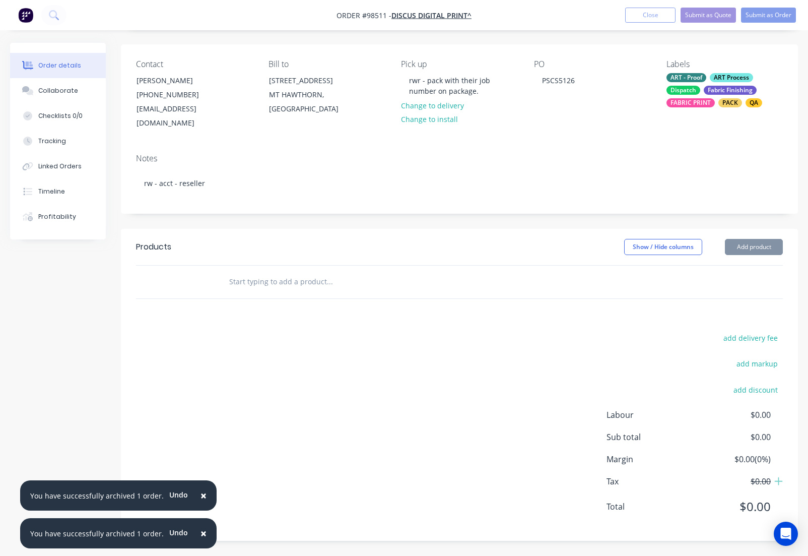
click at [270, 279] on input "text" at bounding box center [330, 282] width 202 height 20
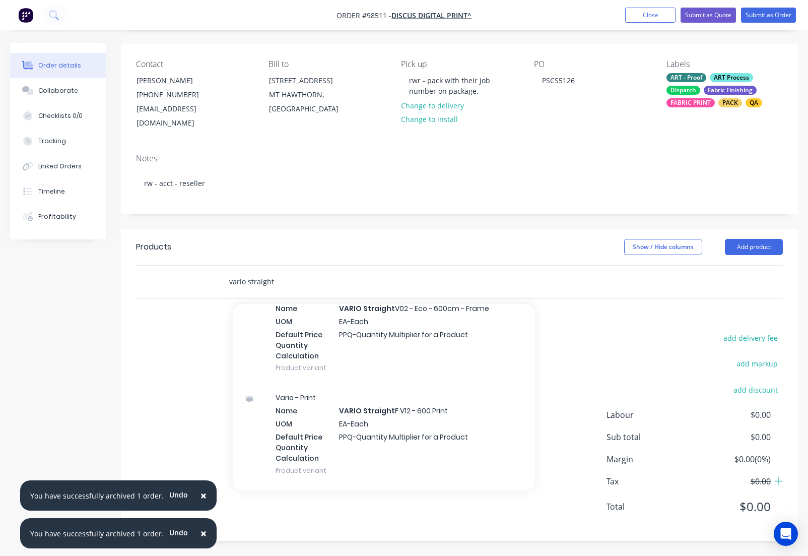
scroll to position [1109, 0]
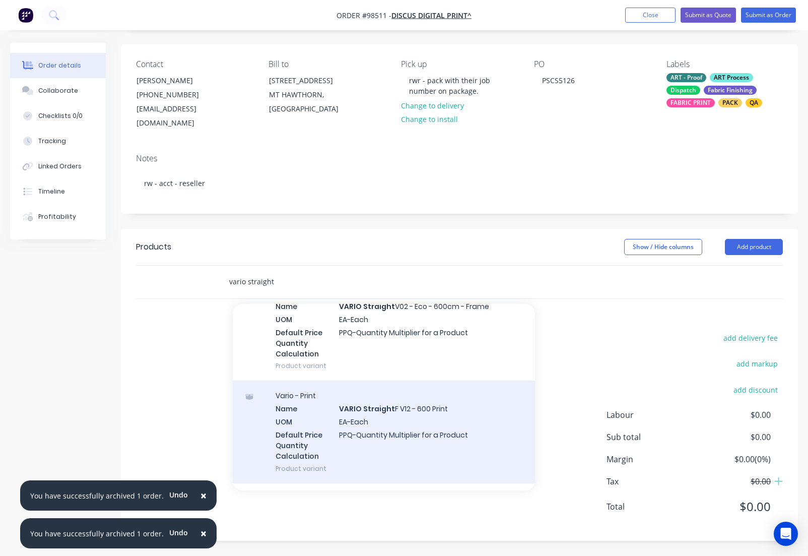
type input "vario straight"
click at [370, 420] on div "Vario - Print Name VARIO Straight F V12 - 600 Print UOM EA-Each Default Price Q…" at bounding box center [384, 431] width 302 height 102
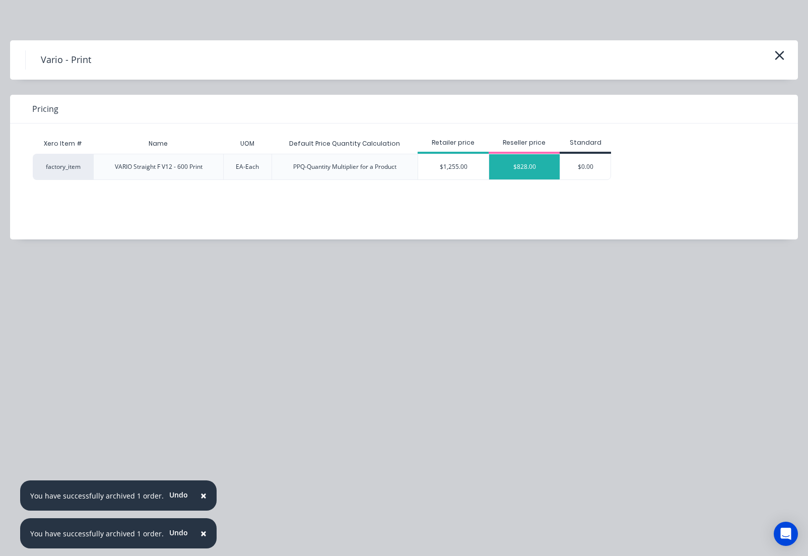
click at [520, 171] on div "$828.00" at bounding box center [524, 166] width 71 height 25
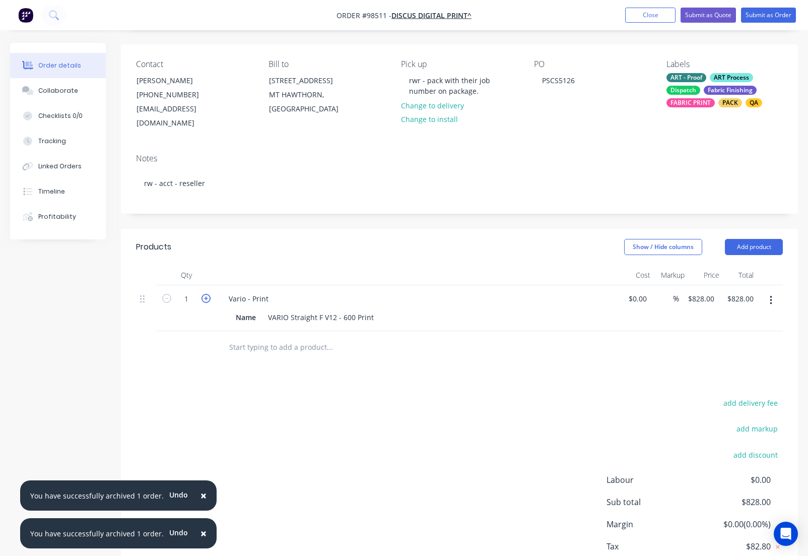
click at [209, 301] on icon "button" at bounding box center [206, 298] width 9 height 9
type input "2"
type input "$1,656.00"
click at [272, 300] on div "Vario - Print" at bounding box center [249, 298] width 56 height 15
click at [386, 299] on div "Vario - Print, double sided, diff art on each side" at bounding box center [308, 298] width 175 height 15
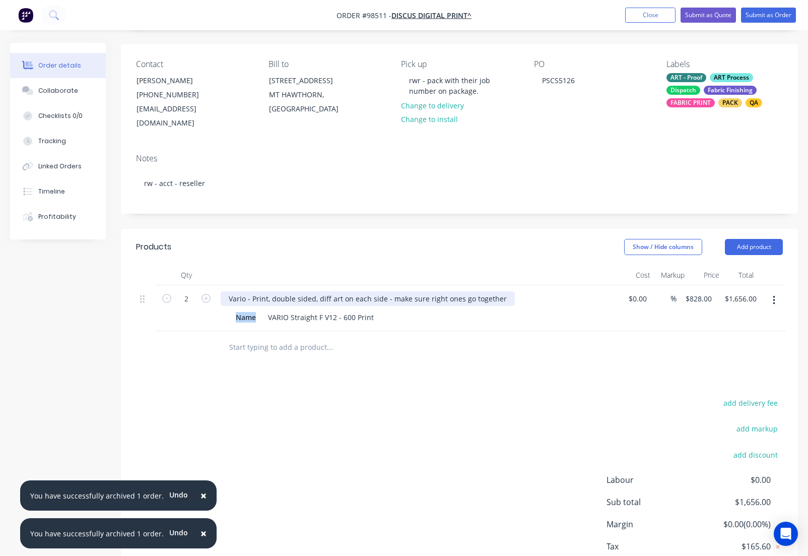
drag, startPoint x: 258, startPoint y: 318, endPoint x: 237, endPoint y: 304, distance: 25.4
click at [235, 310] on div "Name" at bounding box center [246, 317] width 28 height 15
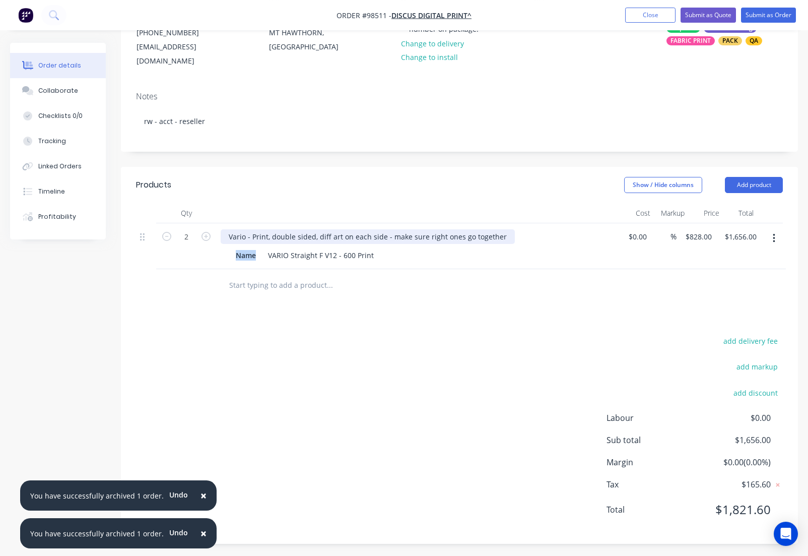
scroll to position [132, 0]
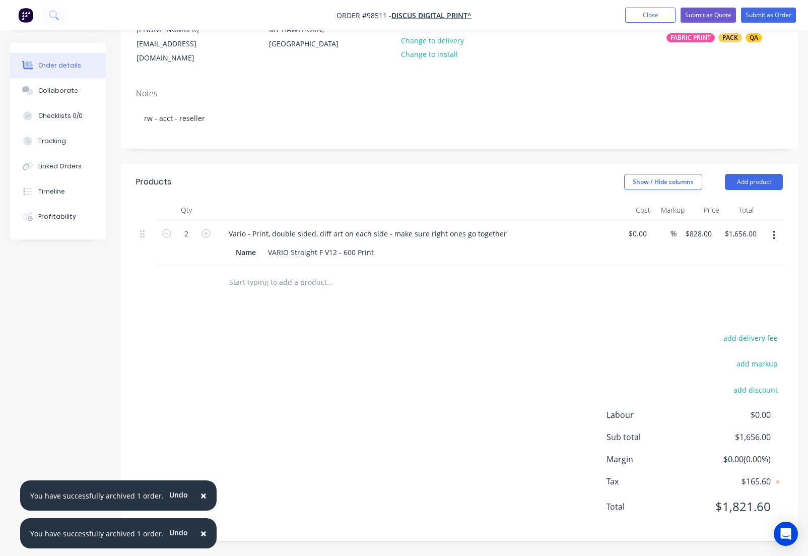
click at [253, 262] on div "Vario - Print, double sided, diff art on each side - make sure right ones go to…" at bounding box center [418, 243] width 403 height 46
click at [257, 251] on div "Name" at bounding box center [246, 252] width 28 height 15
drag, startPoint x: 258, startPoint y: 250, endPoint x: 235, endPoint y: 250, distance: 23.2
click at [235, 250] on div "Name" at bounding box center [246, 252] width 28 height 15
click at [698, 237] on input "828" at bounding box center [700, 233] width 31 height 15
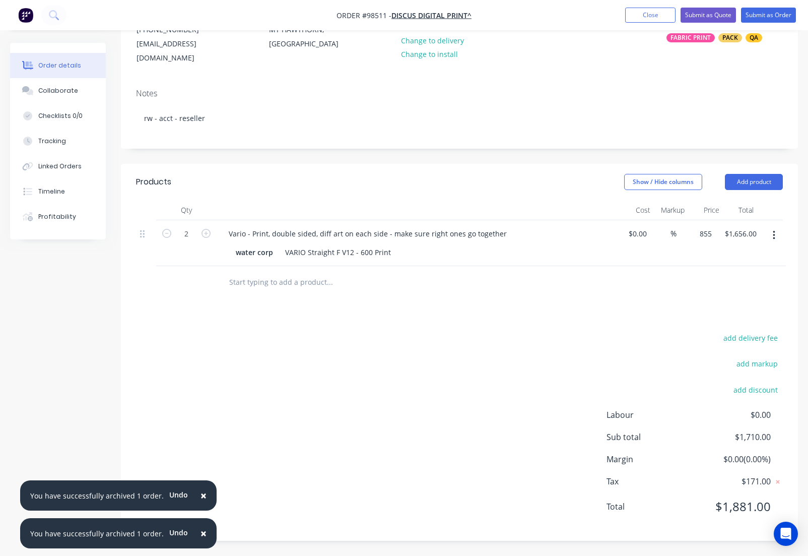
type input "$855.00"
type input "$1,710.00"
click at [255, 285] on input "text" at bounding box center [330, 282] width 202 height 20
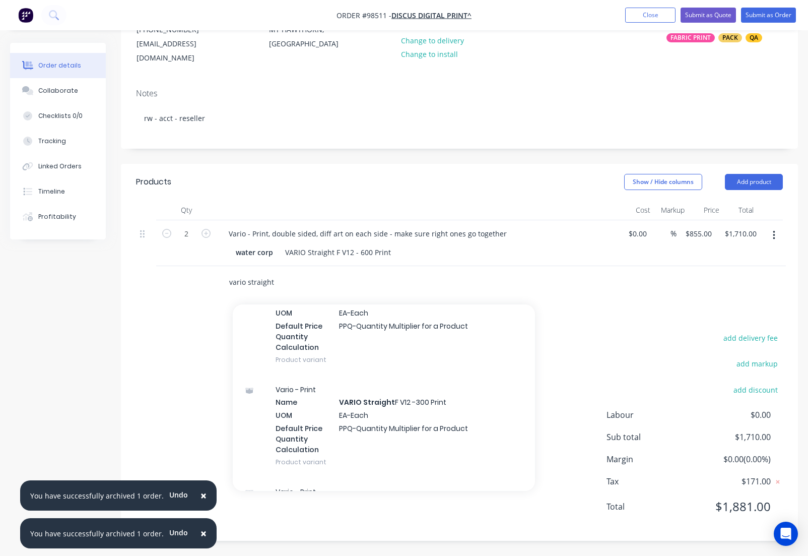
scroll to position [1294, 0]
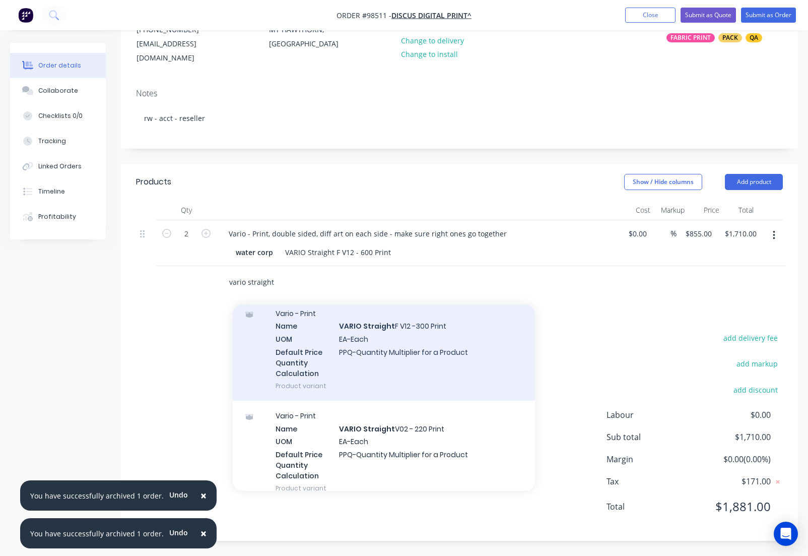
type input "vario straight"
click at [359, 343] on div "Vario - Print Name VARIO Straight F V12 -300 Print UOM EA-Each Default Price Qu…" at bounding box center [384, 349] width 302 height 102
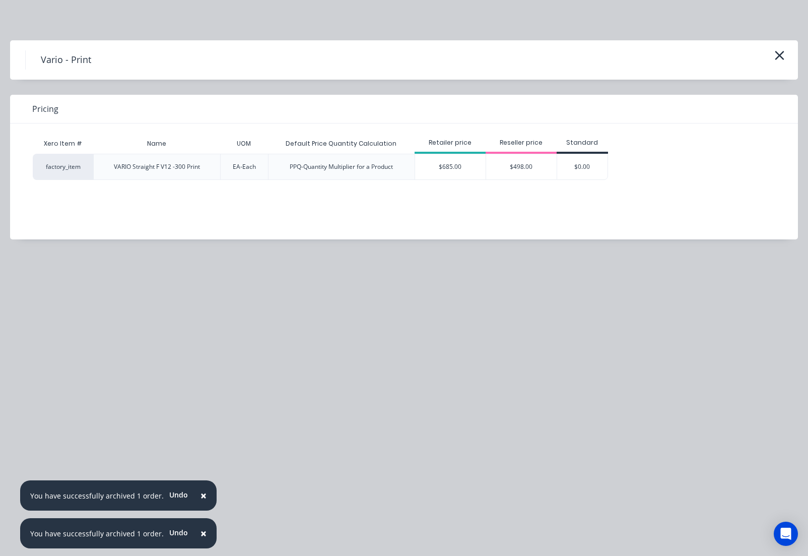
click at [529, 166] on div "$498.00" at bounding box center [521, 166] width 71 height 25
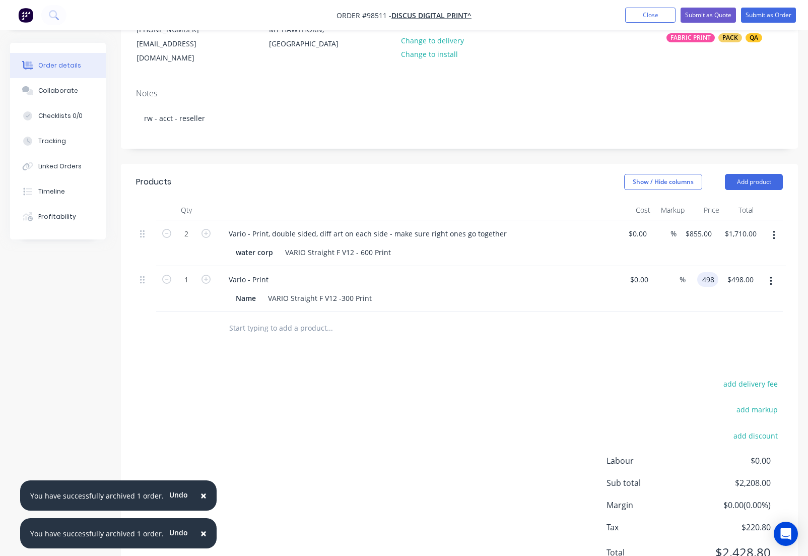
click at [701, 283] on input "498" at bounding box center [709, 279] width 17 height 15
type input "$525.00"
click at [278, 277] on div "Vario - Print" at bounding box center [418, 279] width 395 height 15
click at [273, 280] on div "Vario - Print" at bounding box center [249, 279] width 56 height 15
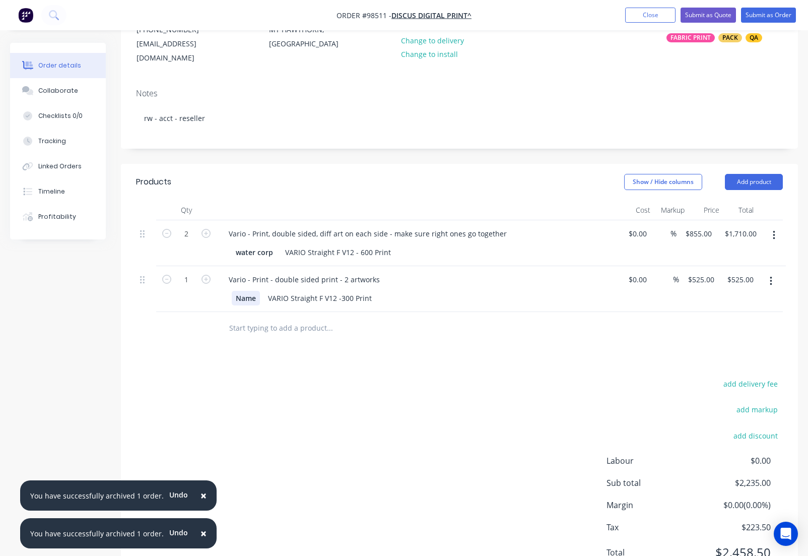
click at [247, 298] on div "Name" at bounding box center [246, 298] width 28 height 15
drag, startPoint x: 255, startPoint y: 298, endPoint x: 217, endPoint y: 296, distance: 38.3
click at [232, 296] on div "Name" at bounding box center [246, 298] width 28 height 15
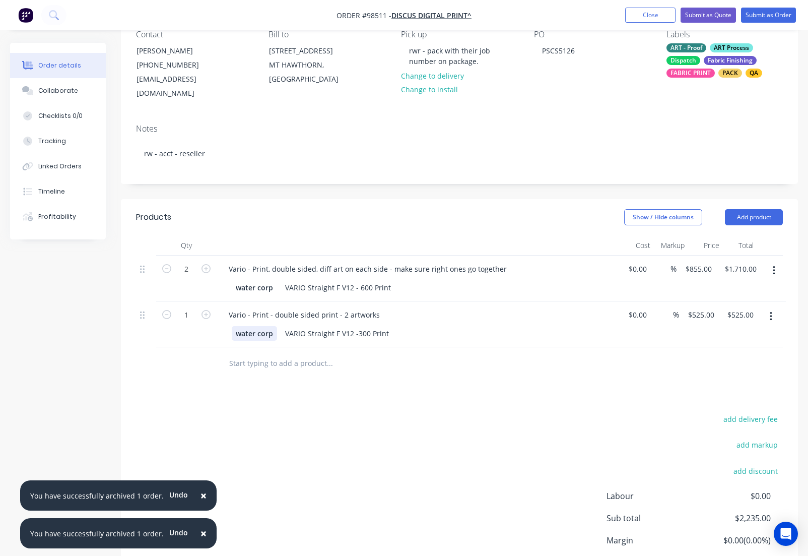
scroll to position [0, 0]
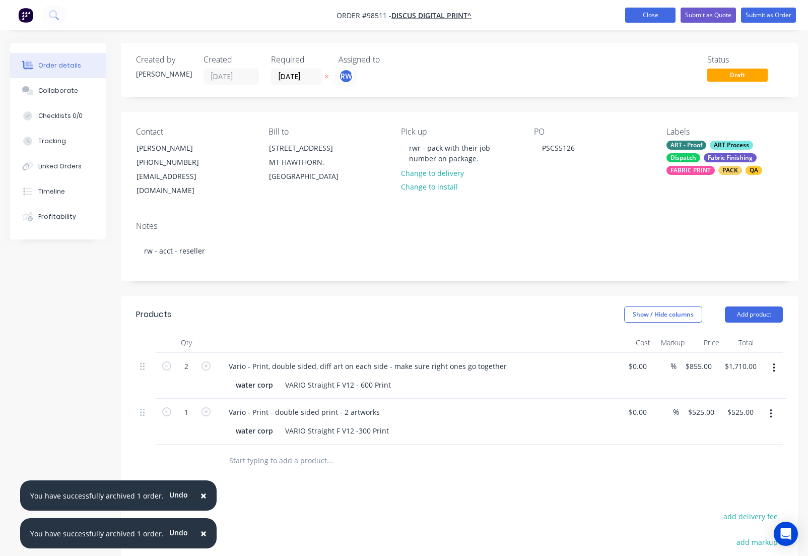
click at [645, 16] on button "Close" at bounding box center [650, 15] width 50 height 15
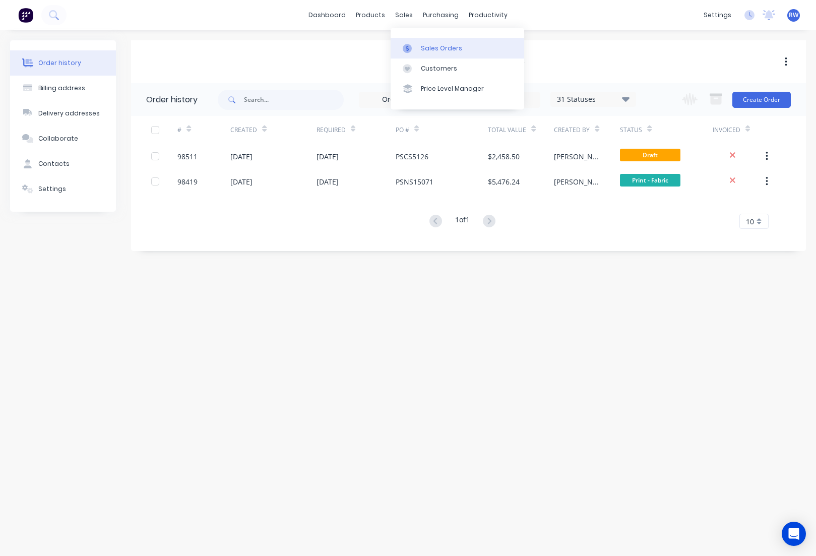
click at [445, 49] on div "Sales Orders" at bounding box center [441, 48] width 41 height 9
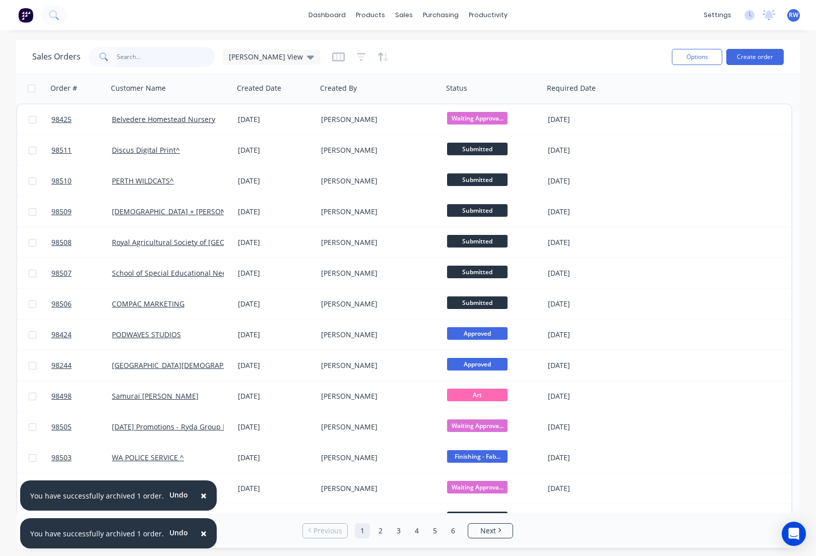
click at [156, 56] on input "text" at bounding box center [166, 57] width 98 height 20
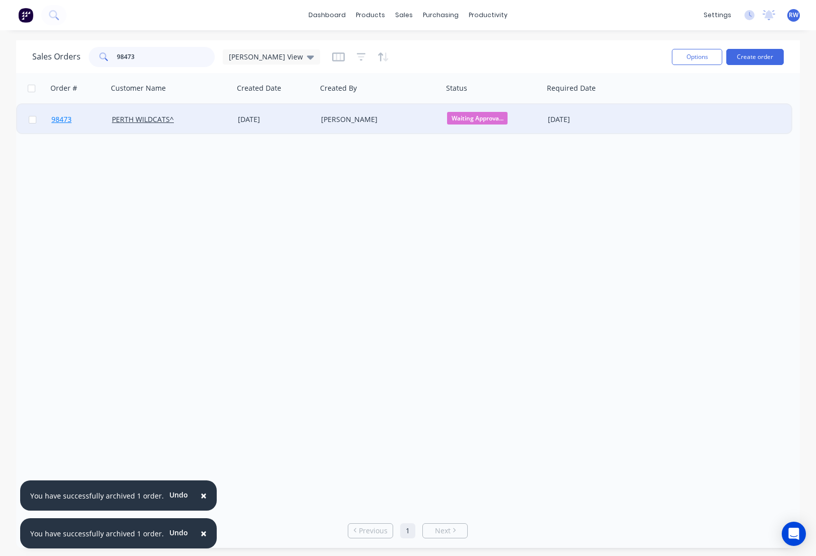
type input "98473"
click at [68, 122] on span "98473" at bounding box center [61, 119] width 20 height 10
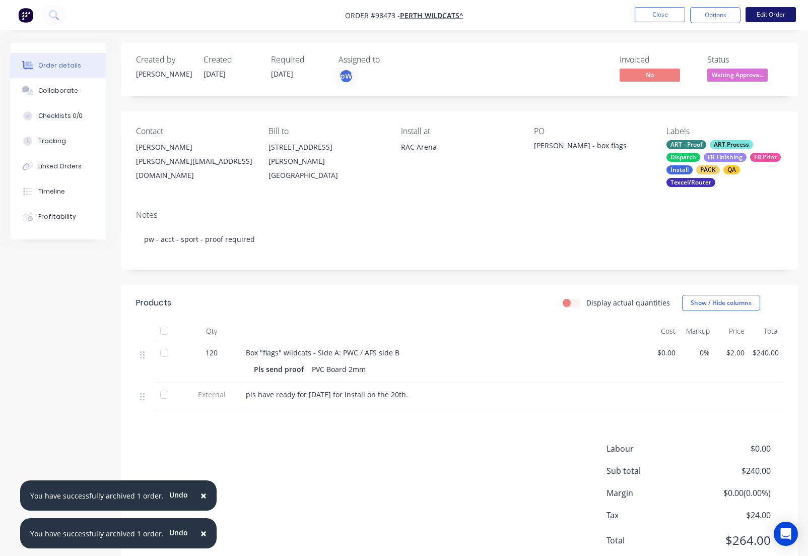
click at [770, 17] on button "Edit Order" at bounding box center [771, 14] width 50 height 15
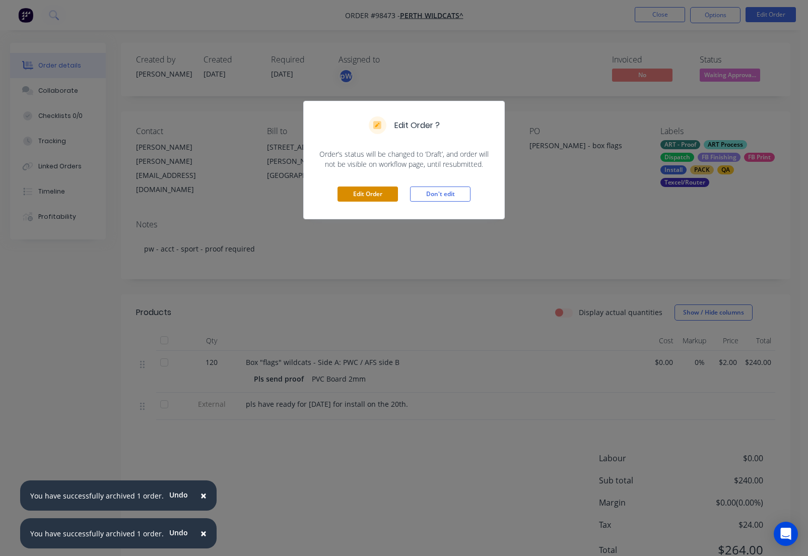
click at [364, 191] on button "Edit Order" at bounding box center [368, 193] width 60 height 15
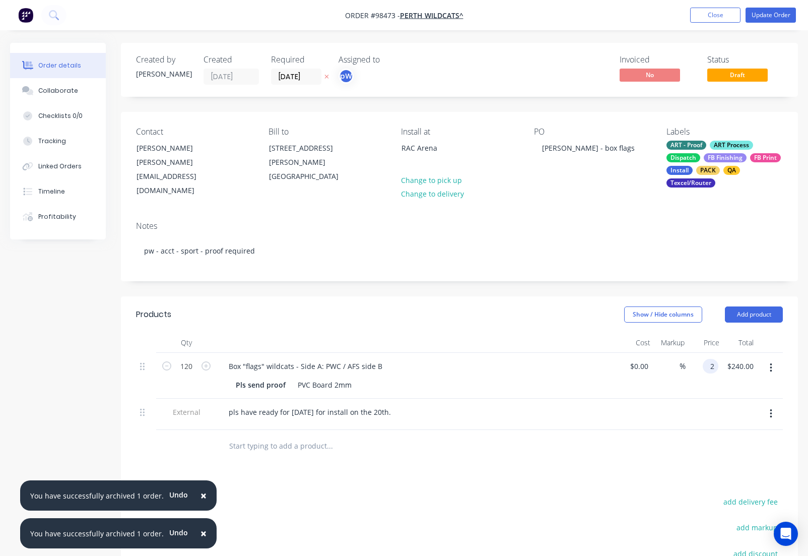
click at [708, 359] on input "2" at bounding box center [713, 366] width 12 height 15
type input "$0.00"
click at [762, 13] on button "Update Order" at bounding box center [771, 15] width 50 height 15
type input "$0.00"
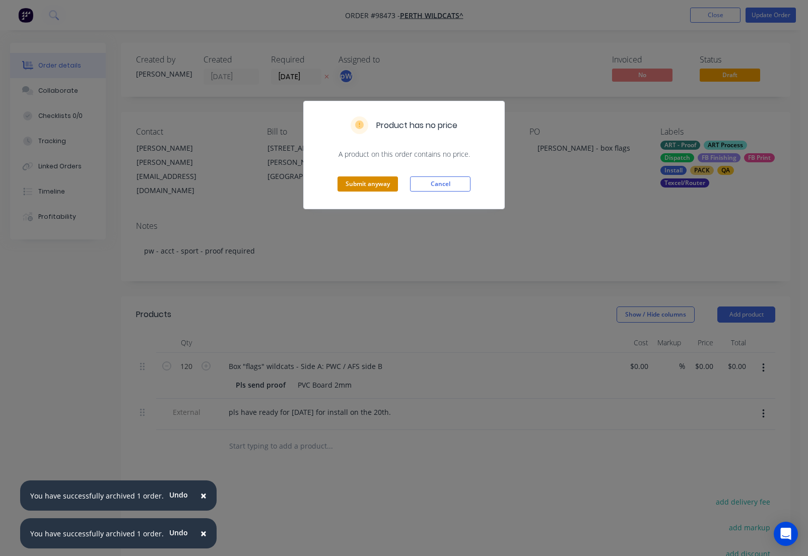
click at [351, 187] on button "Submit anyway" at bounding box center [368, 183] width 60 height 15
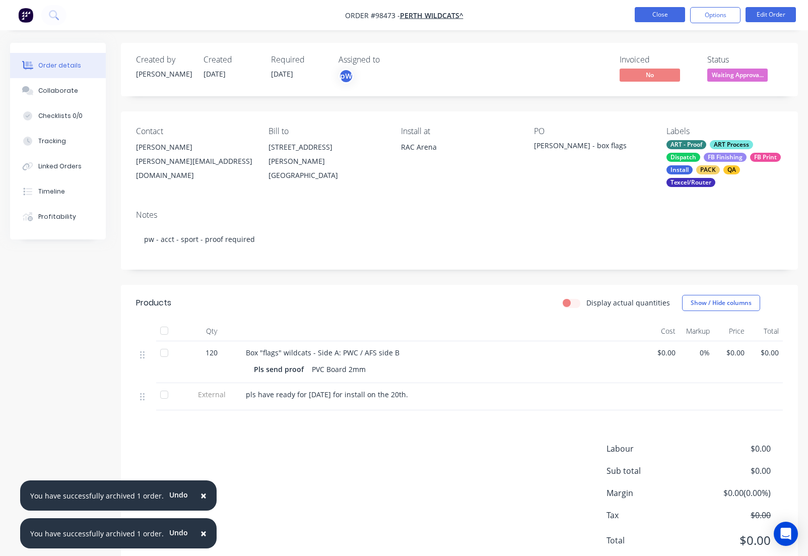
click at [660, 18] on button "Close" at bounding box center [660, 14] width 50 height 15
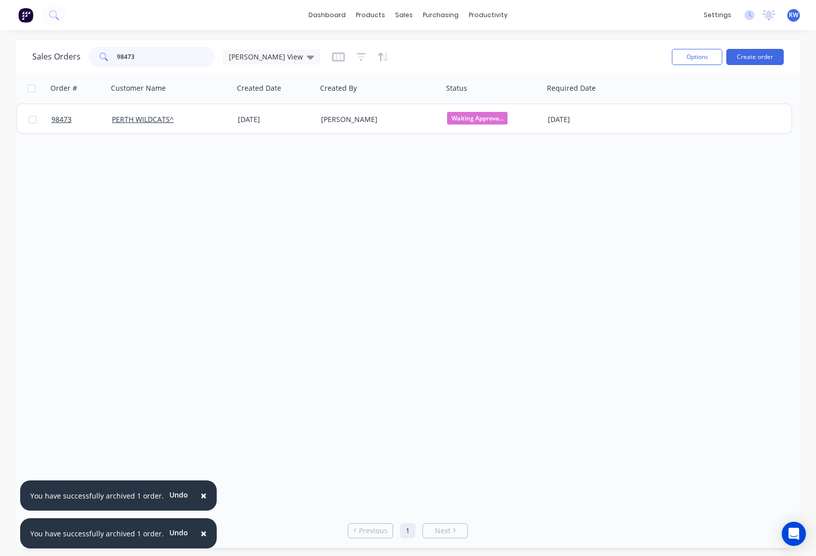
drag, startPoint x: 100, startPoint y: 49, endPoint x: 97, endPoint y: 44, distance: 5.9
click at [117, 47] on input "98473" at bounding box center [166, 57] width 98 height 20
